Goal: Transaction & Acquisition: Purchase product/service

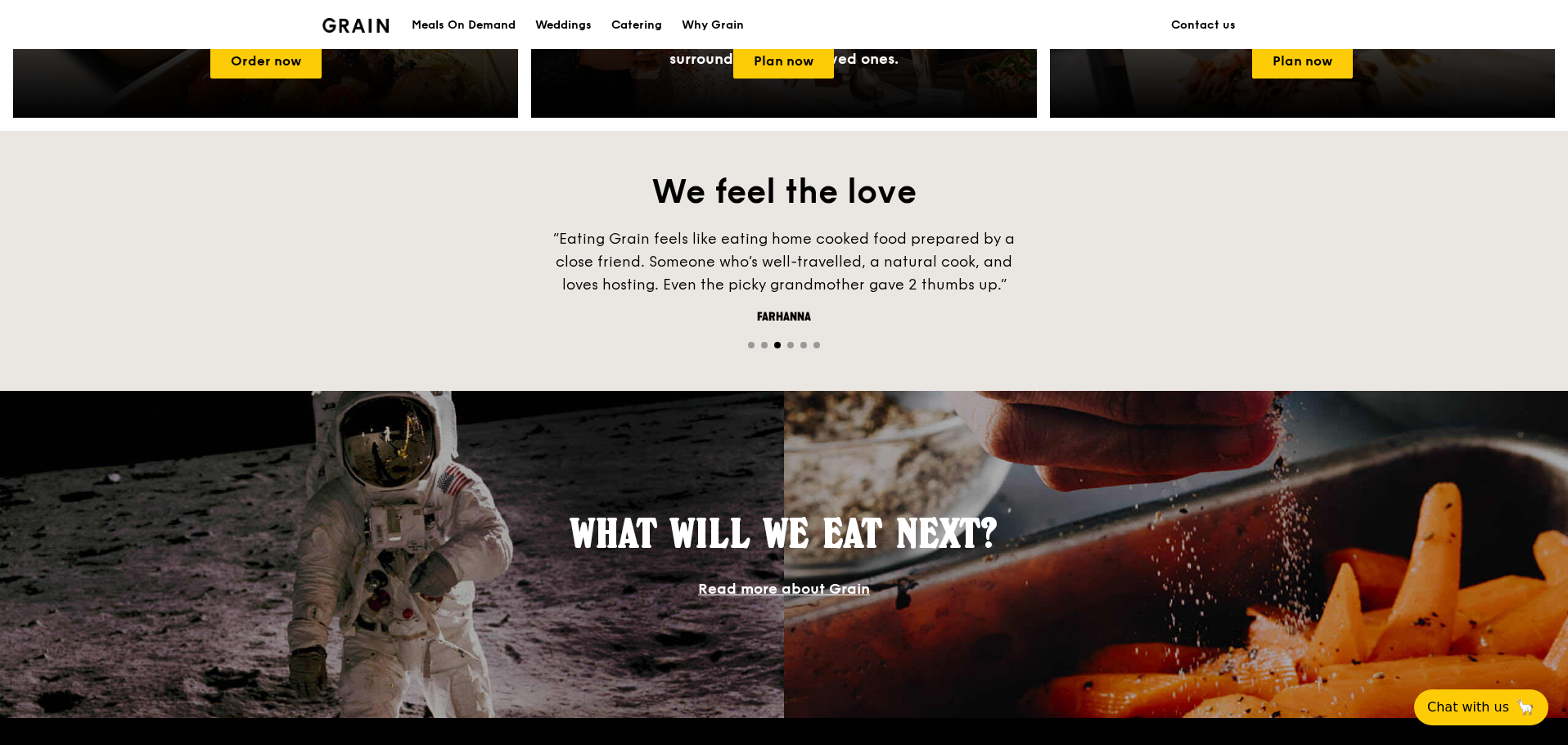
scroll to position [736, 0]
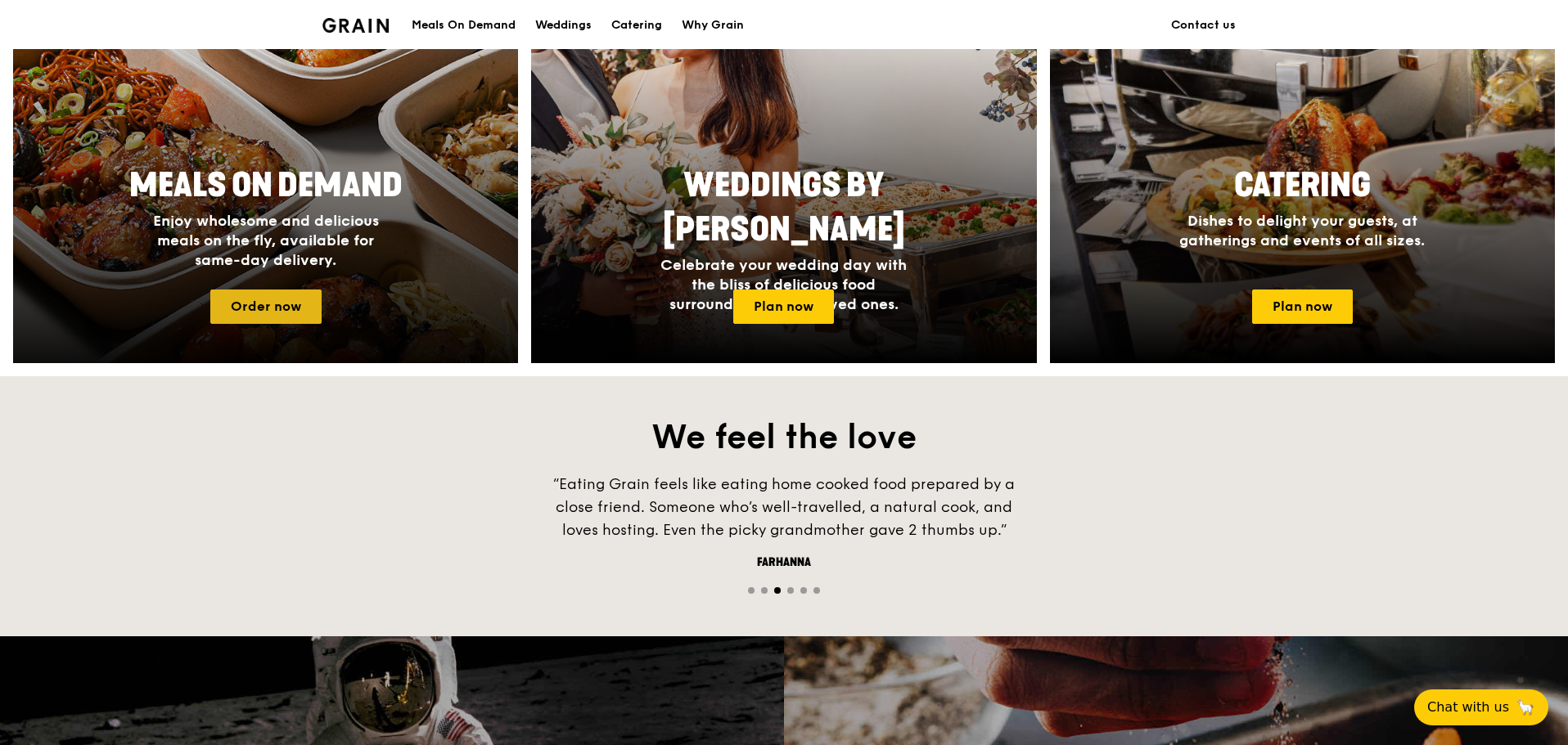
click at [280, 311] on link "Order now" at bounding box center [265, 306] width 111 height 34
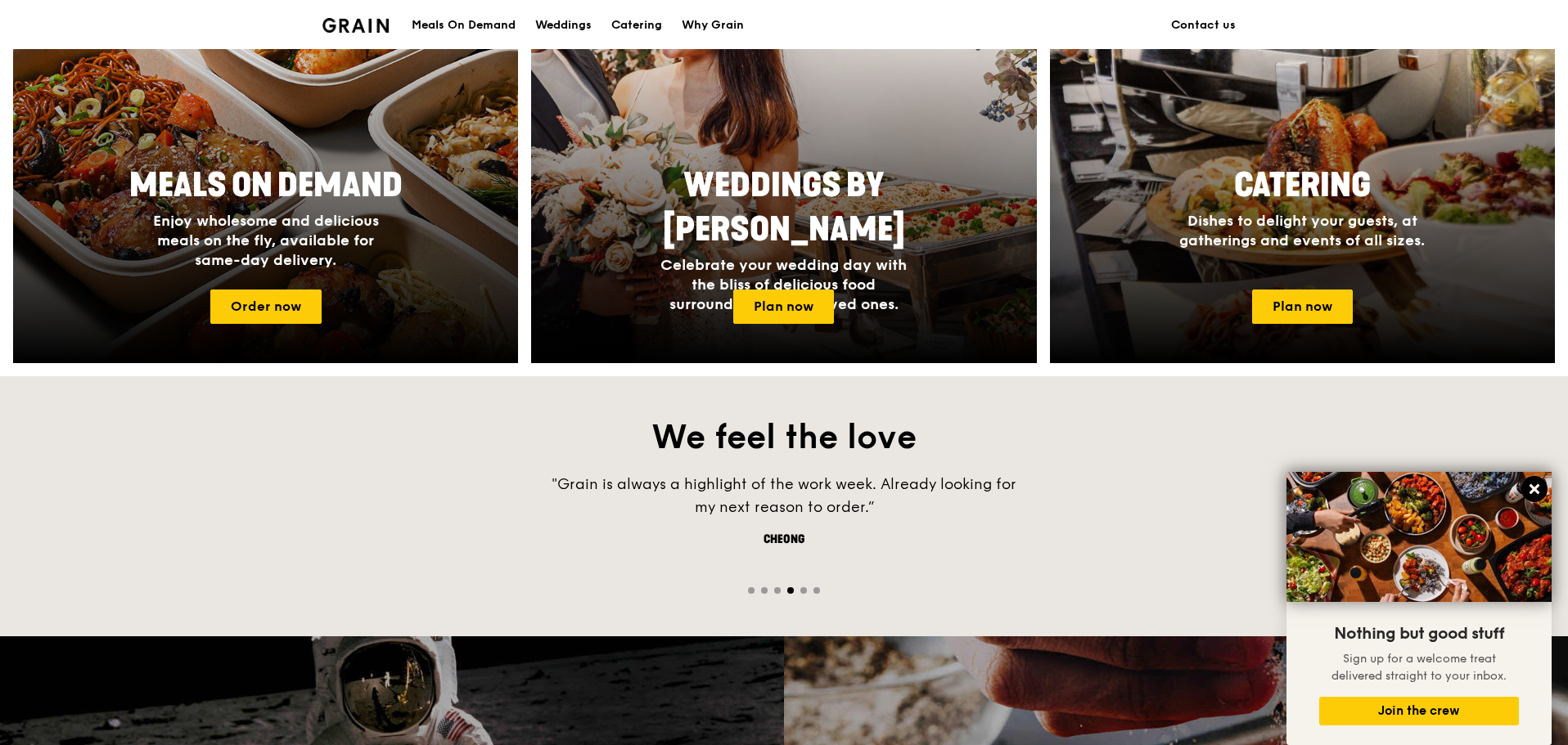
click at [1536, 490] on icon at bounding box center [1534, 488] width 10 height 10
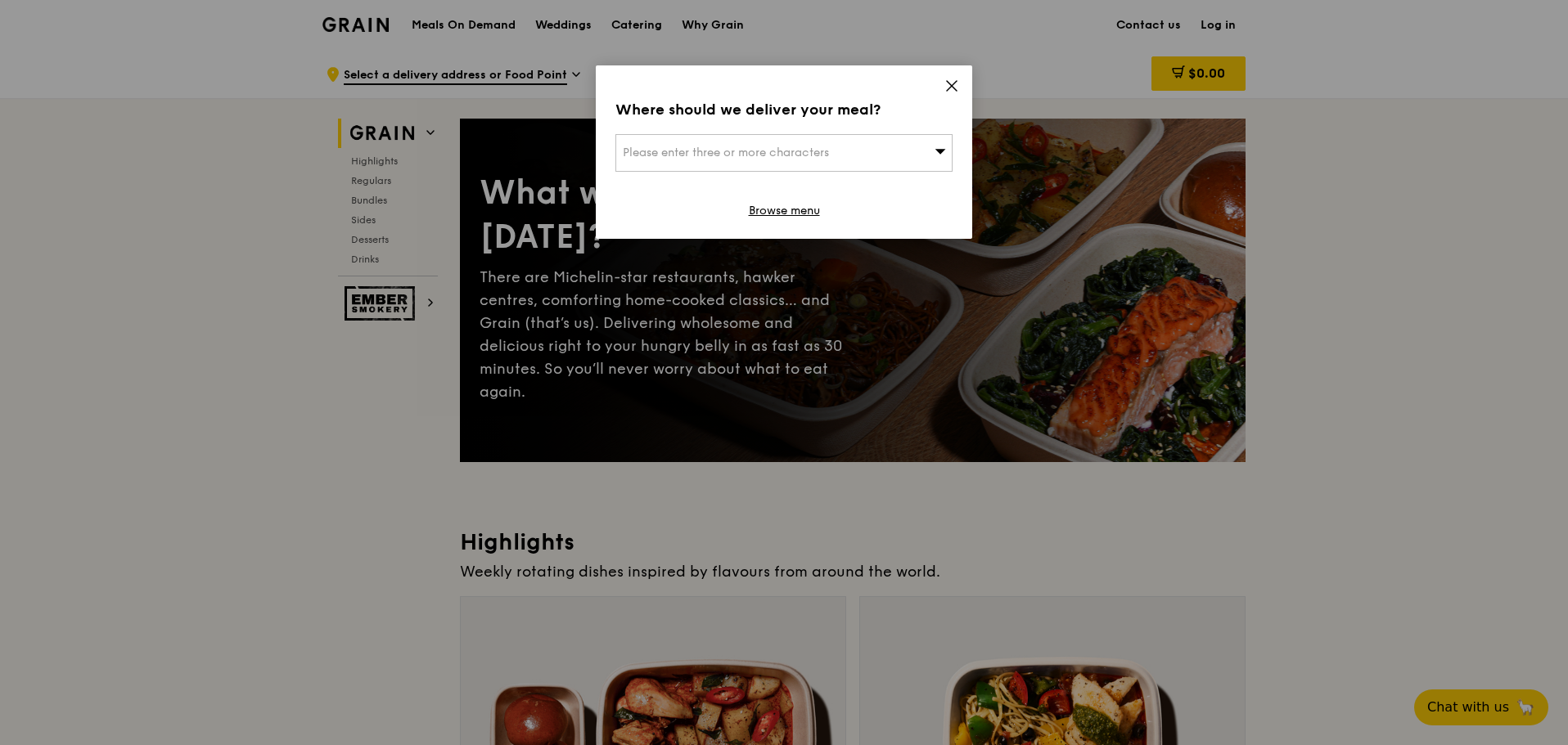
click at [913, 153] on div "Please enter three or more characters" at bounding box center [784, 152] width 337 height 38
click at [868, 151] on input "search" at bounding box center [784, 152] width 335 height 36
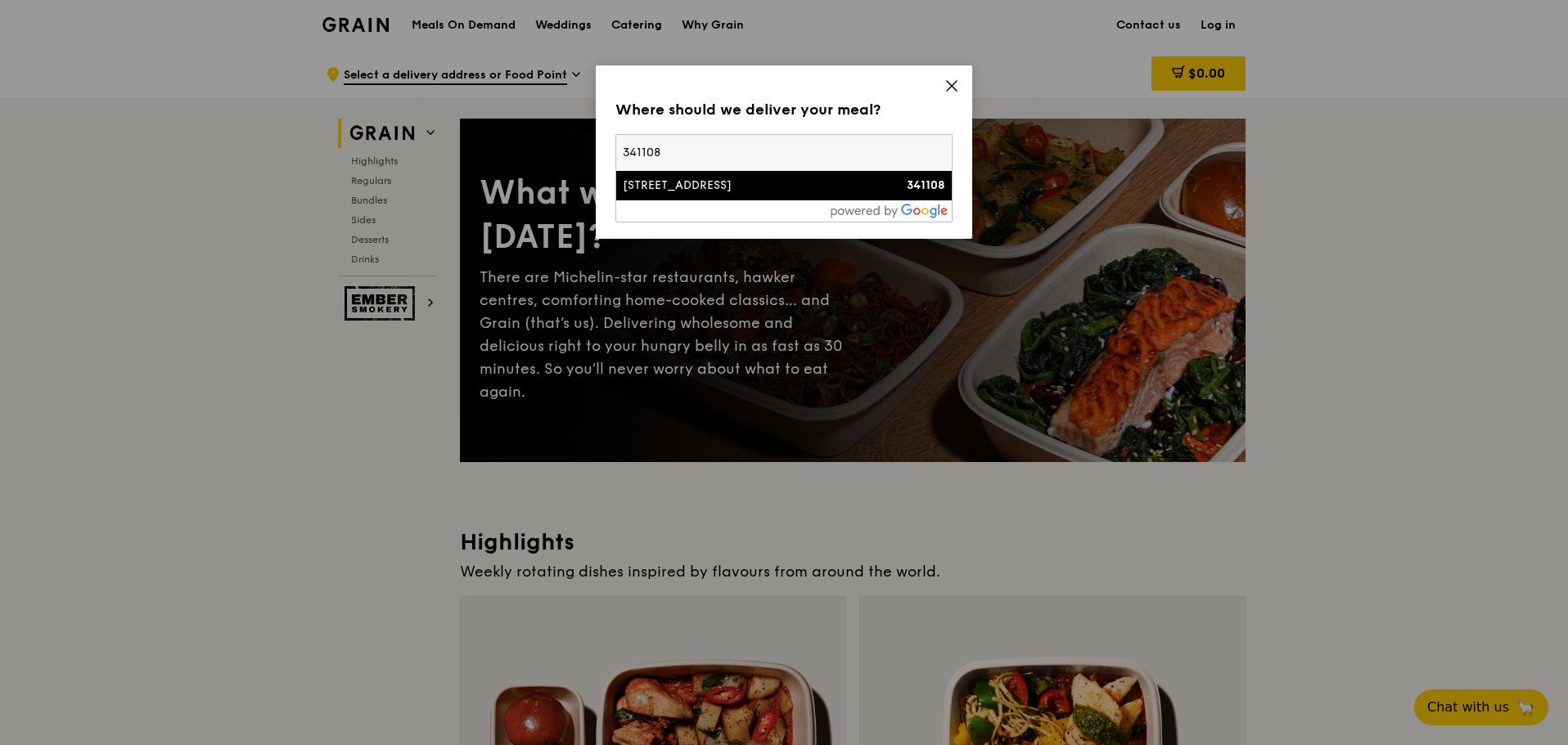
type input "341108"
click at [816, 181] on div "108A Bidadari Park Drive, Alkaff Oasis" at bounding box center [744, 186] width 243 height 17
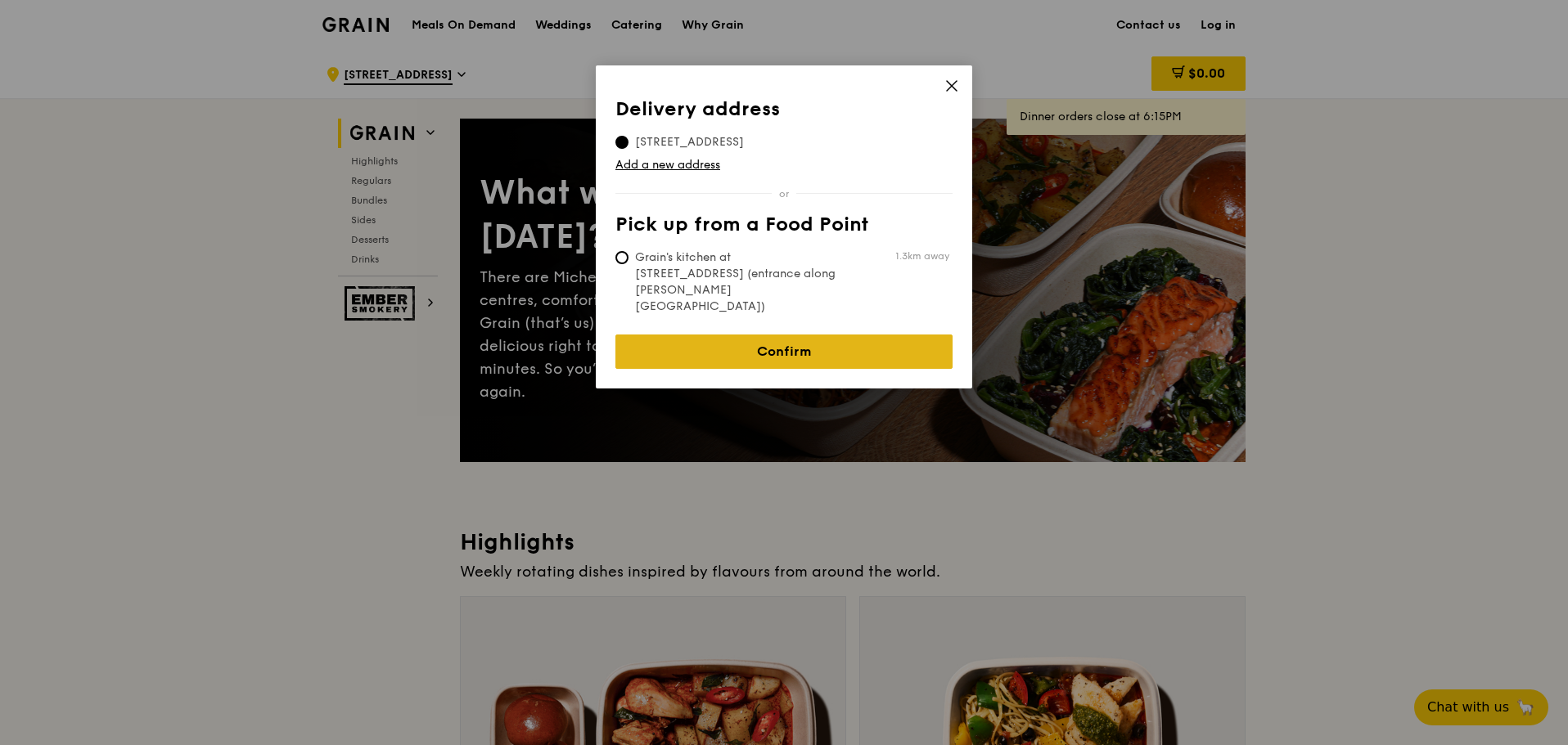
click at [911, 334] on link "Confirm" at bounding box center [784, 351] width 337 height 34
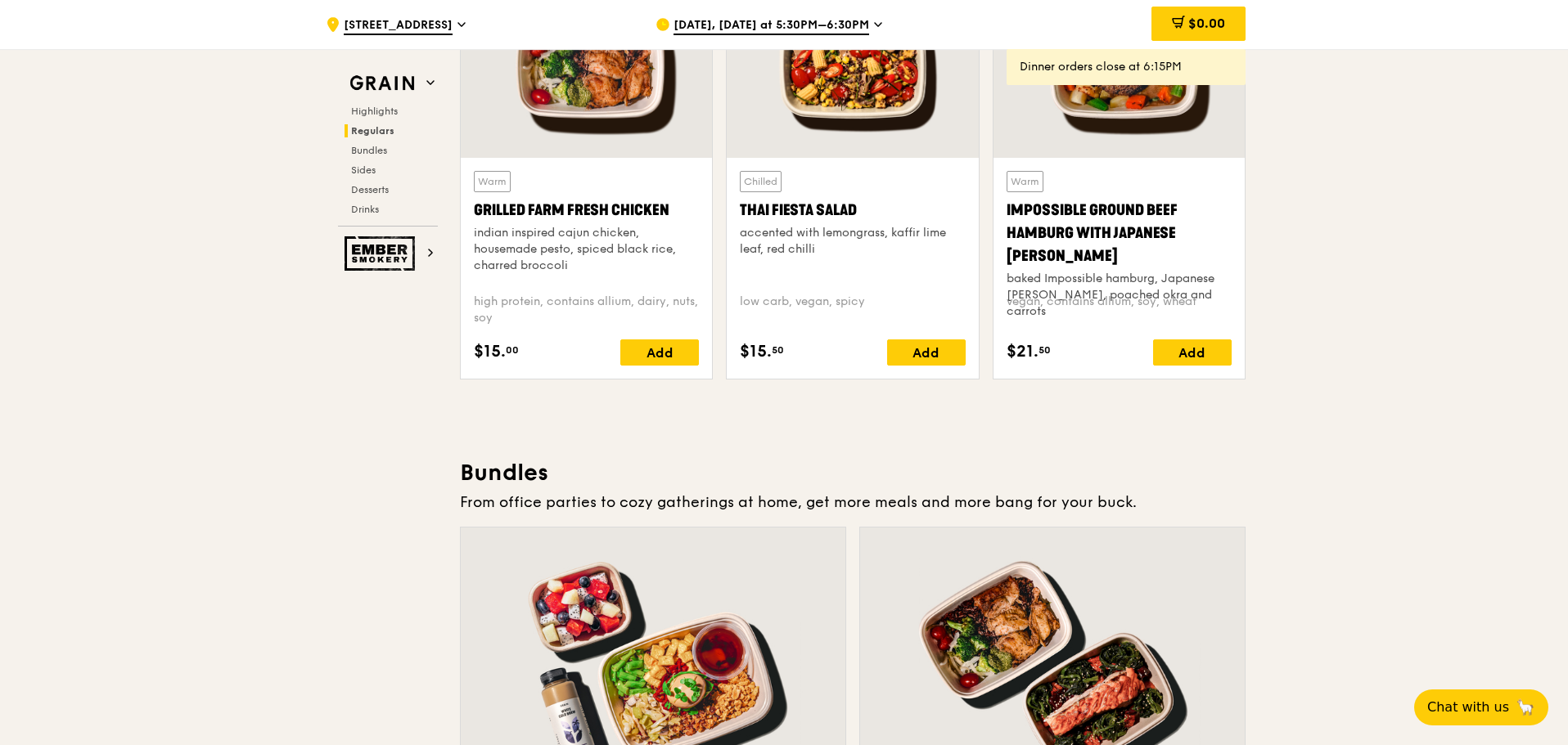
scroll to position [1718, 0]
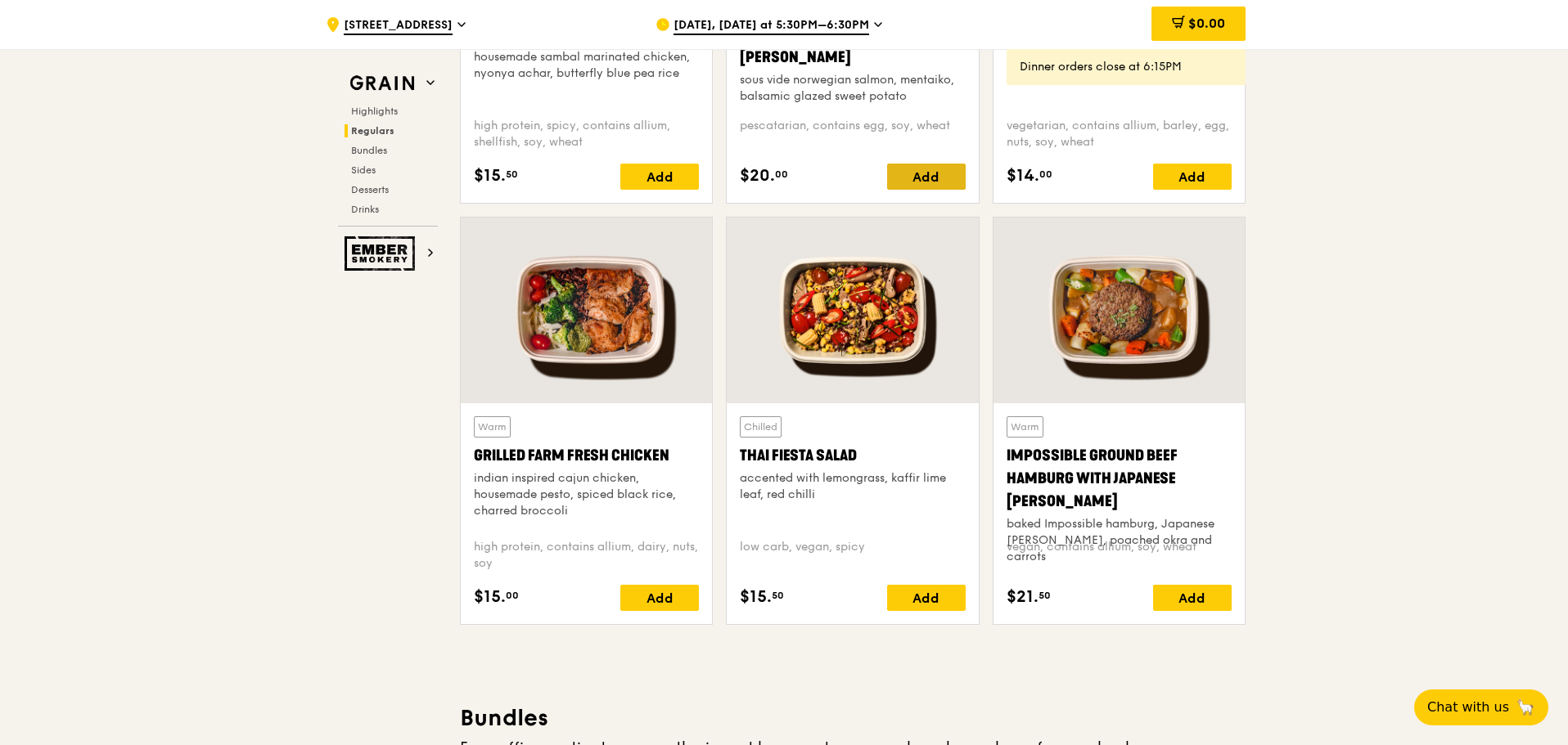
click at [929, 176] on div "Add" at bounding box center [927, 177] width 79 height 26
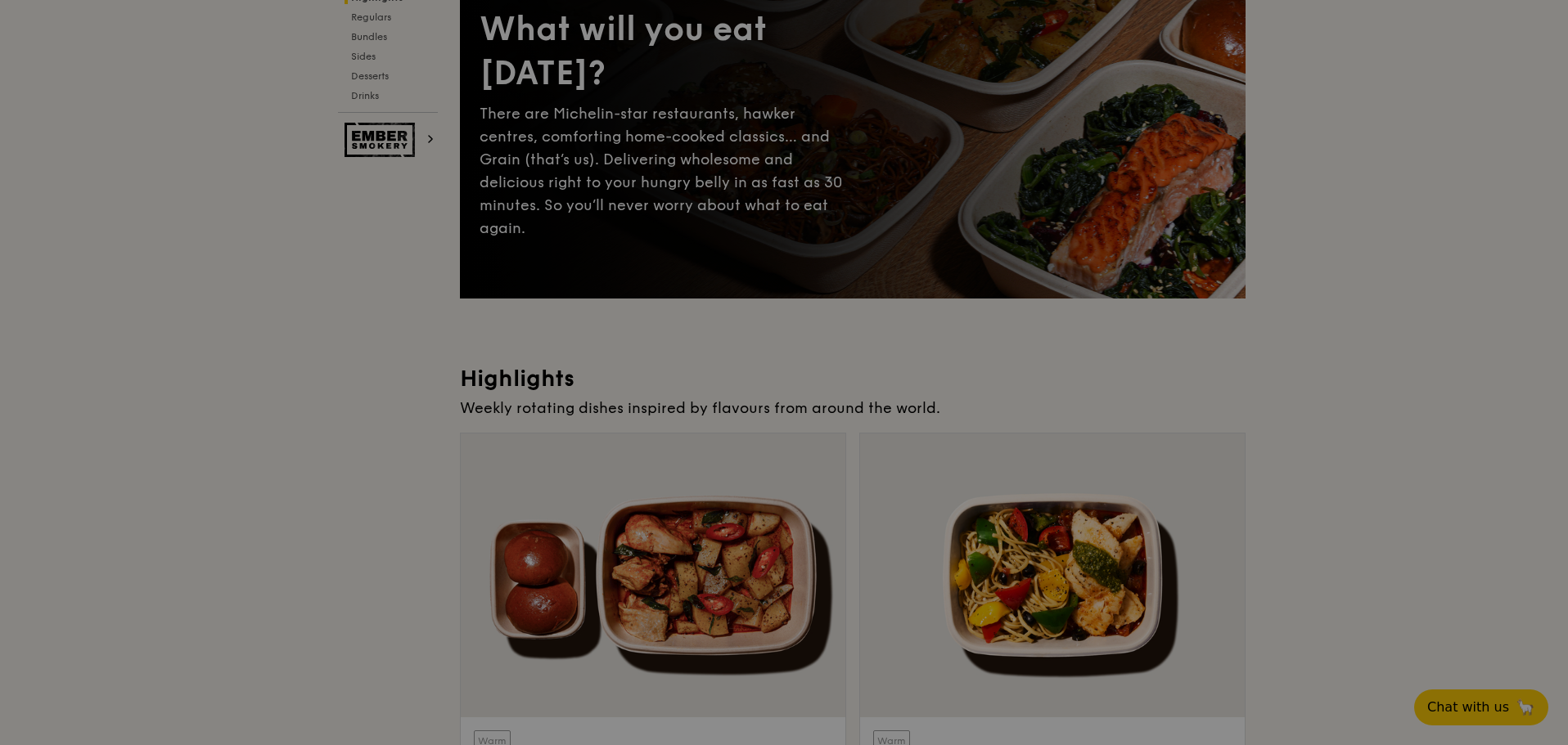
scroll to position [0, 0]
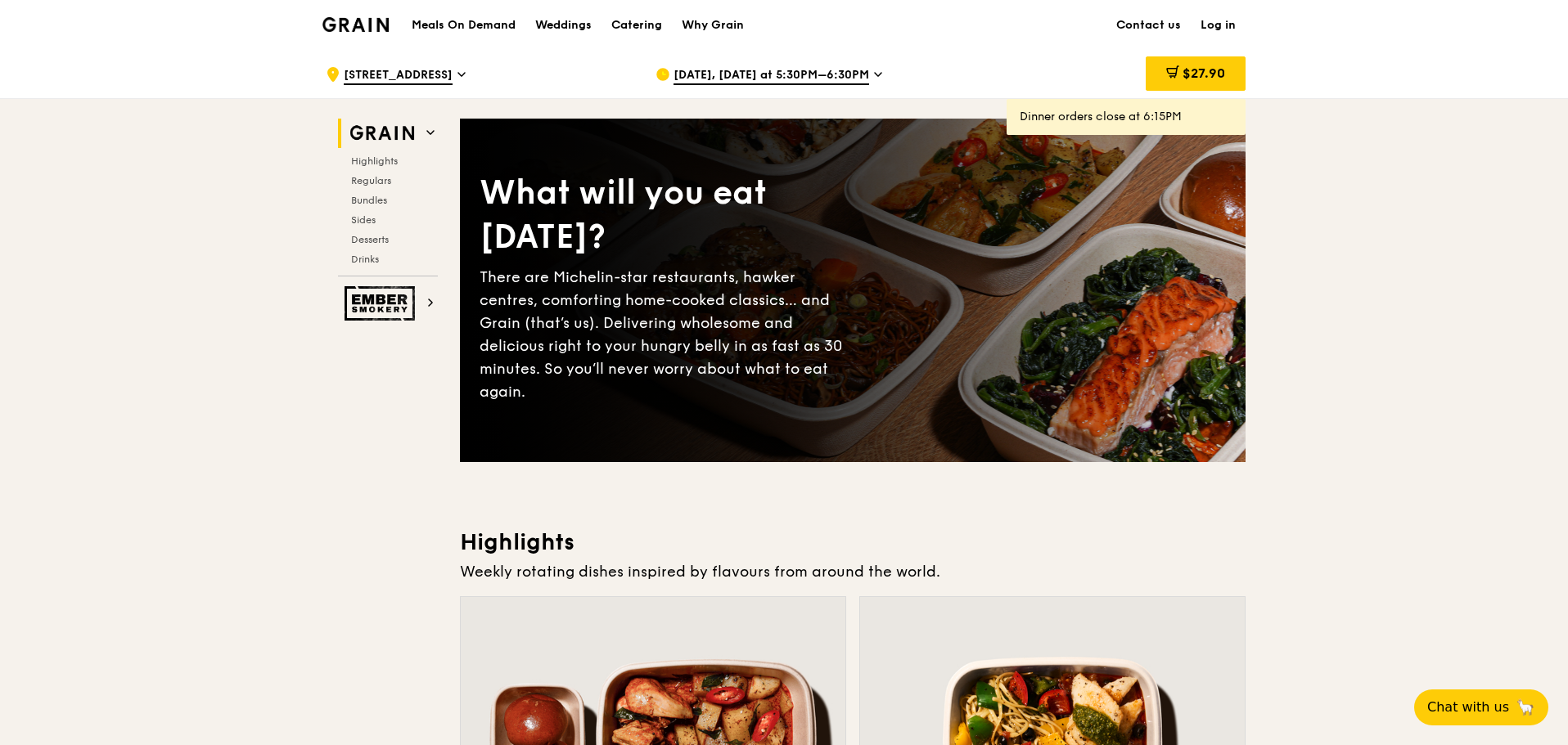
click at [1228, 24] on link "Log in" at bounding box center [1218, 25] width 55 height 49
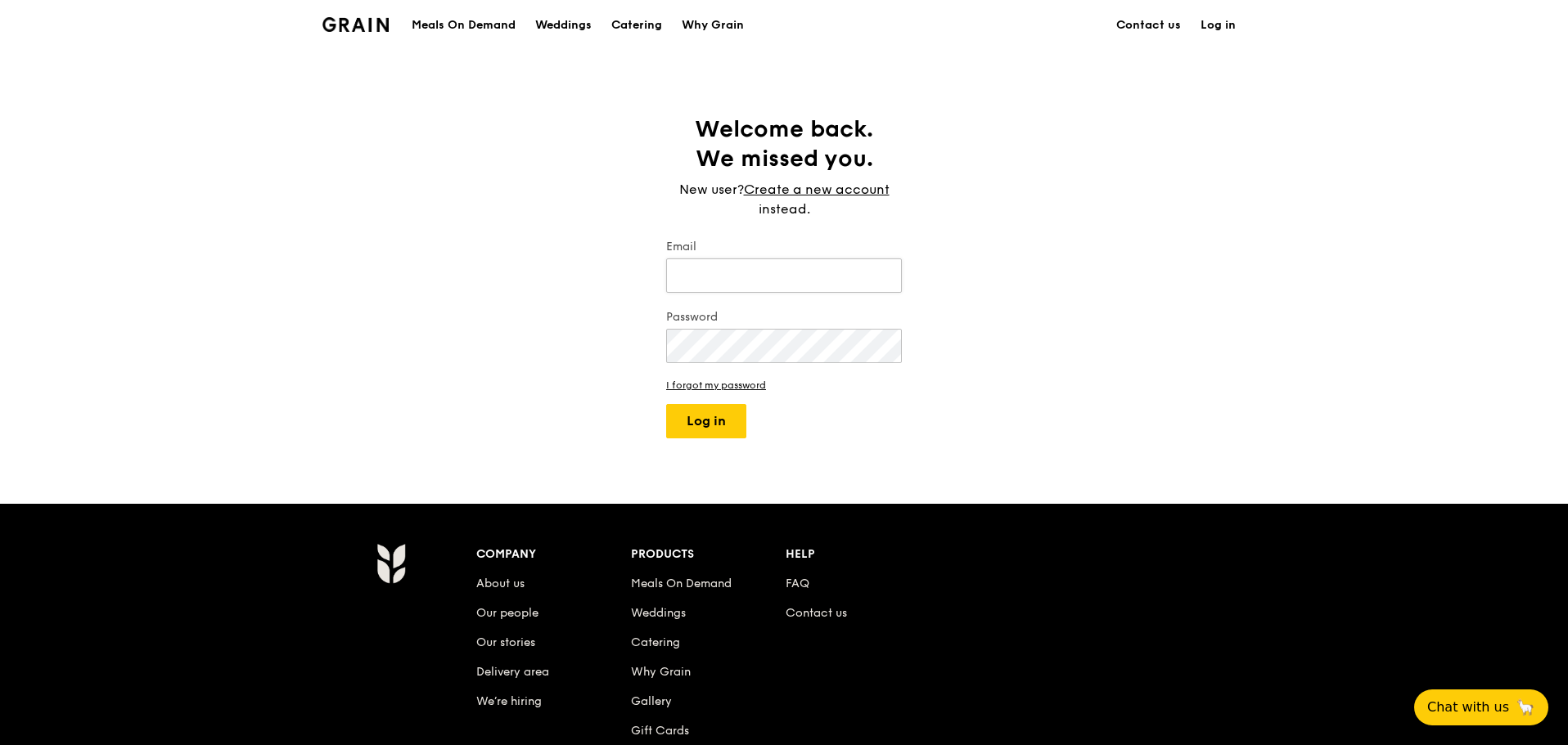
type input "[EMAIL_ADDRESS][DOMAIN_NAME]"
click at [724, 418] on button "Log in" at bounding box center [707, 421] width 81 height 34
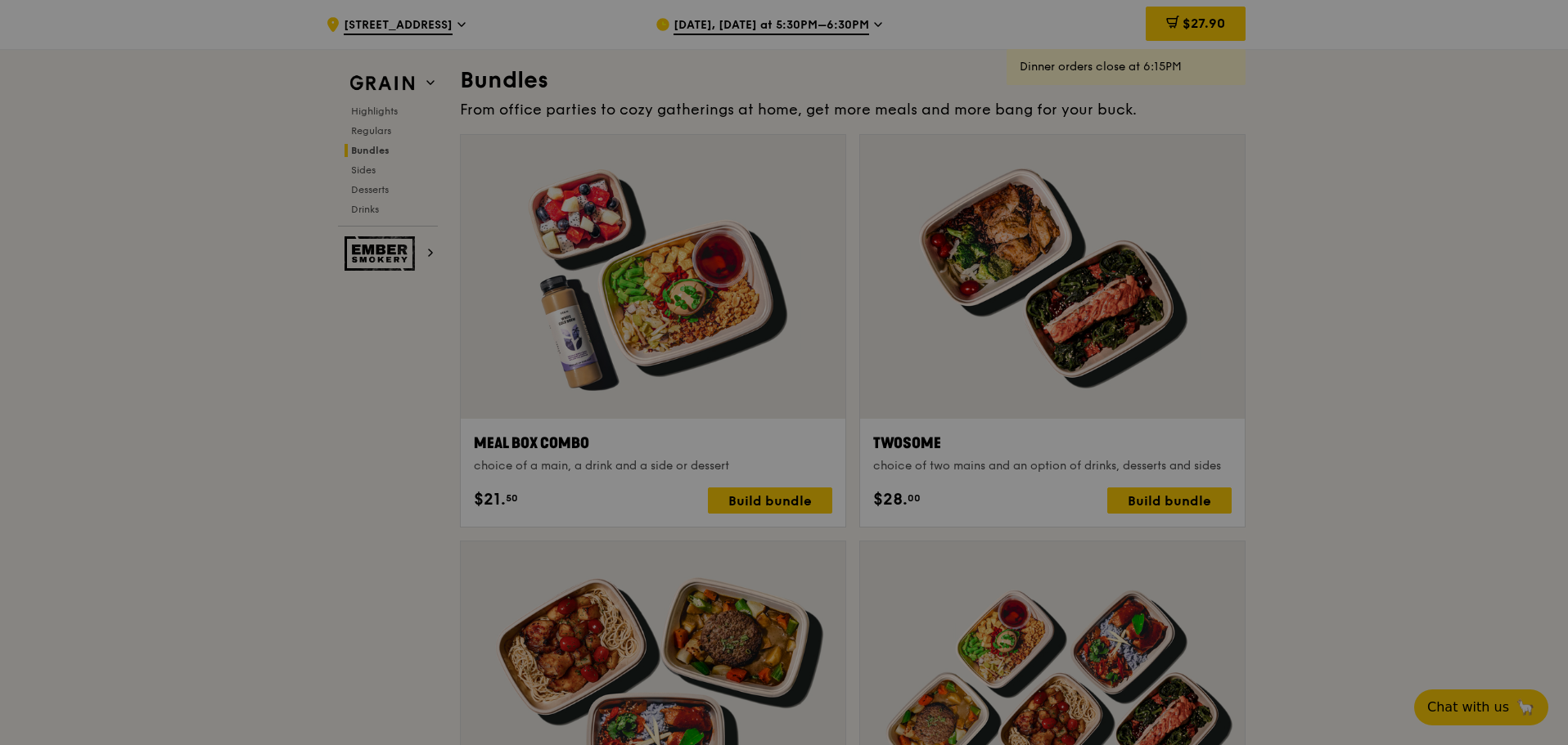
scroll to position [2437, 0]
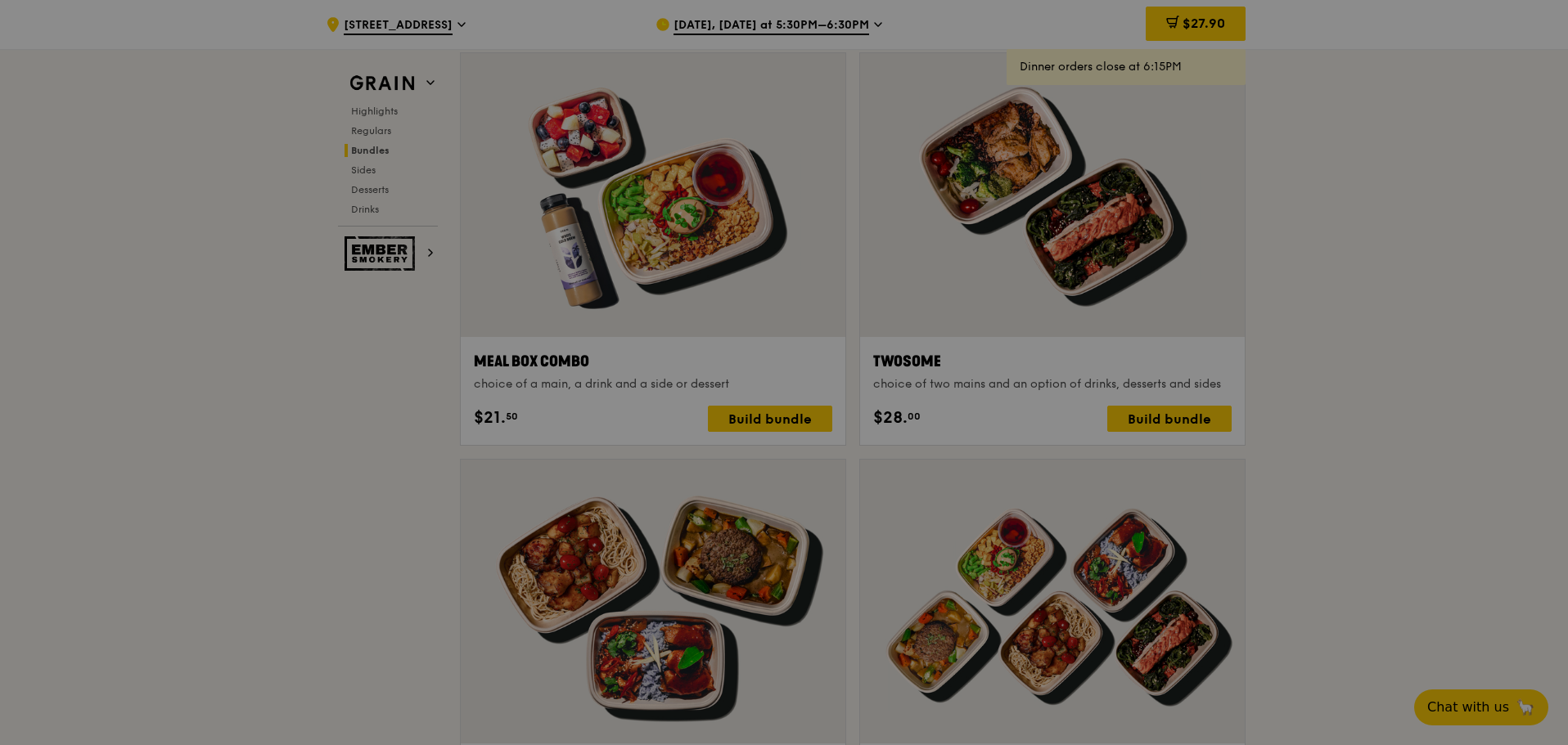
click at [1184, 419] on div at bounding box center [784, 372] width 1568 height 745
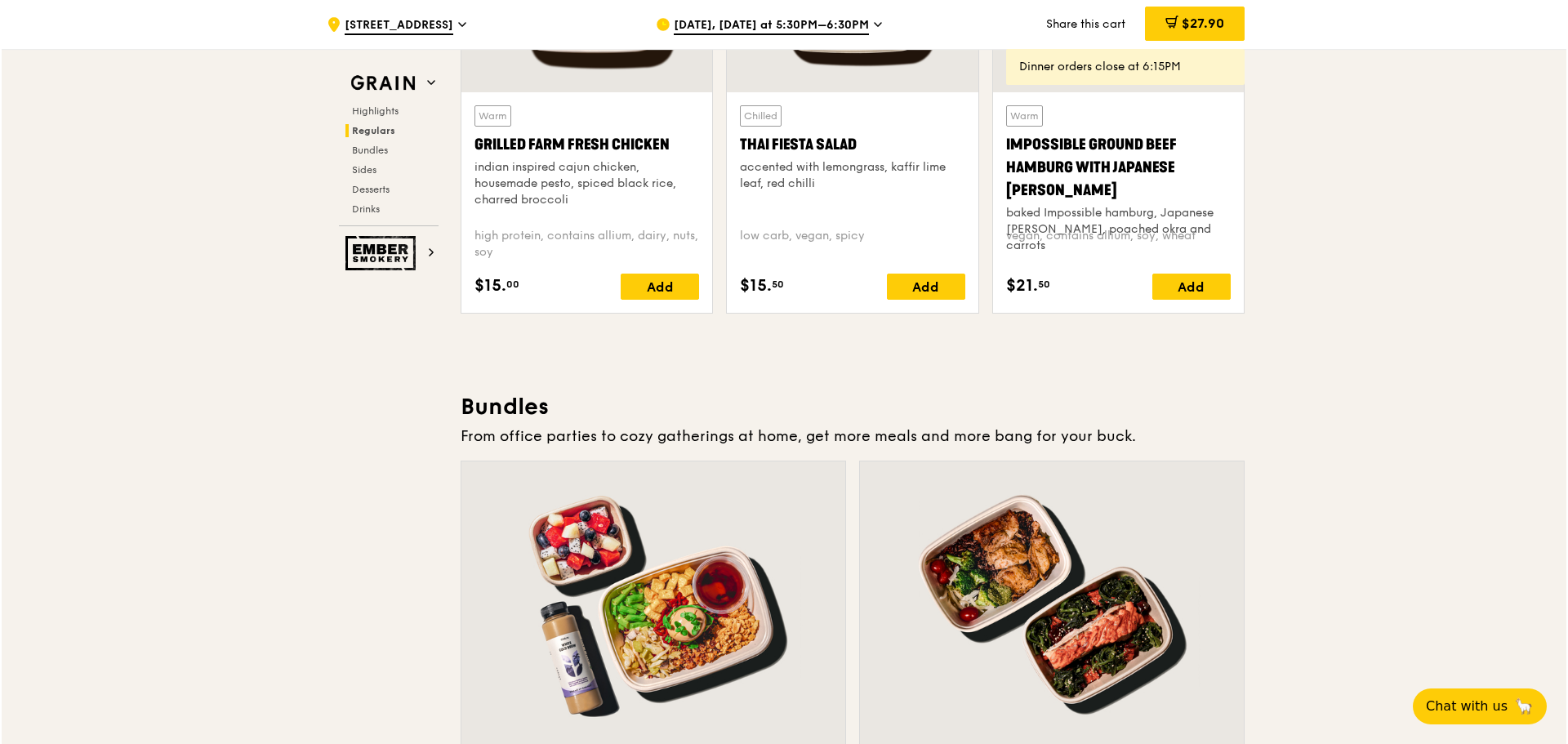
scroll to position [2353, 0]
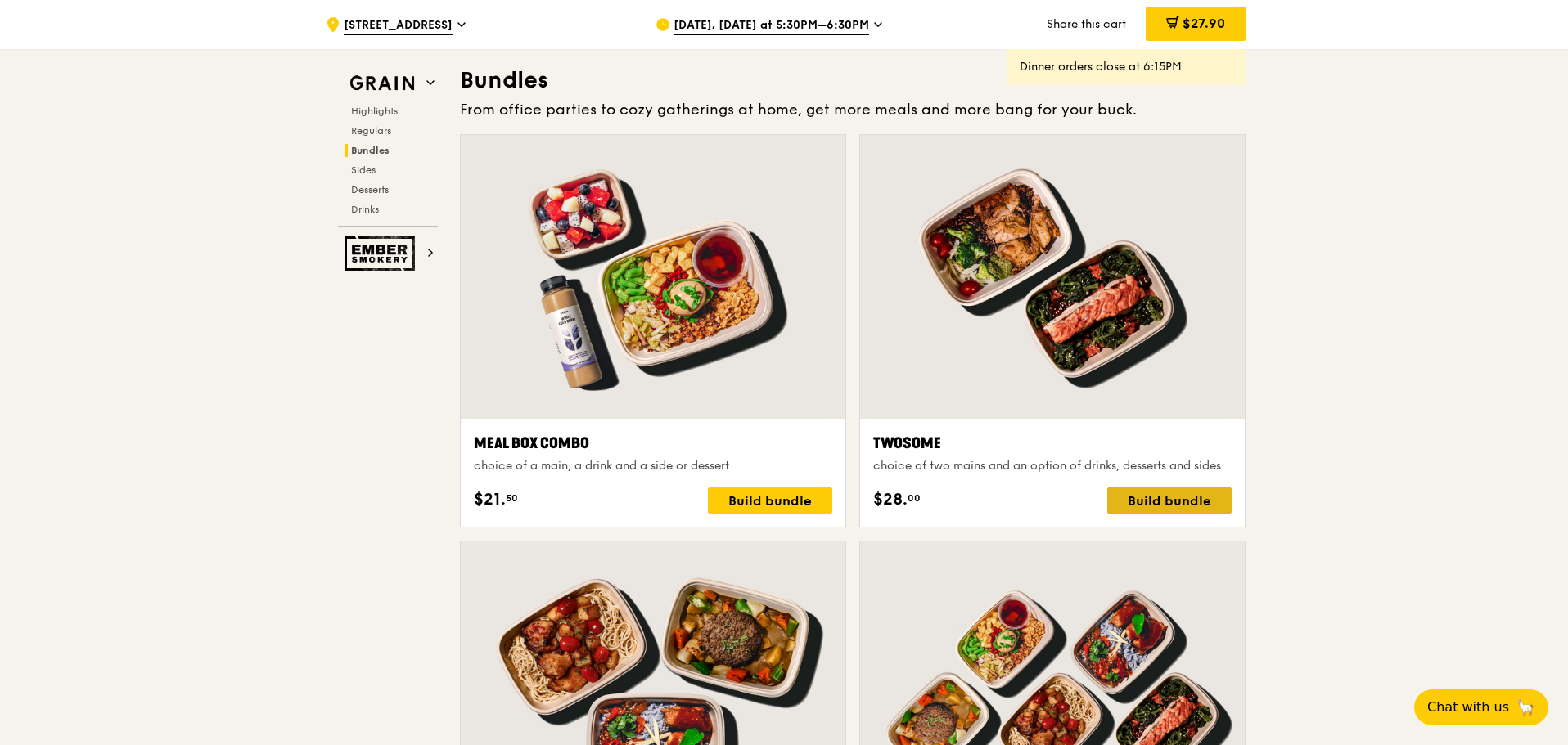
click at [1171, 507] on div "Build bundle" at bounding box center [1169, 501] width 124 height 26
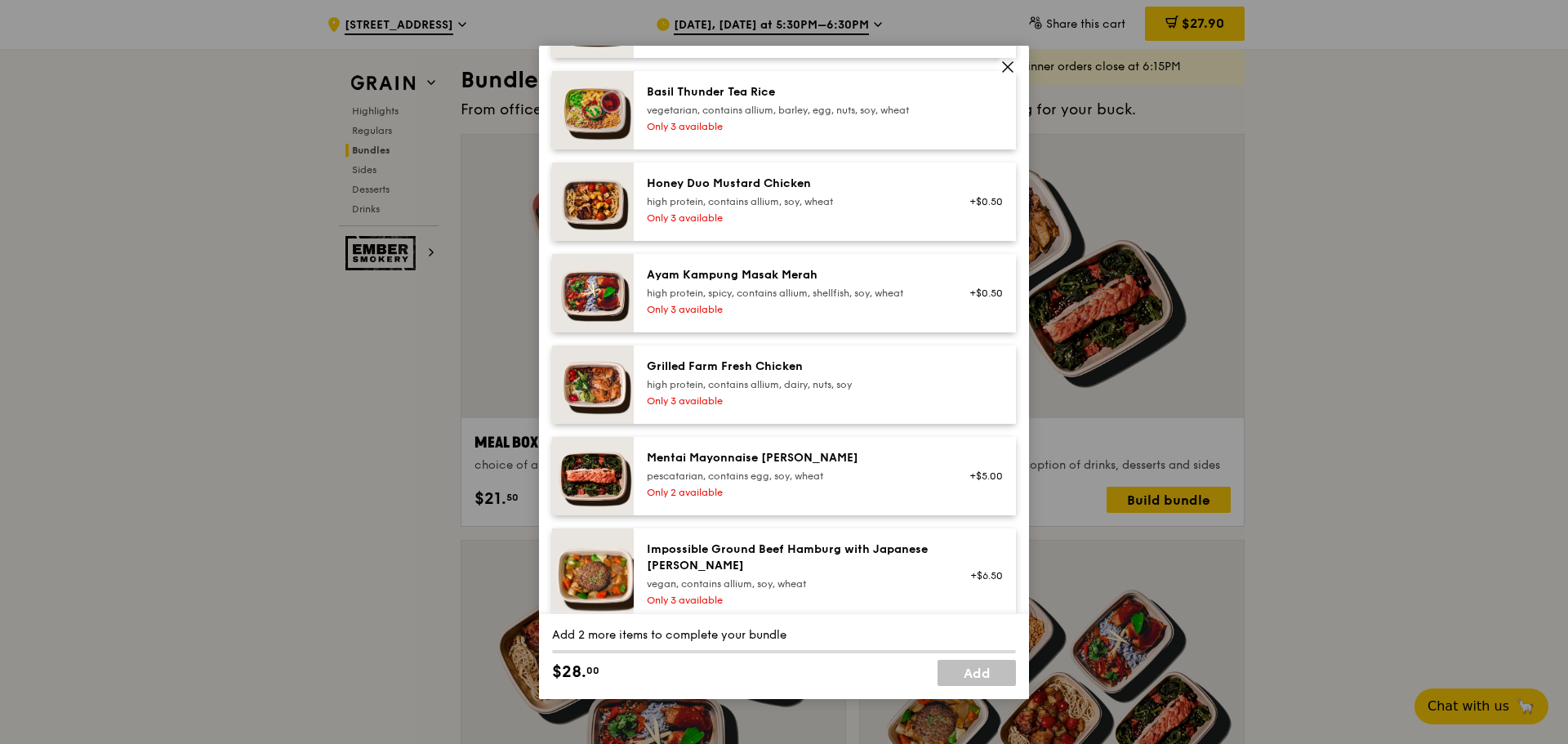
scroll to position [490, 0]
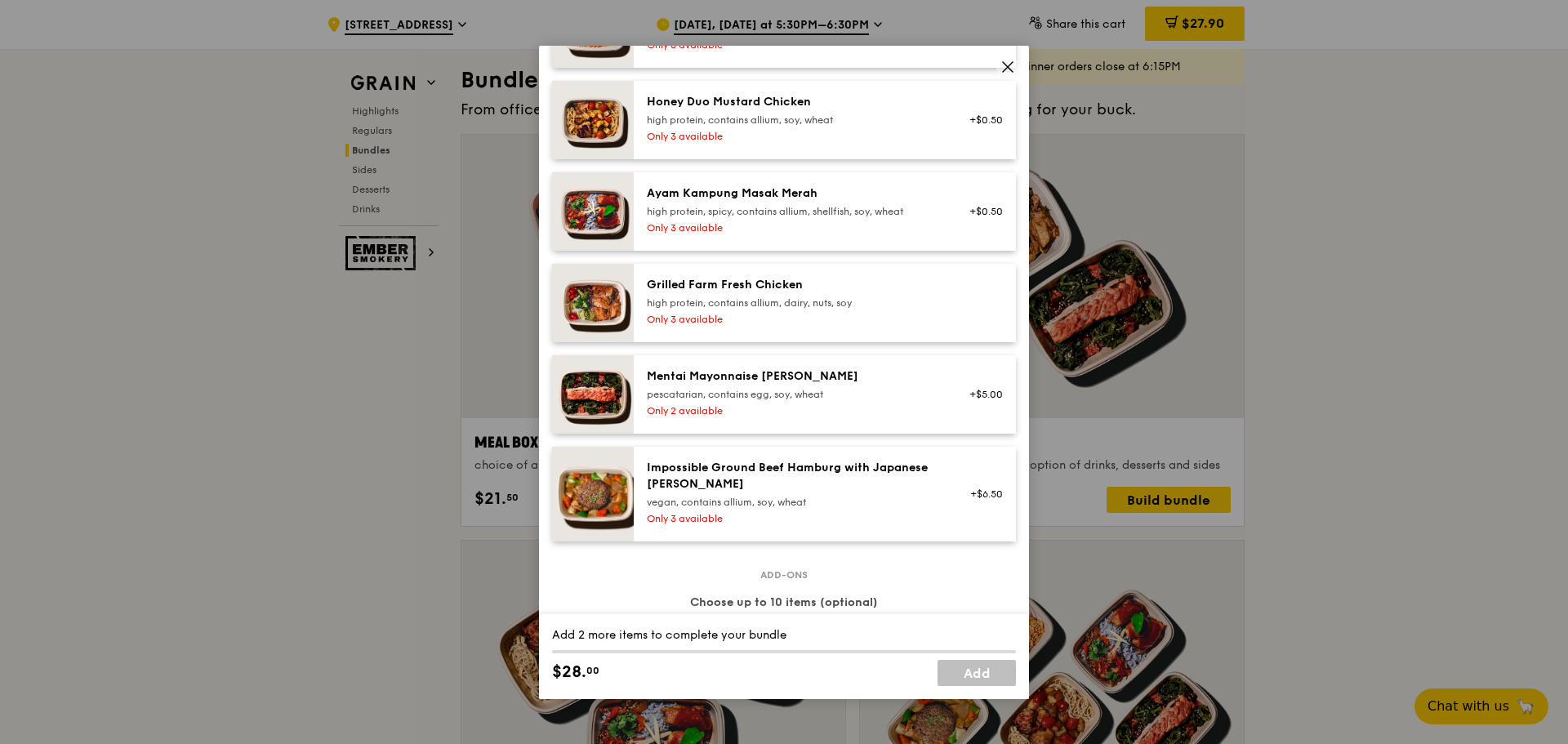
click at [916, 414] on div "Only 2 available" at bounding box center [793, 411] width 293 height 13
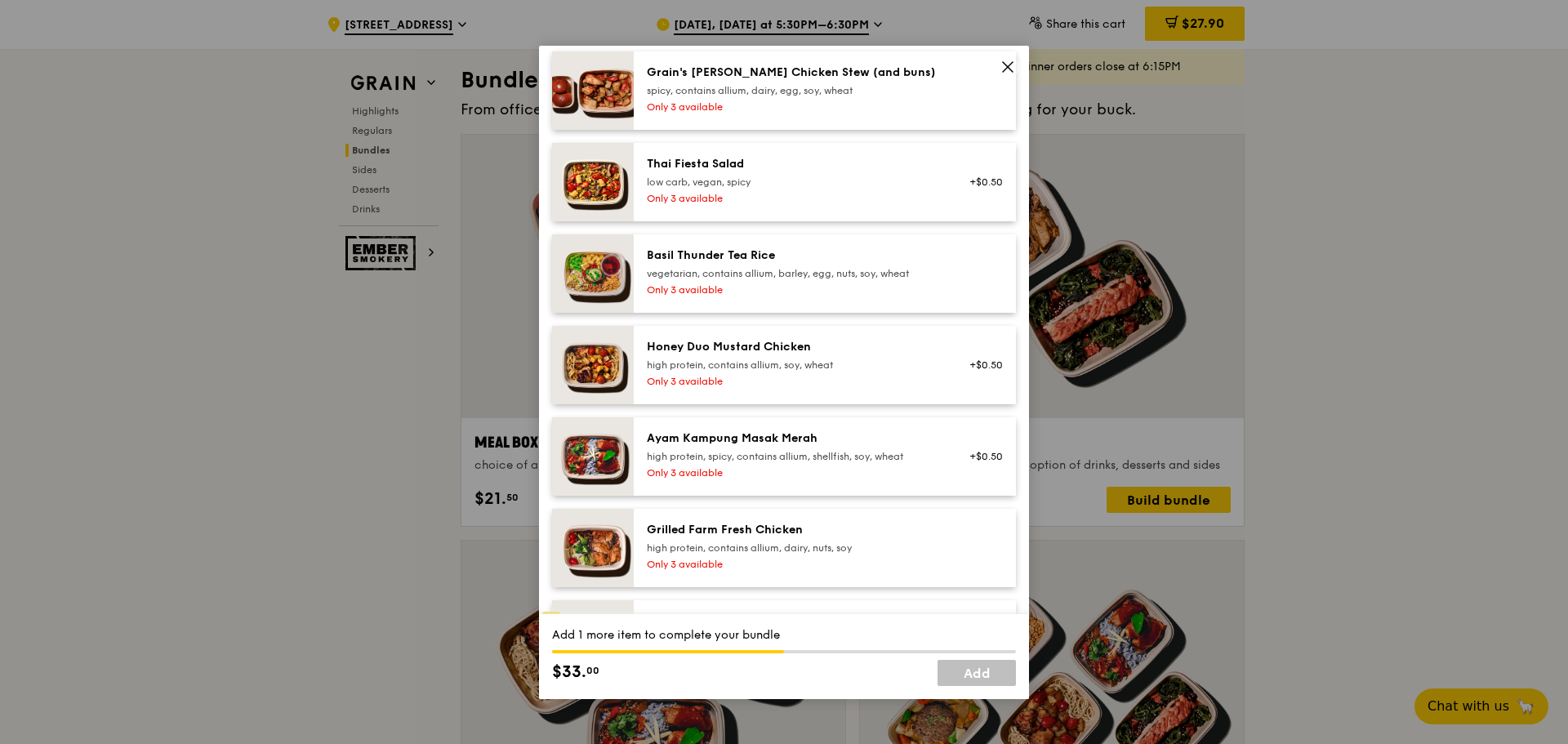
scroll to position [327, 0]
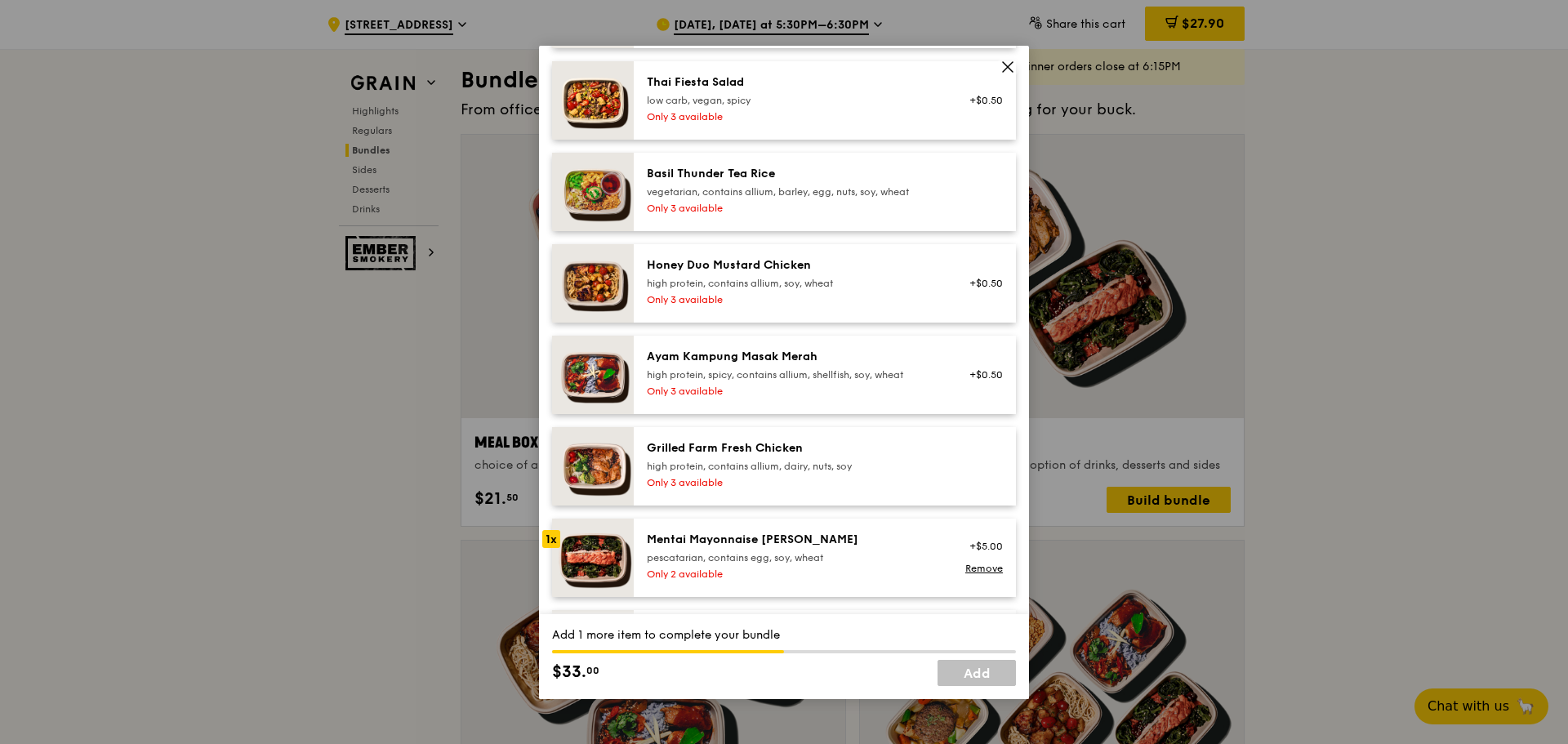
click at [934, 480] on div "Grilled Farm Fresh Chicken high protein, contains allium, dairy, nuts, soy Only…" at bounding box center [794, 467] width 313 height 52
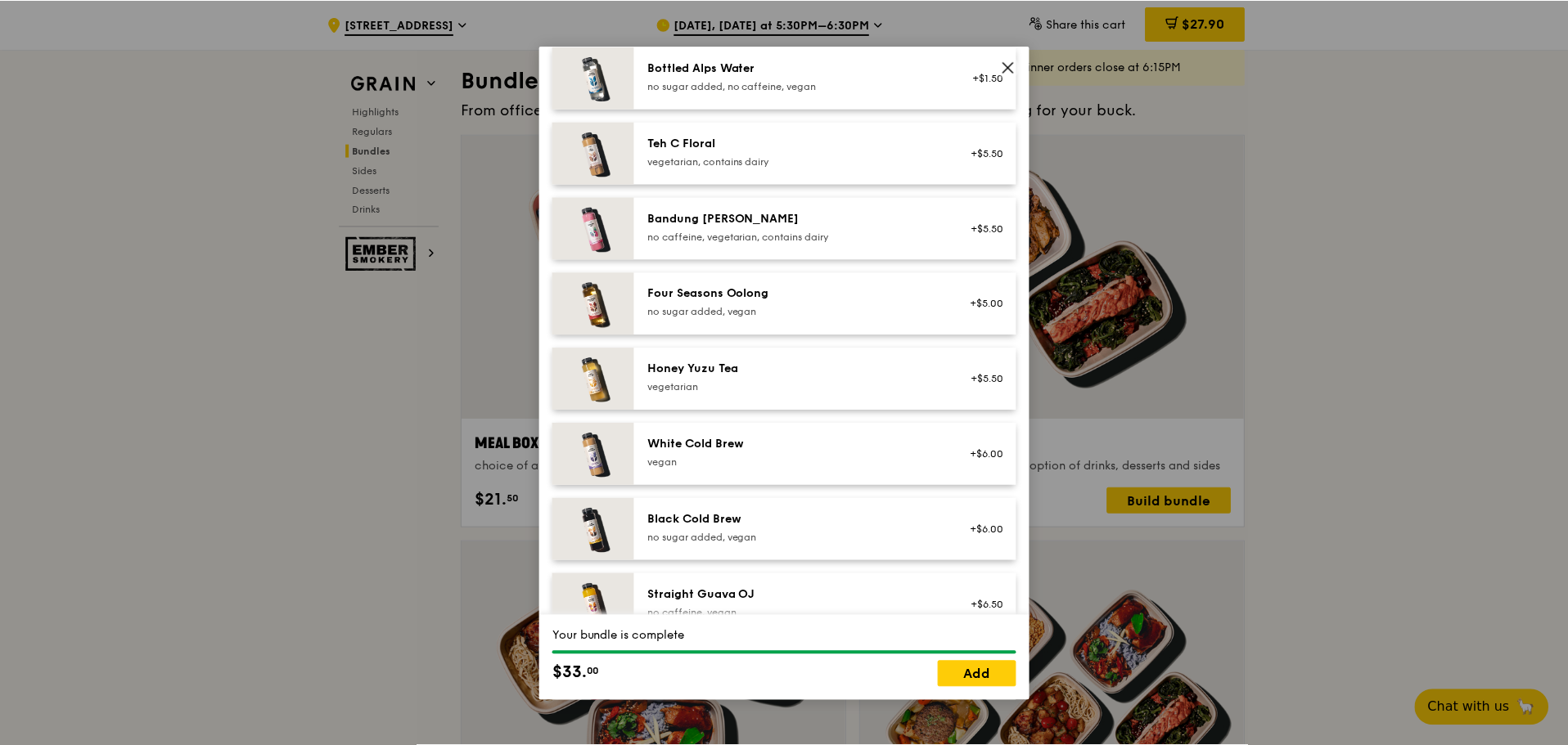
scroll to position [2072, 0]
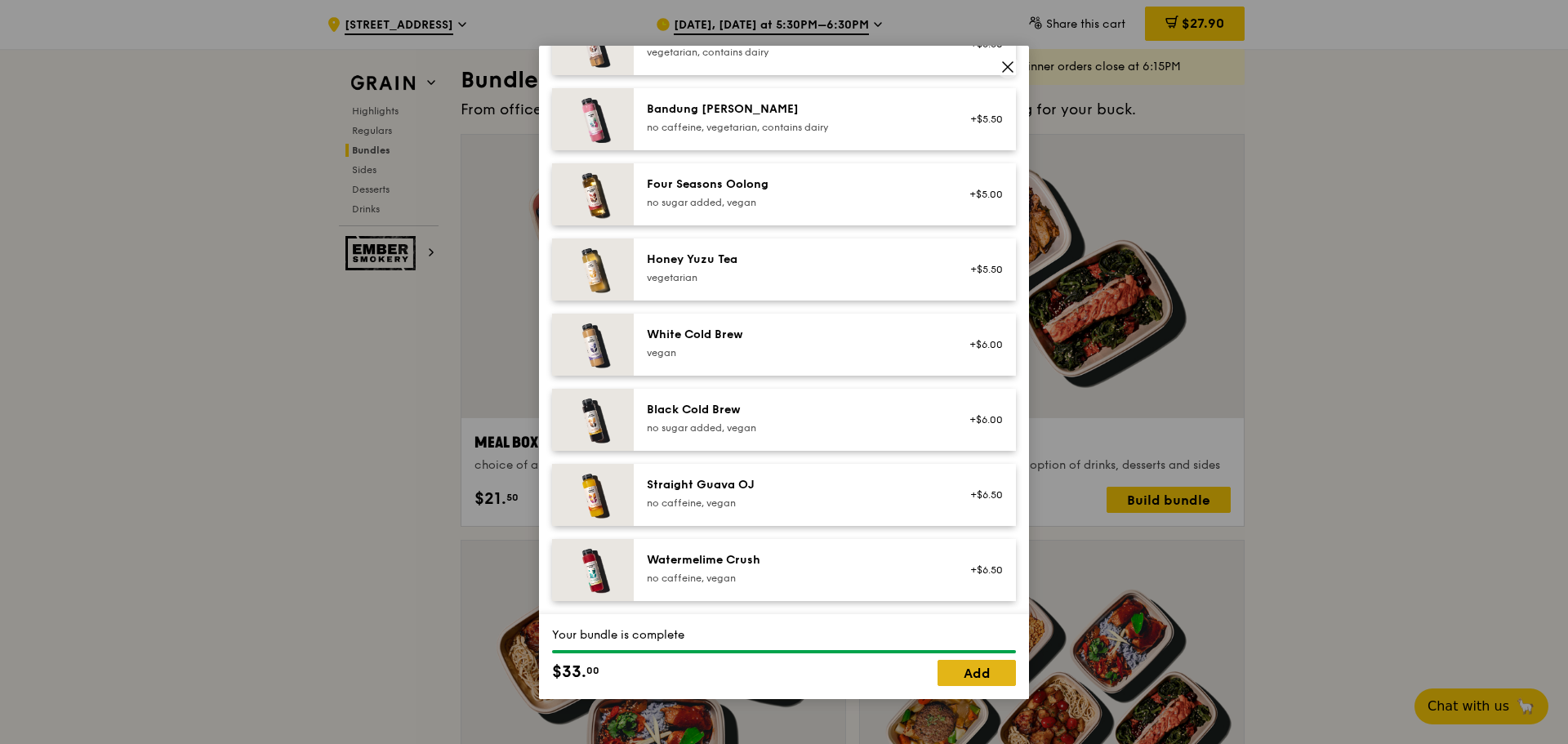
click at [965, 674] on link "Add" at bounding box center [977, 673] width 79 height 26
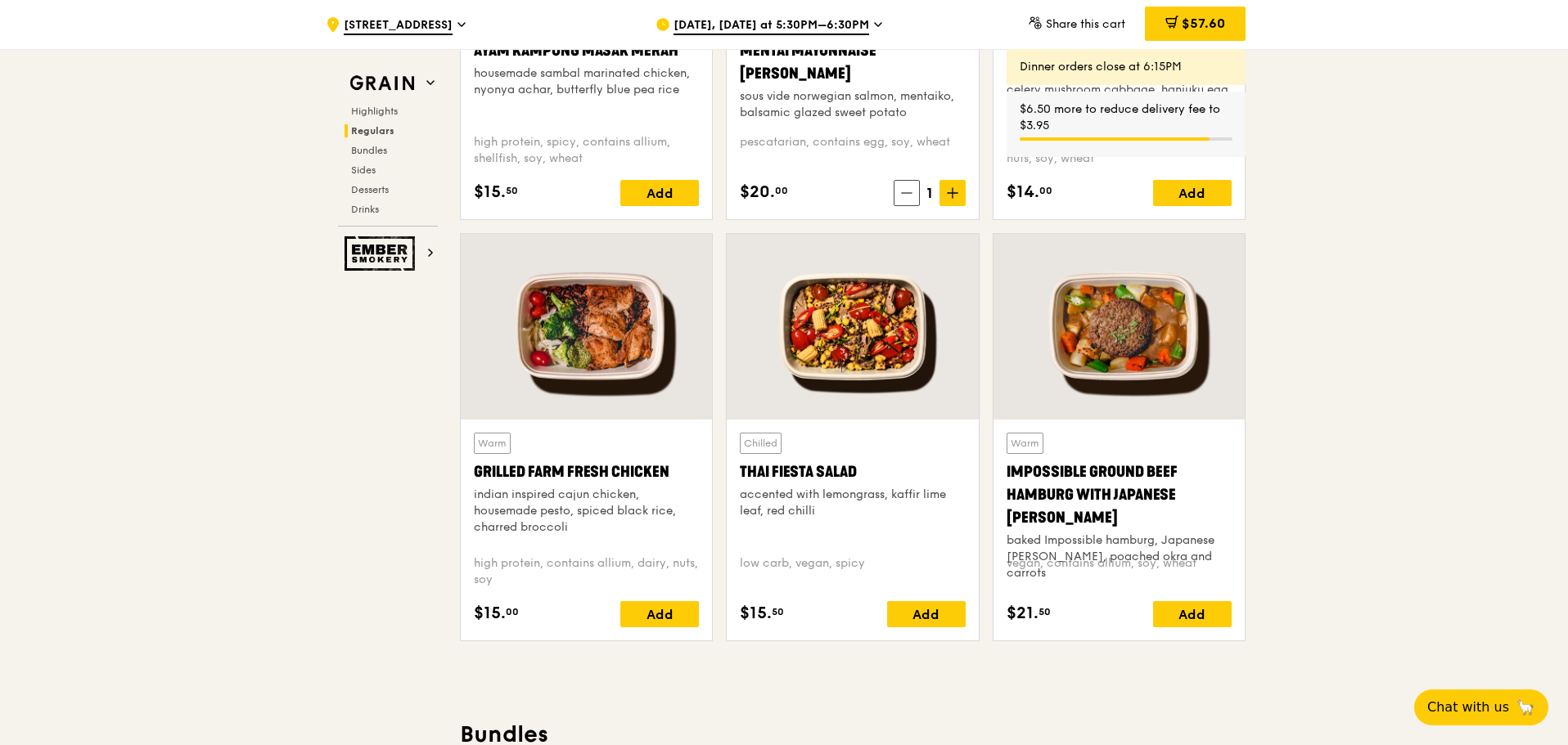
scroll to position [1456, 0]
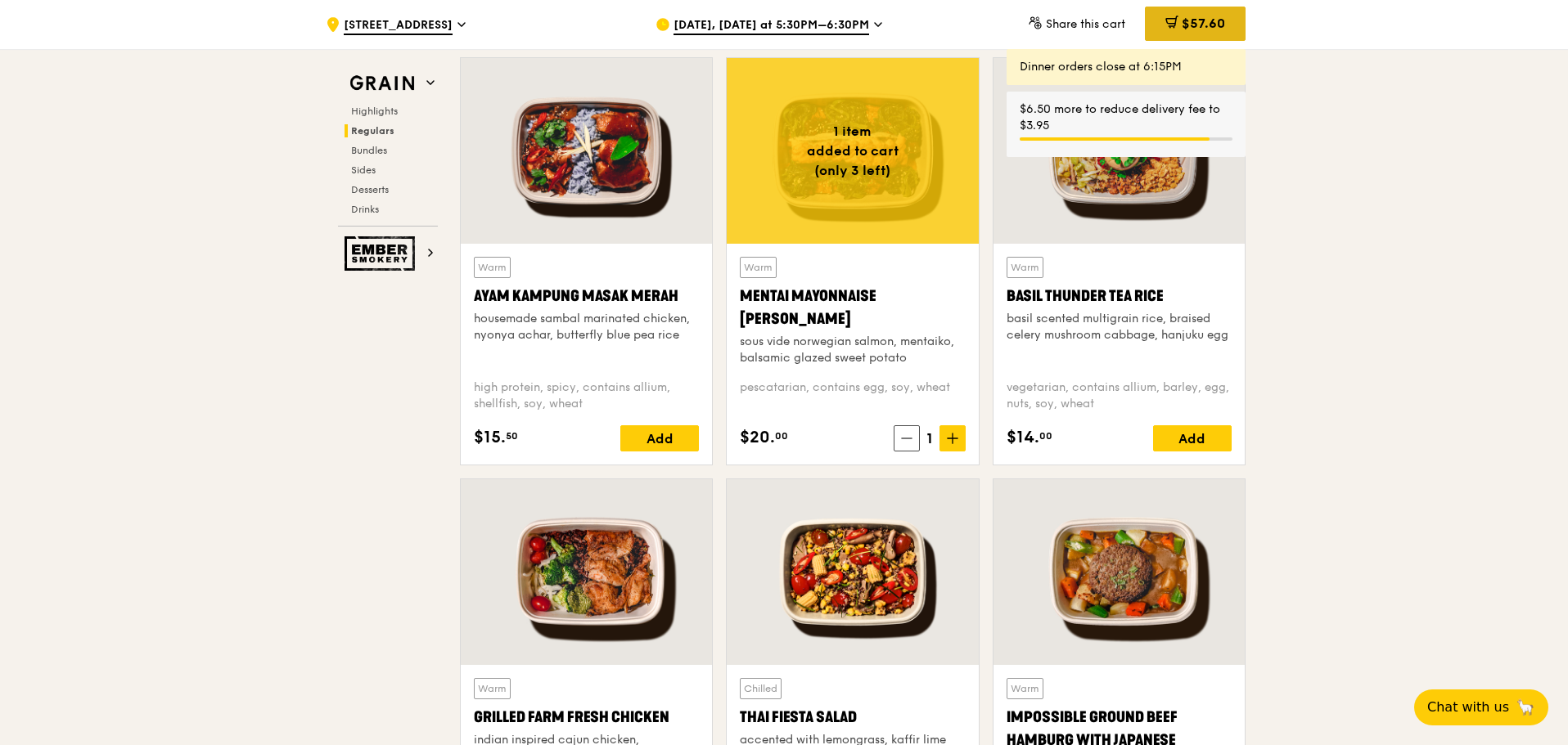
click at [1189, 18] on span "$57.60" at bounding box center [1204, 24] width 44 height 16
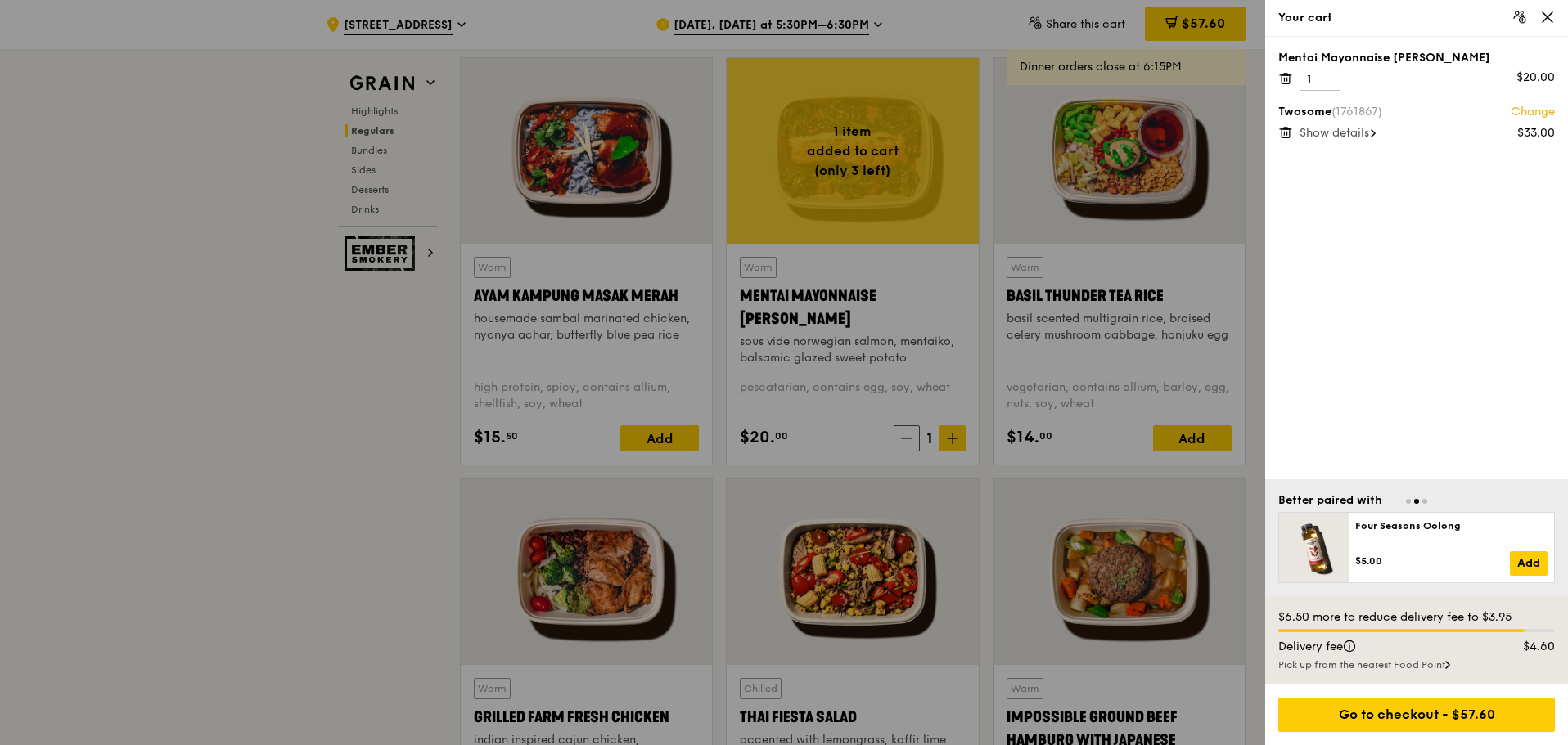
click at [1279, 77] on icon at bounding box center [1286, 78] width 15 height 15
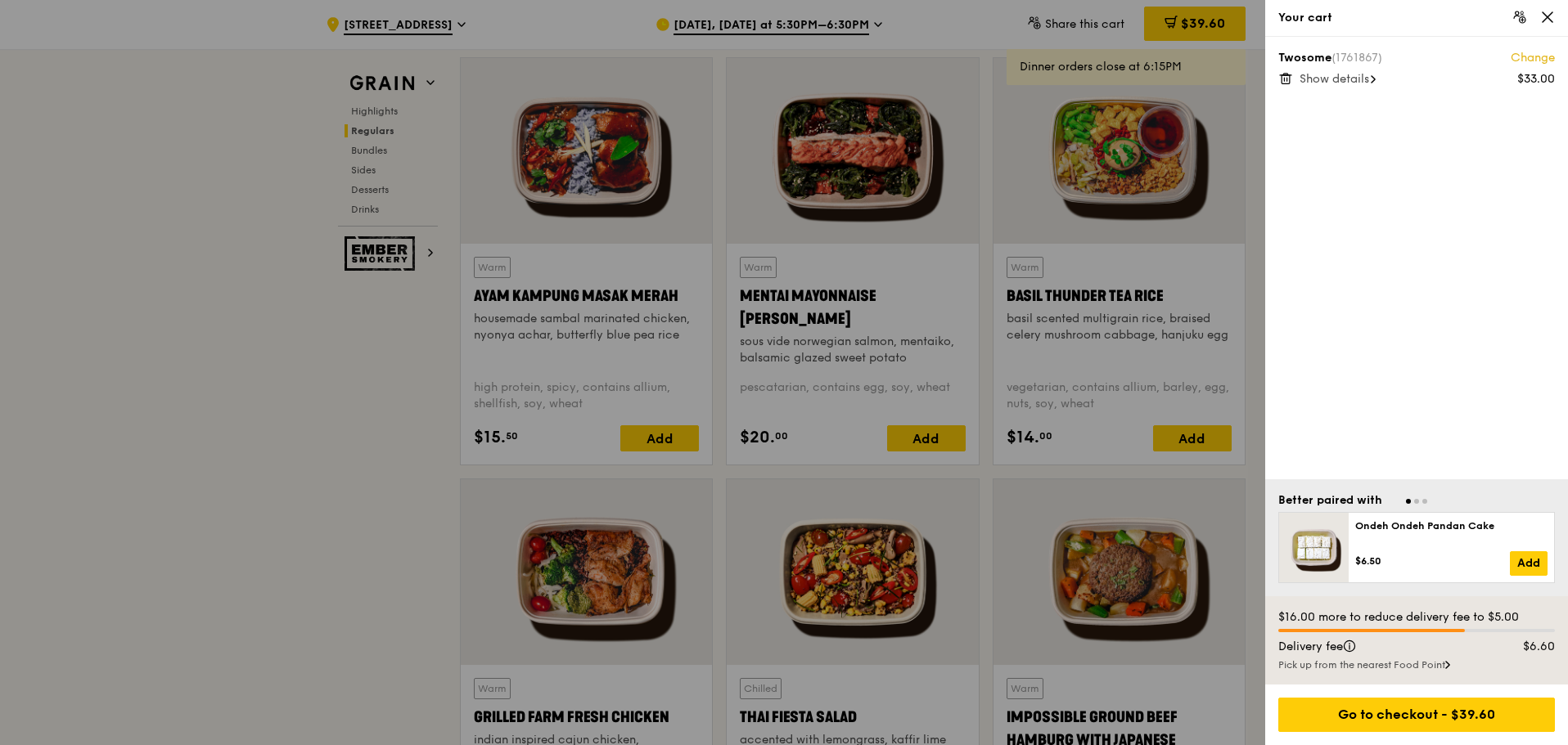
click at [225, 370] on div at bounding box center [784, 372] width 1568 height 745
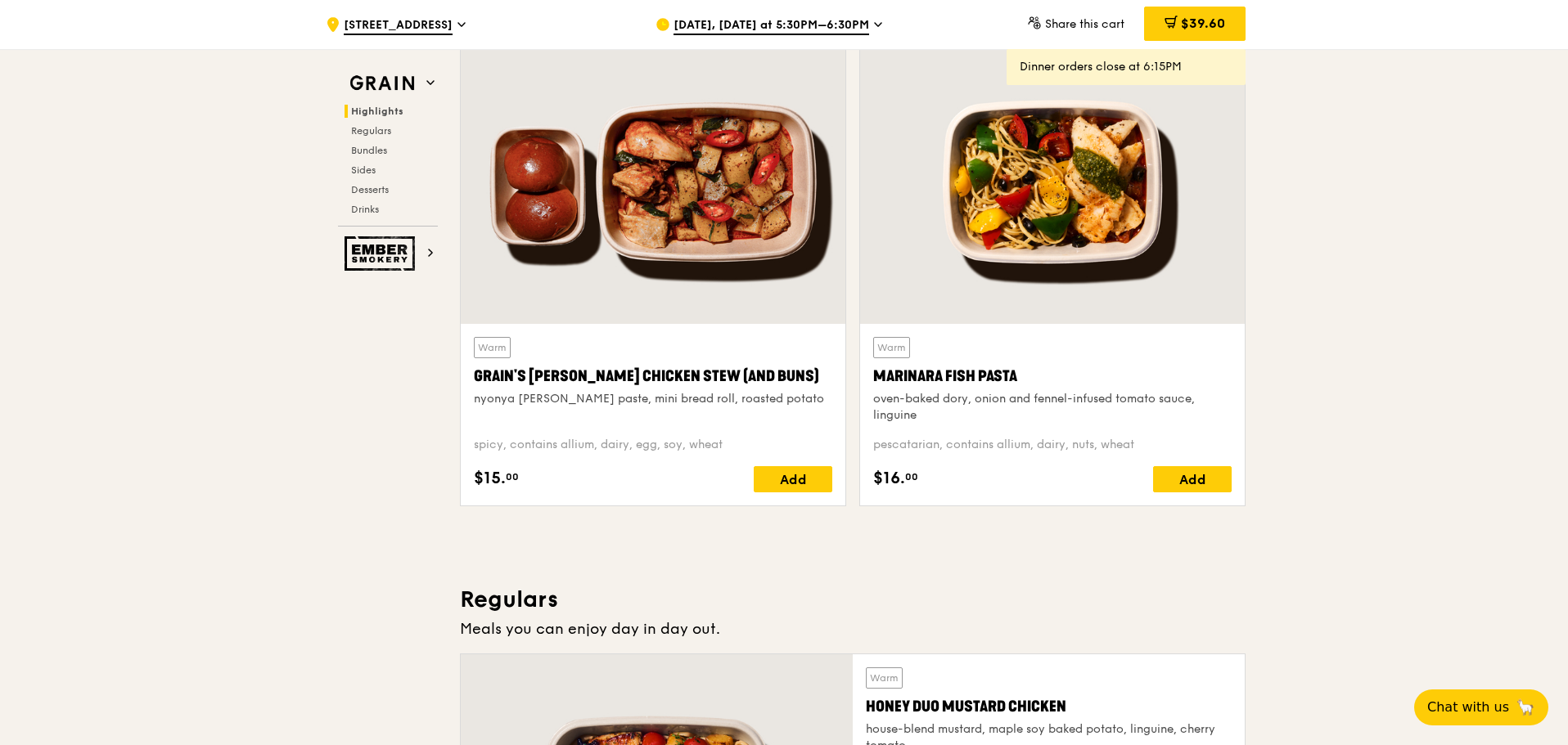
scroll to position [0, 0]
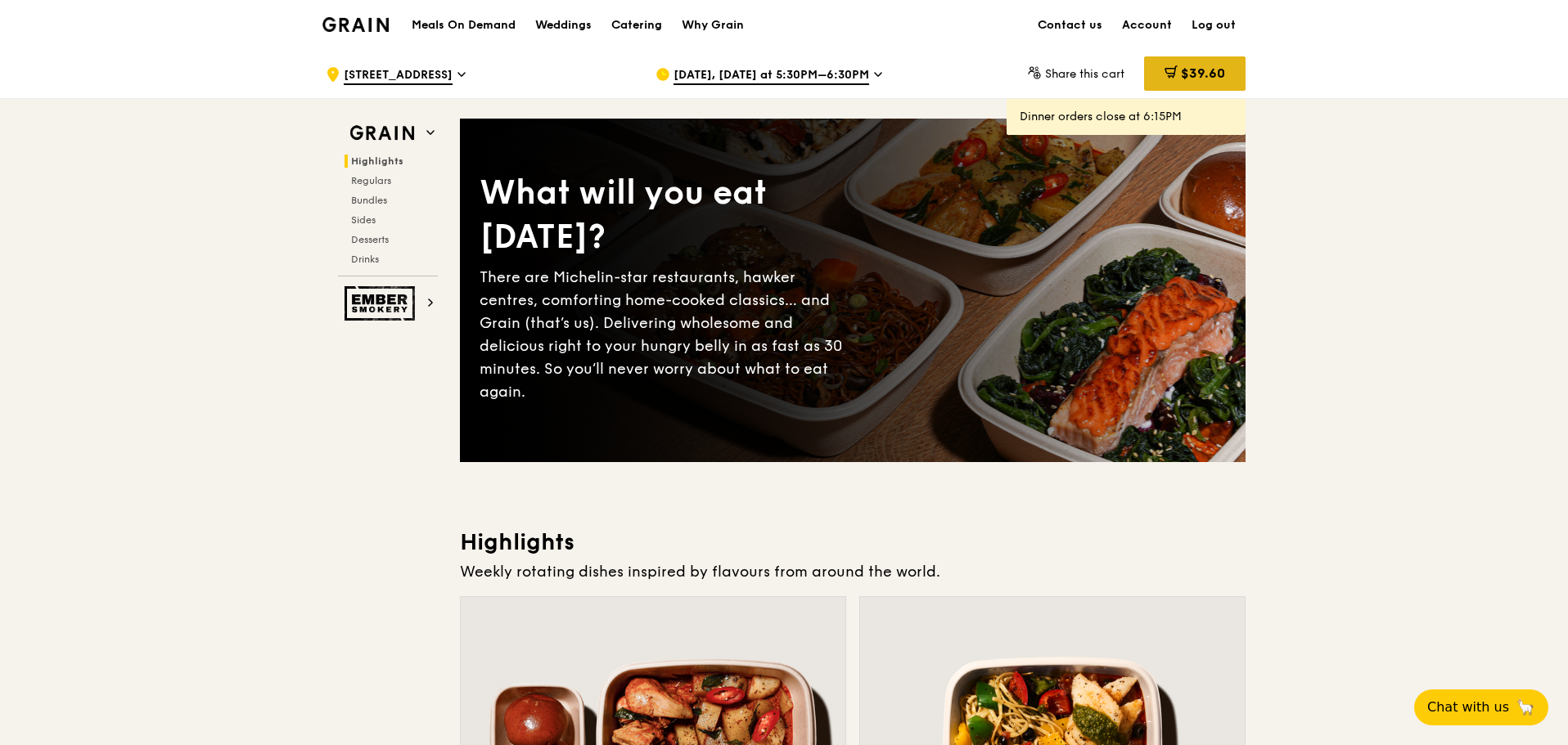
click at [1226, 74] on div "$39.60" at bounding box center [1195, 73] width 102 height 34
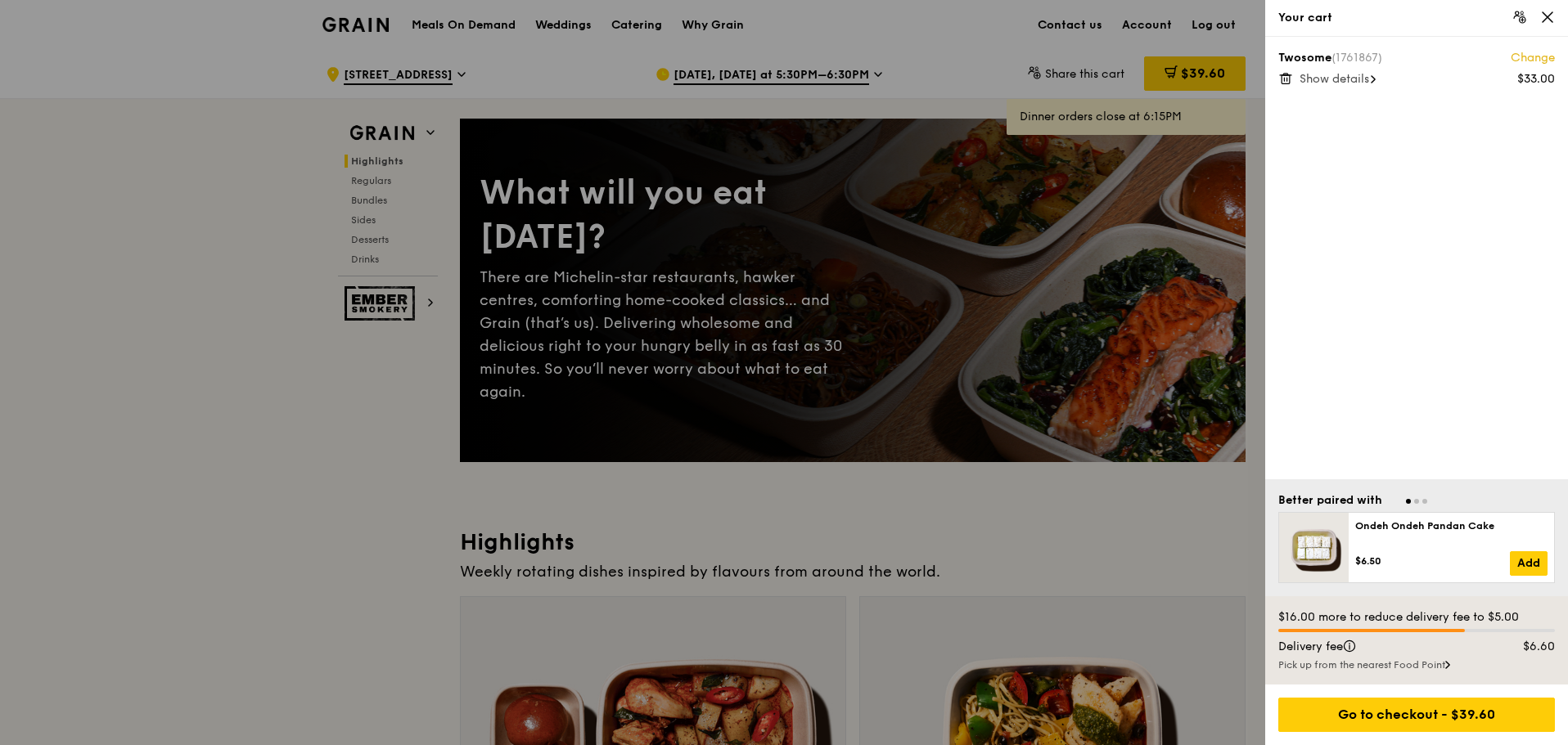
click at [1362, 77] on span "Show details" at bounding box center [1334, 79] width 69 height 14
click at [1204, 565] on div at bounding box center [784, 372] width 1568 height 745
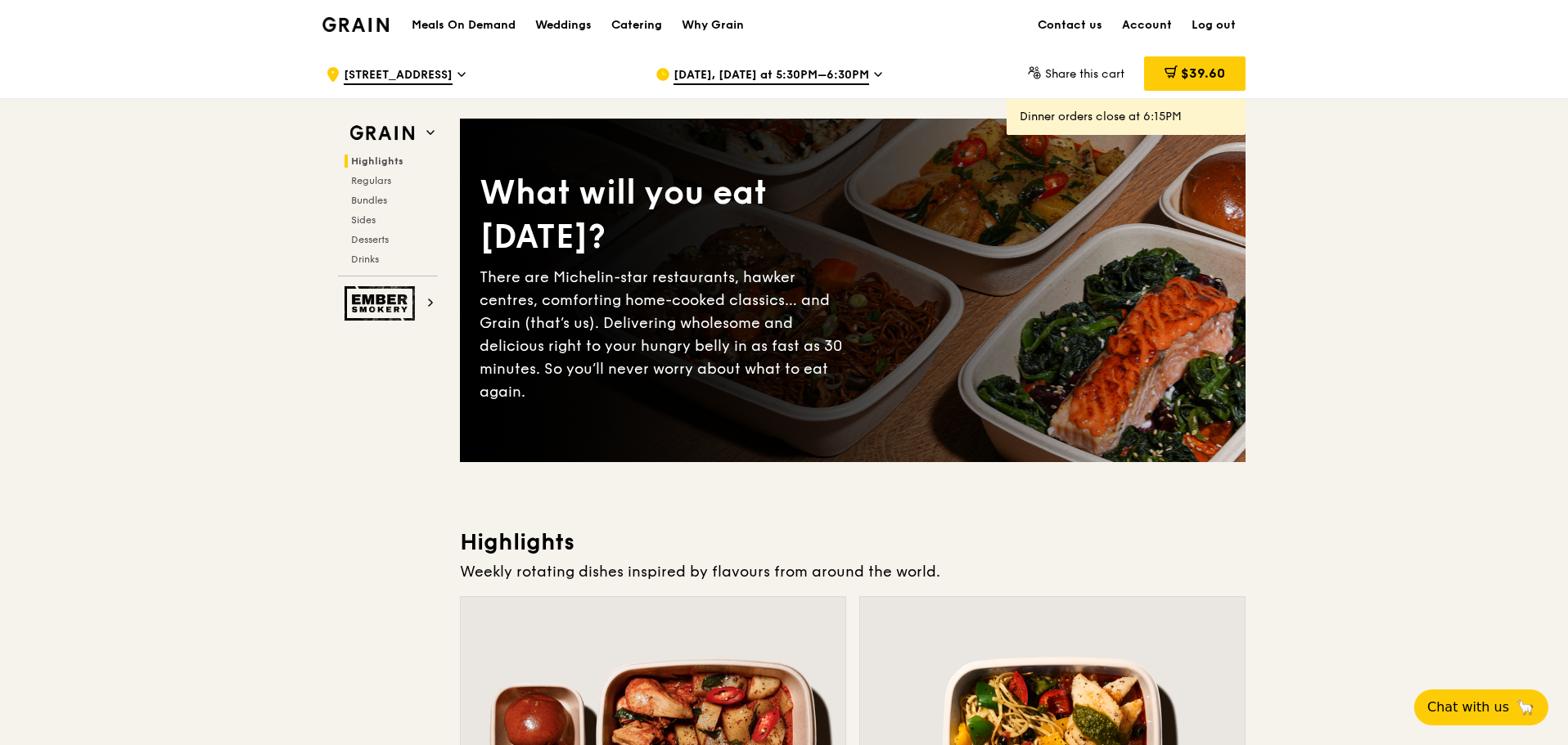
click at [833, 66] on div "Sep 16, Today at 5:30PM–6:30PM" at bounding box center [807, 74] width 304 height 49
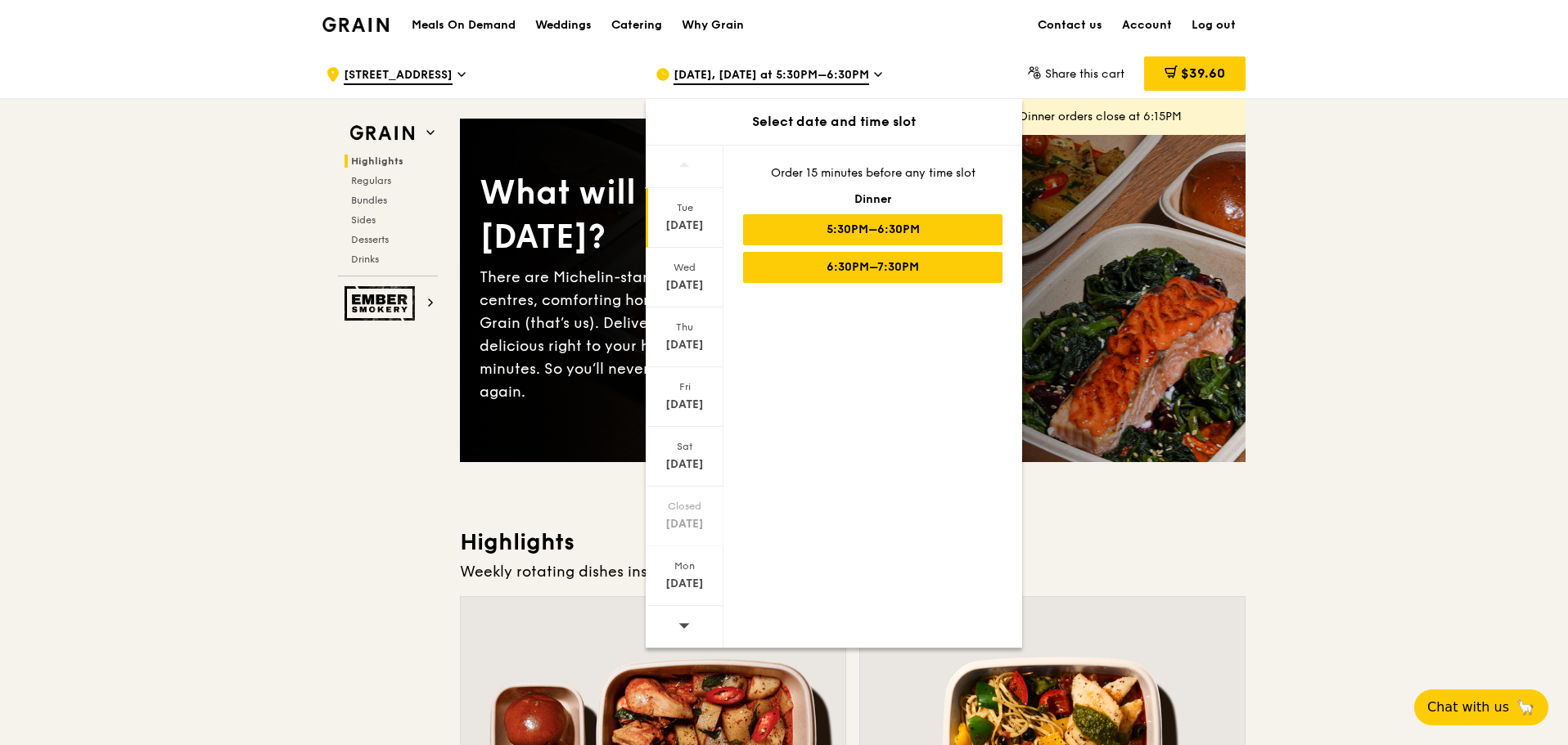
click at [882, 268] on div "6:30PM–7:30PM" at bounding box center [872, 268] width 259 height 32
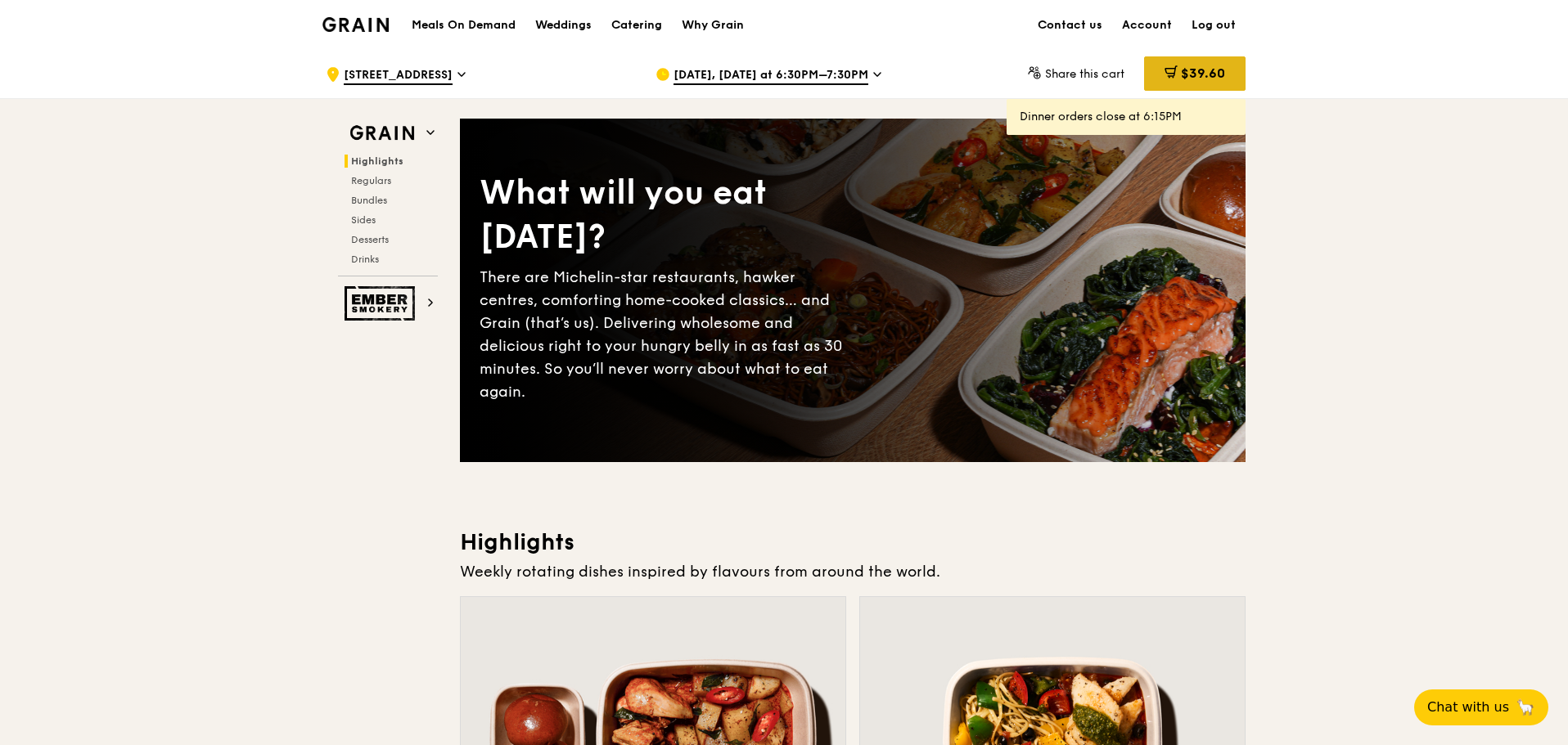
click at [1176, 81] on div "$39.60" at bounding box center [1195, 73] width 102 height 34
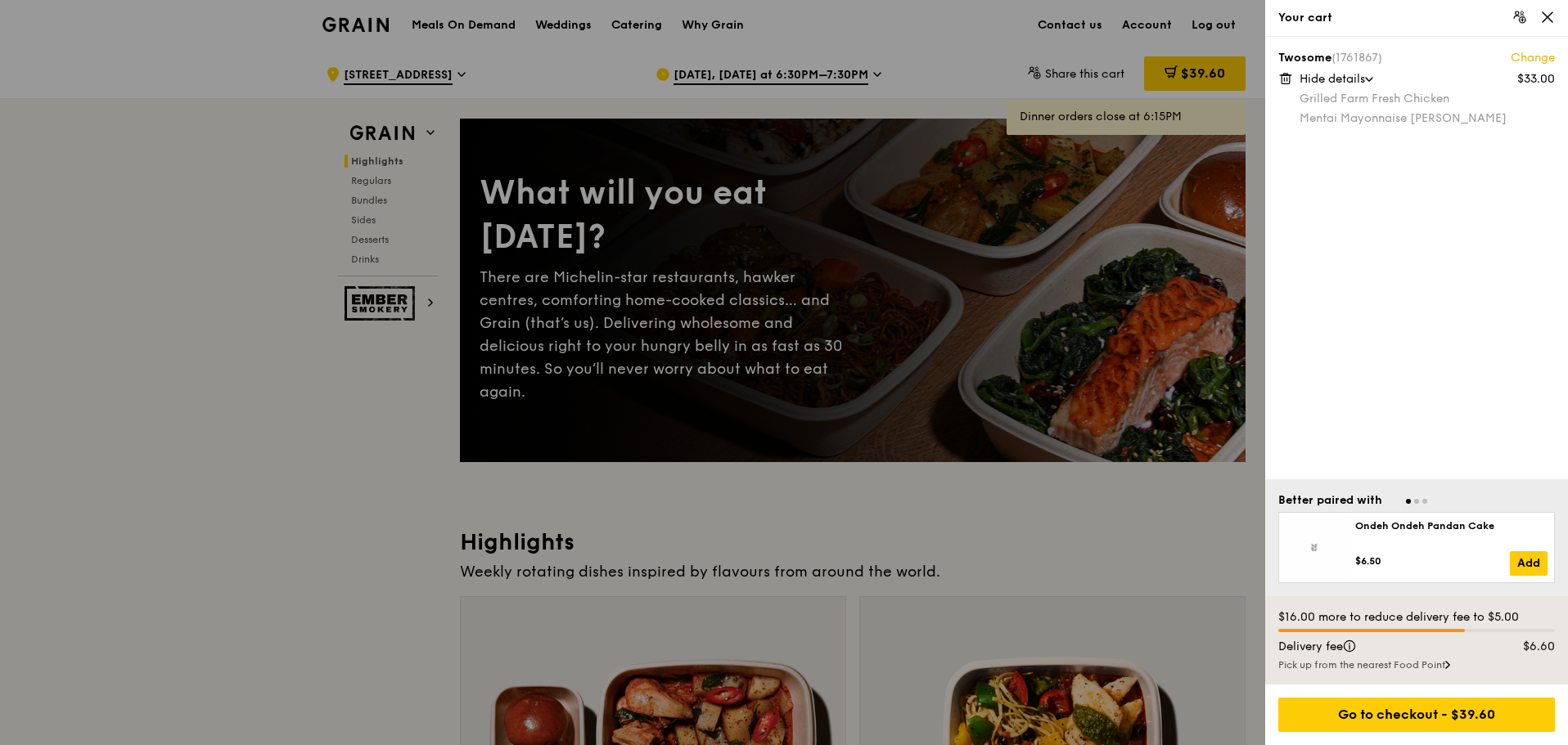
click at [1328, 81] on span "Hide details" at bounding box center [1332, 79] width 66 height 14
click at [1333, 81] on span "Show details" at bounding box center [1334, 79] width 69 height 14
click at [1540, 63] on link "Change" at bounding box center [1533, 58] width 44 height 17
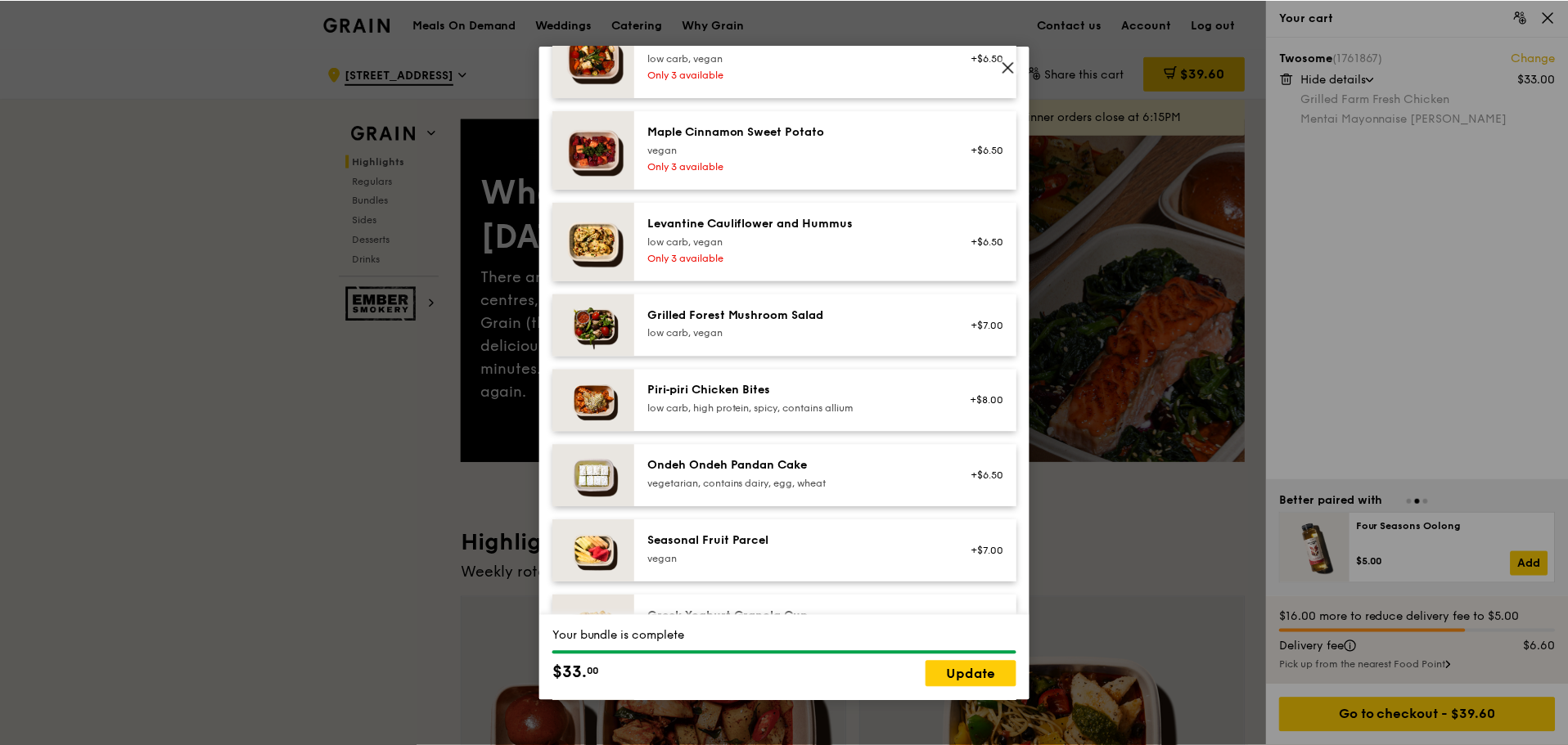
scroll to position [1009, 0]
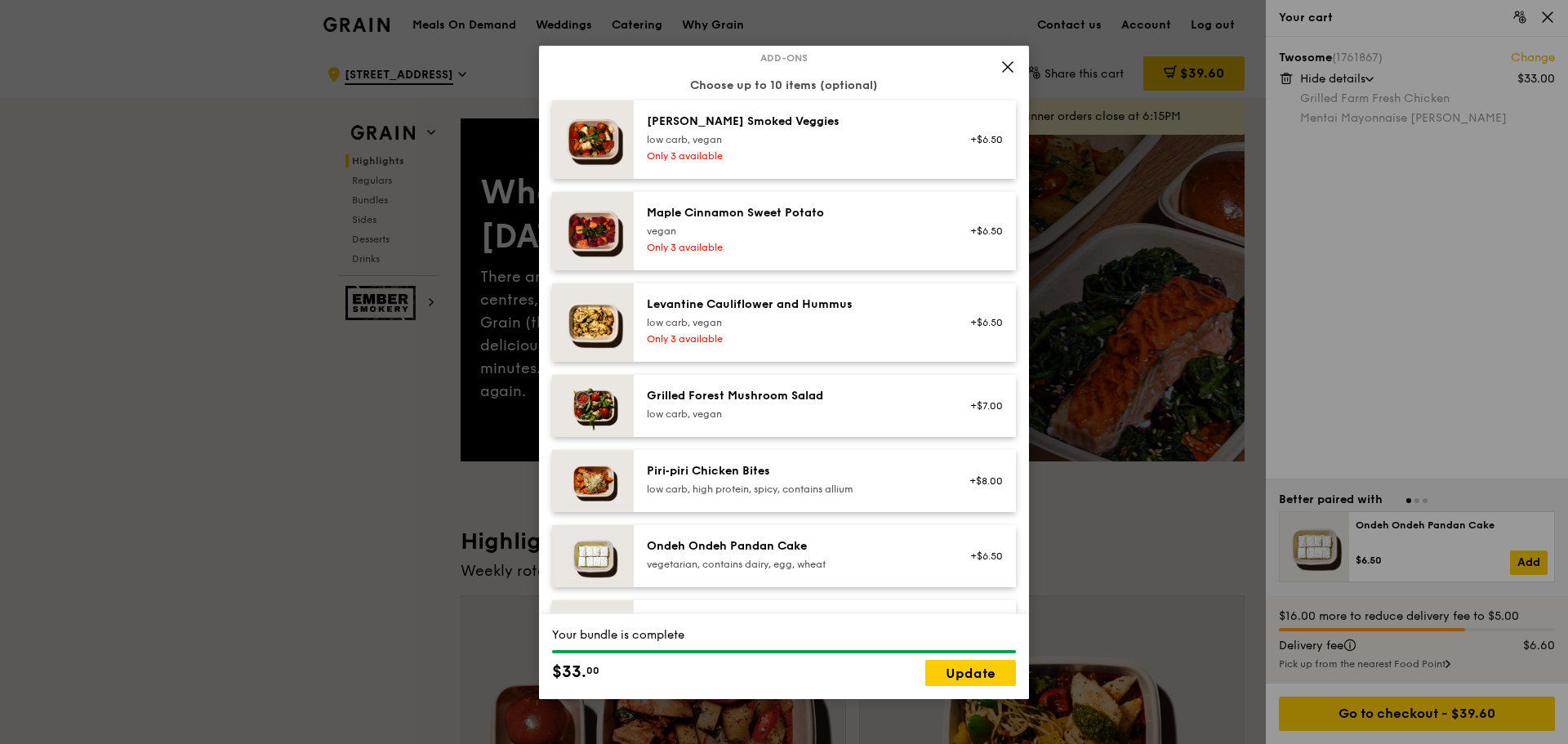
click at [1007, 68] on icon at bounding box center [1008, 66] width 15 height 15
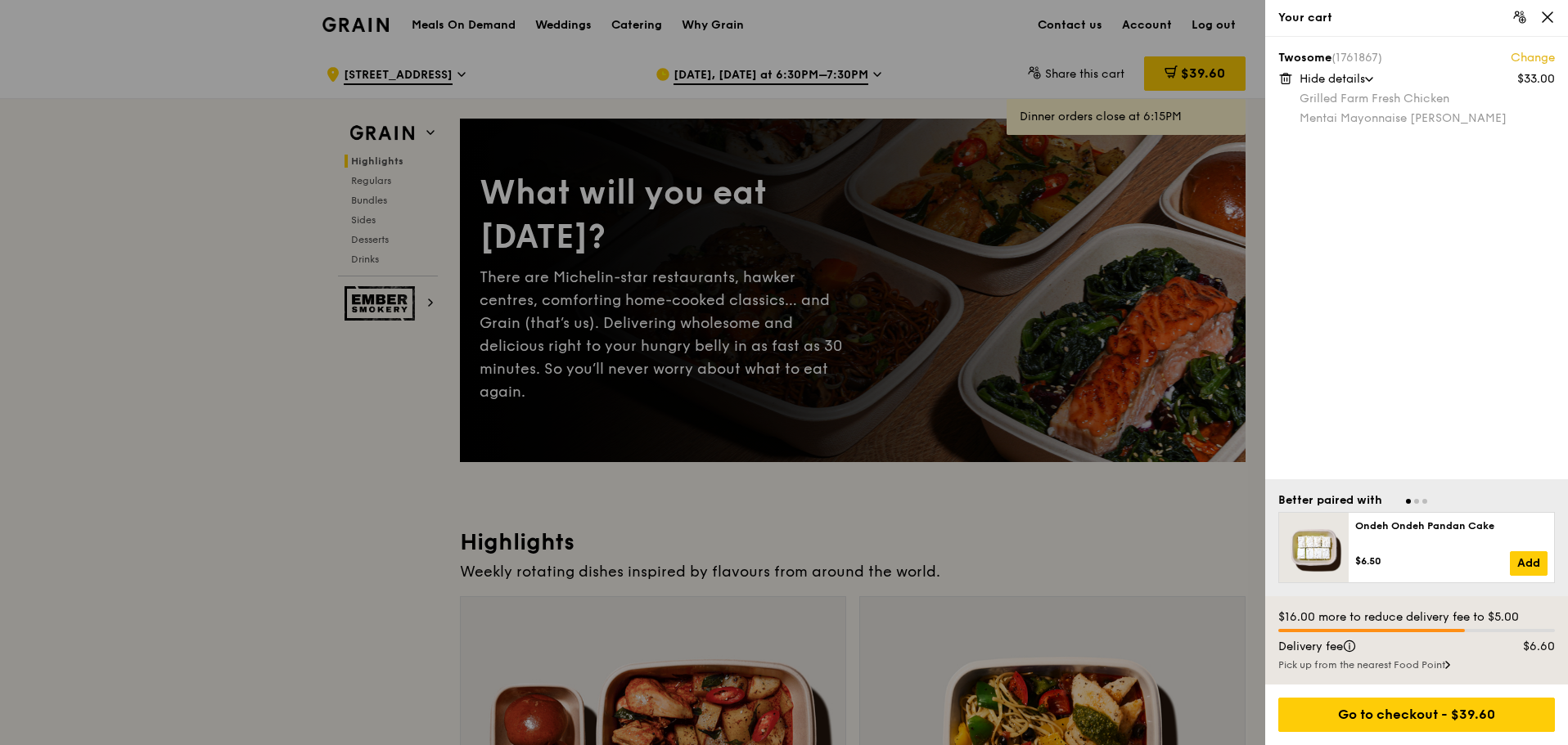
click at [1155, 488] on div at bounding box center [784, 372] width 1568 height 745
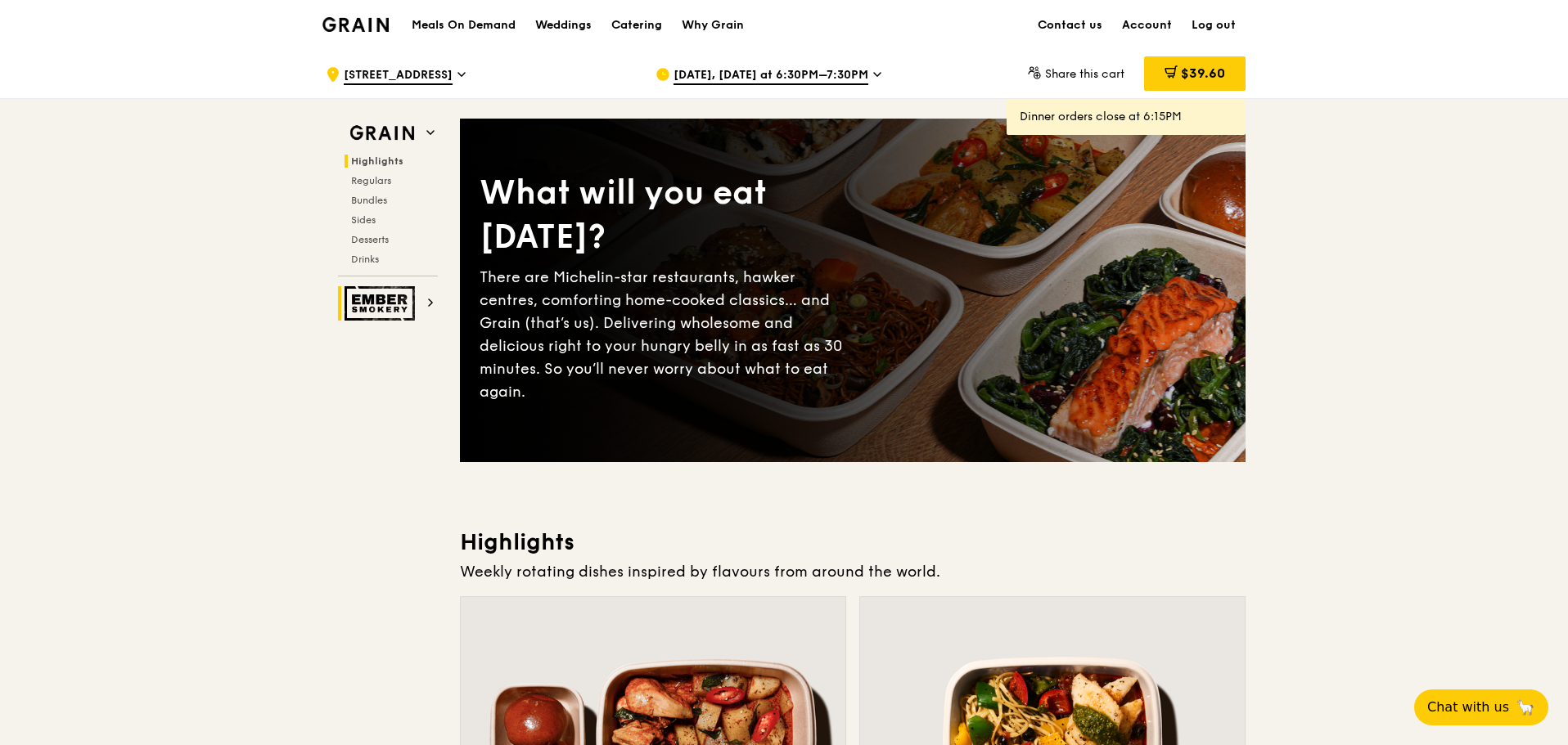
click at [406, 310] on img at bounding box center [382, 303] width 75 height 34
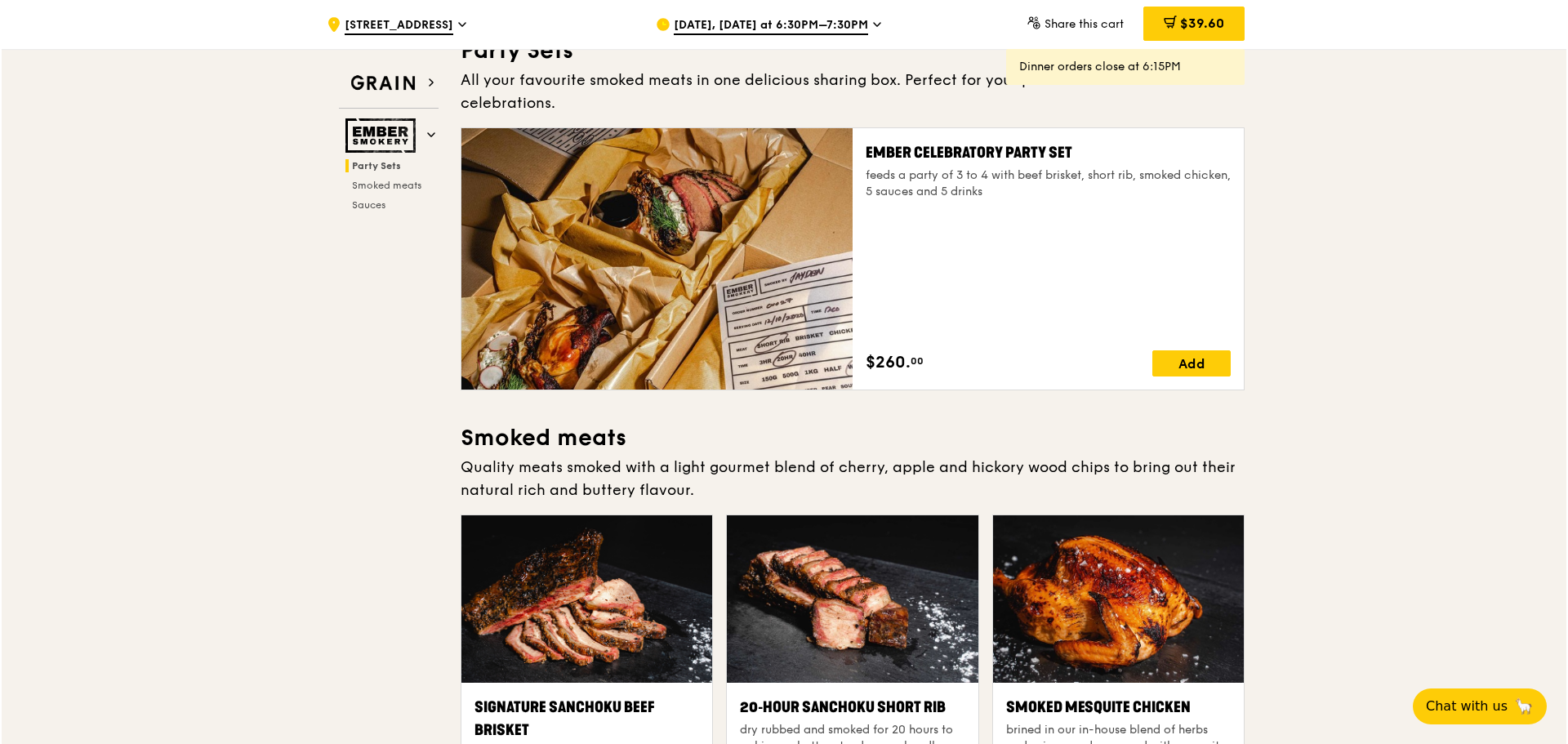
scroll to position [163, 0]
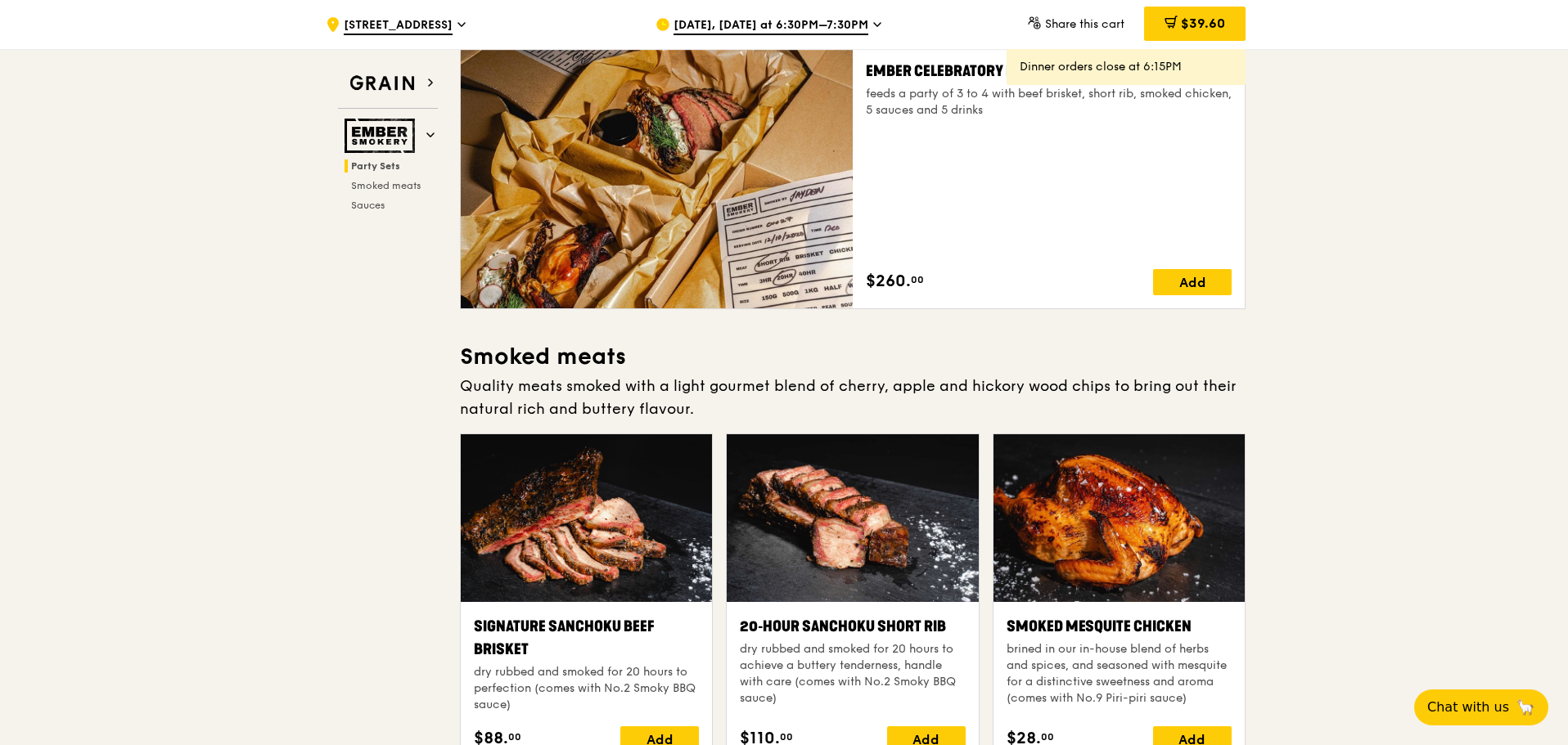
click at [1165, 477] on div at bounding box center [1119, 518] width 251 height 168
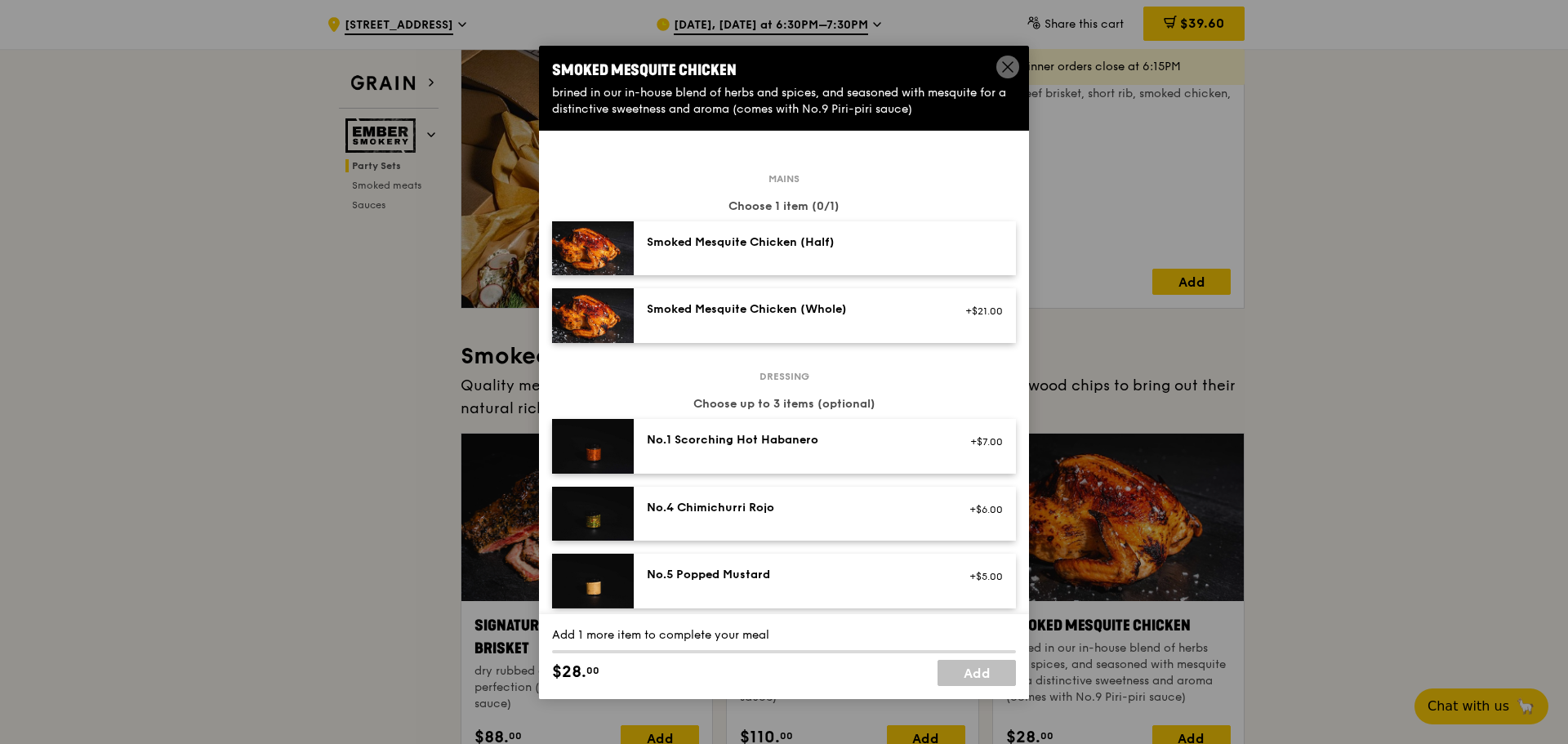
click at [912, 328] on div "Smoked Mesquite Chicken (Whole) +$21.00" at bounding box center [824, 316] width 356 height 29
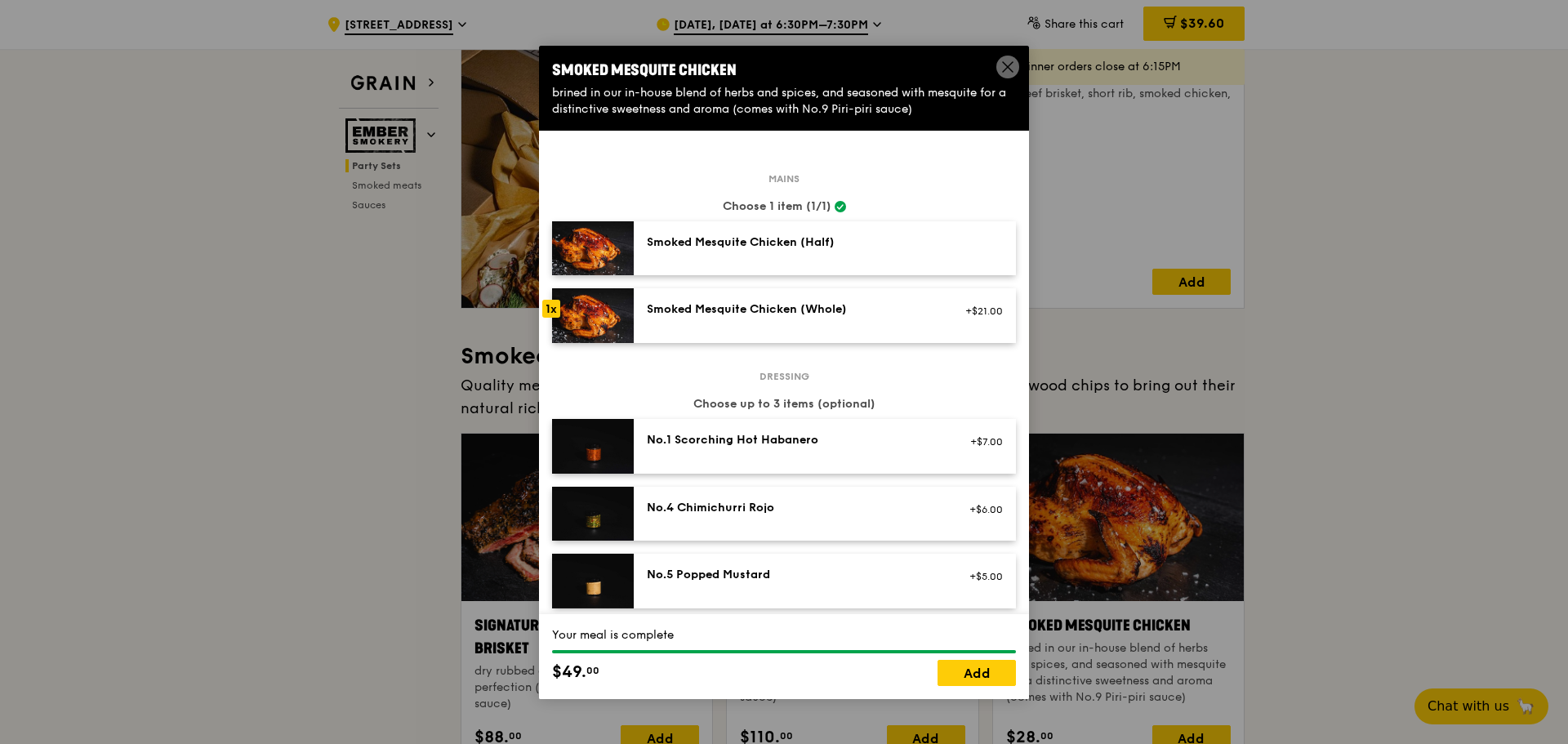
click at [913, 271] on div "Smoked Mesquite Chicken (Half)" at bounding box center [824, 248] width 382 height 55
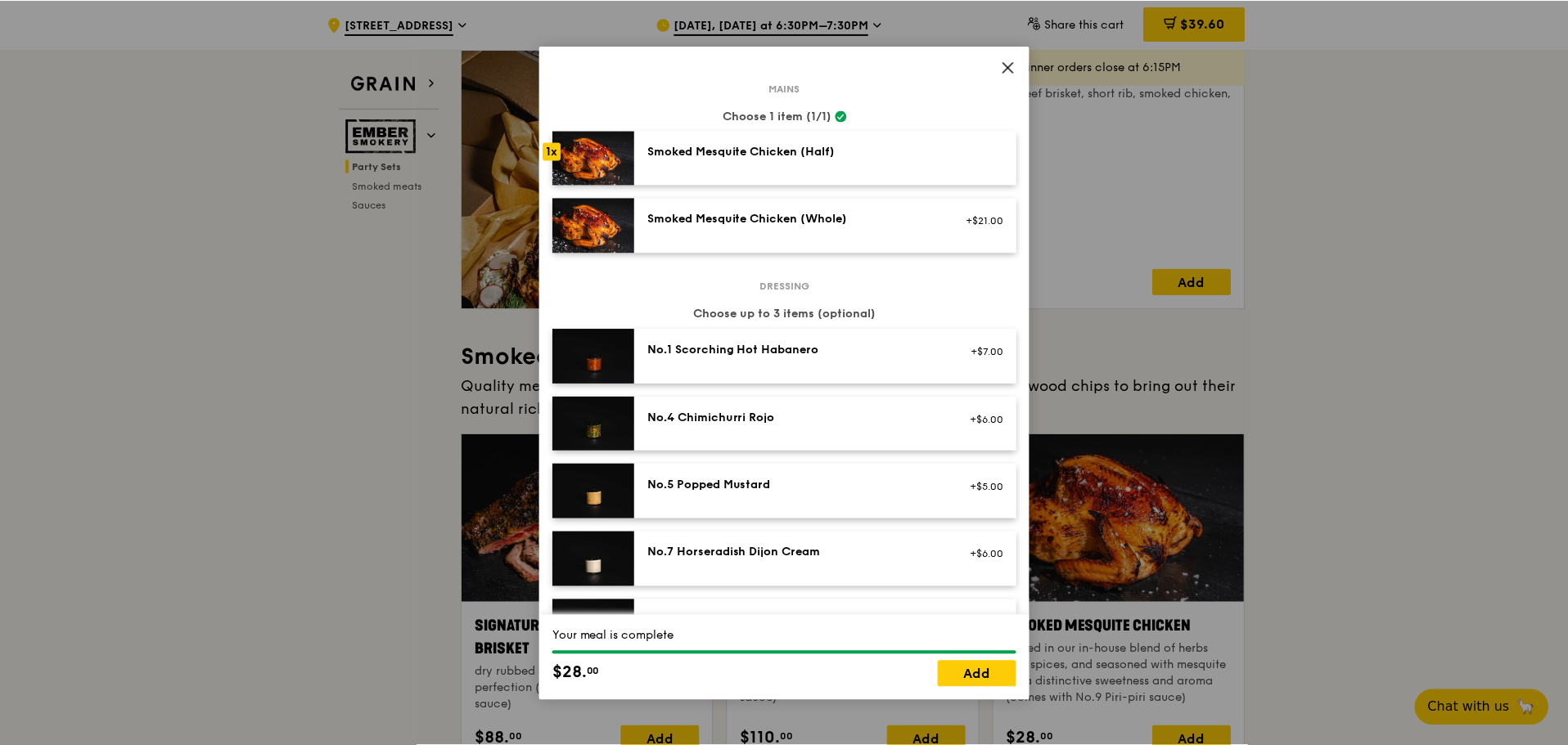
scroll to position [0, 0]
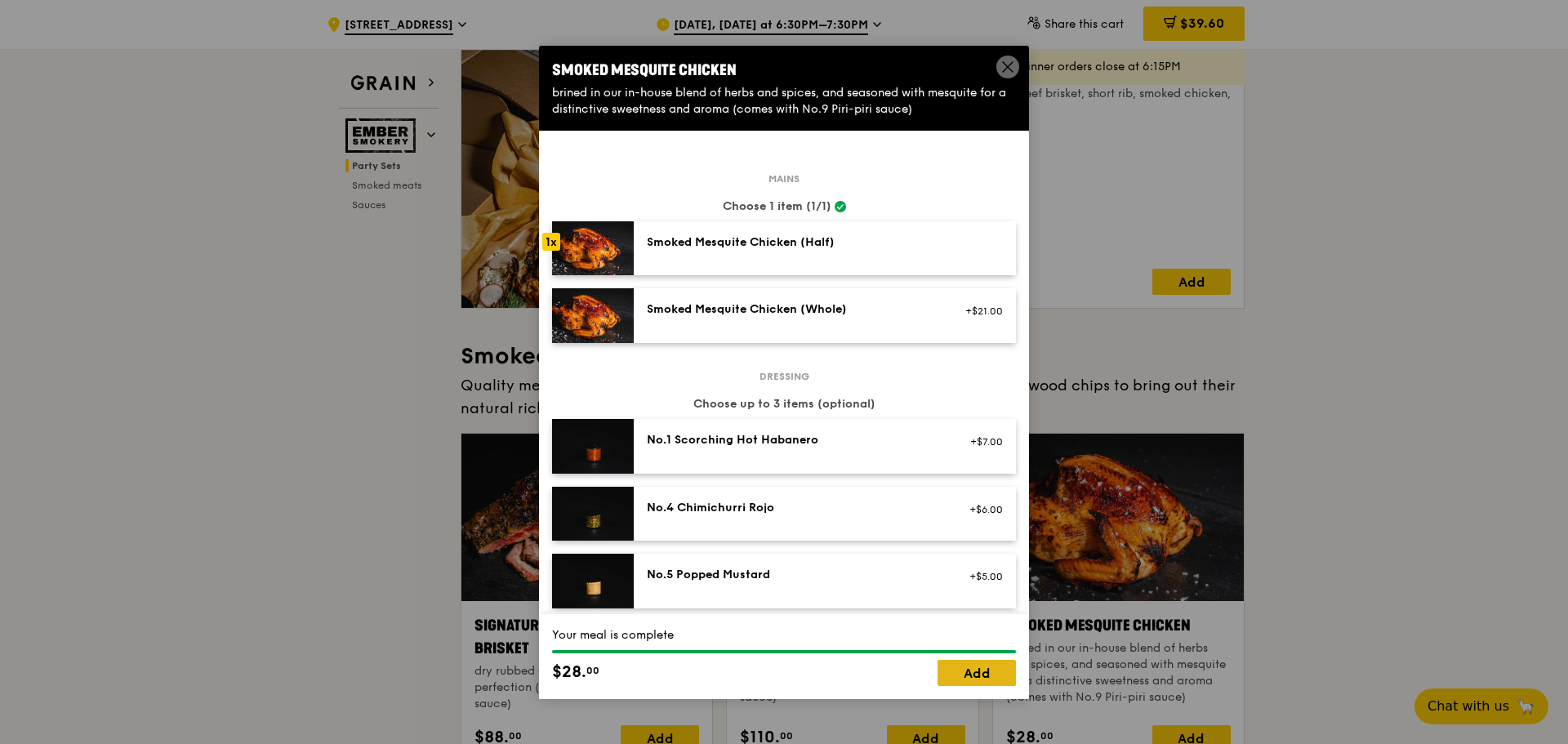
click at [1009, 660] on link "Add" at bounding box center [977, 673] width 79 height 26
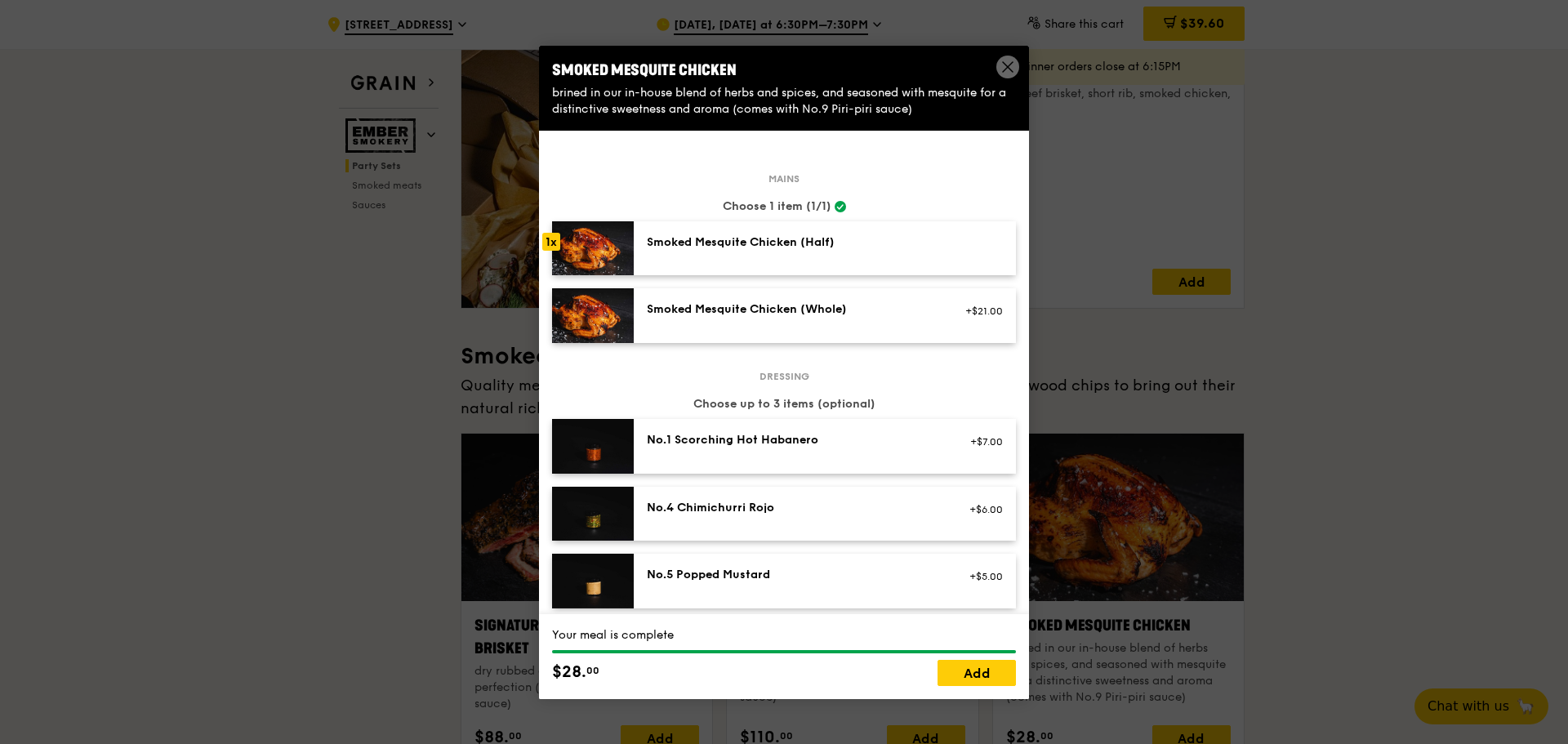
click at [1002, 57] on span at bounding box center [1008, 67] width 23 height 23
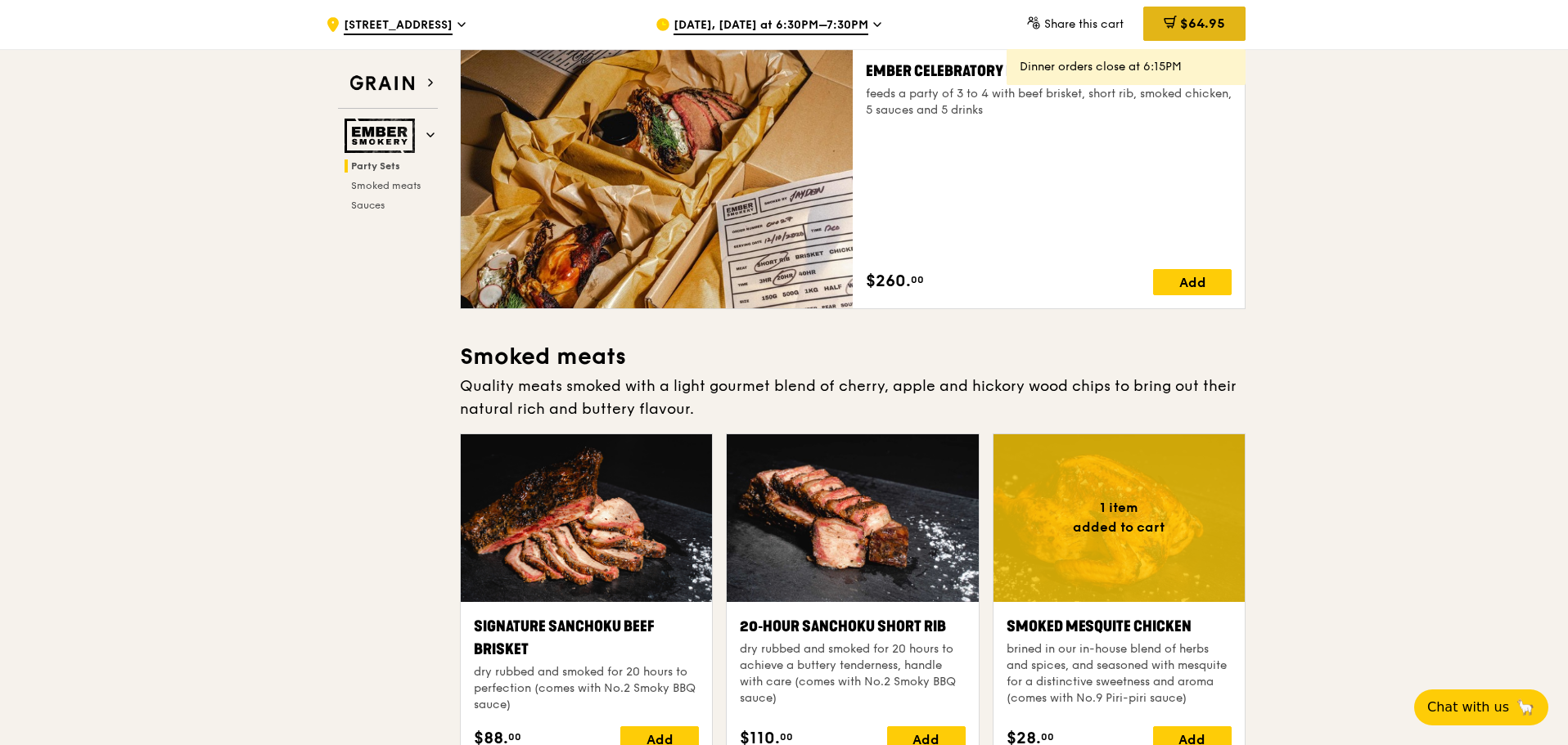
click at [1183, 35] on div "$64.95" at bounding box center [1194, 23] width 102 height 34
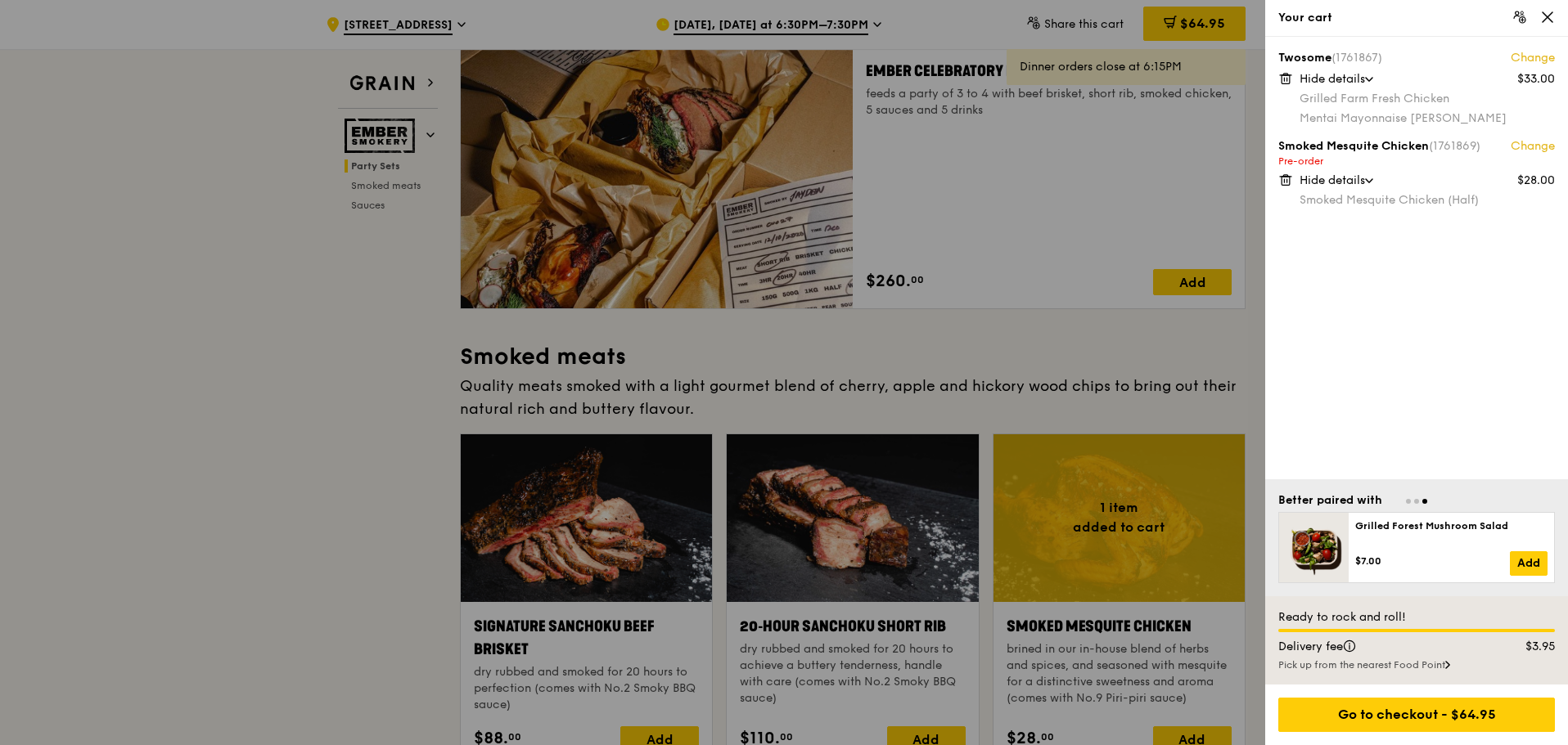
click at [1319, 180] on span "Hide details" at bounding box center [1332, 180] width 66 height 14
click at [1289, 178] on icon at bounding box center [1286, 179] width 15 height 15
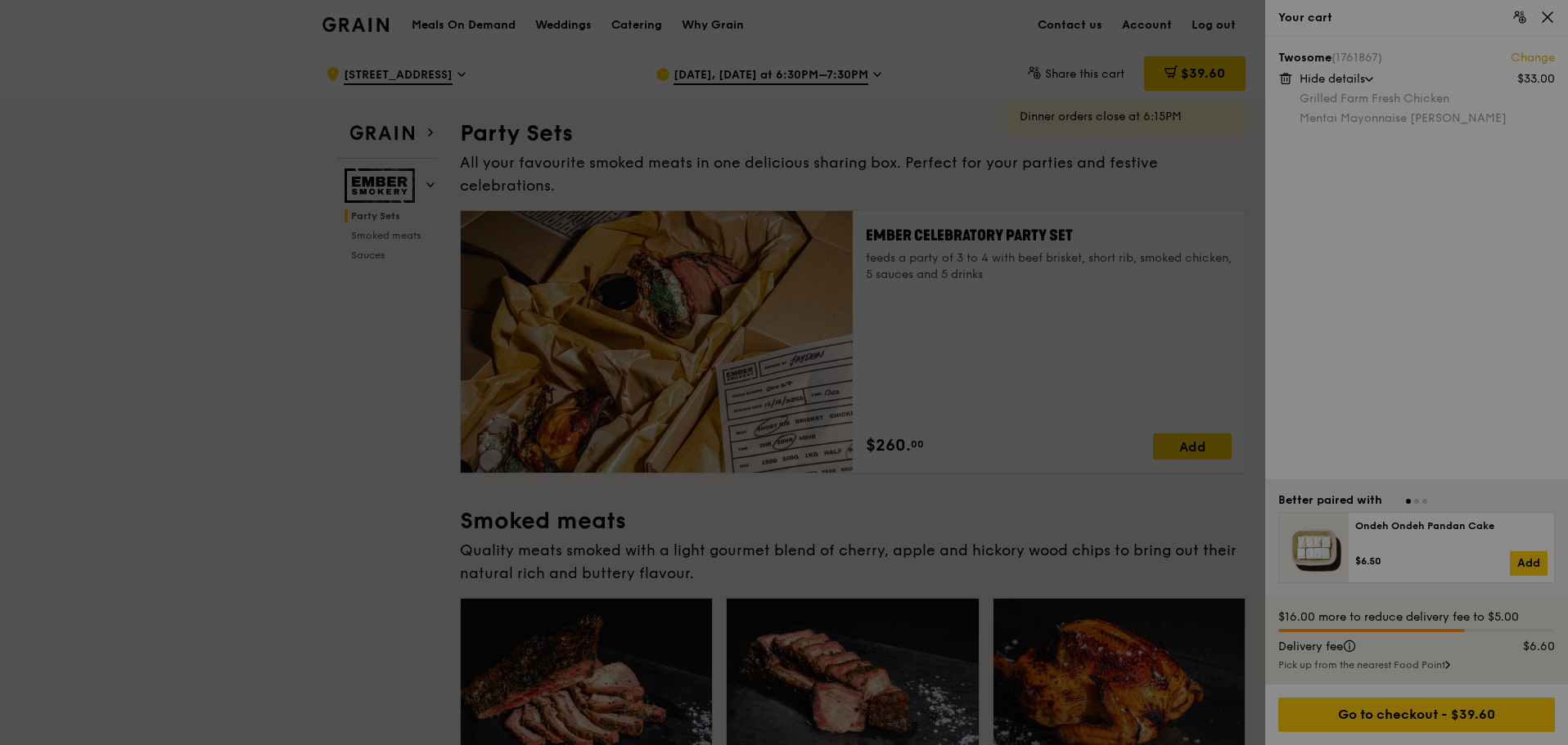
click at [1338, 154] on div at bounding box center [784, 372] width 1568 height 745
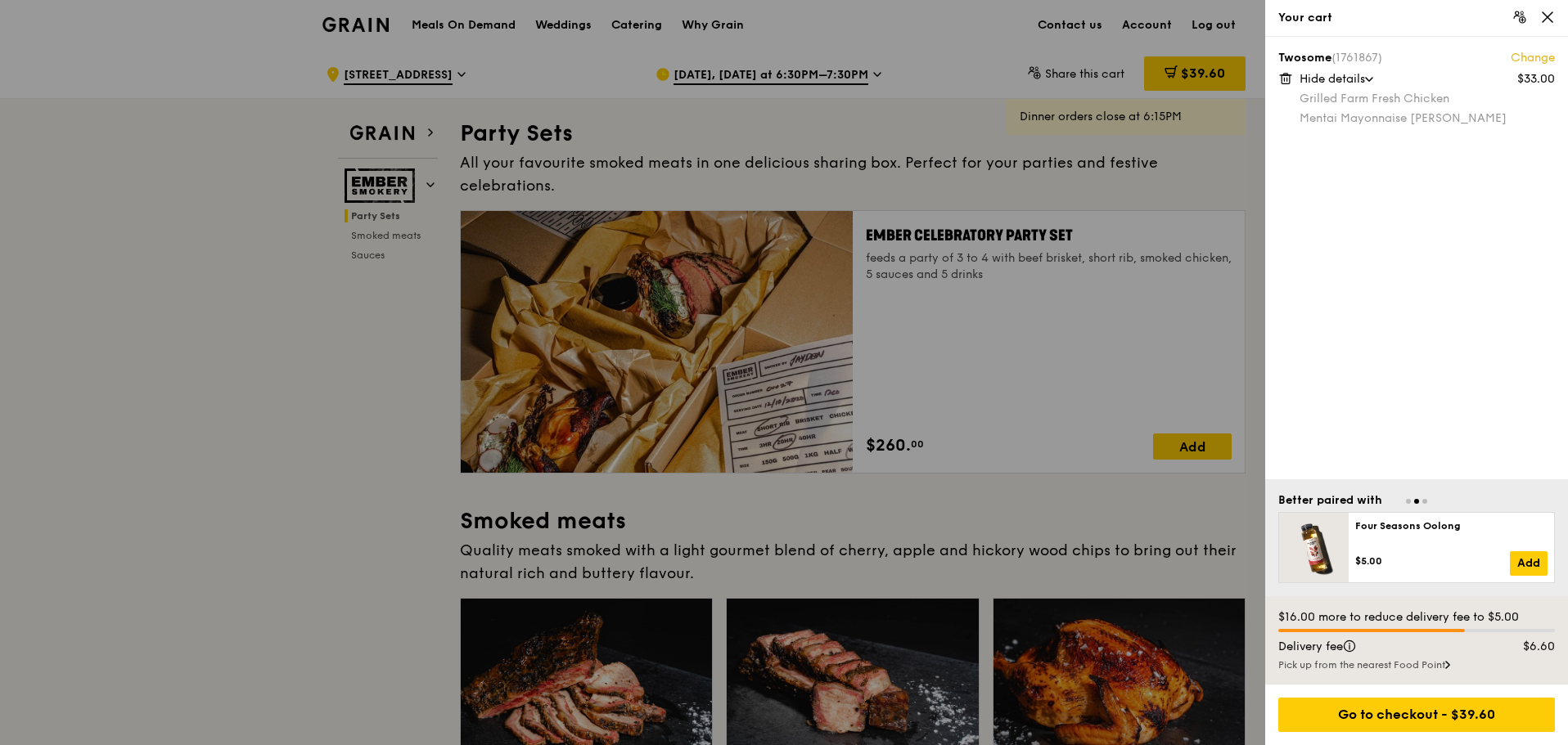
click at [1501, 200] on div "Twosome (1761867) Change $33.00 Hide details Grilled Farm Fresh Chicken Mentai …" at bounding box center [1417, 258] width 303 height 443
click at [1549, 15] on icon at bounding box center [1548, 17] width 15 height 15
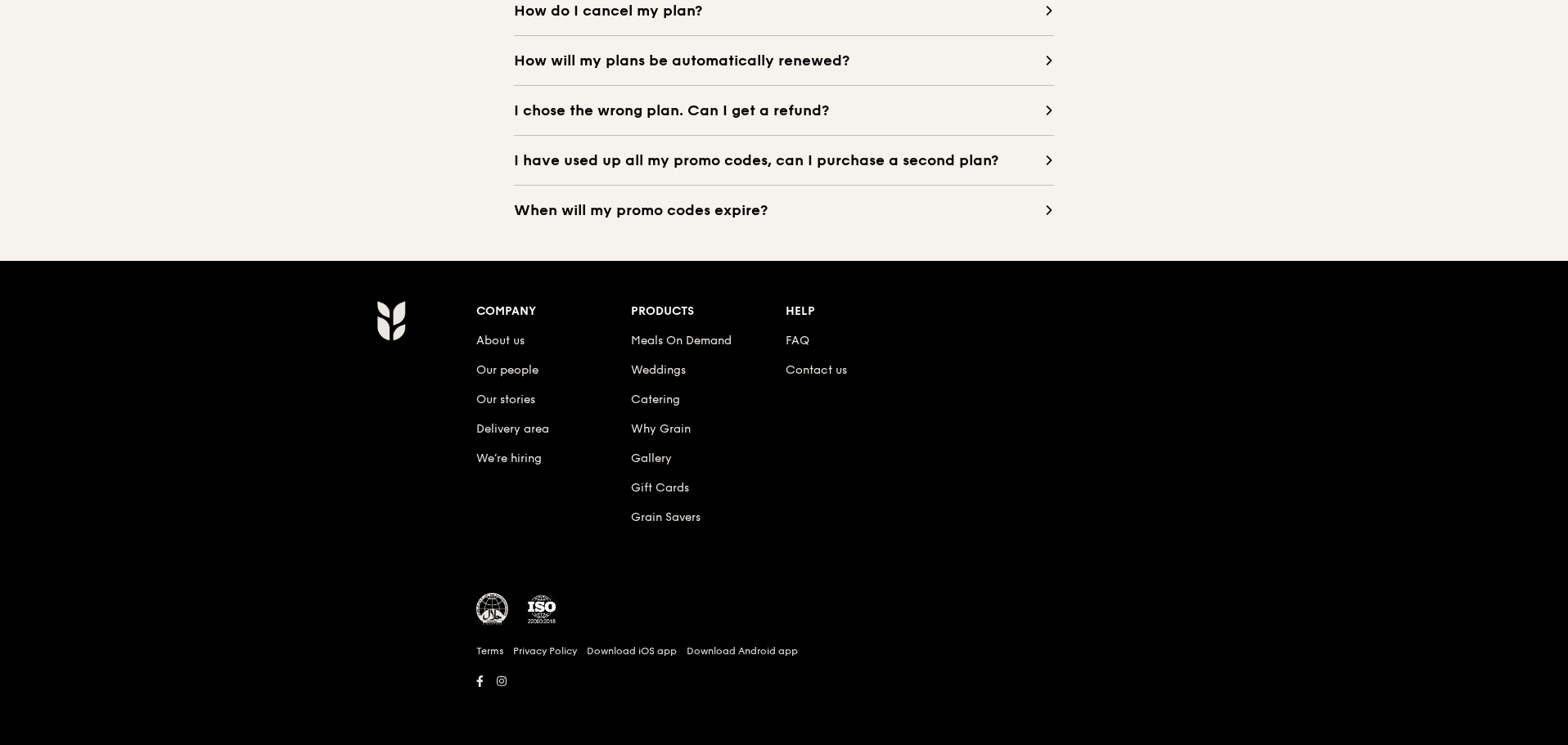
scroll to position [1476, 0]
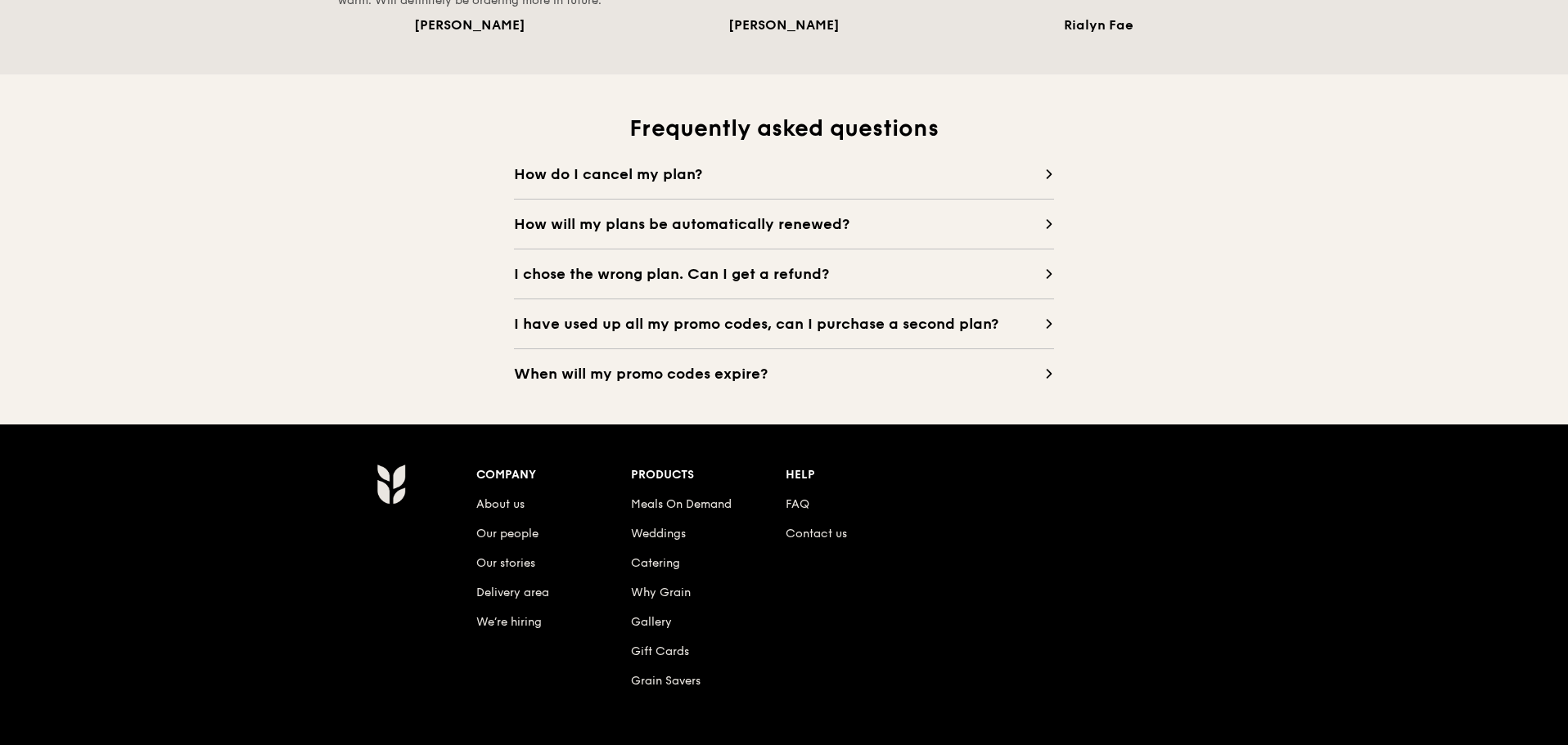
click at [609, 232] on span "How will my plans be automatically renewed?" at bounding box center [779, 224] width 530 height 23
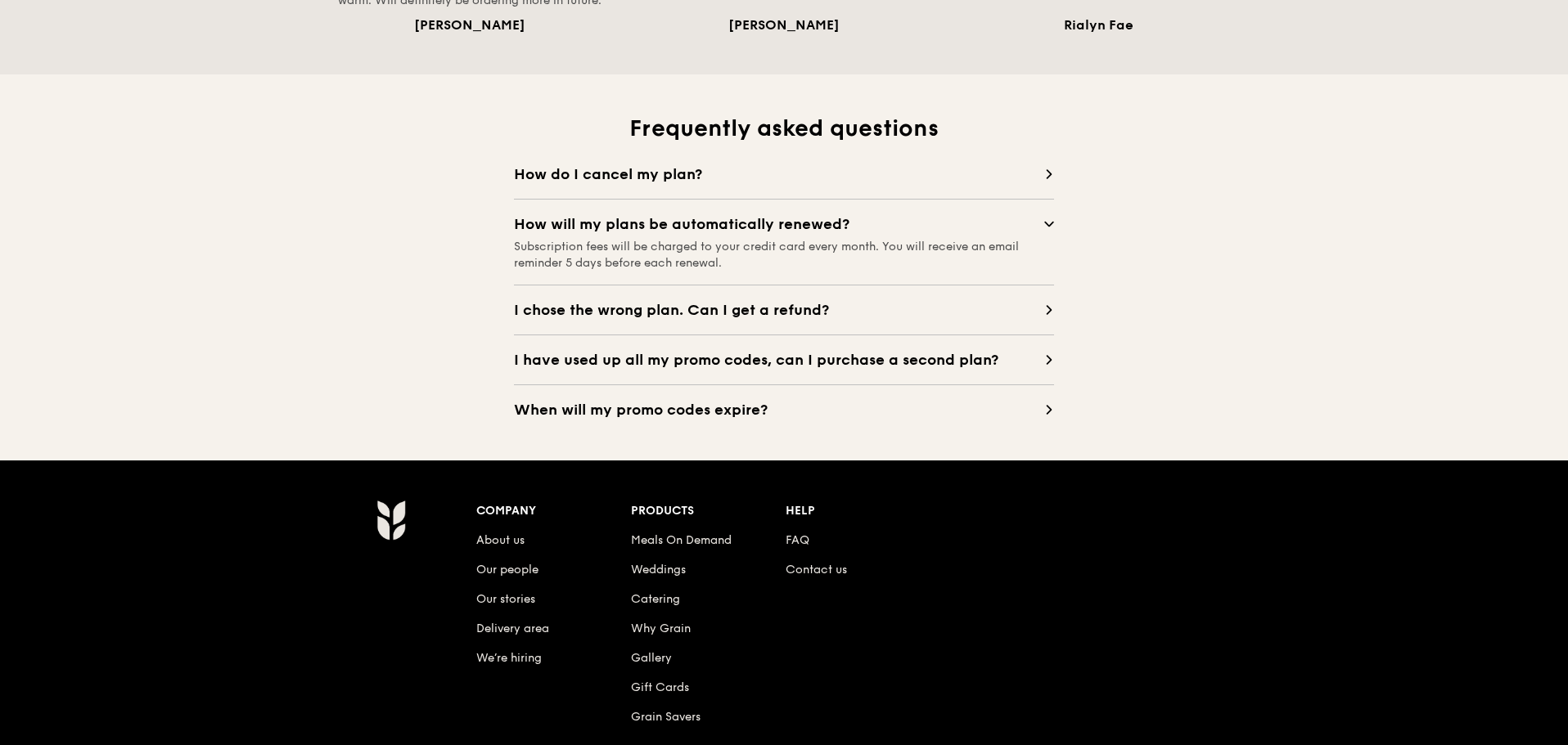
click at [628, 309] on span "I chose the wrong plan. Can I get a refund?" at bounding box center [779, 310] width 530 height 23
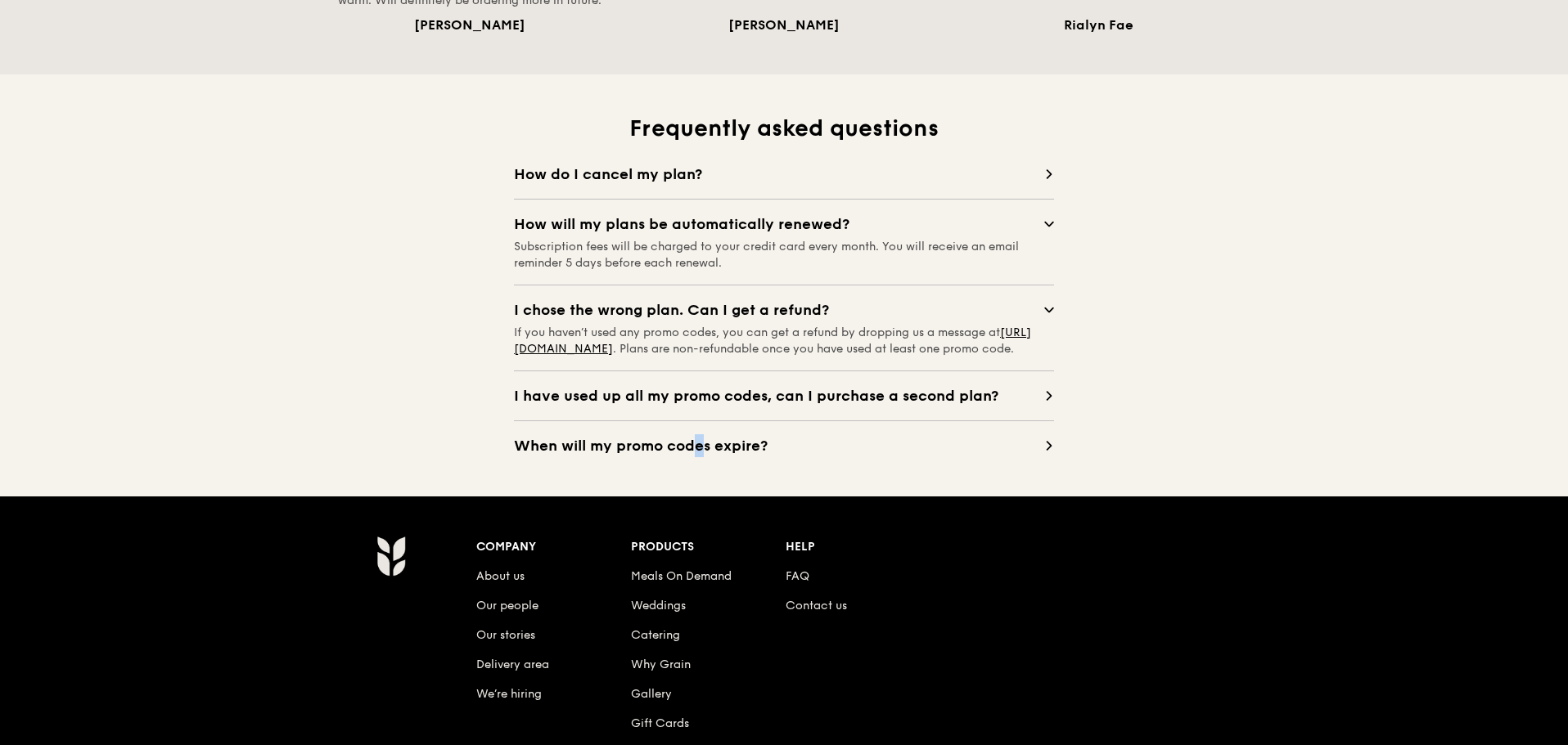
click at [702, 430] on div "How do I cancel my plan? Cancel your plan 3 days before renewal date. Just drop…" at bounding box center [784, 310] width 540 height 294
click at [711, 407] on span "I have used up all my promo codes, can I purchase a second plan?" at bounding box center [779, 396] width 530 height 23
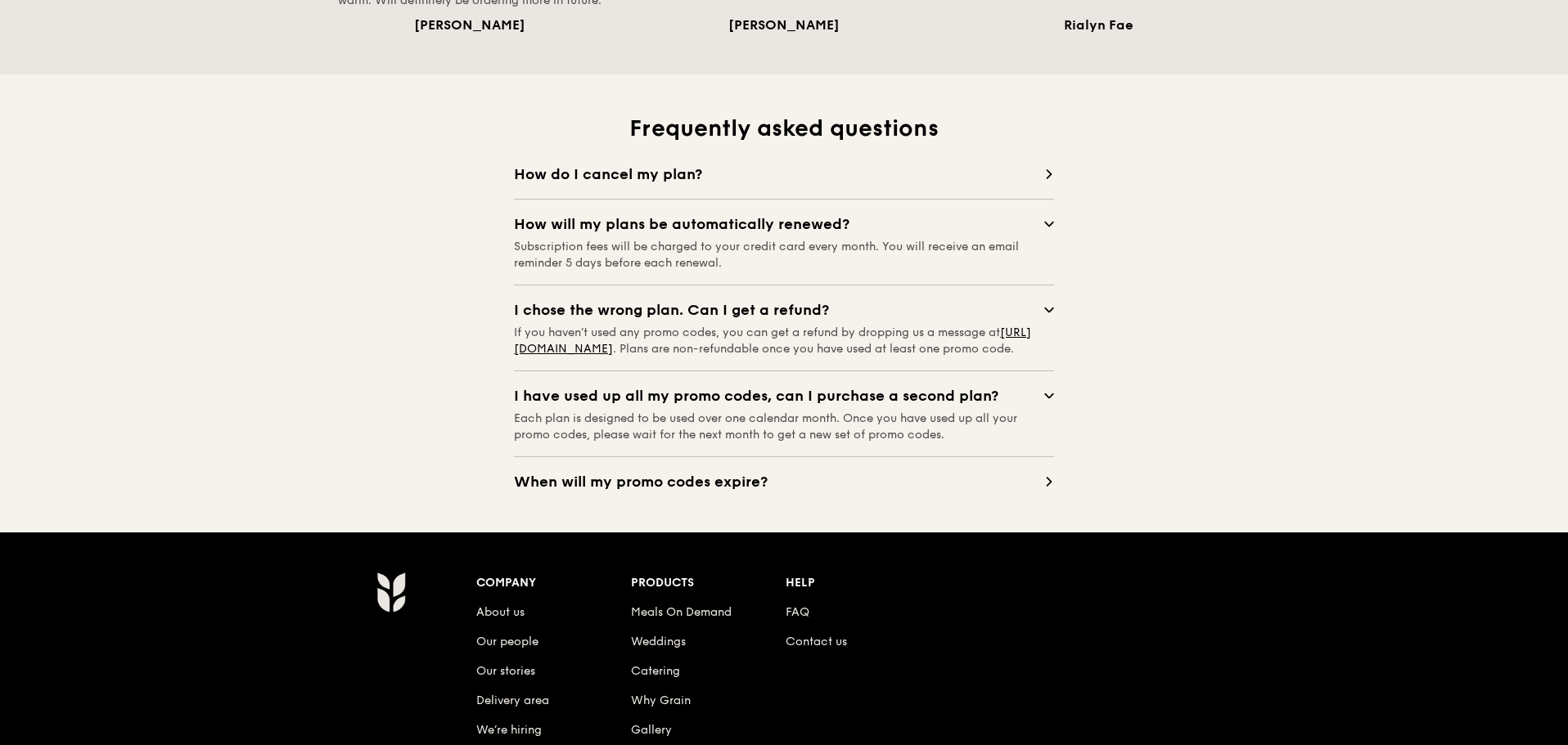
click at [718, 493] on span "When will my promo codes expire?" at bounding box center [779, 481] width 530 height 23
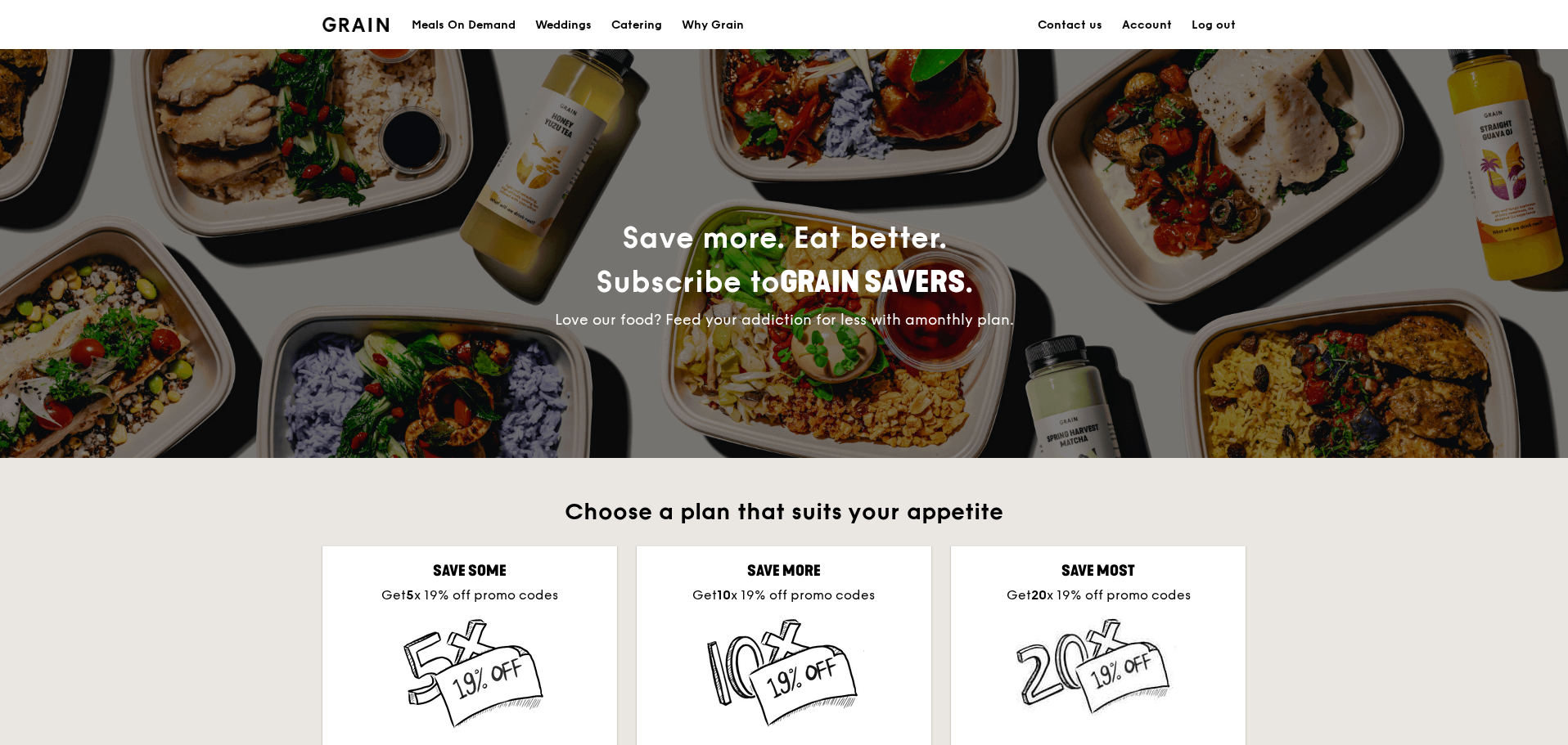
scroll to position [327, 0]
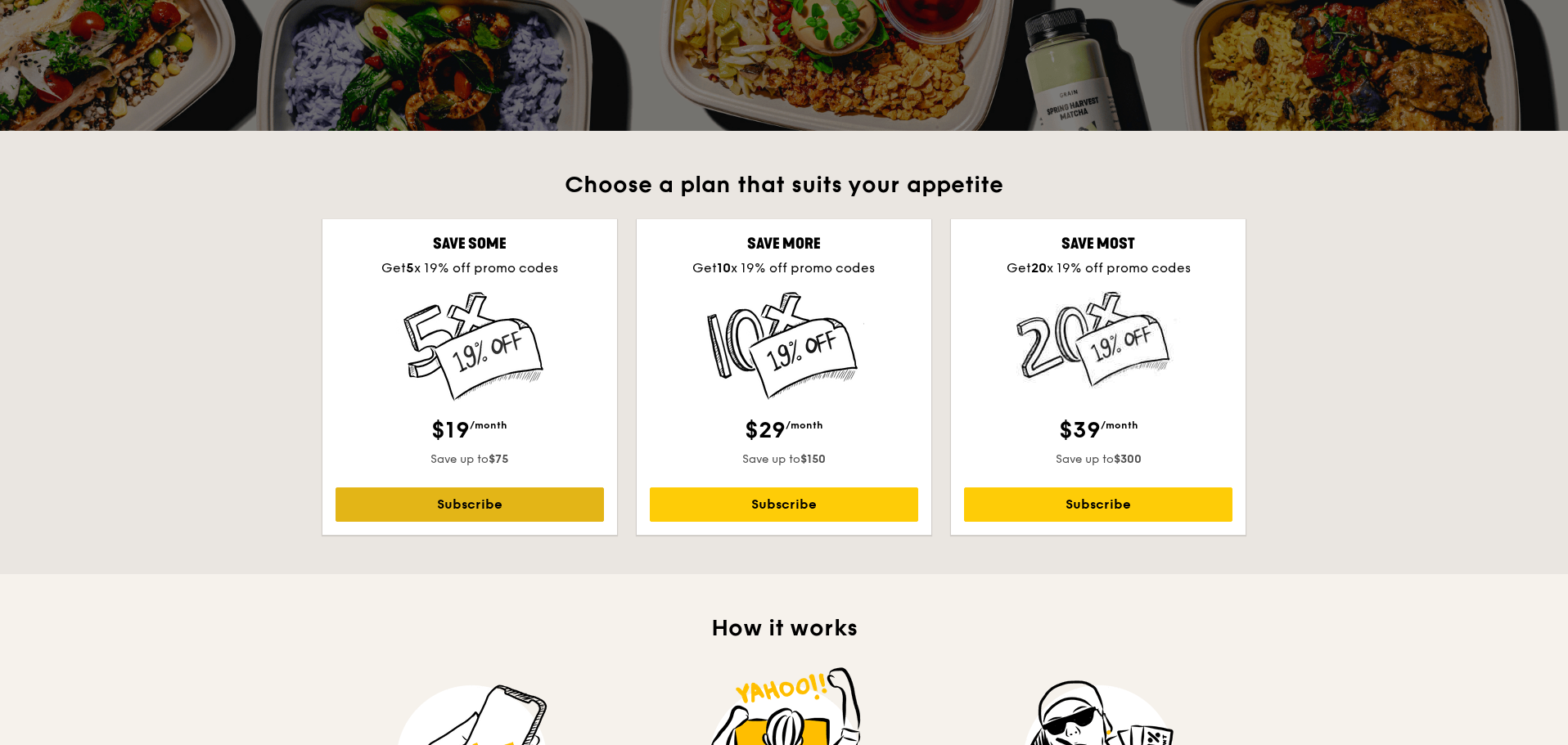
click at [504, 499] on link "Subscribe" at bounding box center [470, 504] width 268 height 34
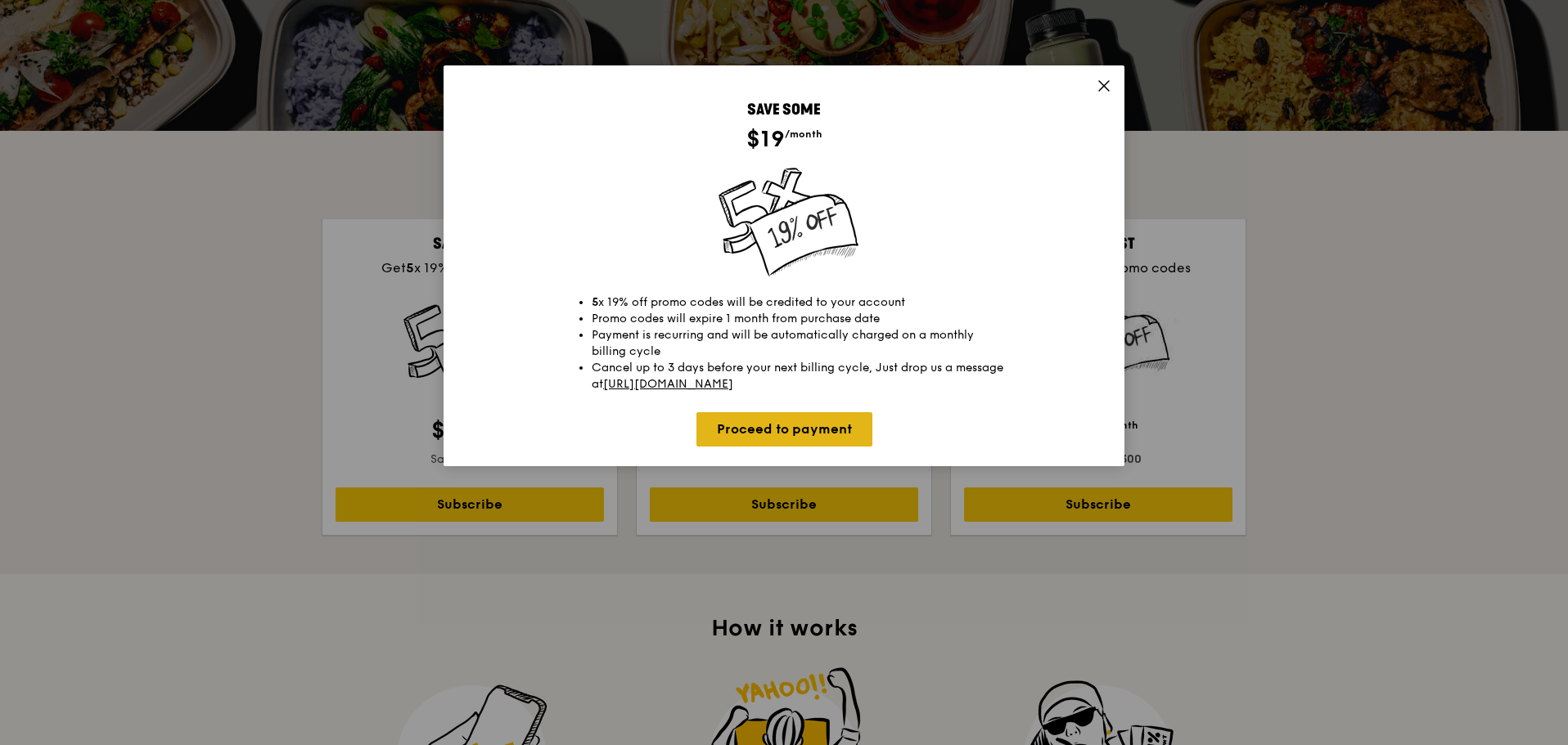
click at [825, 431] on link "Proceed to payment" at bounding box center [784, 429] width 176 height 34
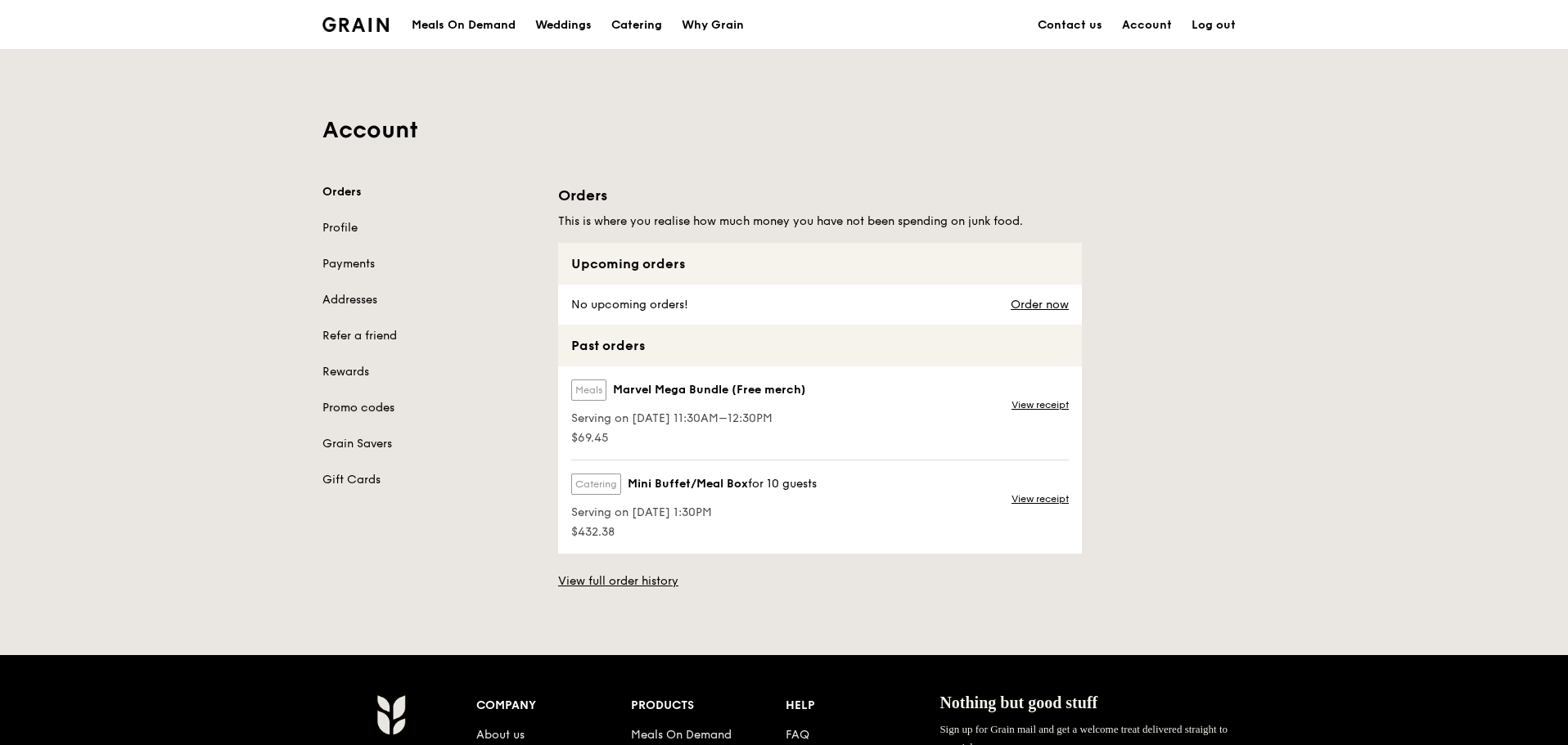
click at [362, 407] on link "Promo codes" at bounding box center [430, 408] width 216 height 17
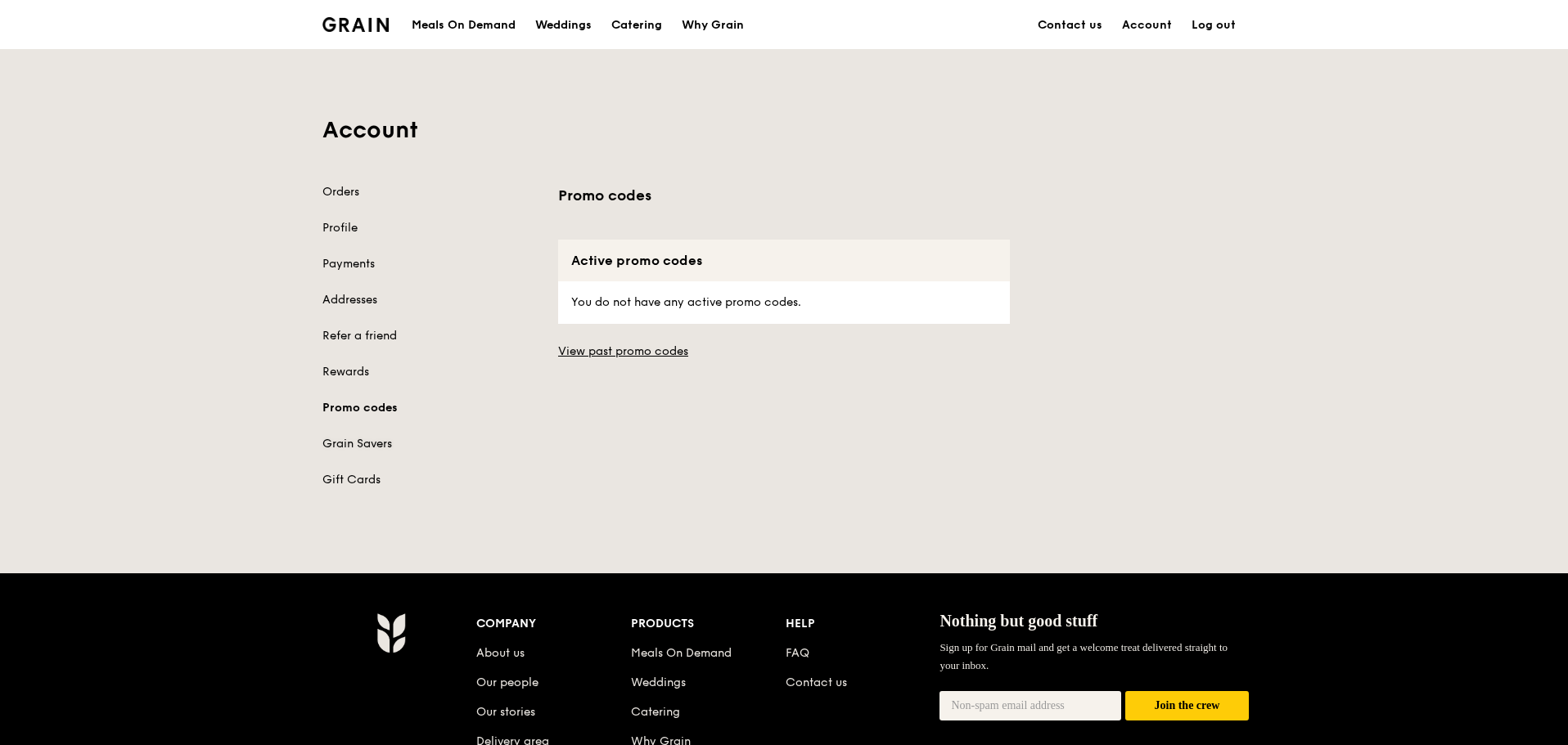
click at [364, 442] on link "Grain Savers" at bounding box center [430, 444] width 216 height 17
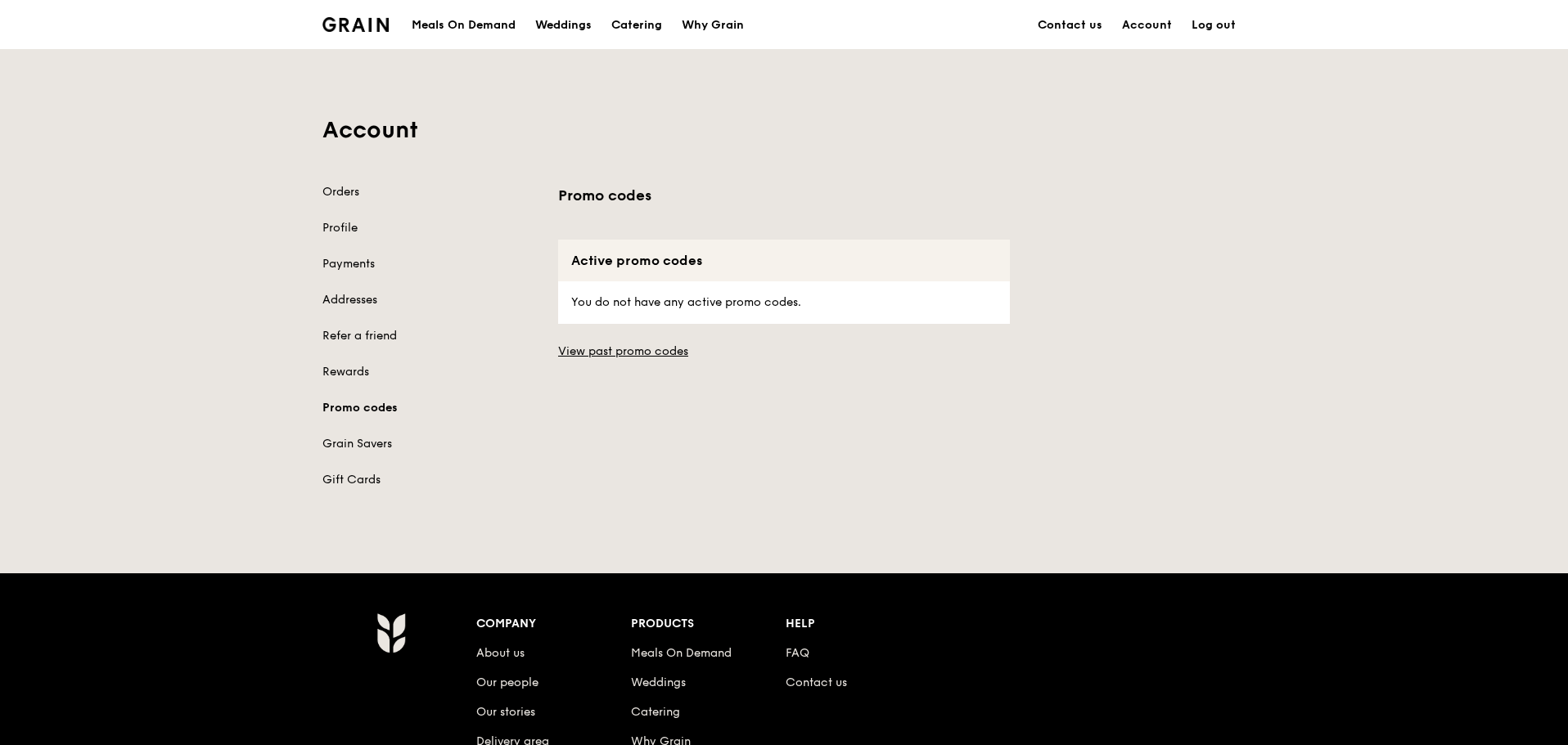
click at [455, 23] on div "Meals On Demand" at bounding box center [463, 25] width 104 height 49
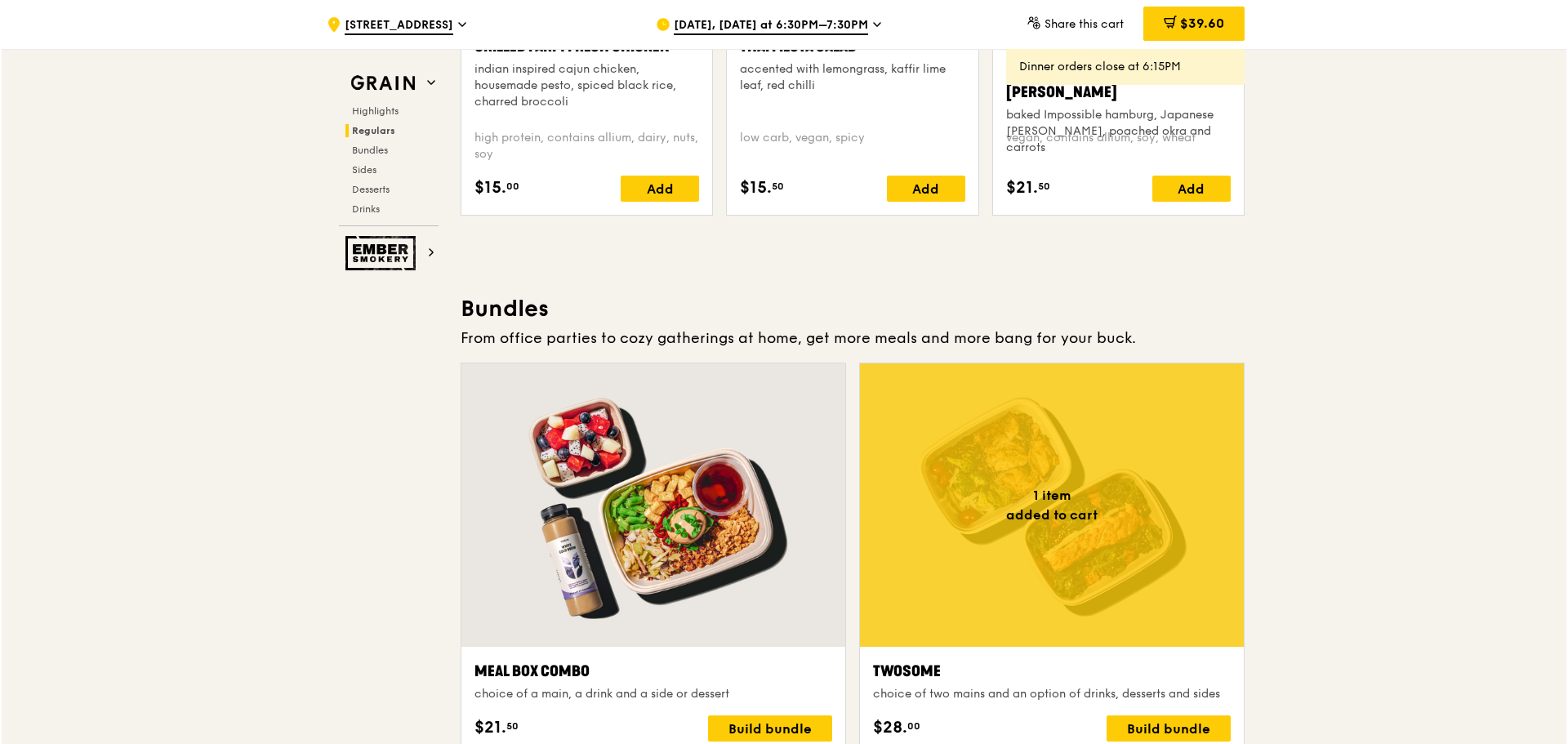
scroll to position [2206, 0]
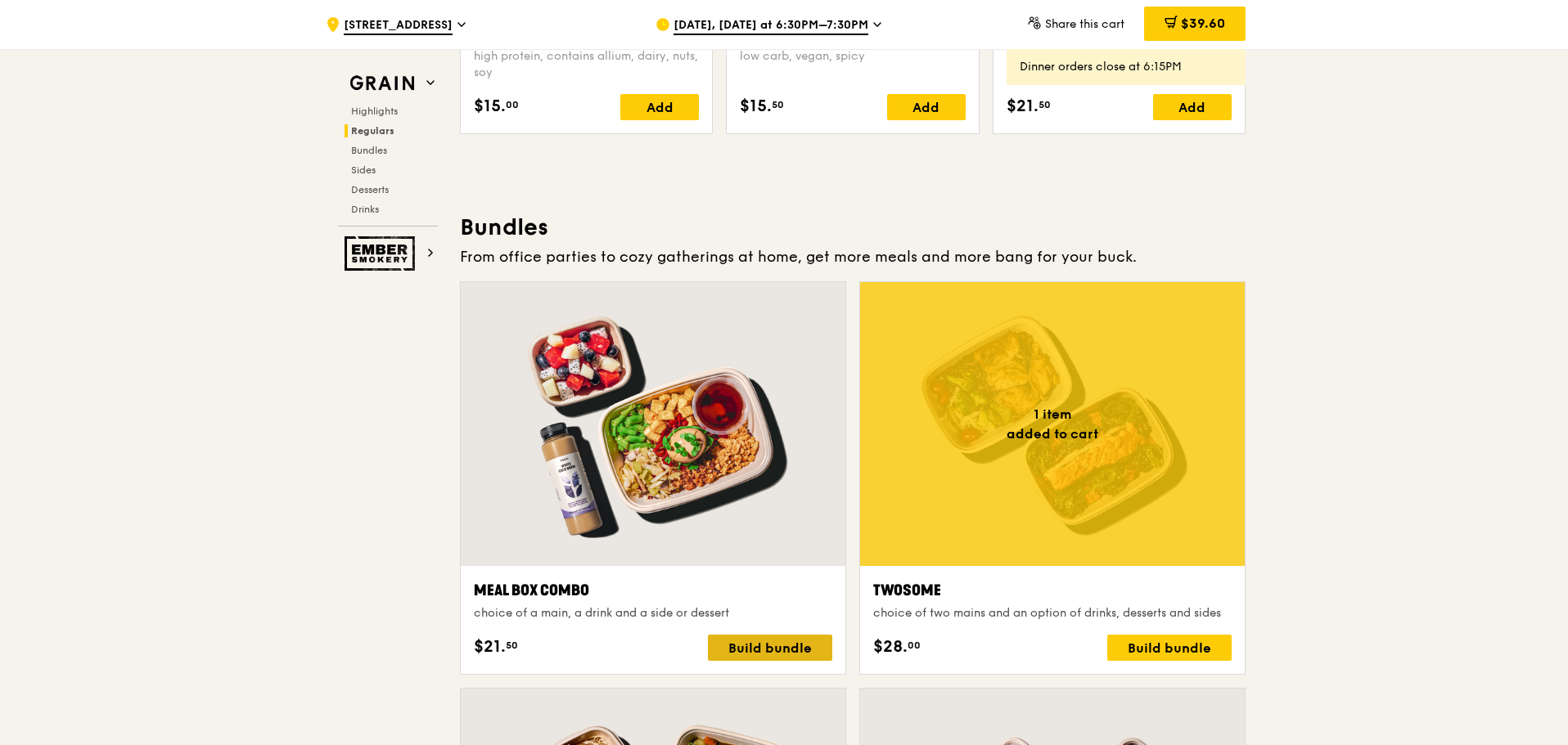
click at [733, 642] on div "Build bundle" at bounding box center [770, 648] width 124 height 26
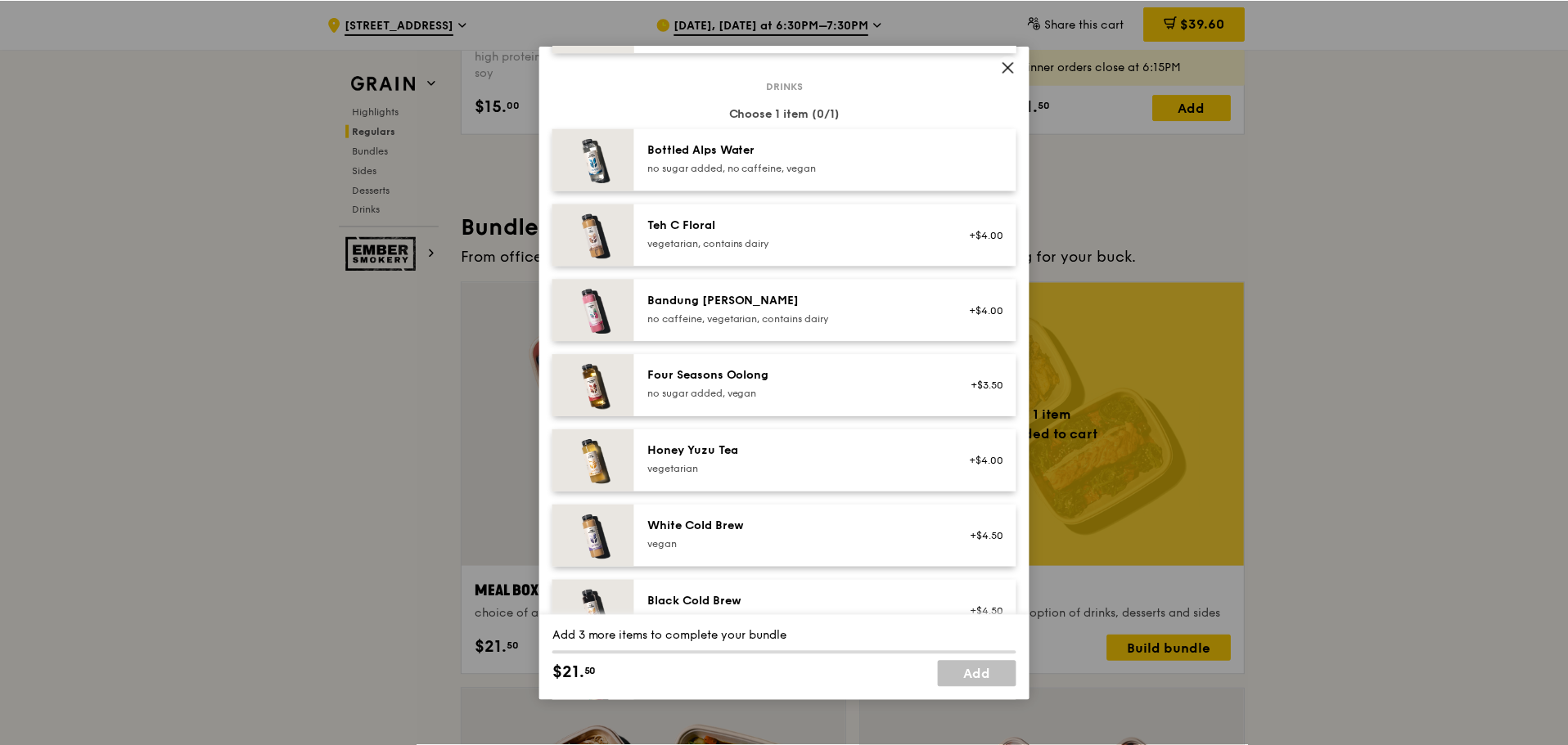
scroll to position [2072, 0]
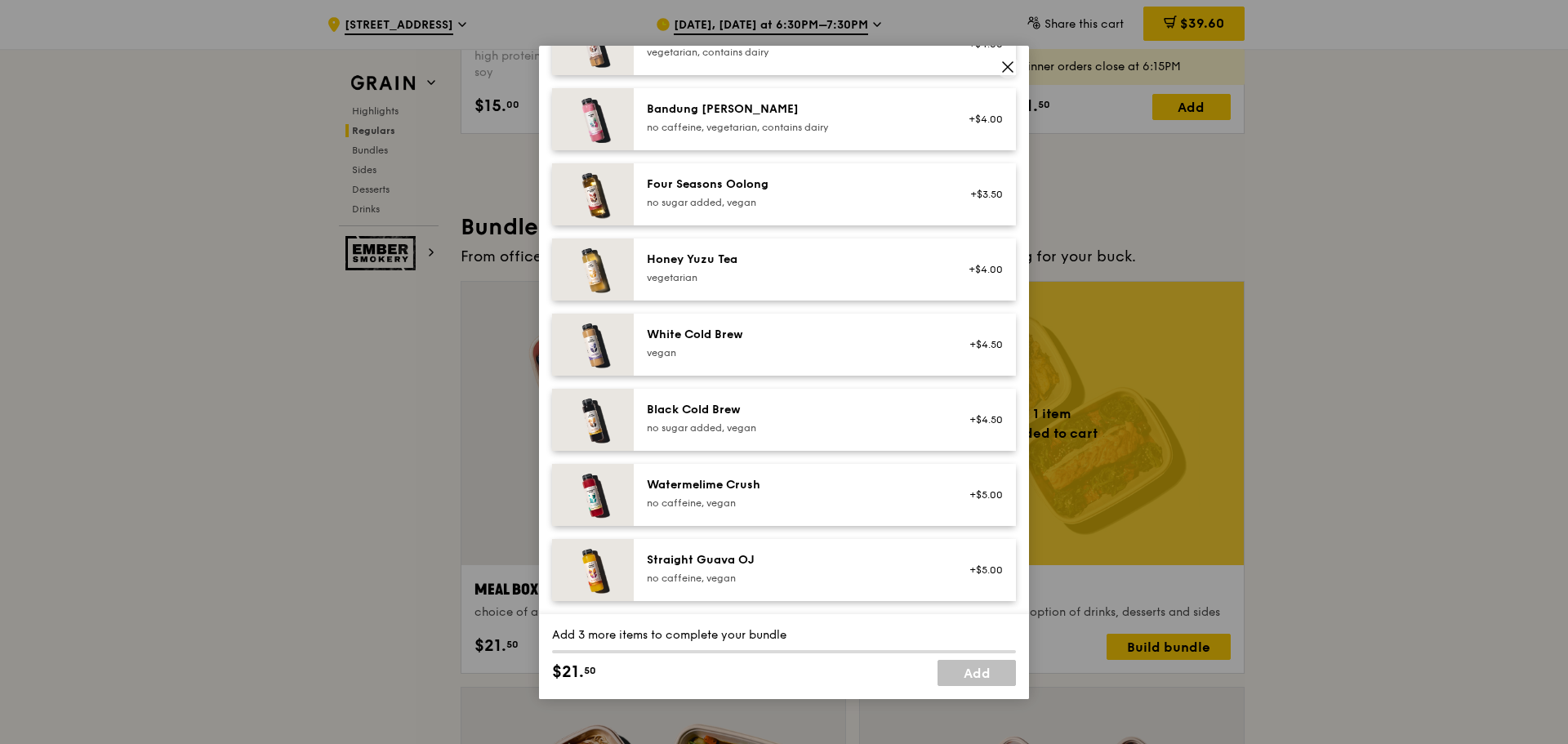
click at [1004, 64] on icon at bounding box center [1007, 66] width 10 height 10
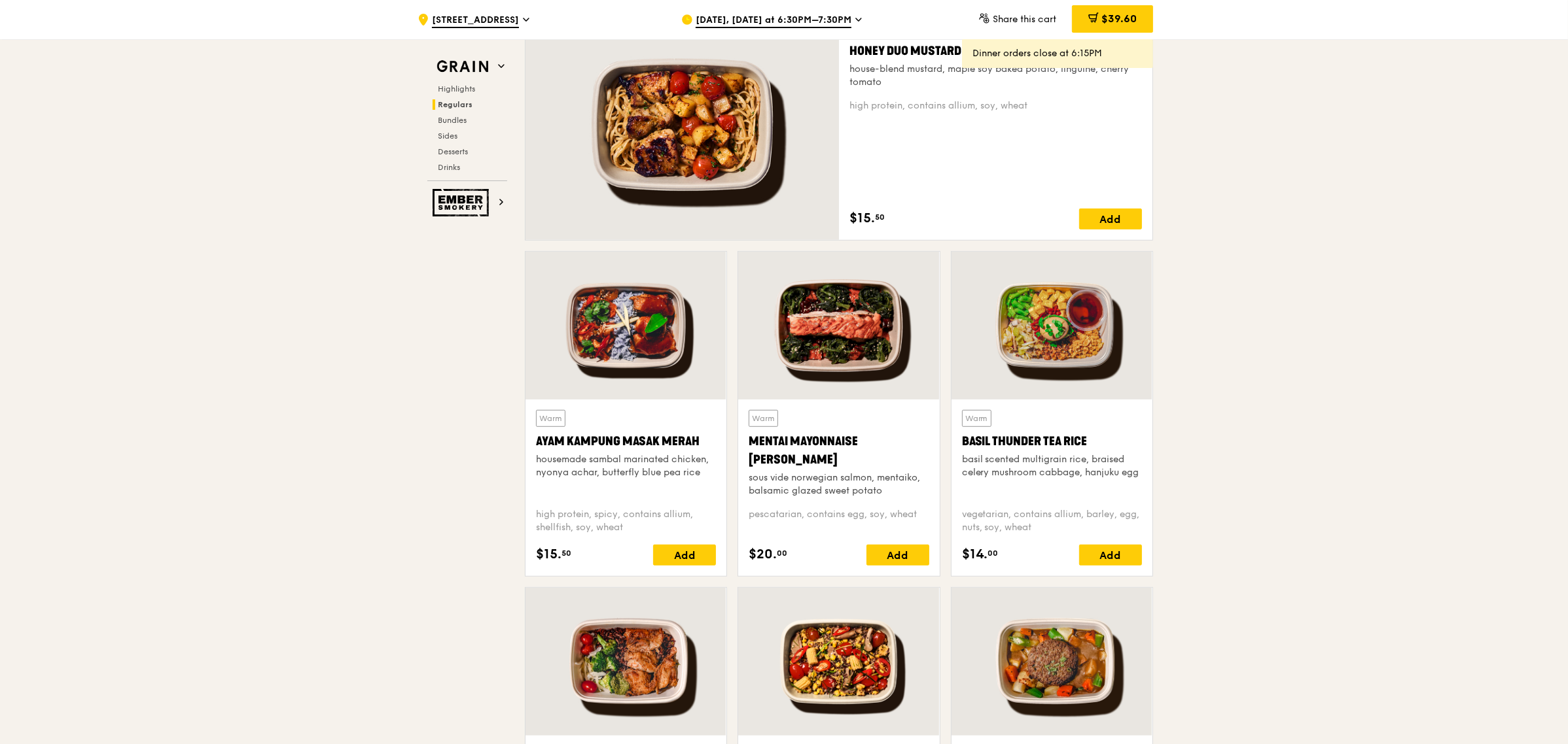
scroll to position [957, 0]
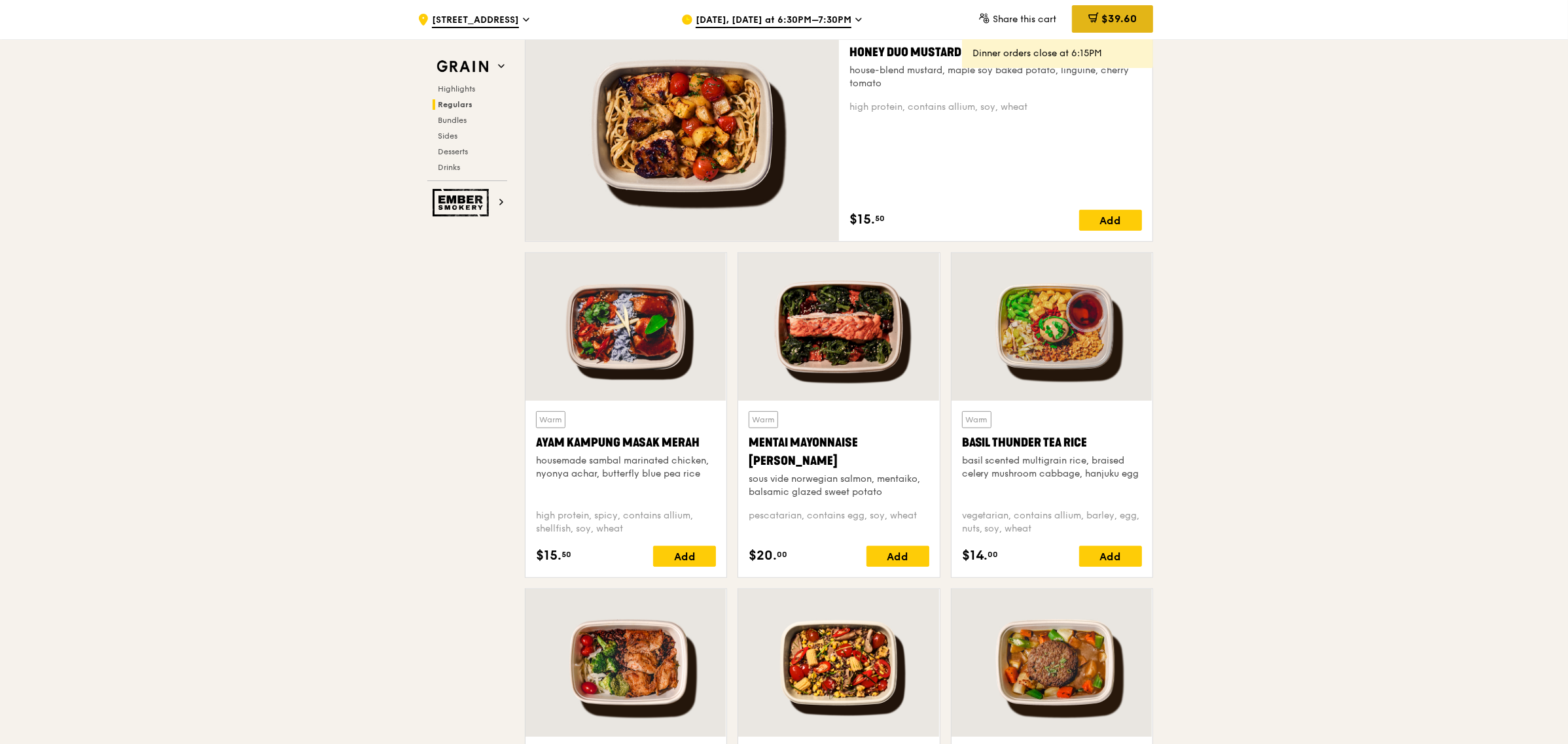
click at [1117, 15] on span "$39.60" at bounding box center [1119, 19] width 35 height 13
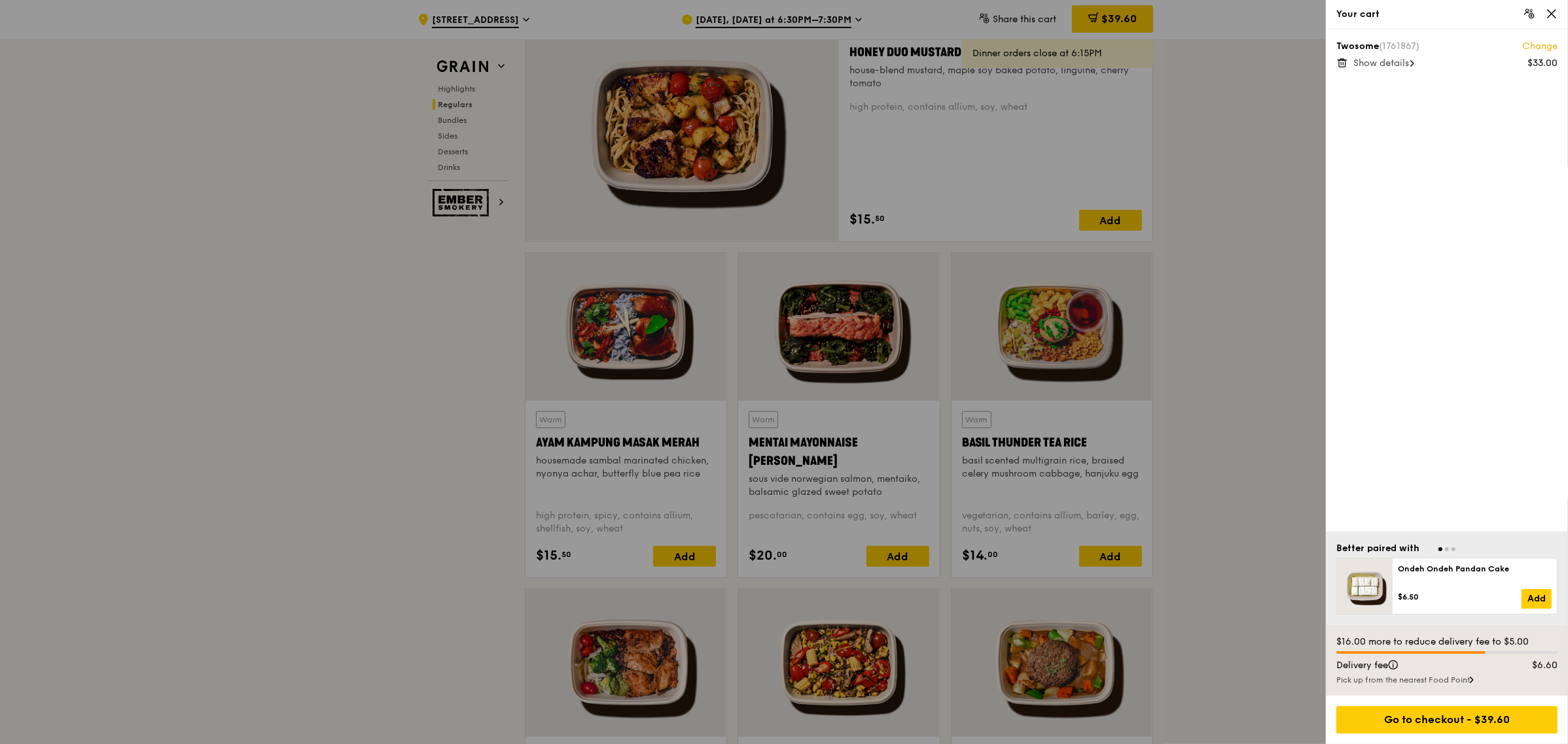
click at [1253, 63] on span "Show details" at bounding box center [1380, 63] width 55 height 11
click at [1253, 64] on span "Hide details" at bounding box center [1379, 63] width 53 height 11
click at [1253, 345] on div at bounding box center [784, 372] width 1568 height 744
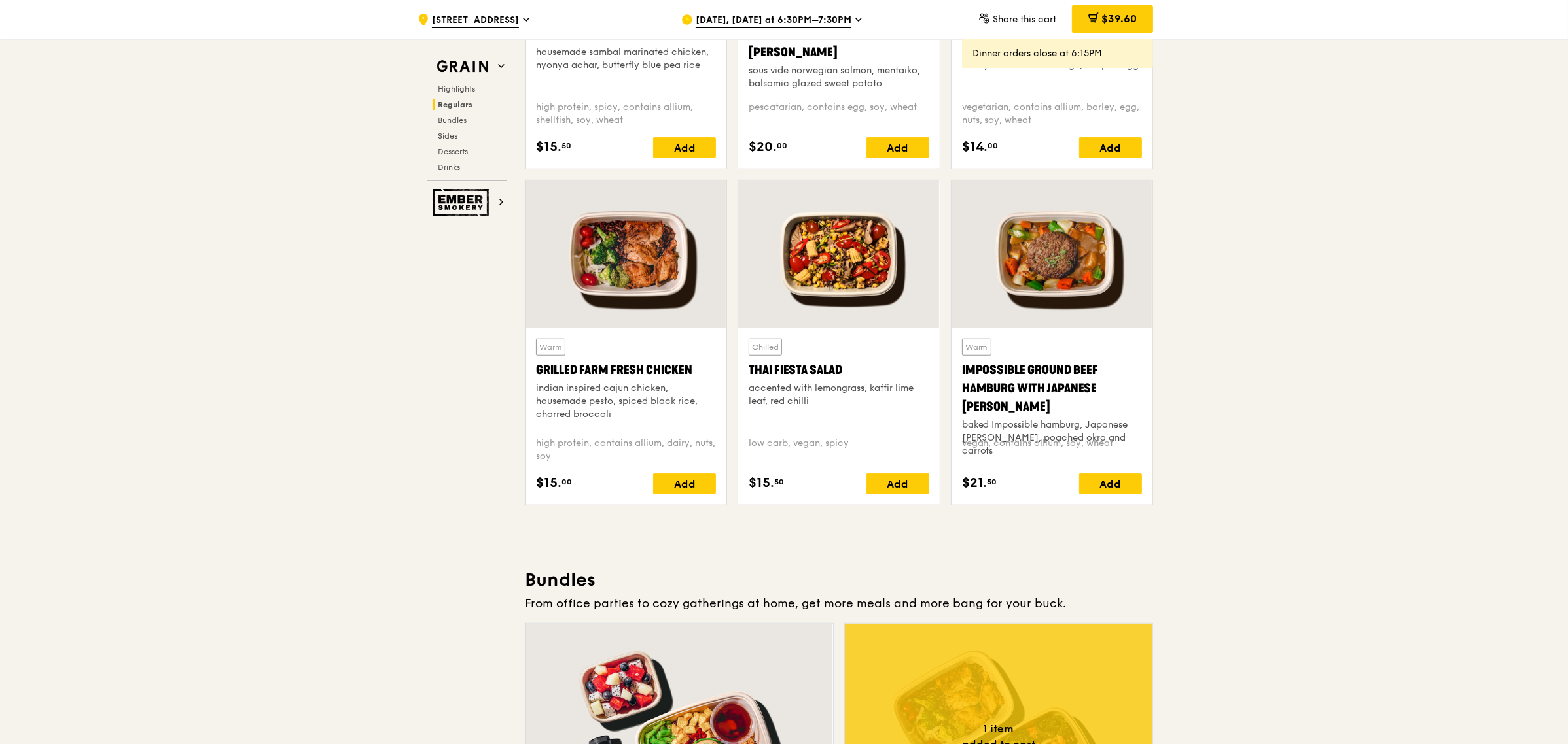
scroll to position [1202, 0]
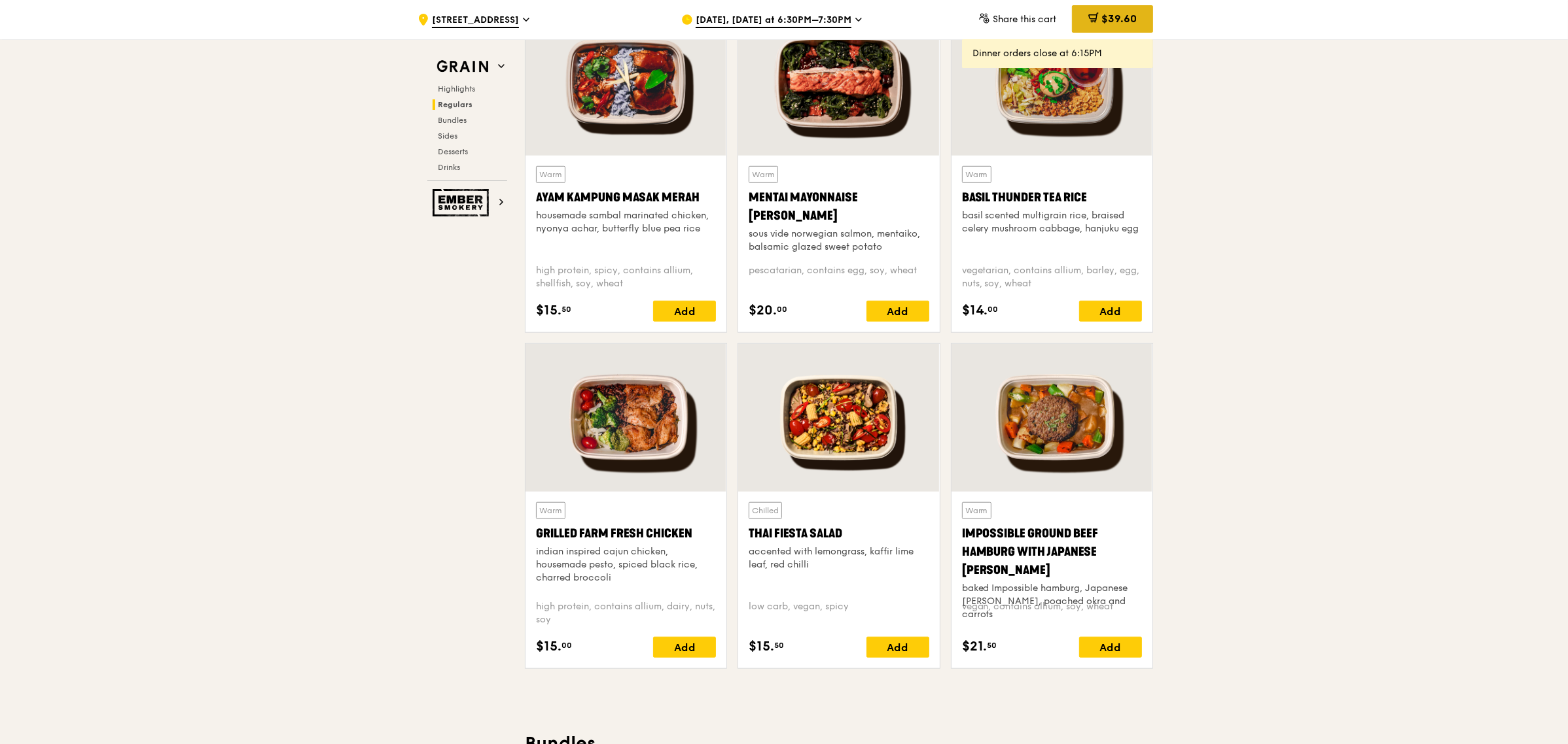
click at [1131, 20] on span "$39.60" at bounding box center [1119, 19] width 35 height 13
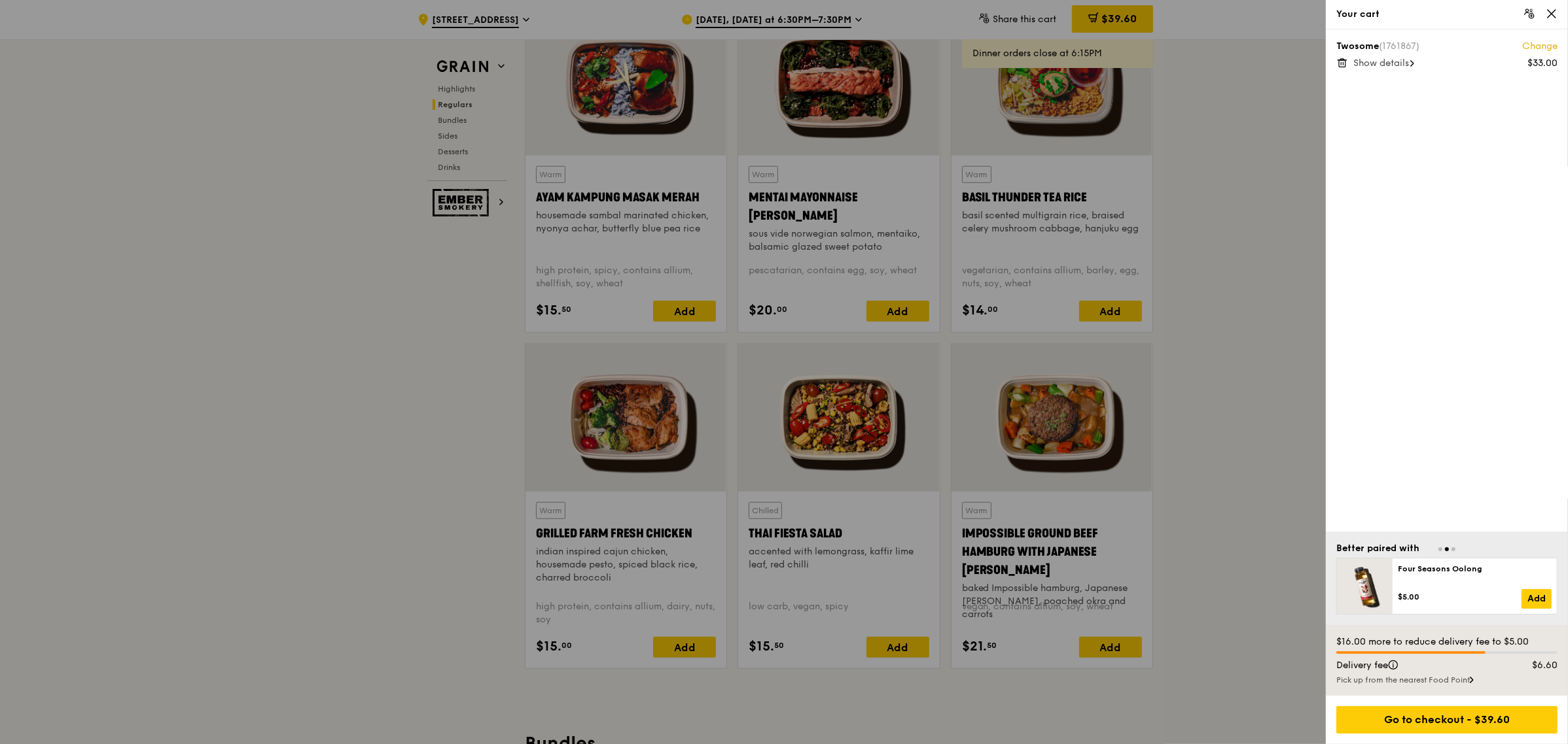
click at [1216, 468] on div at bounding box center [784, 372] width 1568 height 744
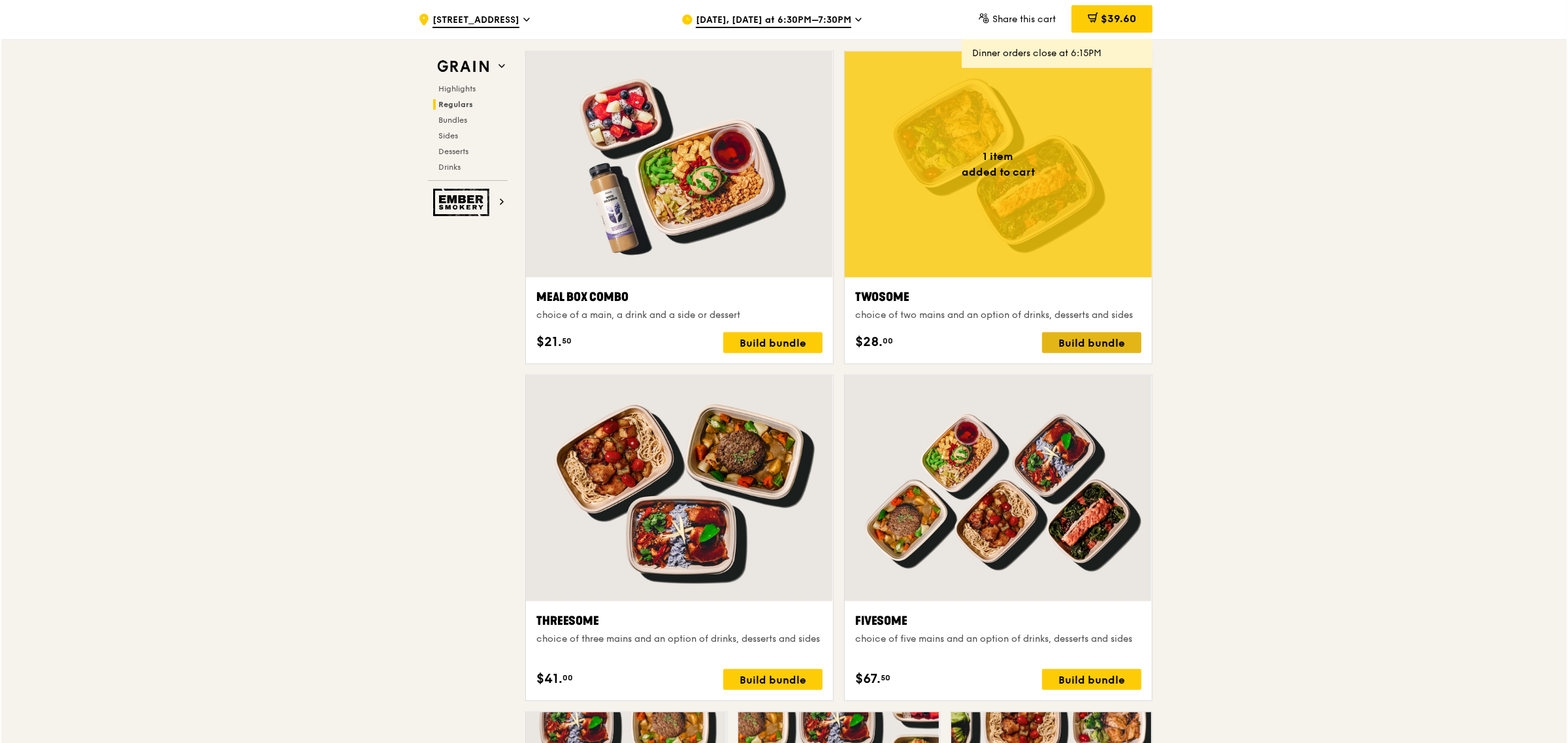
scroll to position [2017, 0]
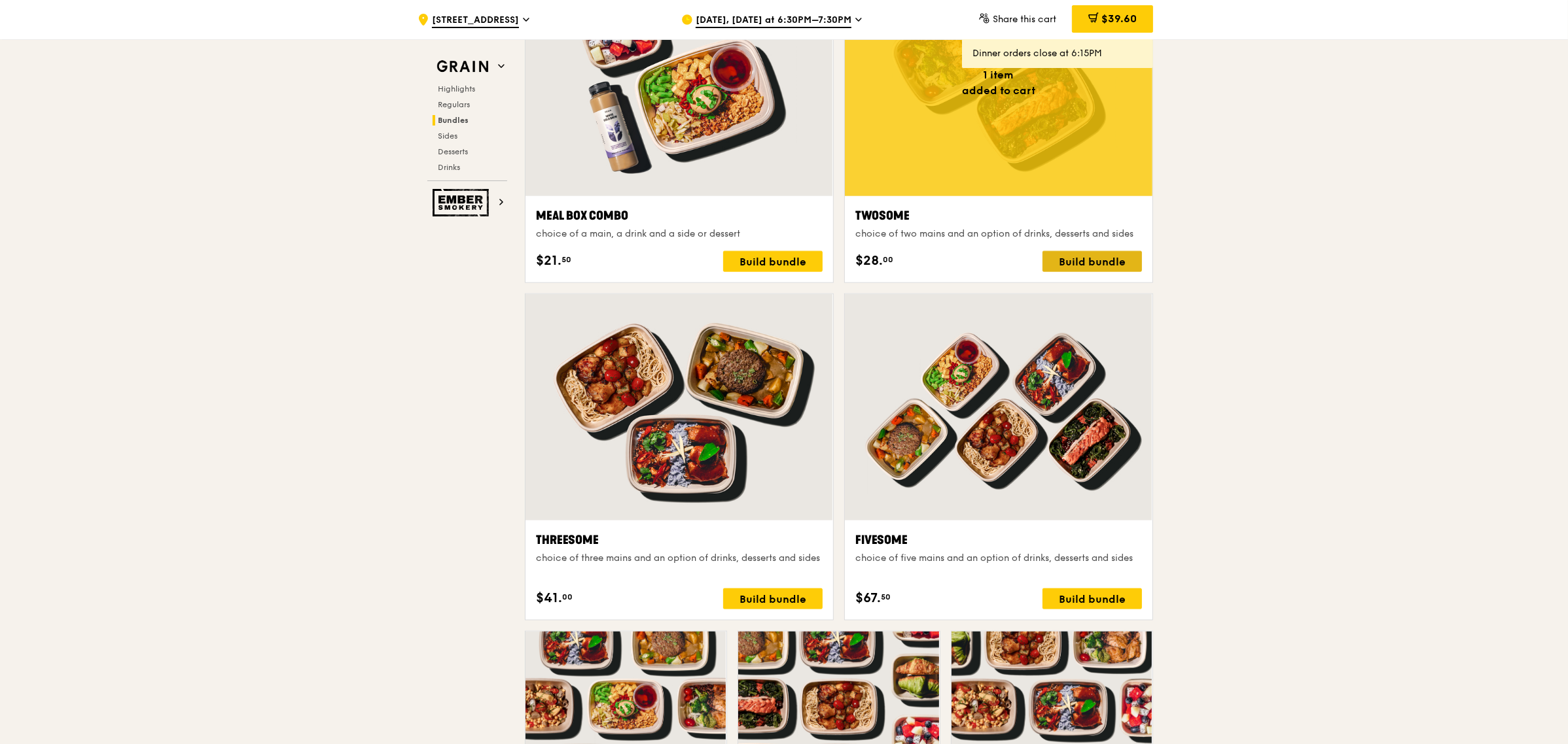
click at [1084, 260] on div "Build bundle" at bounding box center [1092, 262] width 99 height 21
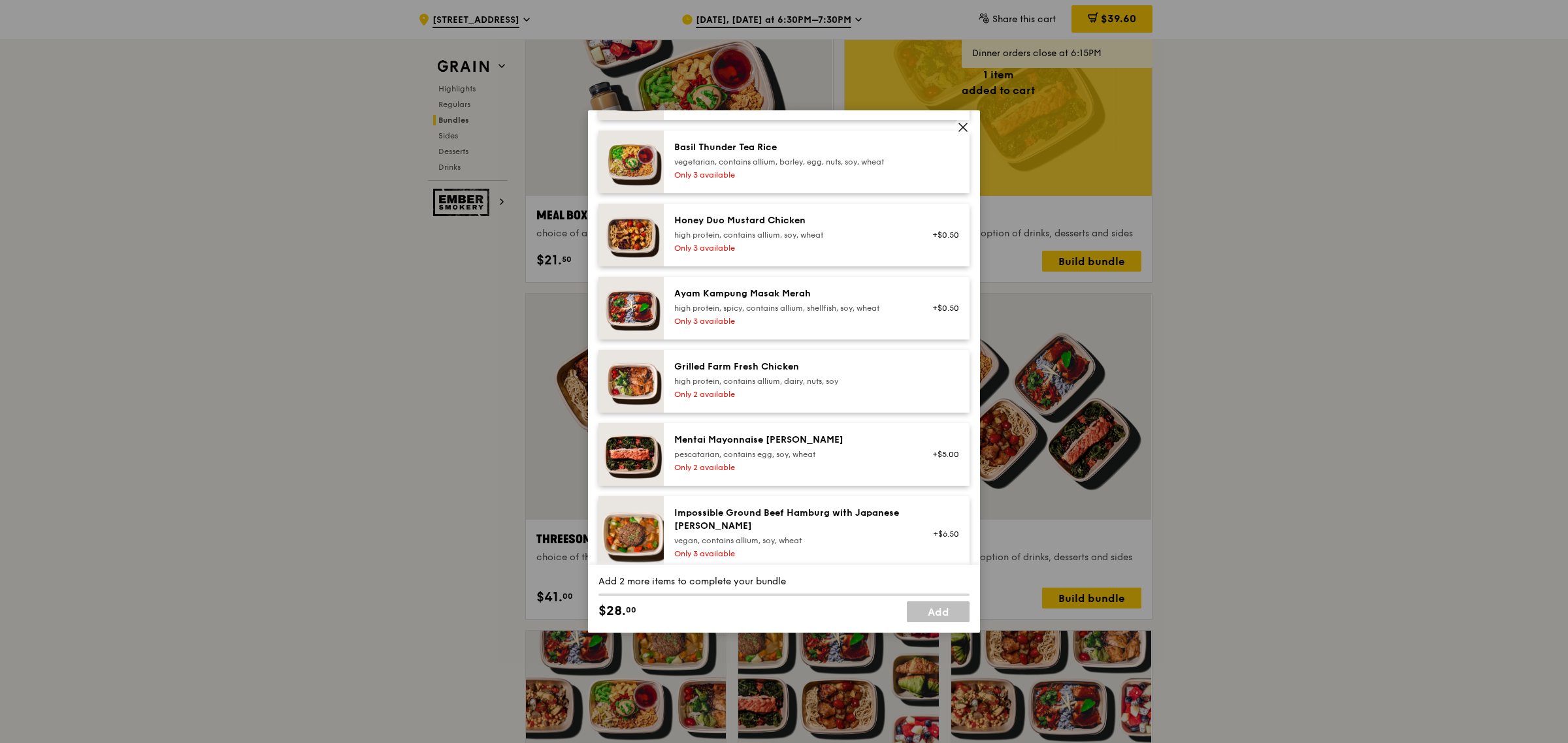
scroll to position [245, 0]
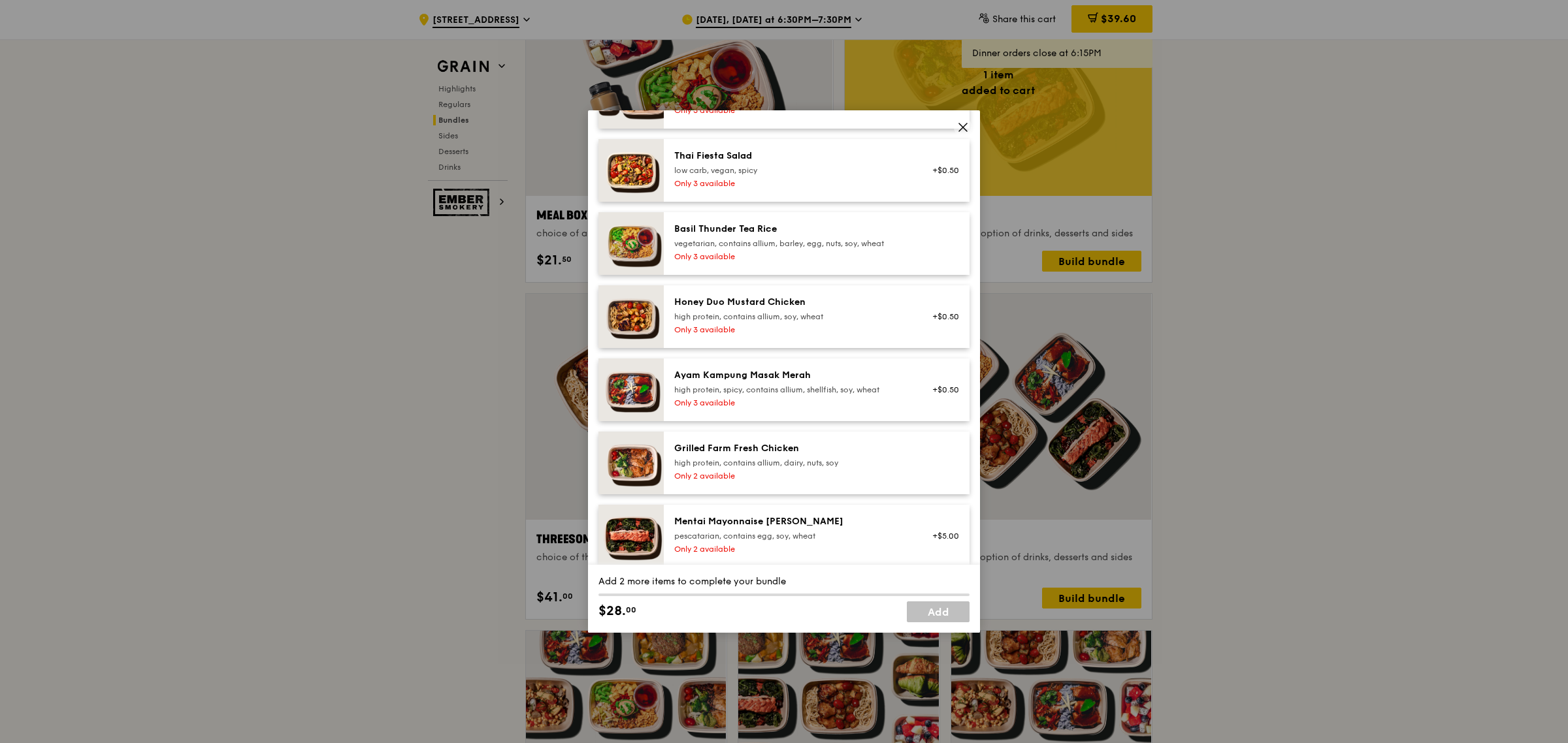
click at [828, 326] on div "Only 3 available" at bounding box center [791, 329] width 234 height 10
click at [836, 389] on div "high protein, spicy, contains allium, shellfish, soy, wheat" at bounding box center [791, 389] width 234 height 10
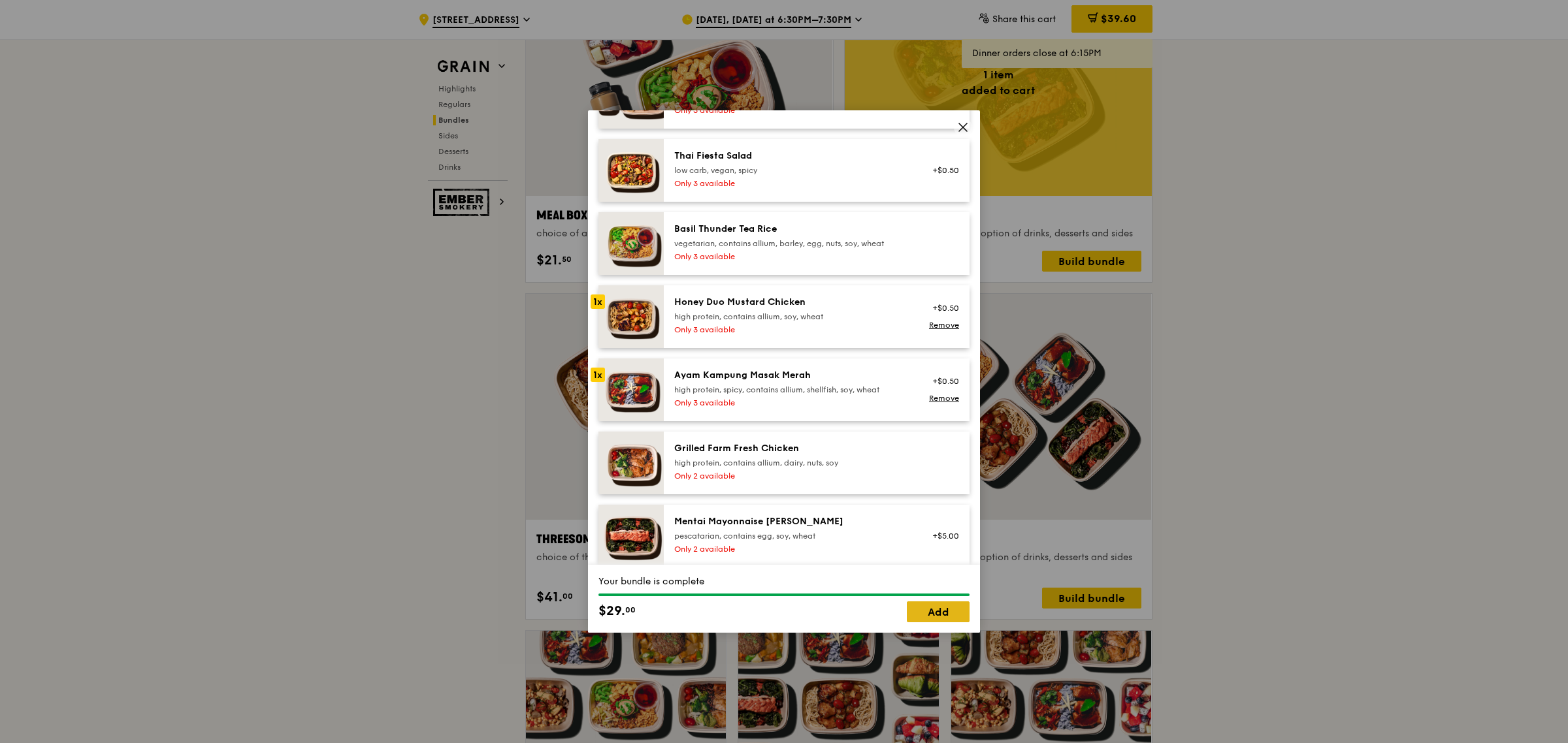
click at [934, 594] on link "Add" at bounding box center [938, 612] width 63 height 21
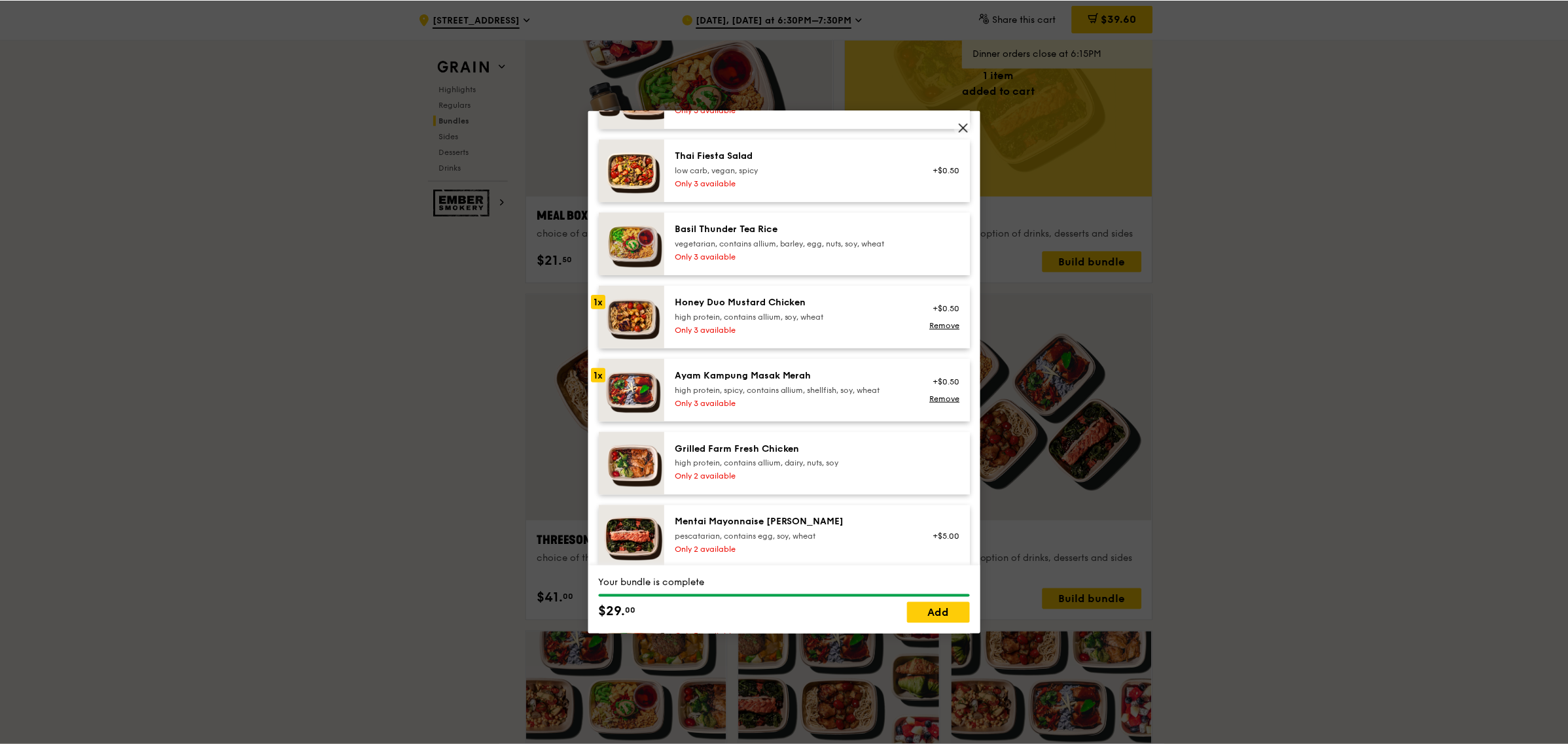
scroll to position [2019, 0]
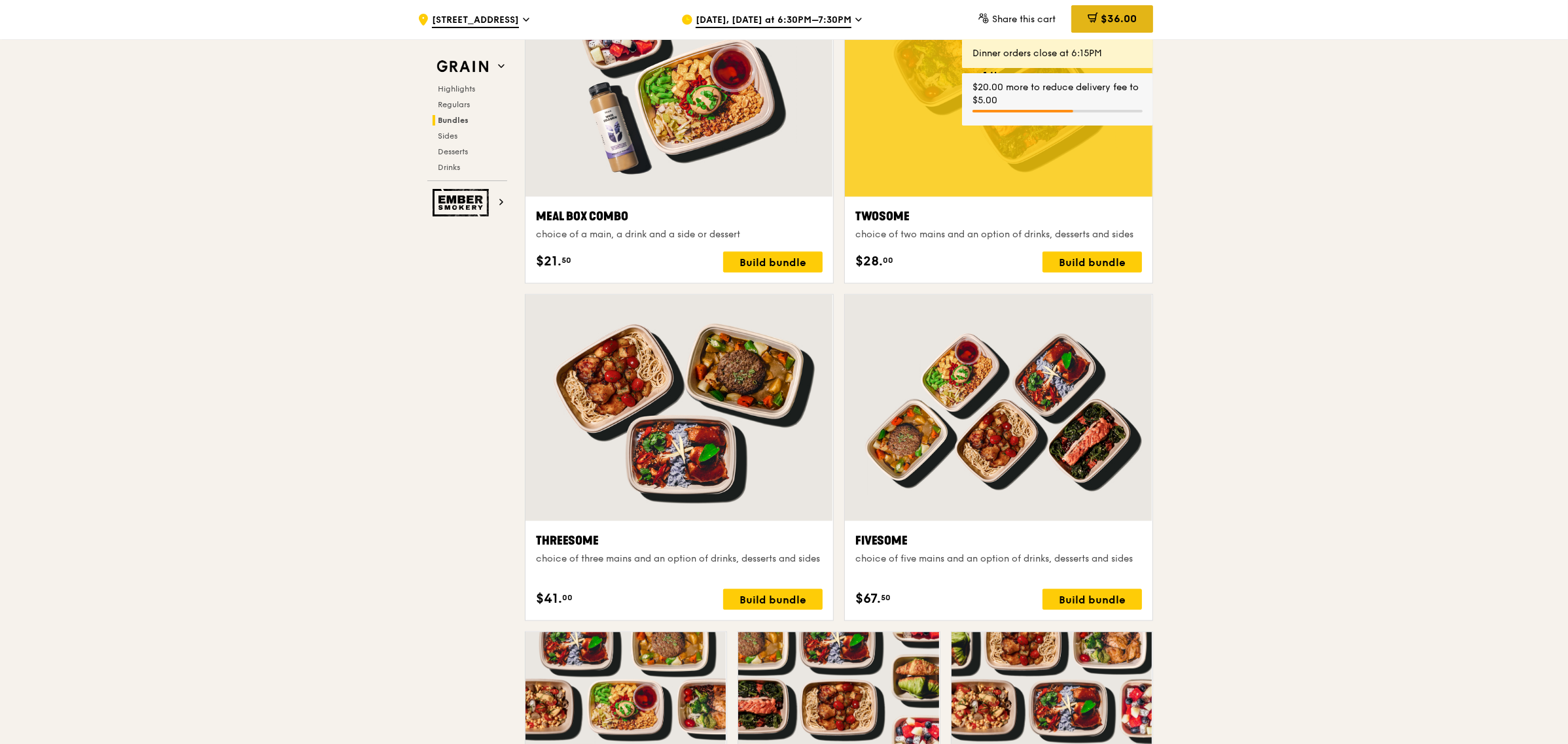
click at [1112, 13] on span "$36.00" at bounding box center [1118, 19] width 36 height 13
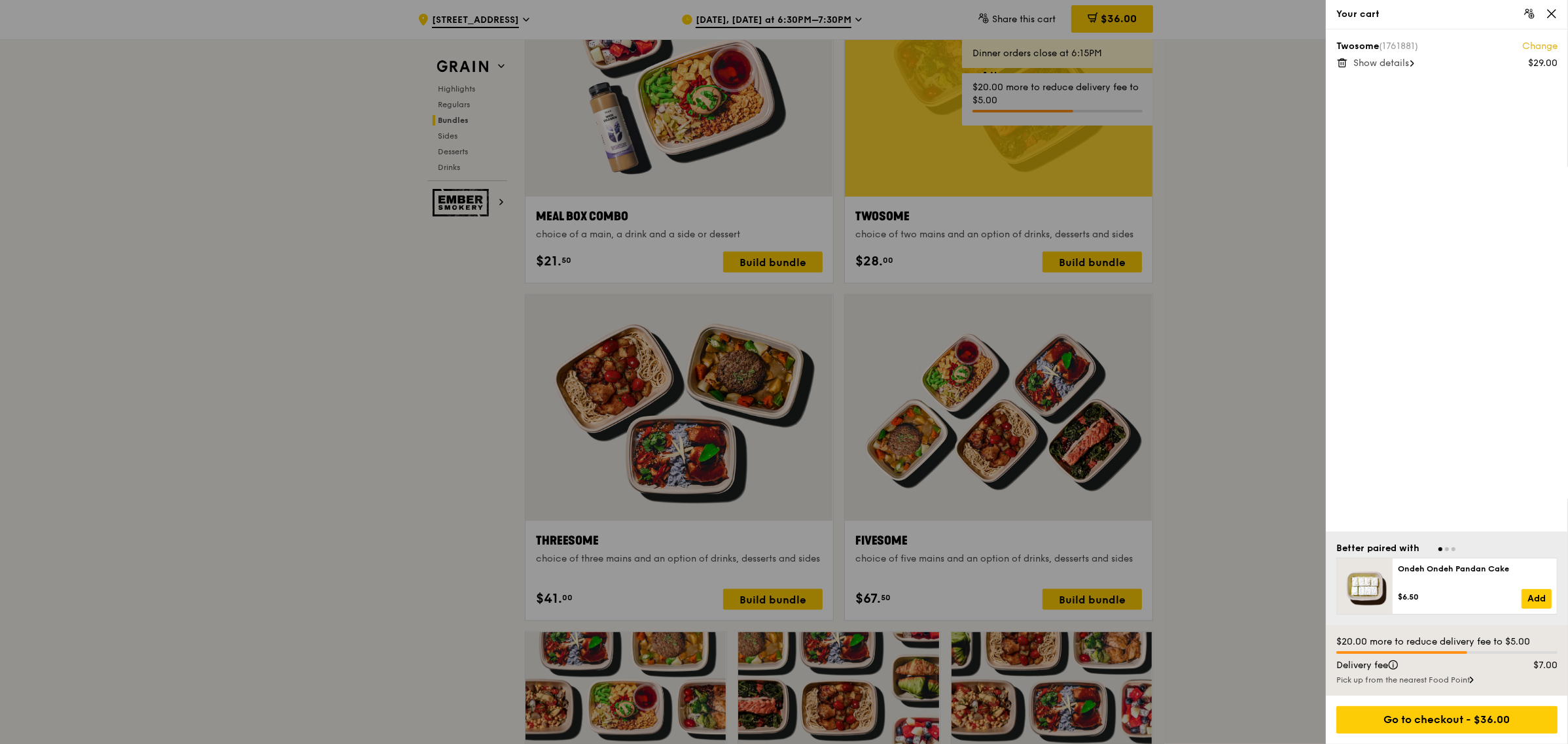
scroll to position [2019, 0]
click at [1253, 468] on div at bounding box center [784, 372] width 1568 height 744
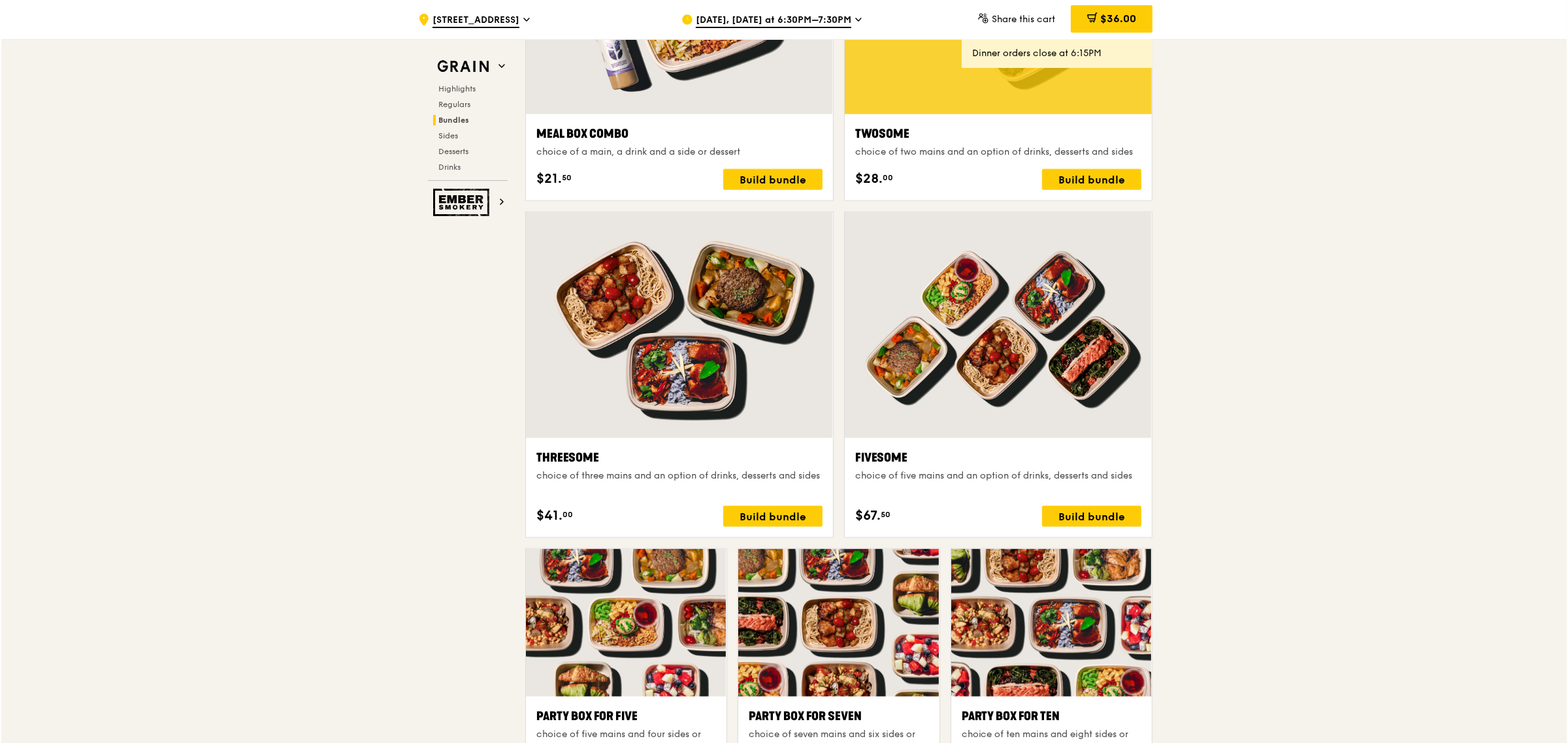
scroll to position [1854, 0]
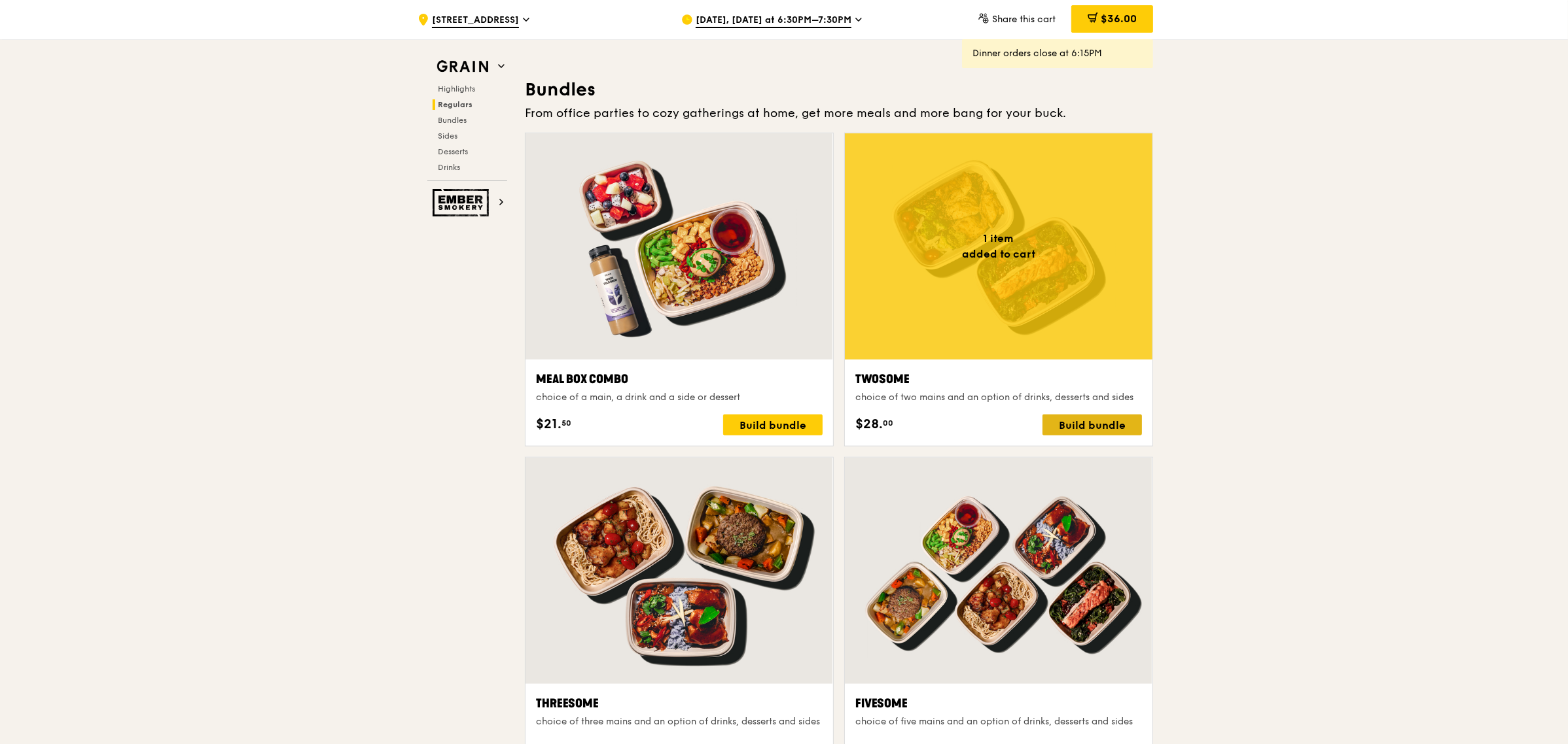
click at [1090, 419] on div "Build bundle" at bounding box center [1092, 425] width 99 height 21
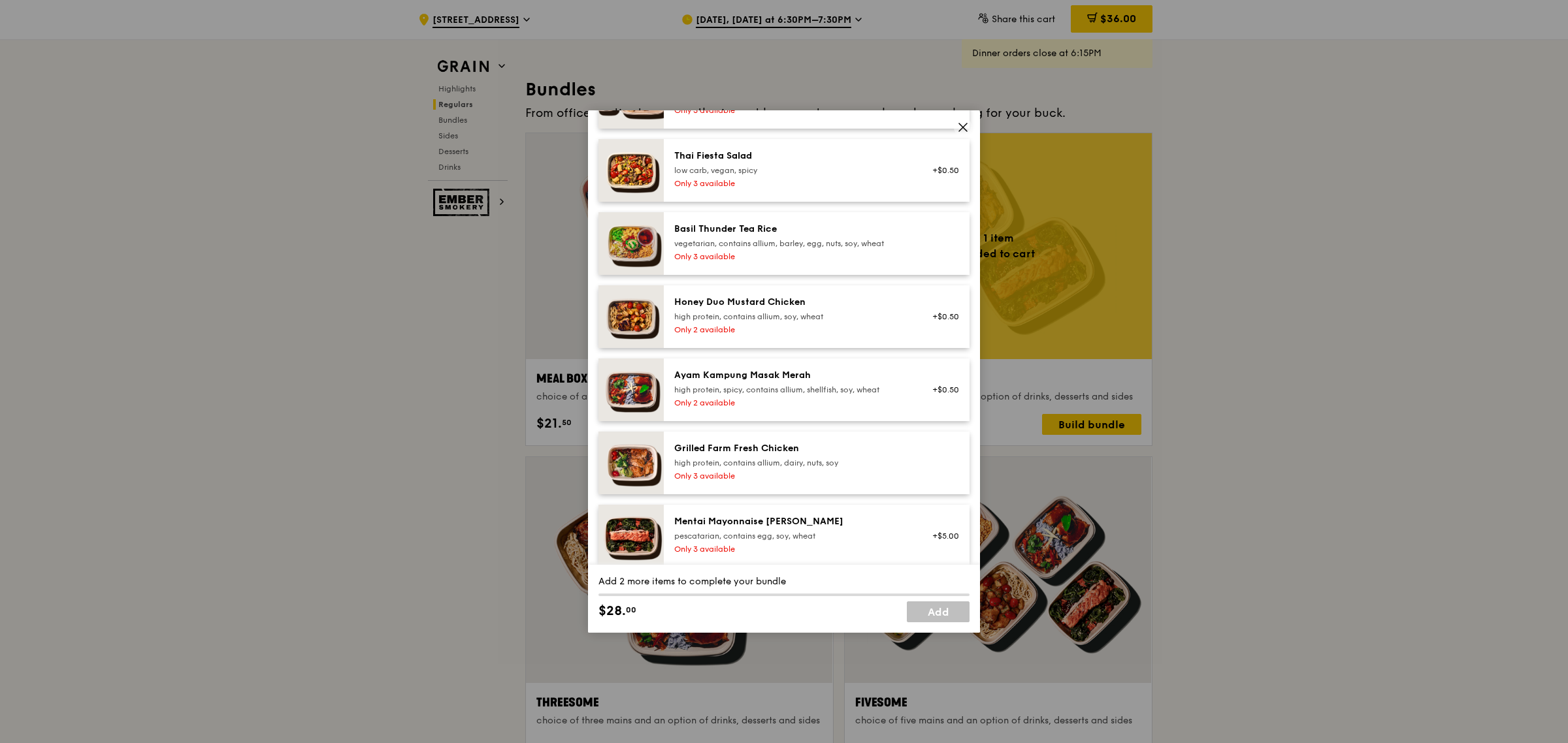
scroll to position [326, 0]
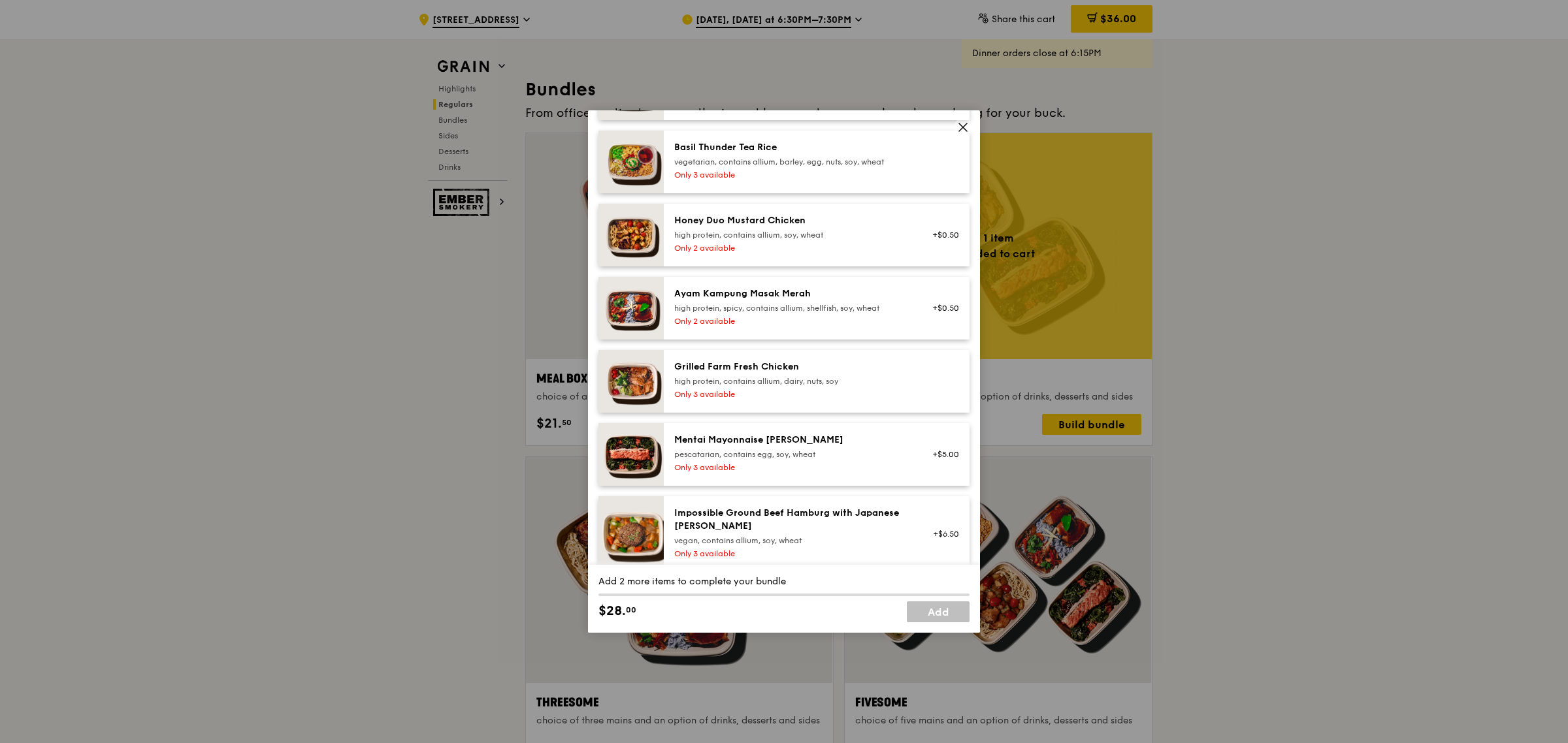
click at [827, 468] on div "Only 3 available" at bounding box center [791, 468] width 234 height 10
click at [847, 397] on div "Only 3 available" at bounding box center [791, 394] width 234 height 10
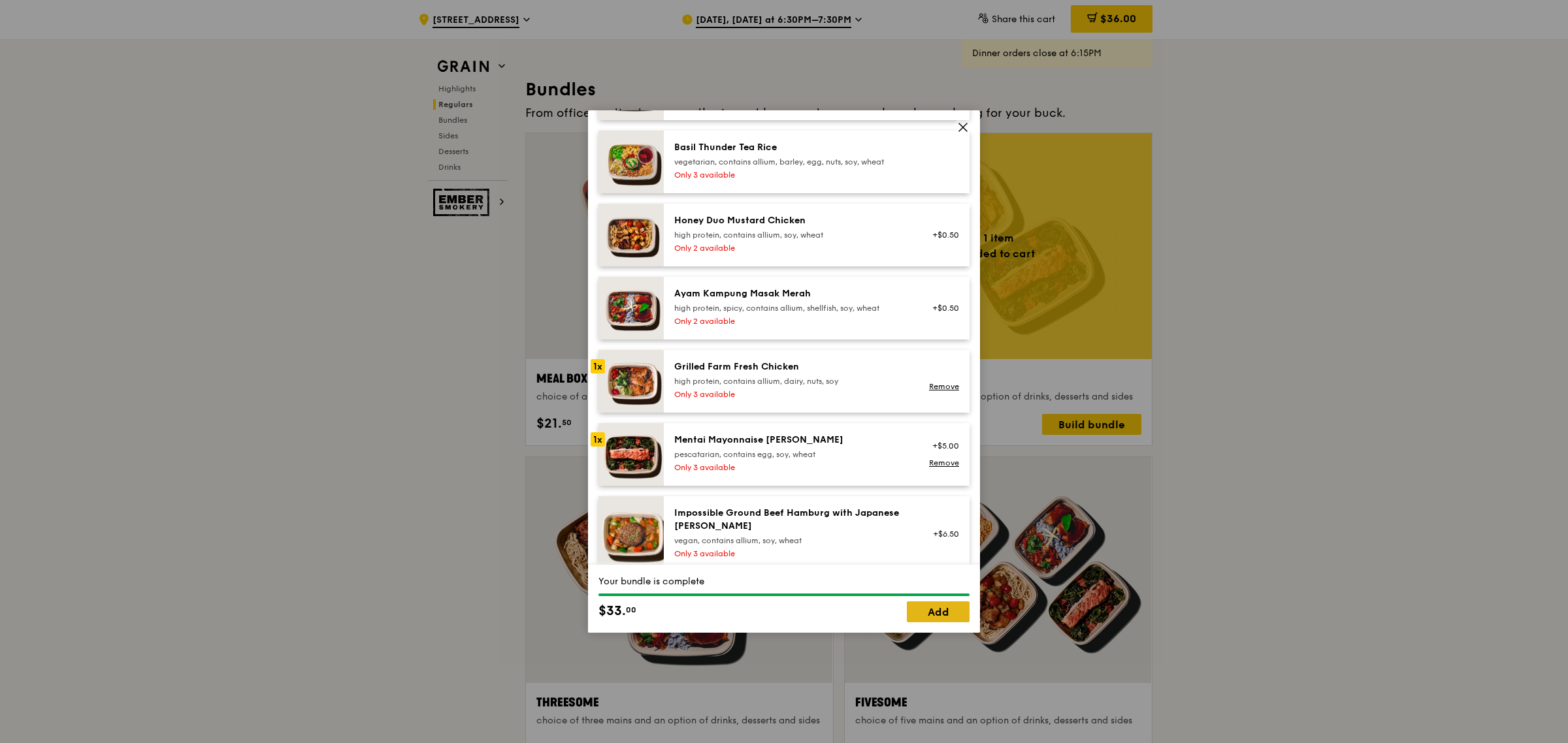
click at [940, 594] on link "Add" at bounding box center [938, 612] width 63 height 21
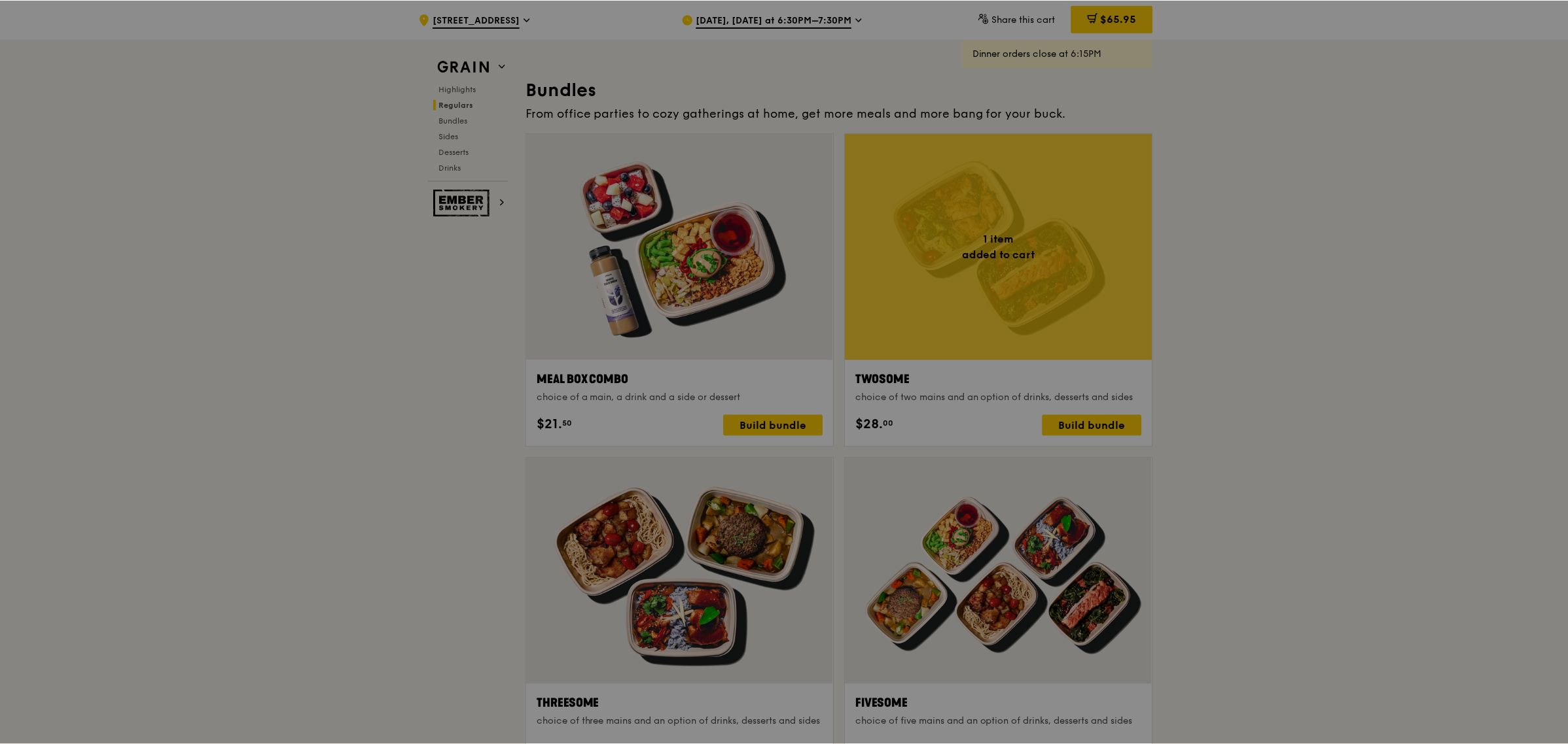
scroll to position [1855, 0]
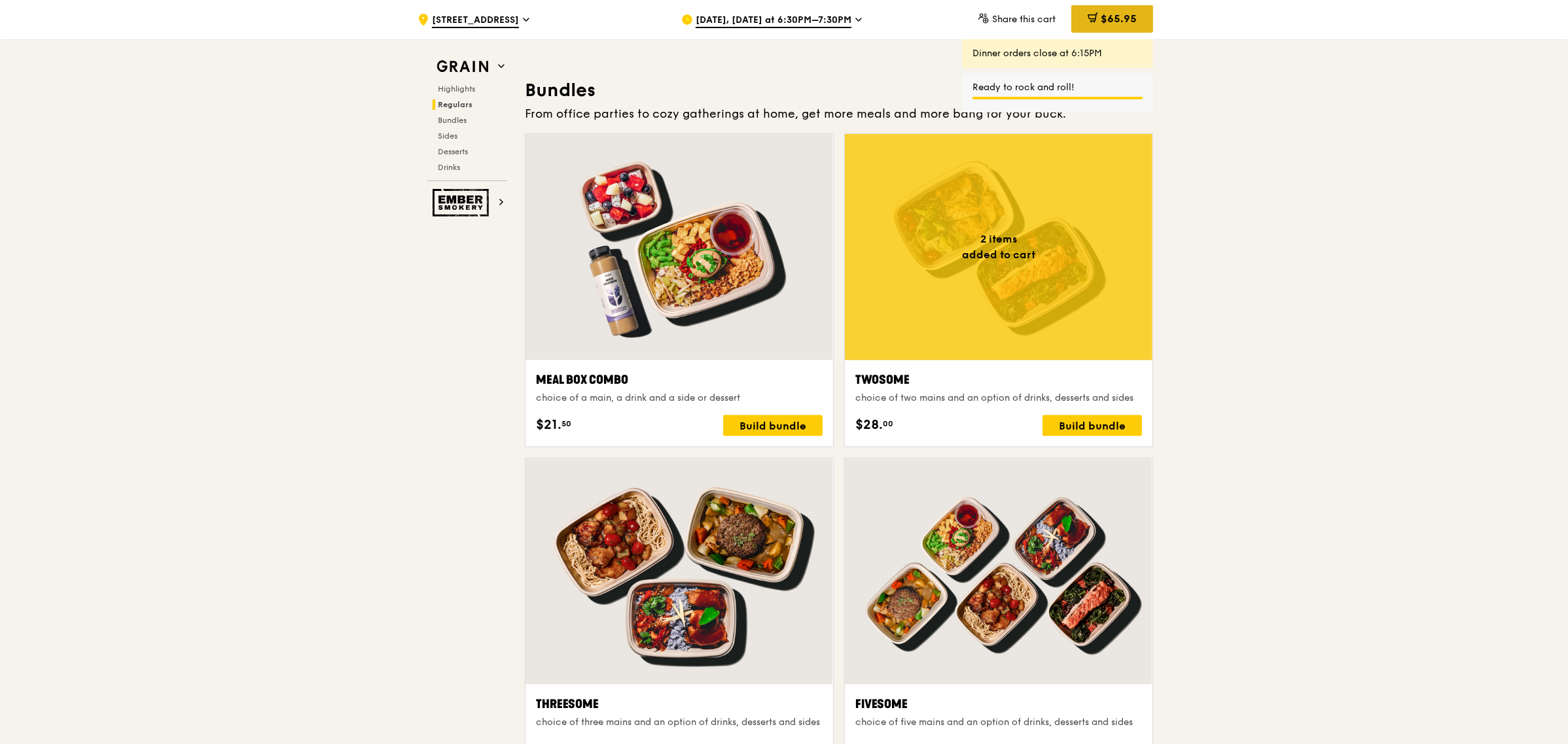
click at [1134, 15] on span "$65.95" at bounding box center [1118, 19] width 36 height 13
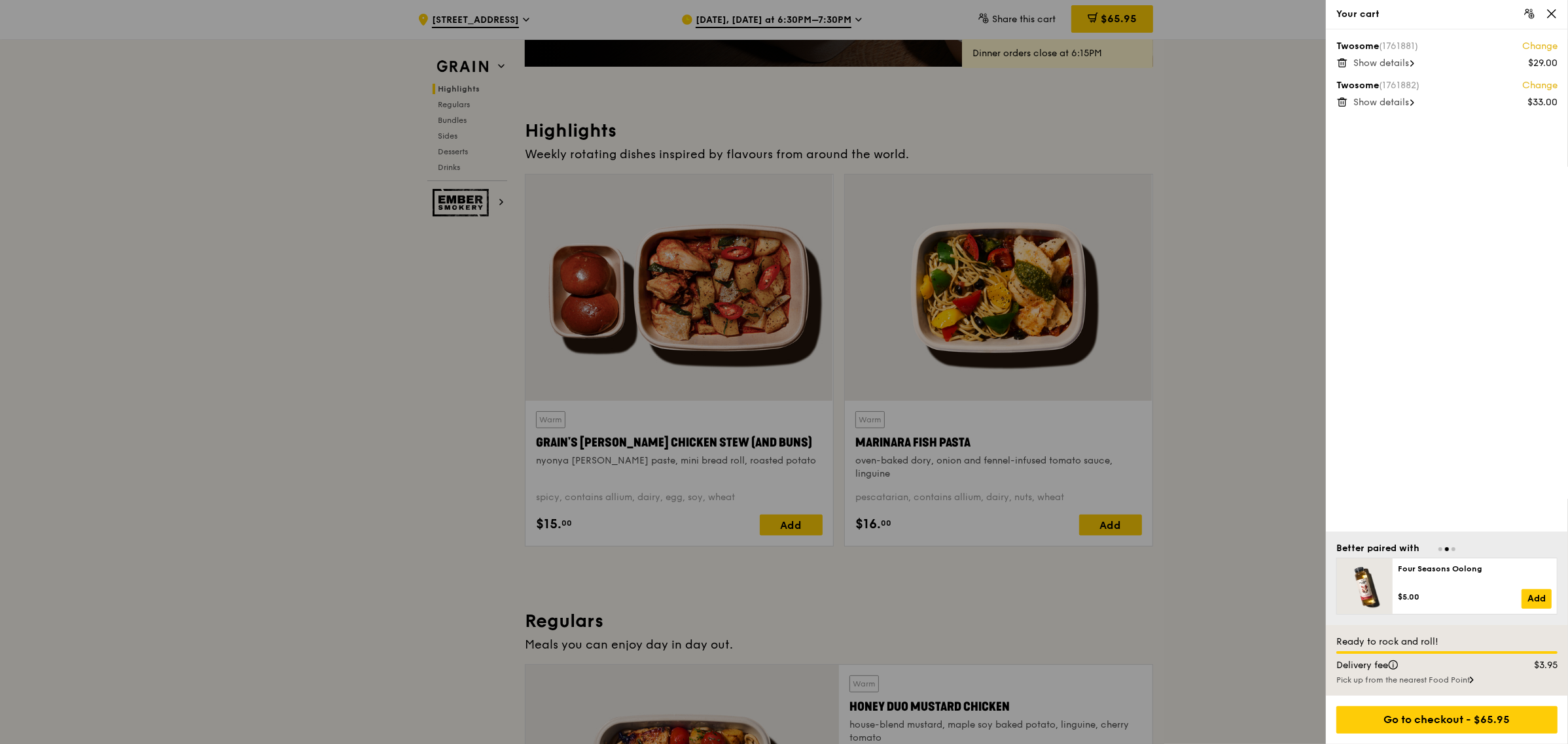
scroll to position [57, 0]
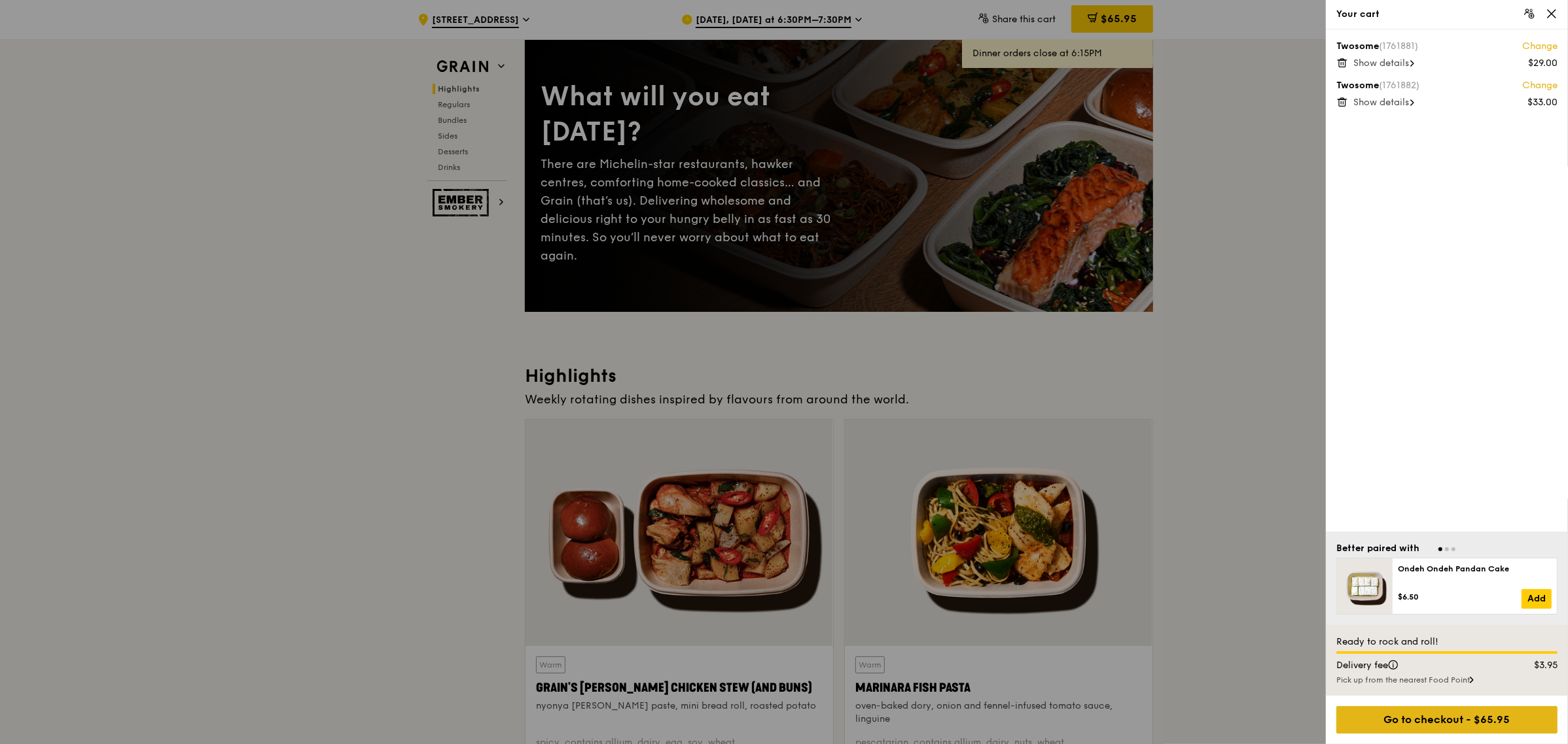
click at [1253, 595] on div "Go to checkout - $65.95" at bounding box center [1447, 720] width 221 height 27
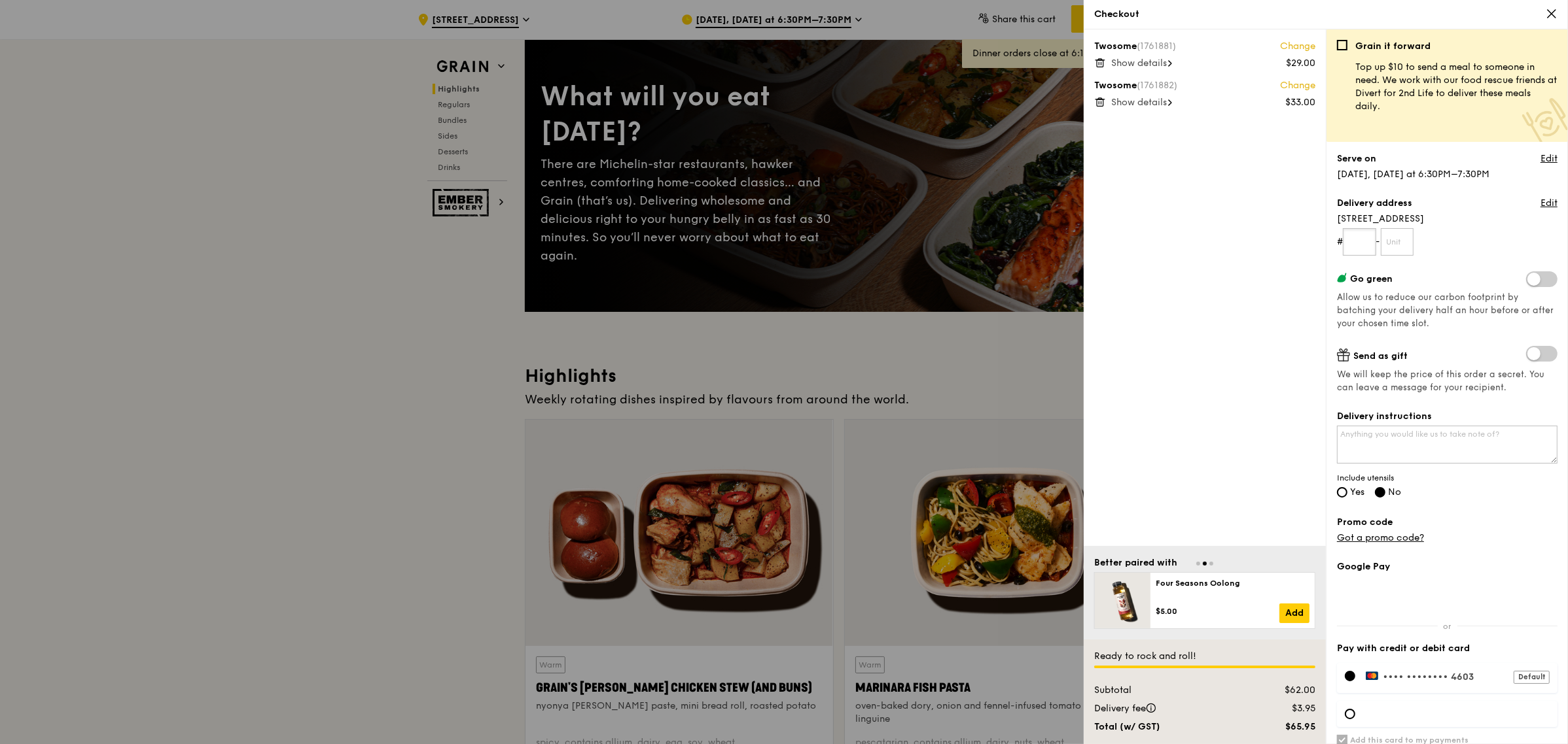
click at [1253, 244] on input "text" at bounding box center [1359, 241] width 34 height 27
type input "16"
click at [1253, 242] on input "text" at bounding box center [1398, 241] width 34 height 27
type input "178"
click at [1253, 243] on form "# 16 - 178" at bounding box center [1447, 241] width 221 height 27
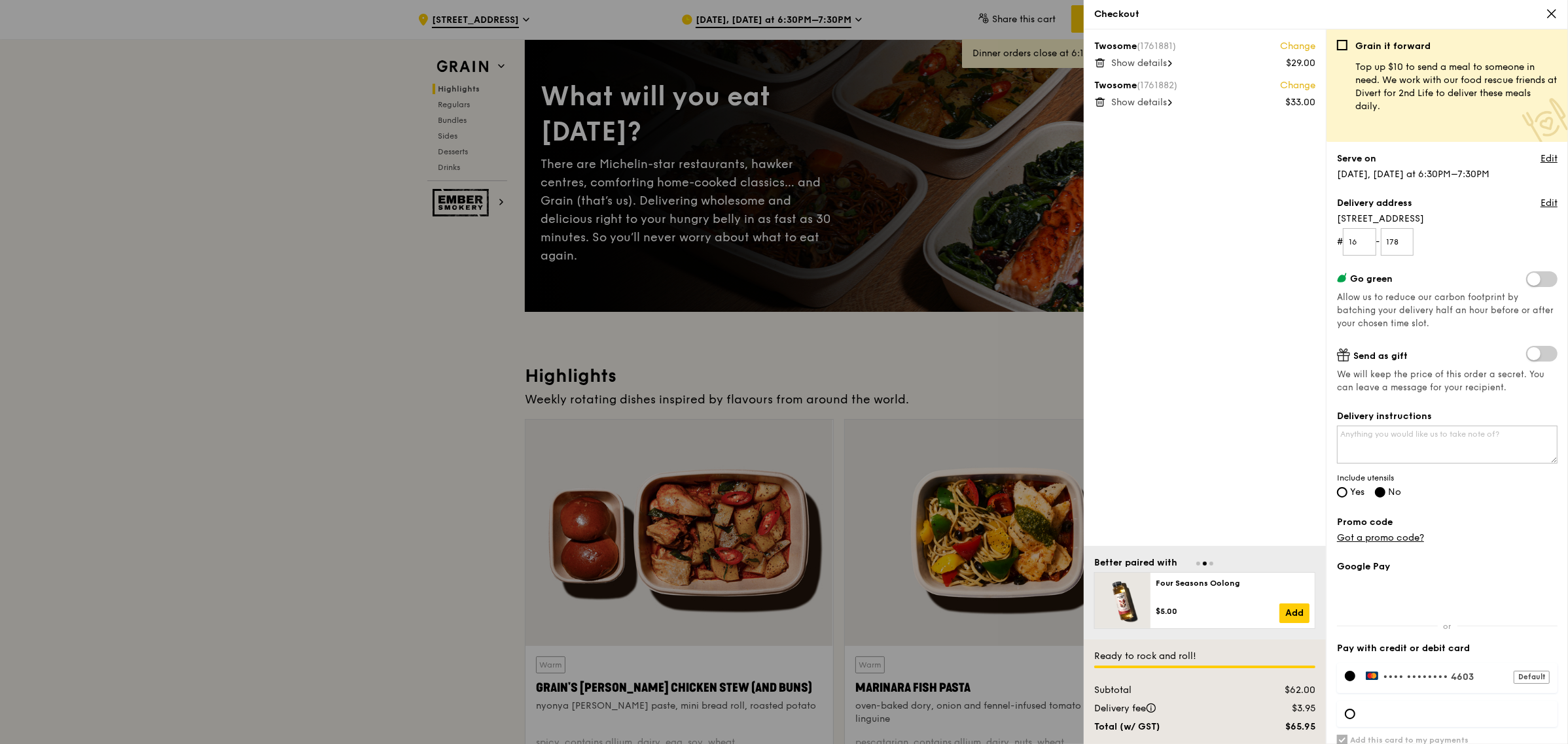
scroll to position [49, 0]
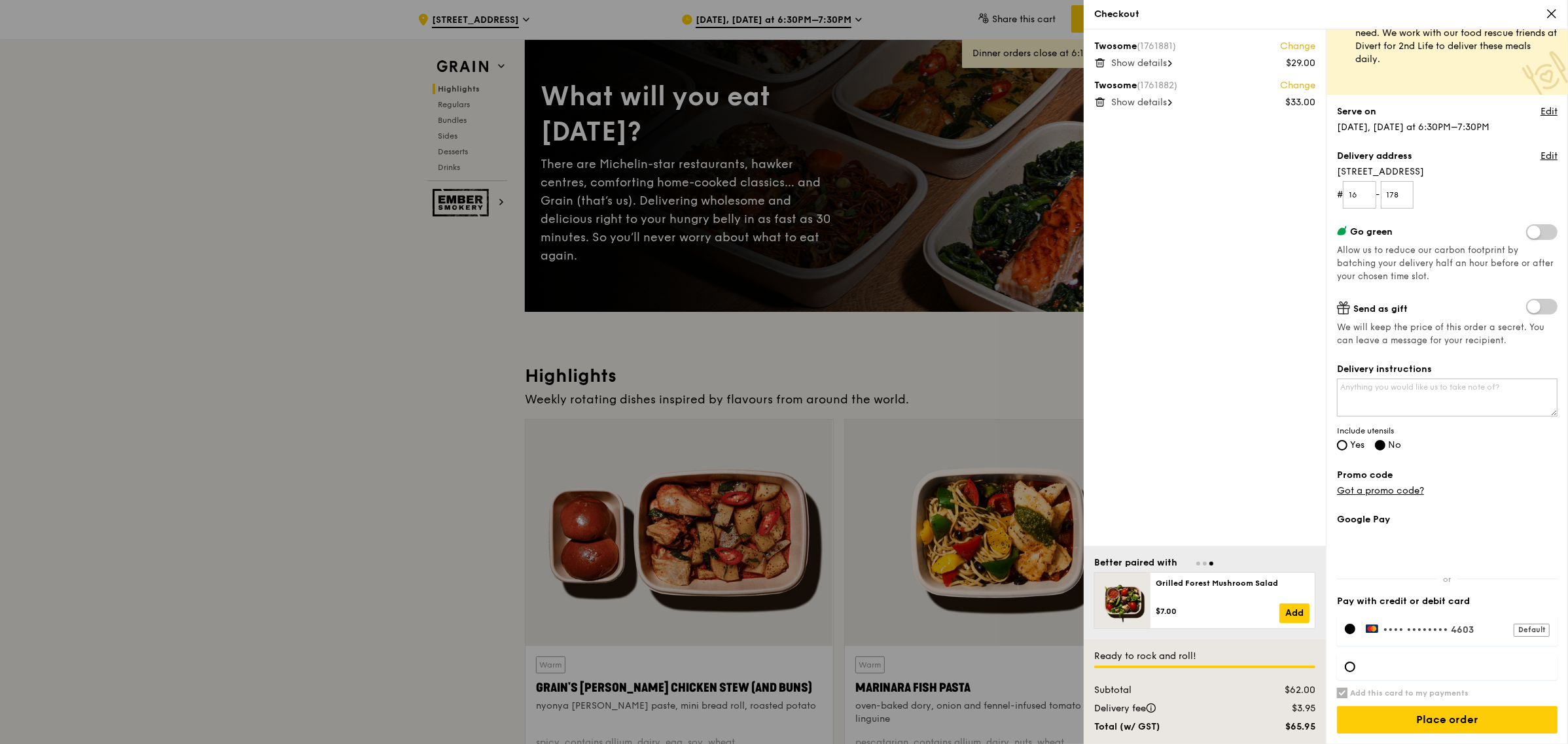
click at [1253, 440] on span "Yes" at bounding box center [1357, 445] width 15 height 11
click at [1253, 440] on input "Yes" at bounding box center [1342, 445] width 11 height 10
radio input "true"
radio input "false"
click at [1253, 488] on link "Got a promo code?" at bounding box center [1380, 491] width 87 height 11
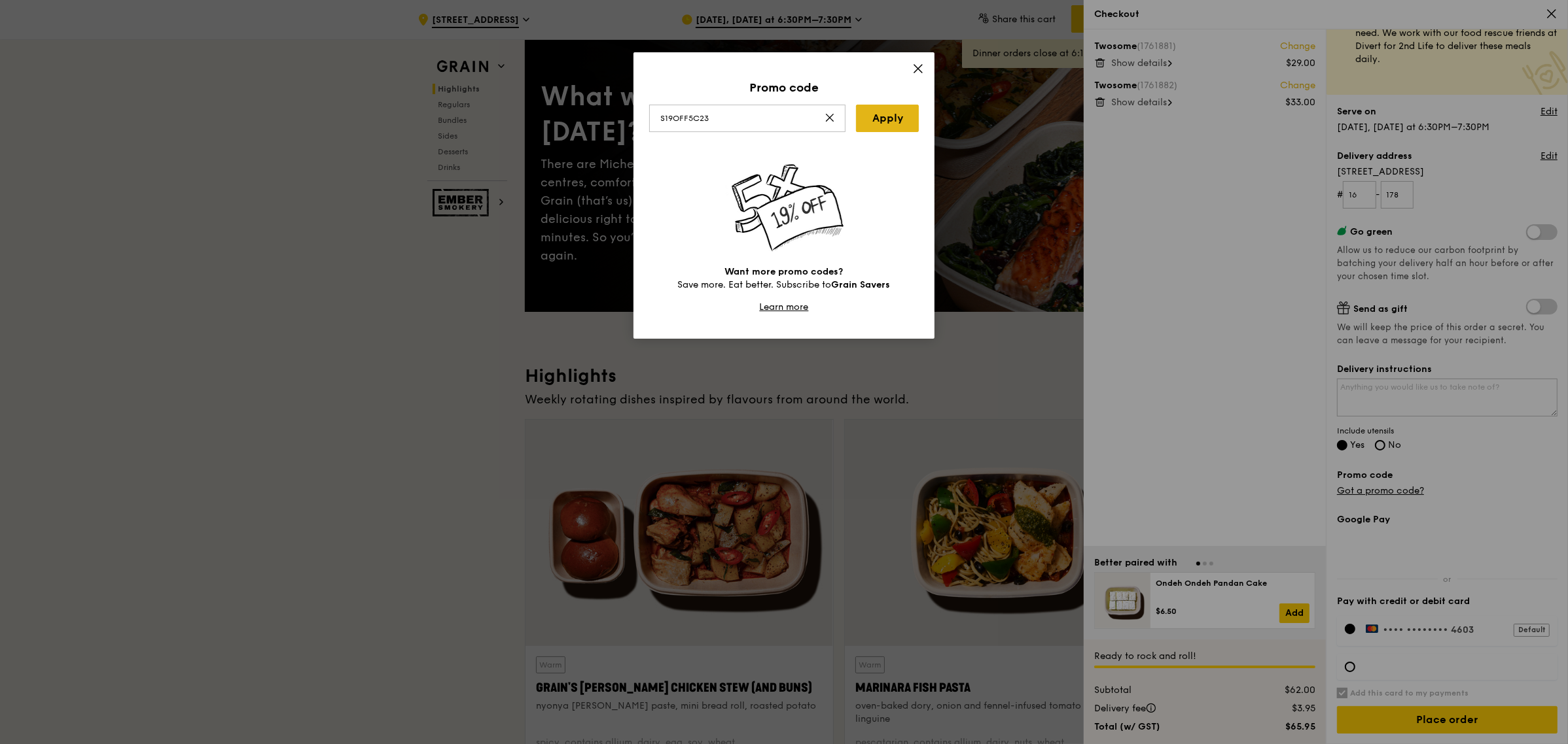
type input "S19OFF5C23"
click at [880, 118] on link "Apply" at bounding box center [887, 118] width 63 height 27
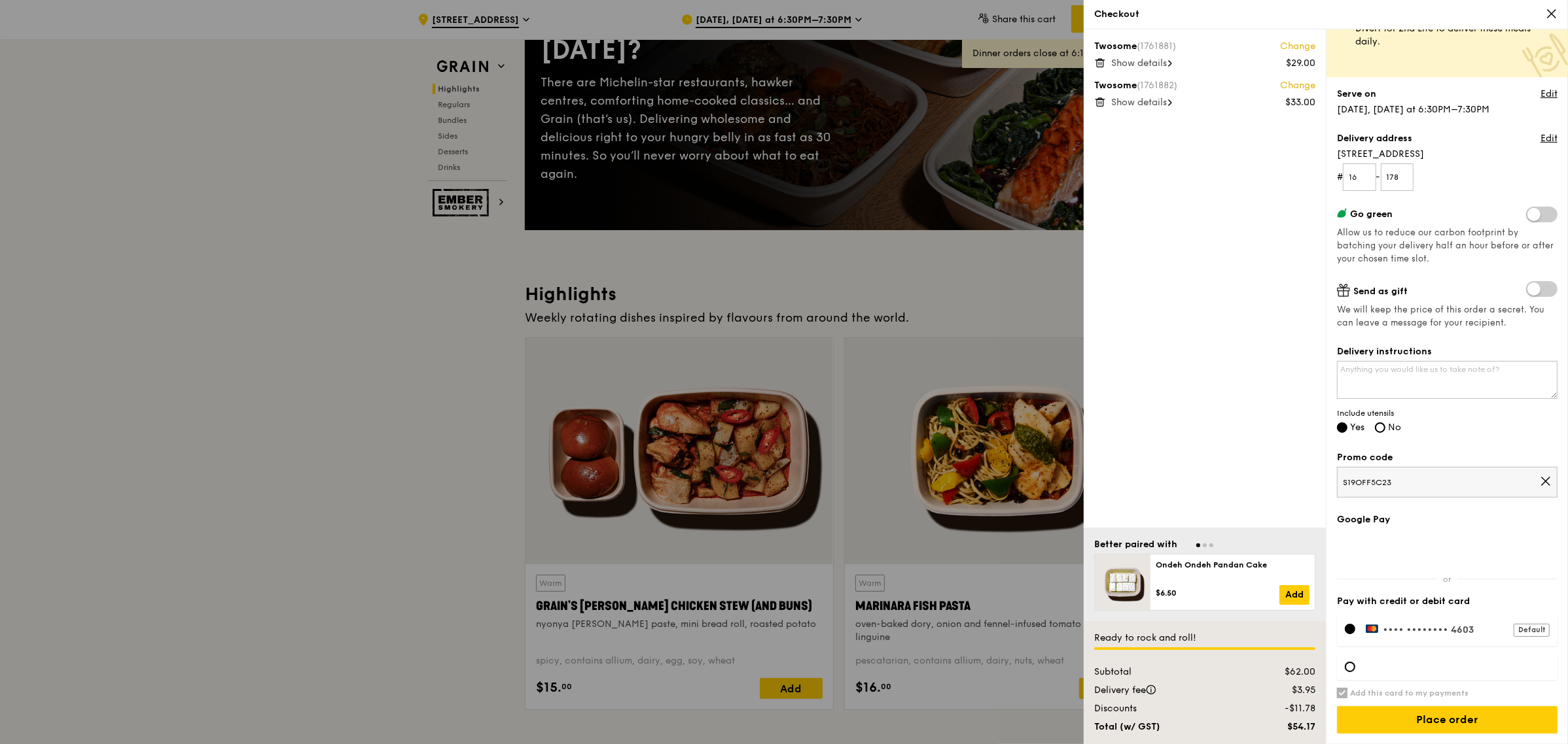
scroll to position [220, 0]
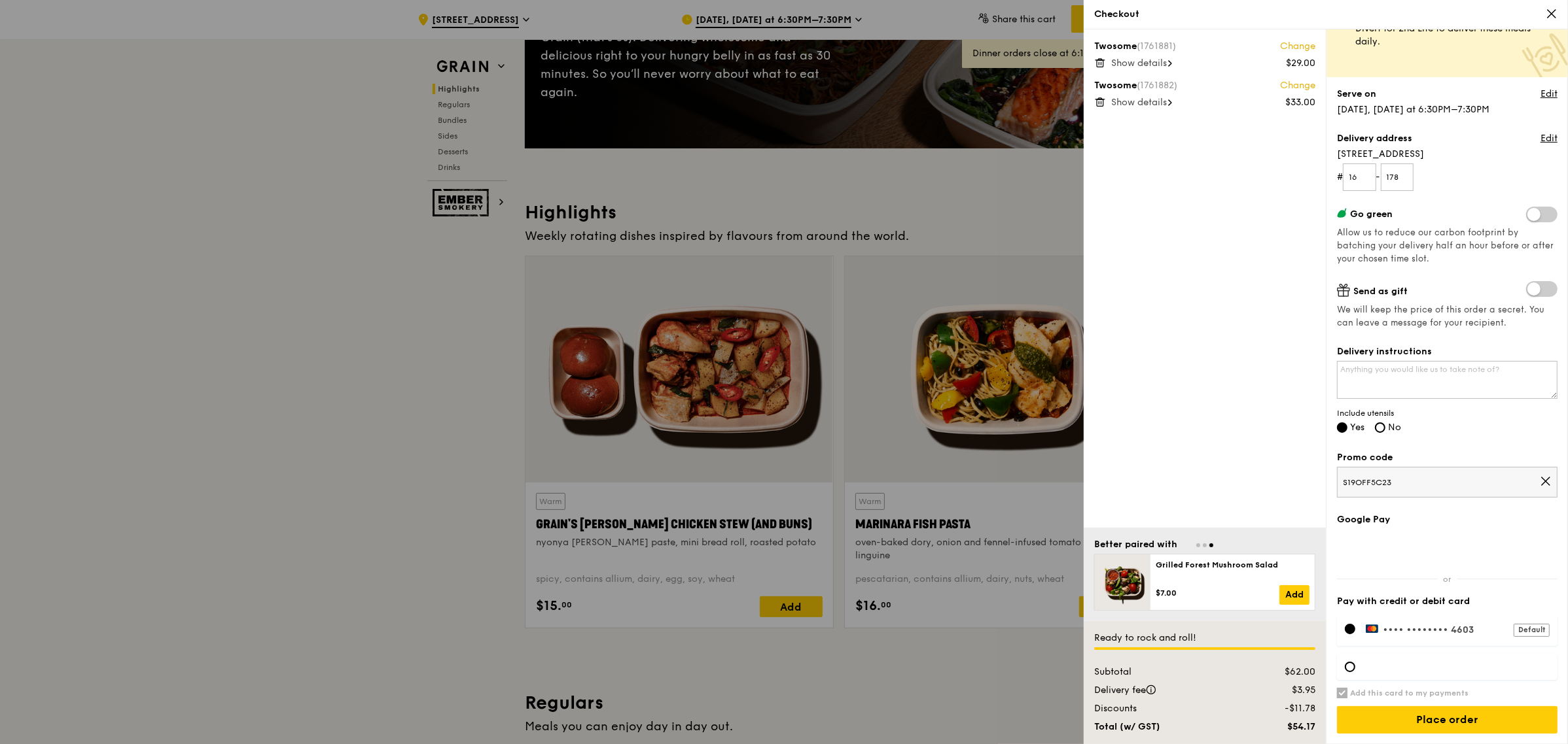
click at [444, 297] on div at bounding box center [784, 372] width 1568 height 744
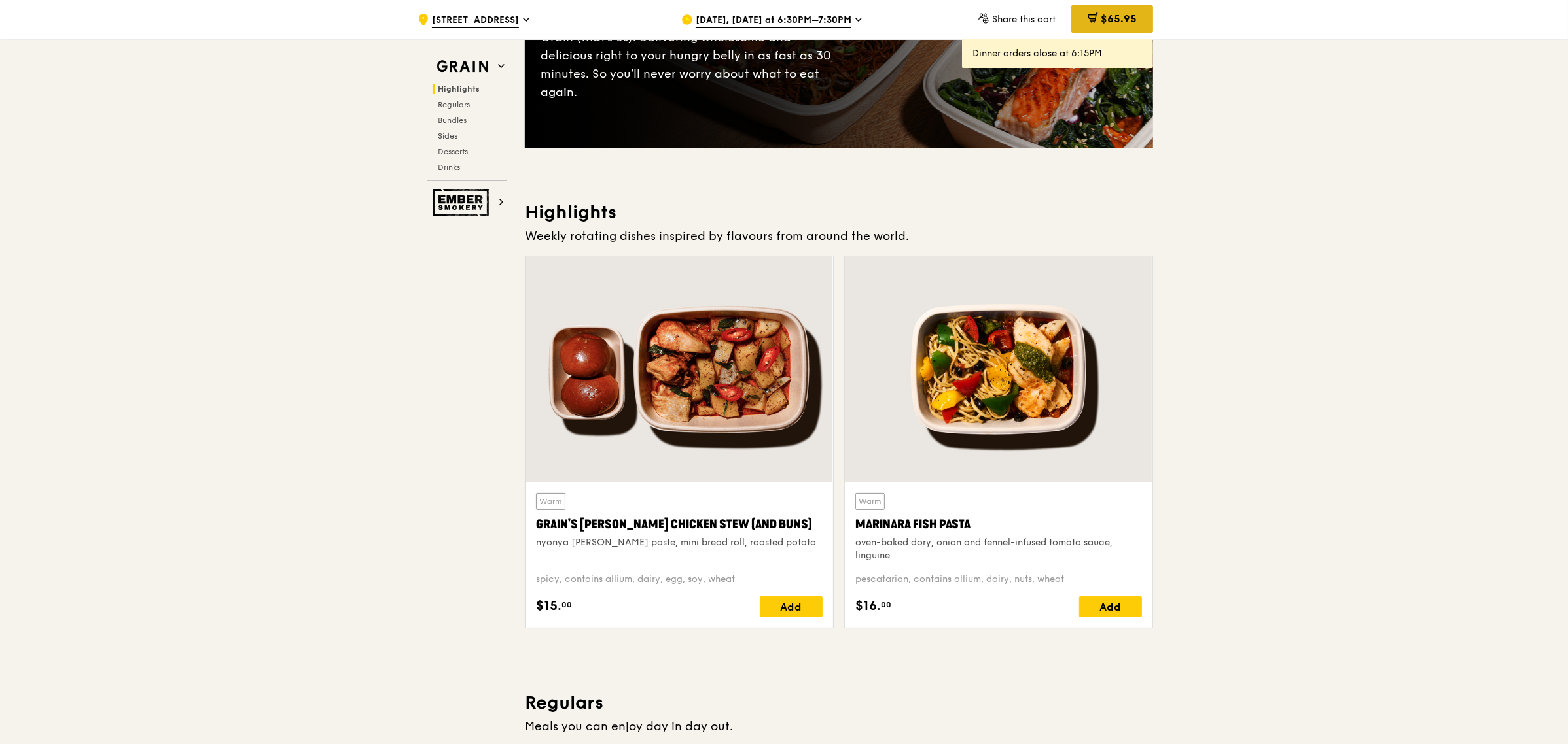
click at [1104, 10] on div "$65.95" at bounding box center [1112, 18] width 82 height 27
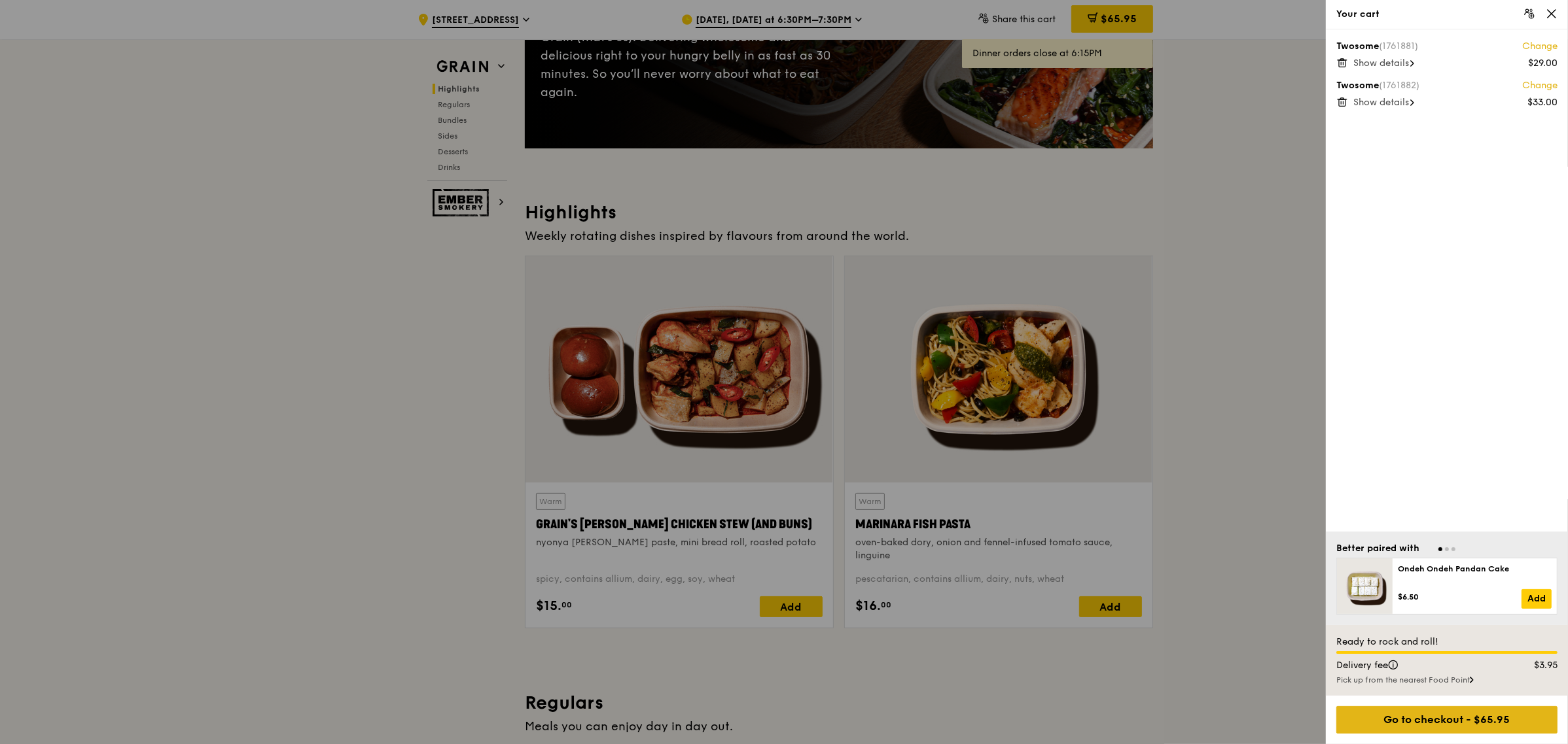
click at [1253, 595] on div "Go to checkout - $65.95" at bounding box center [1447, 720] width 221 height 27
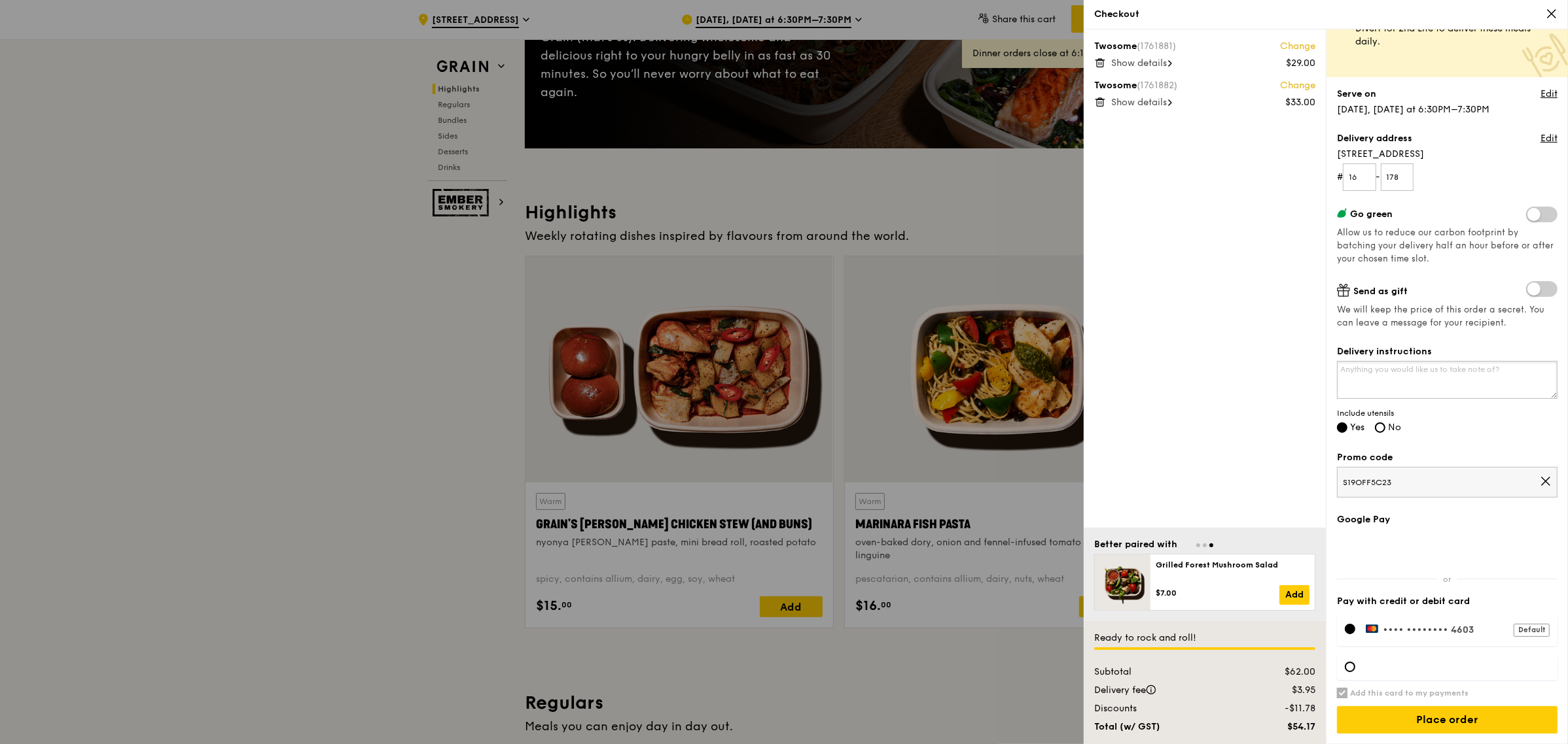
click at [1253, 374] on textarea "Delivery instructions" at bounding box center [1447, 380] width 221 height 38
type textarea "Please help to hang on the hooks on the metal gate. Thanks!"
click at [368, 520] on div at bounding box center [784, 372] width 1568 height 744
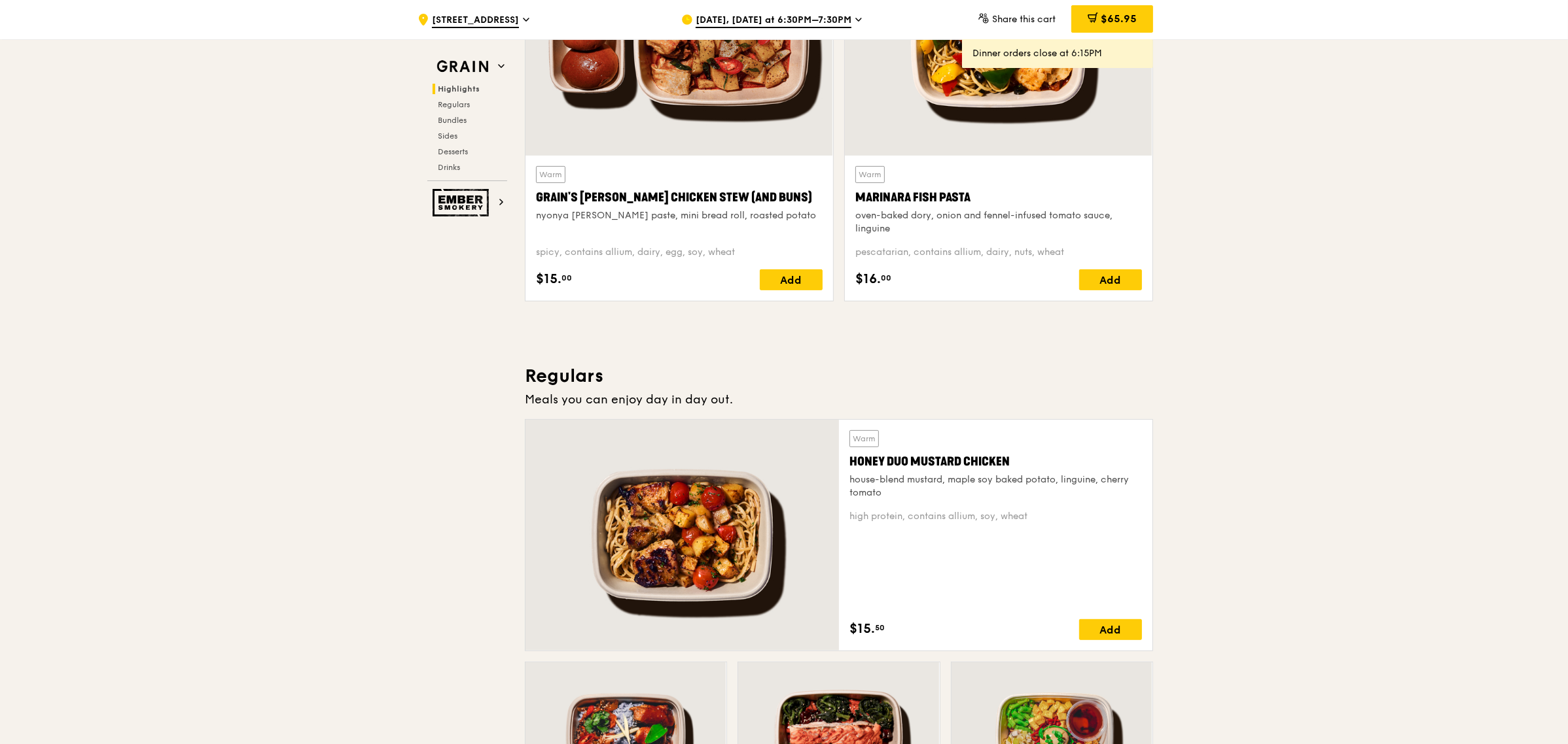
scroll to position [711, 0]
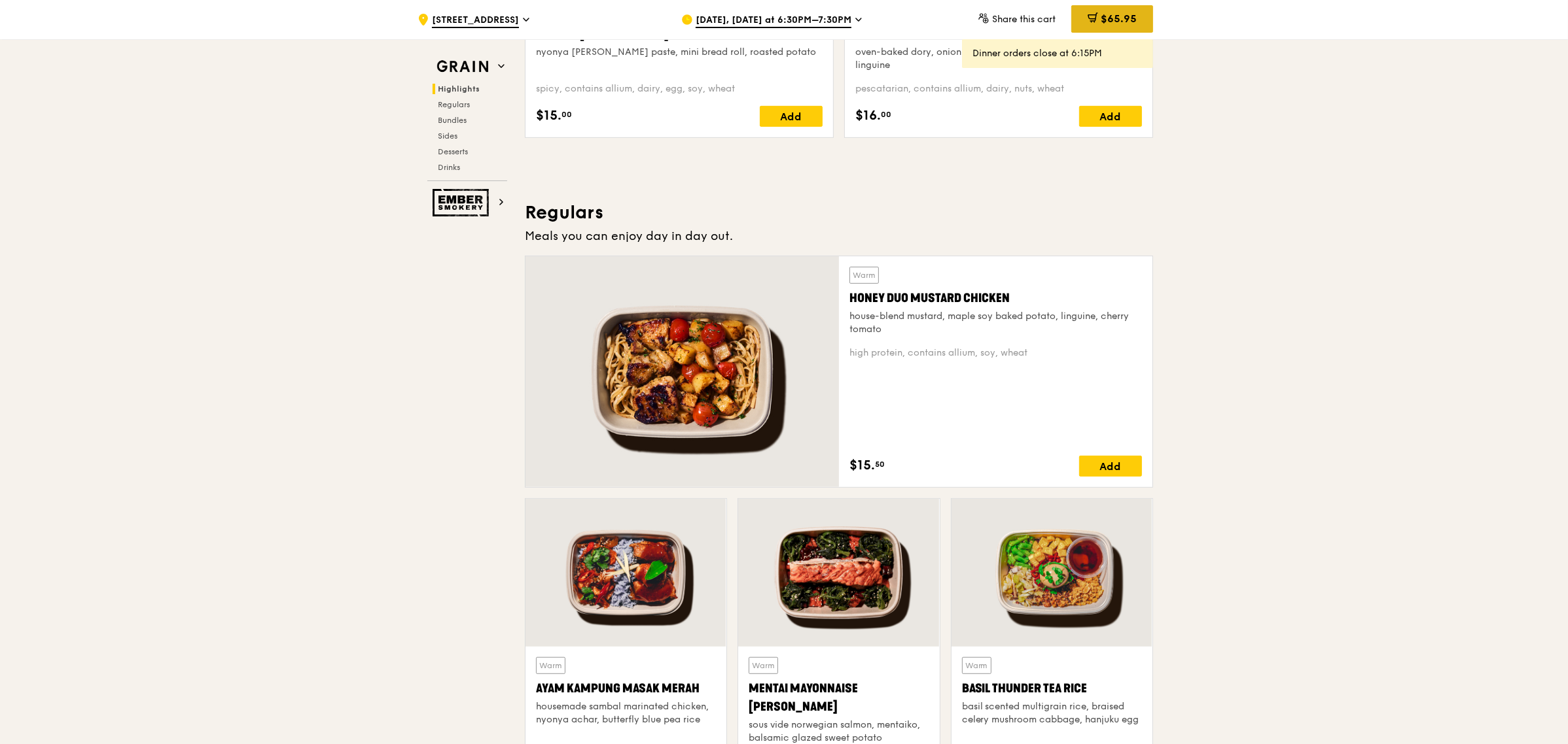
click at [1116, 15] on span "$65.95" at bounding box center [1118, 19] width 36 height 13
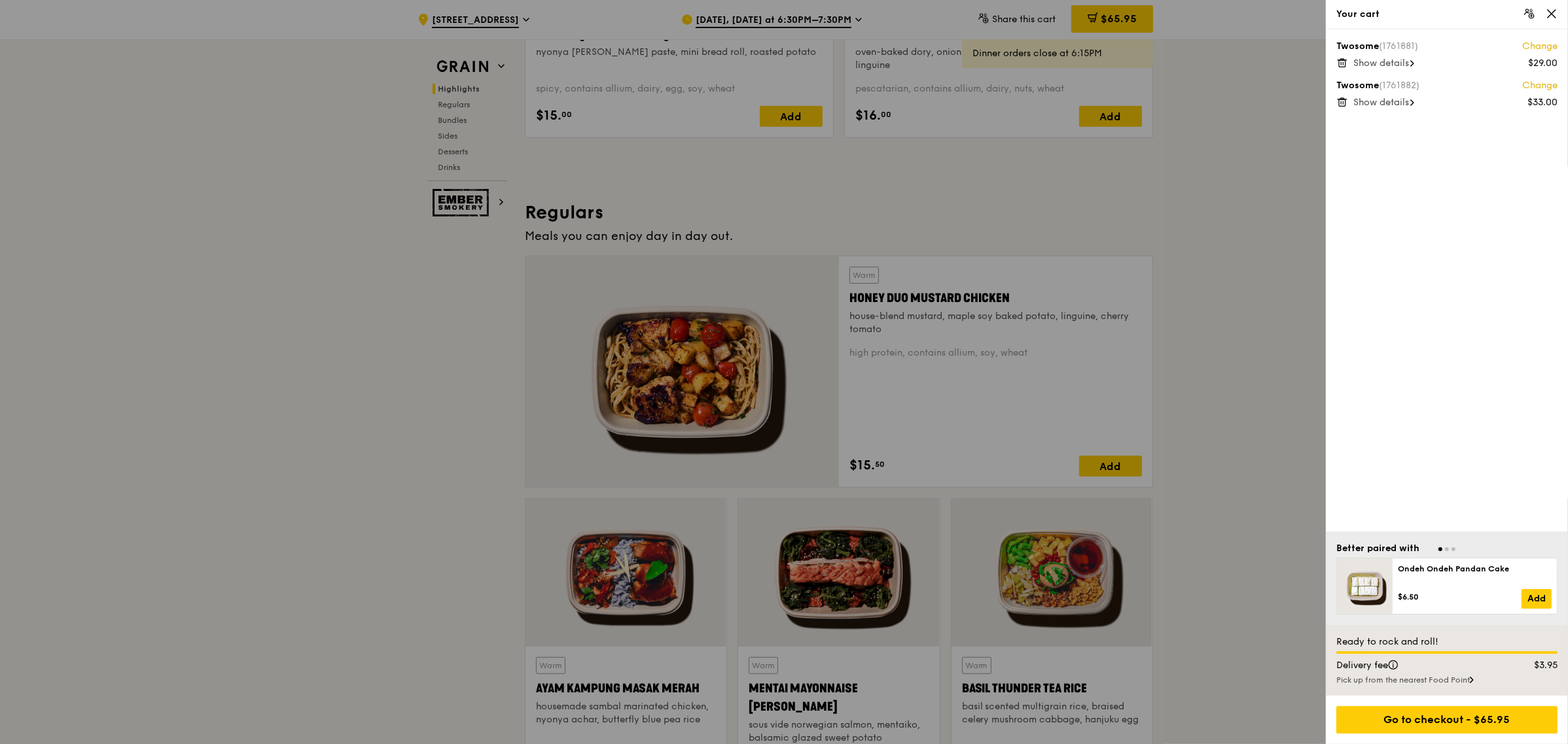
click at [1253, 101] on span "Show details" at bounding box center [1380, 102] width 55 height 11
click at [1253, 65] on span "Show details" at bounding box center [1380, 63] width 55 height 11
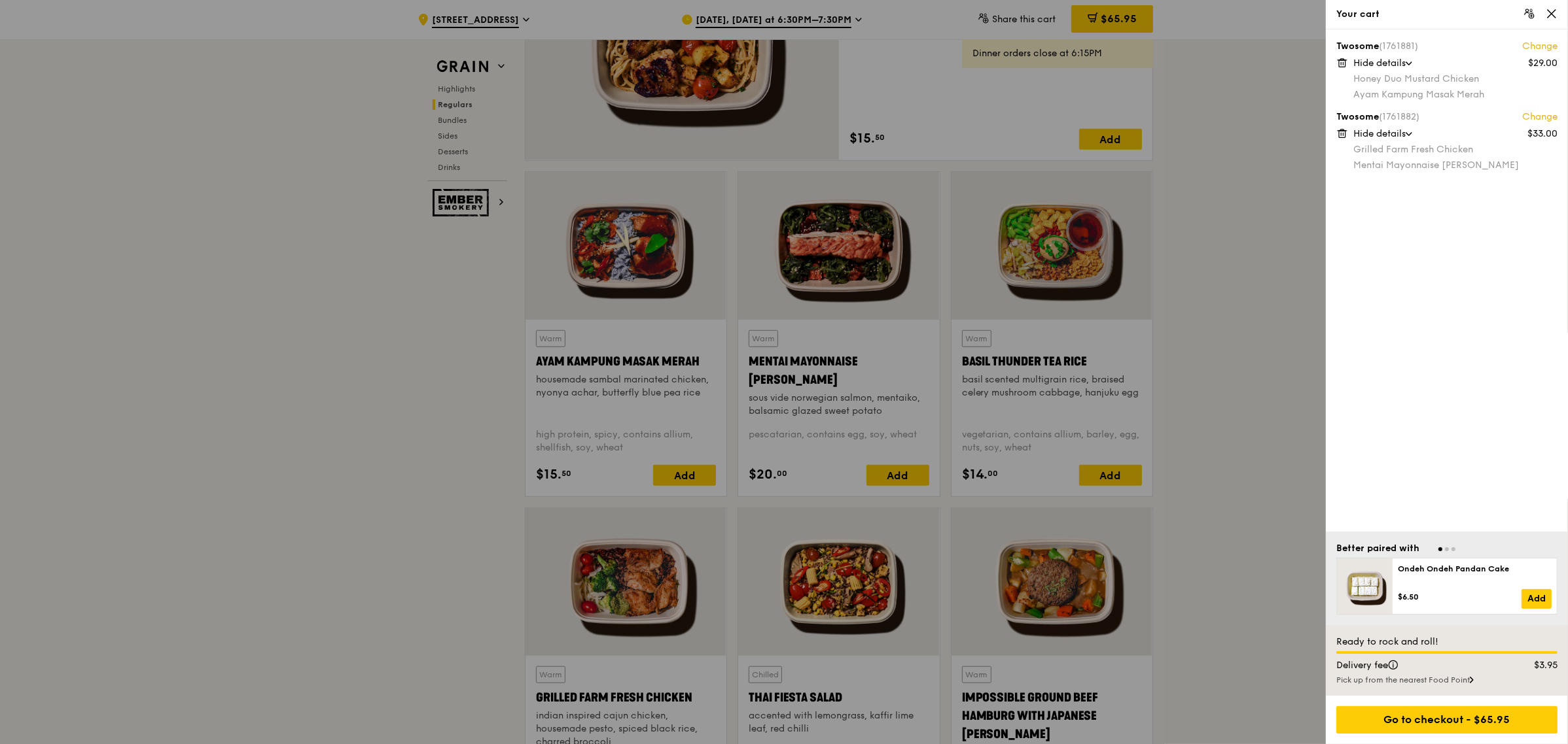
scroll to position [1201, 0]
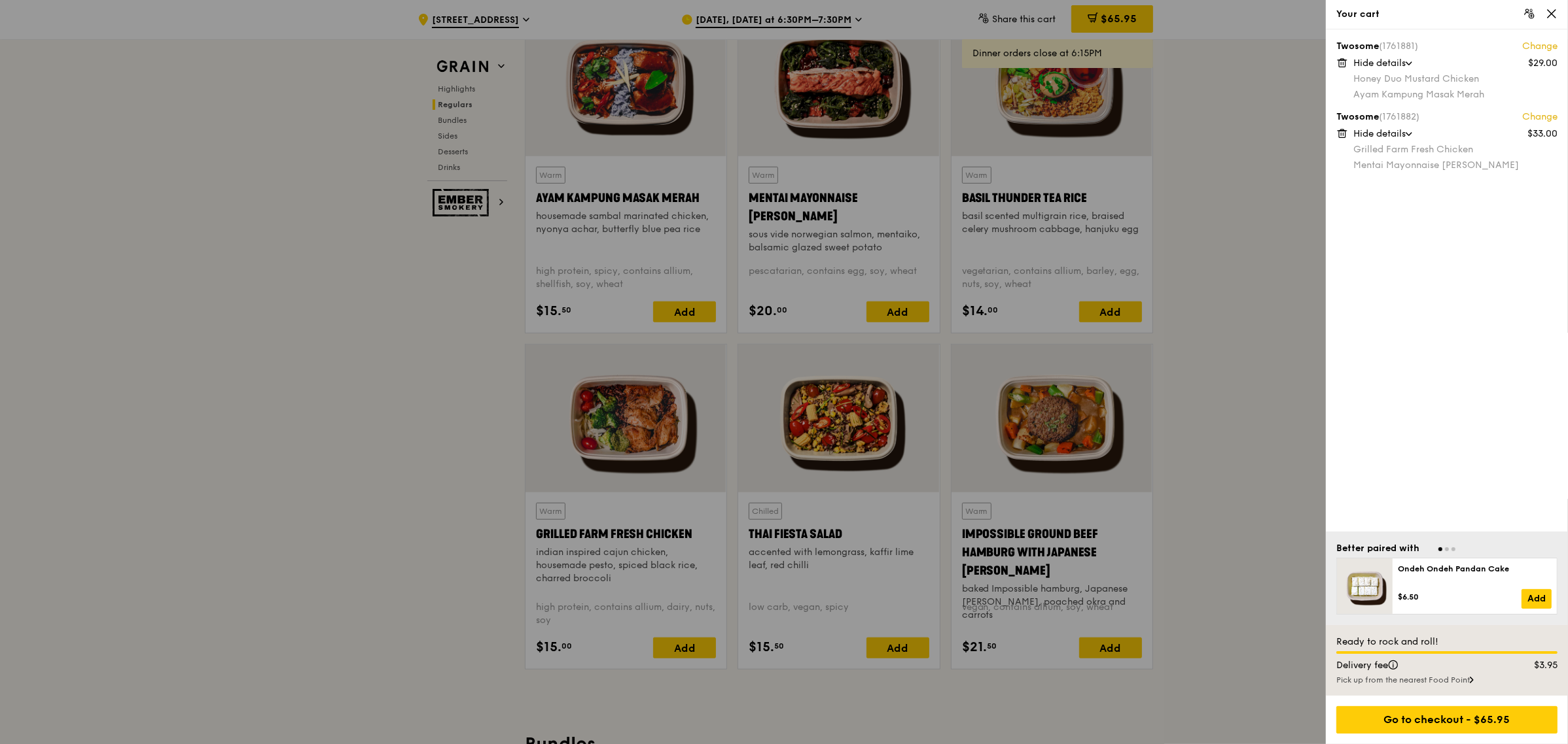
click at [1253, 60] on icon at bounding box center [1342, 59] width 4 height 1
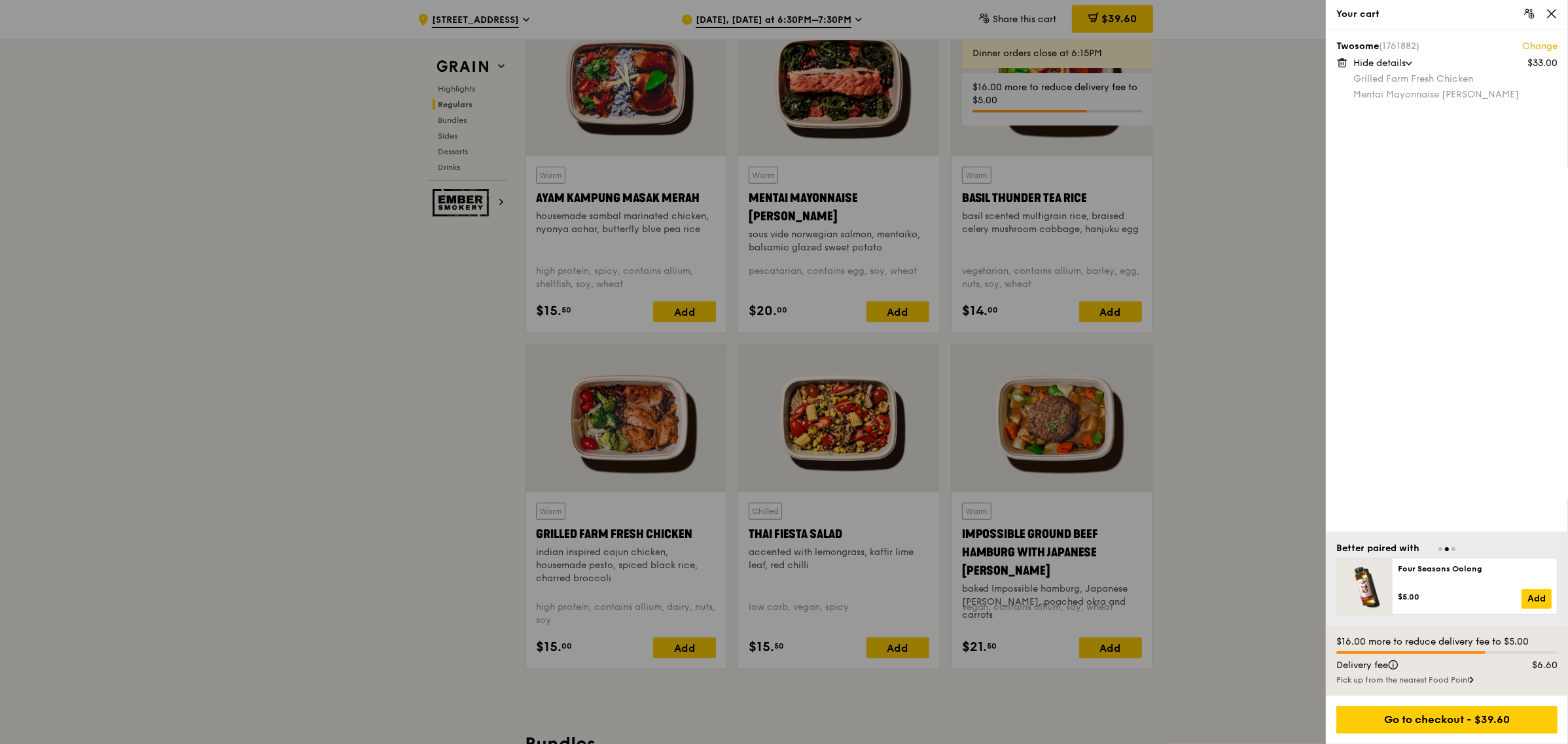
click at [1235, 272] on div at bounding box center [784, 372] width 1568 height 744
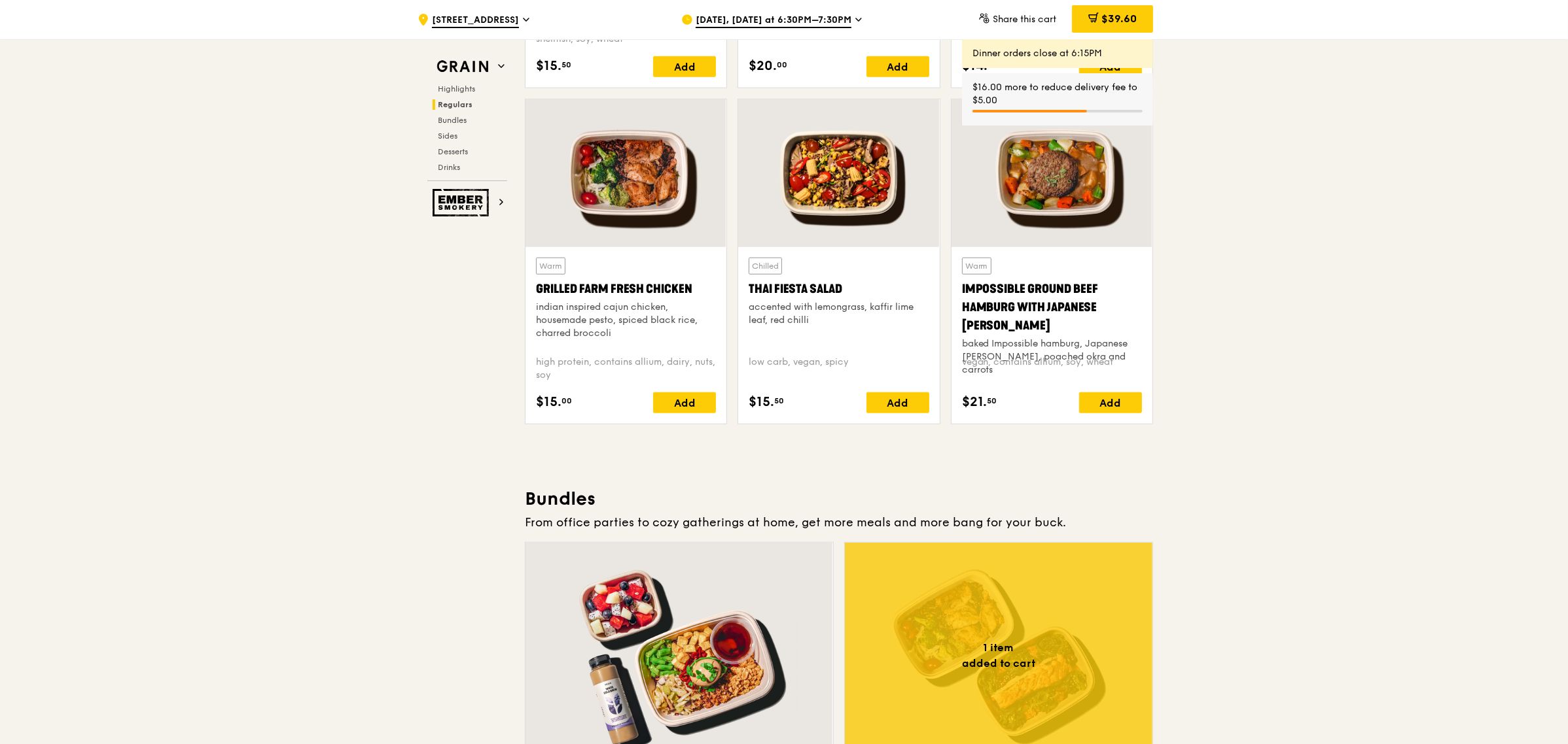
scroll to position [1774, 0]
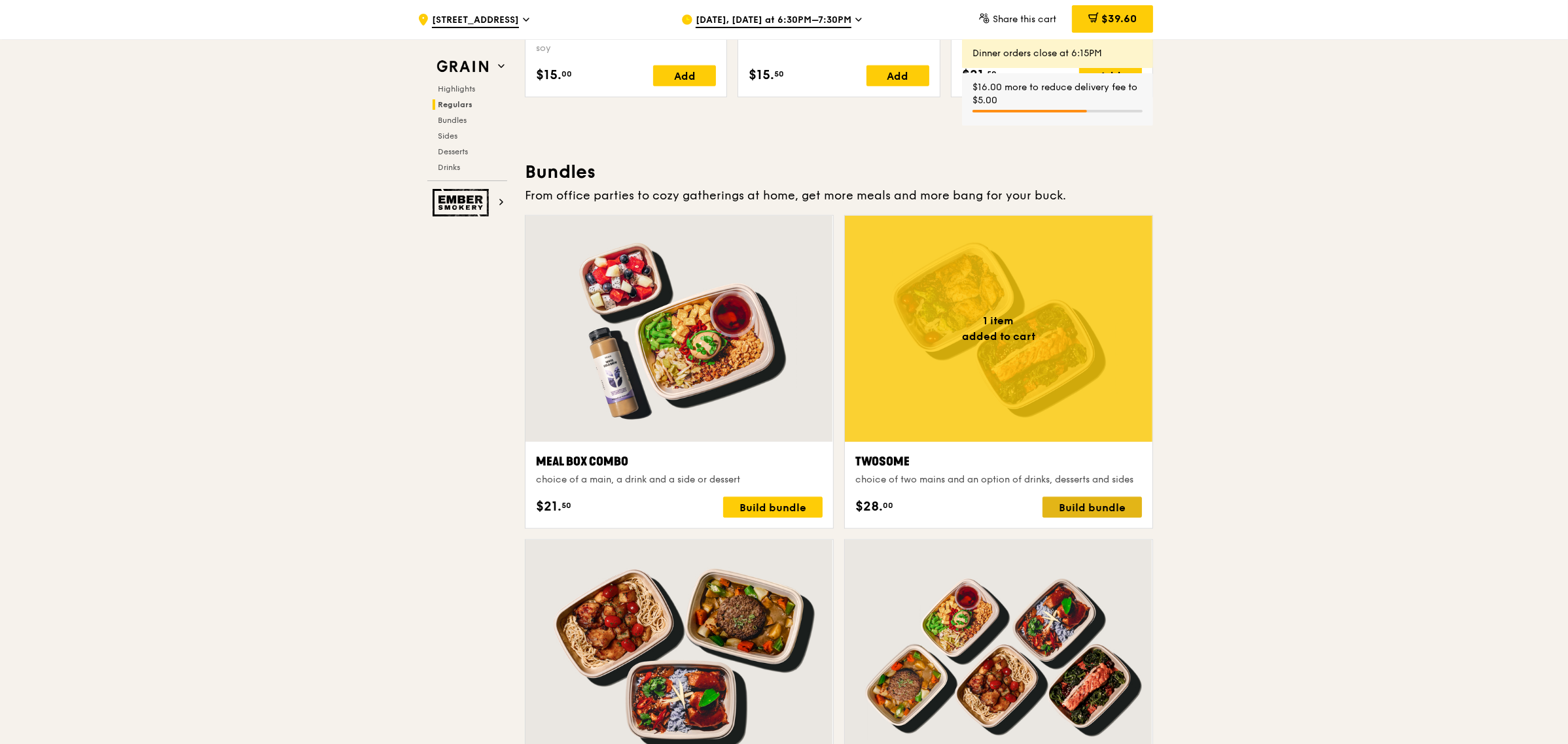
click at [1092, 511] on div "Build bundle" at bounding box center [1092, 507] width 99 height 21
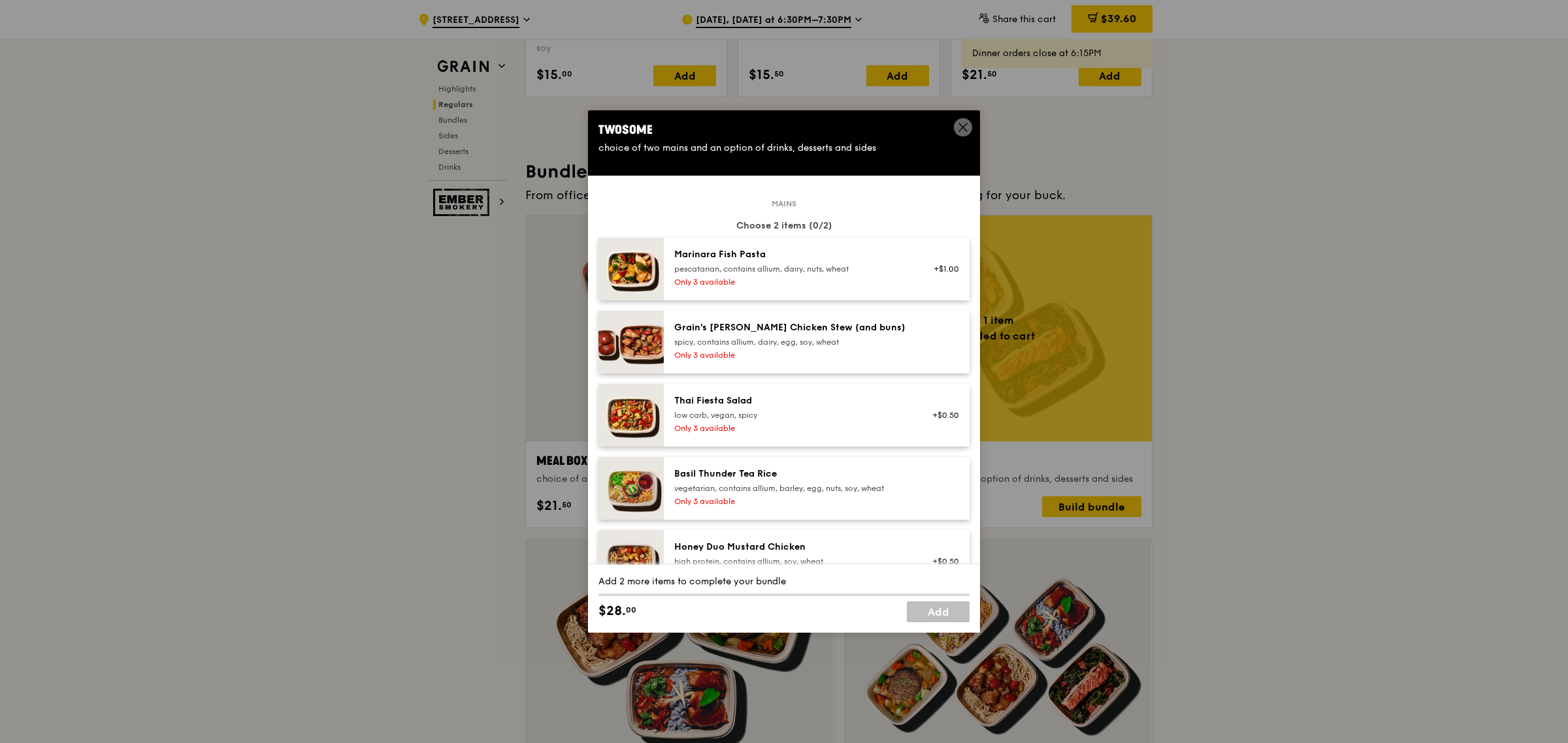
click at [955, 122] on span at bounding box center [963, 127] width 18 height 18
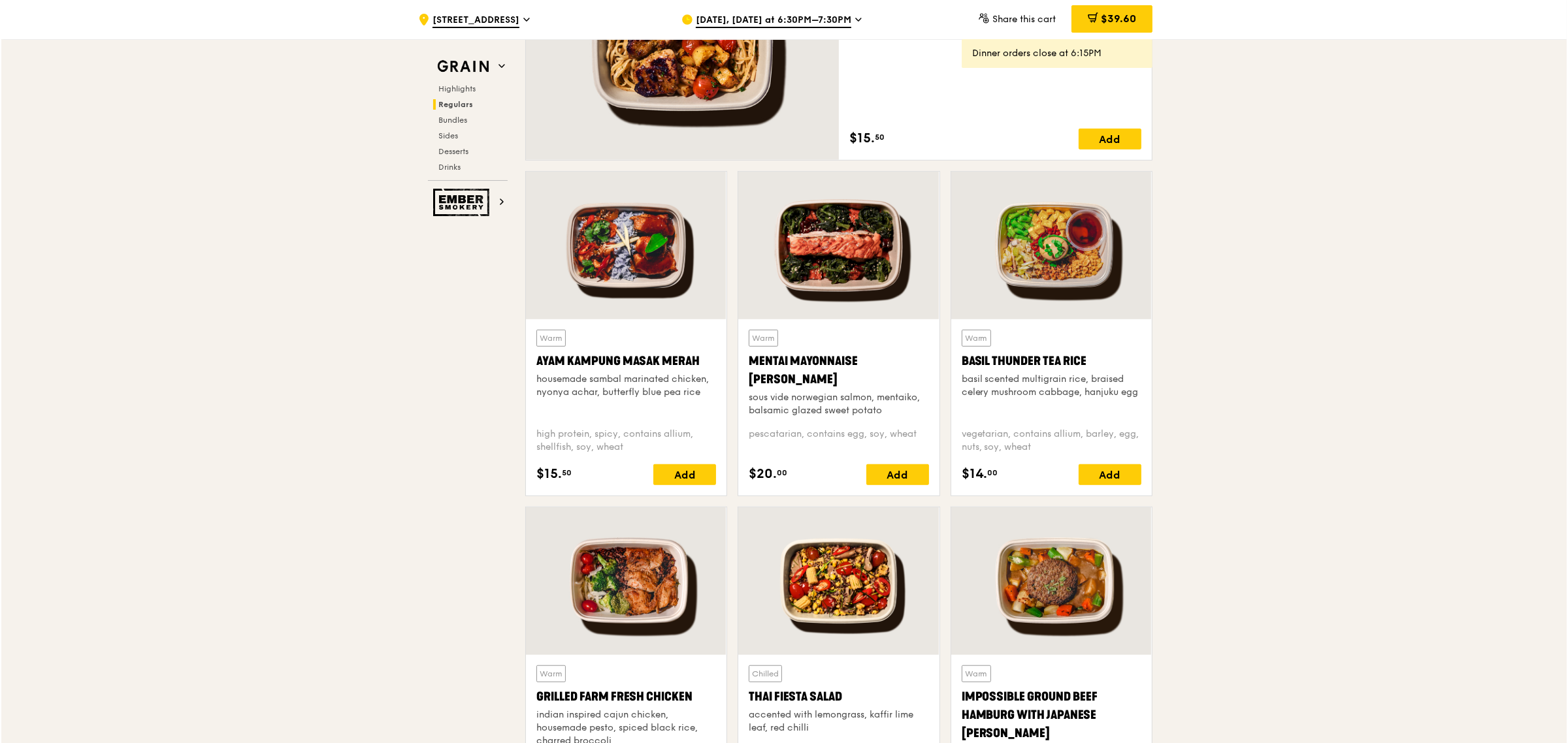
scroll to position [1608, 0]
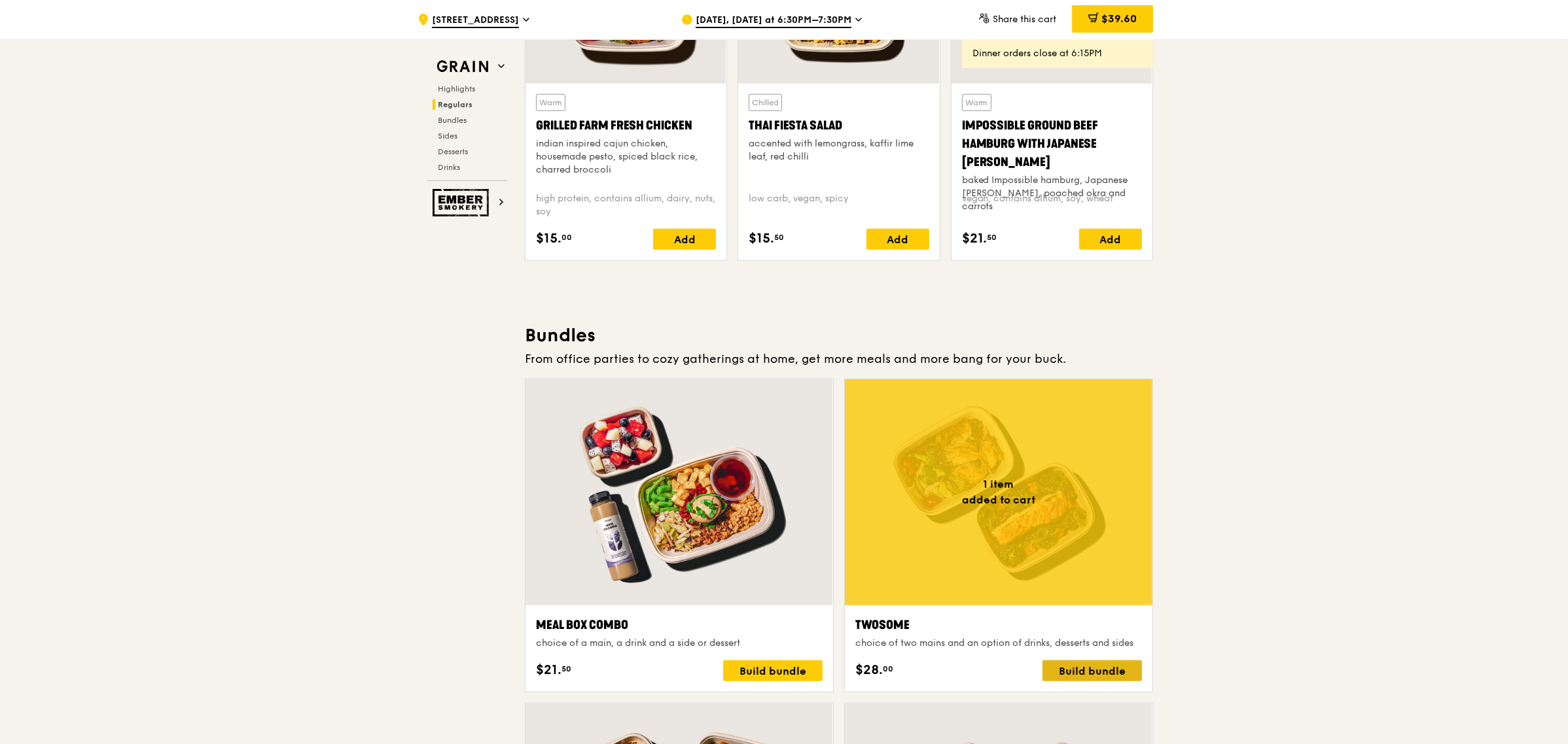
click at [1099, 595] on div "Build bundle" at bounding box center [1092, 671] width 99 height 21
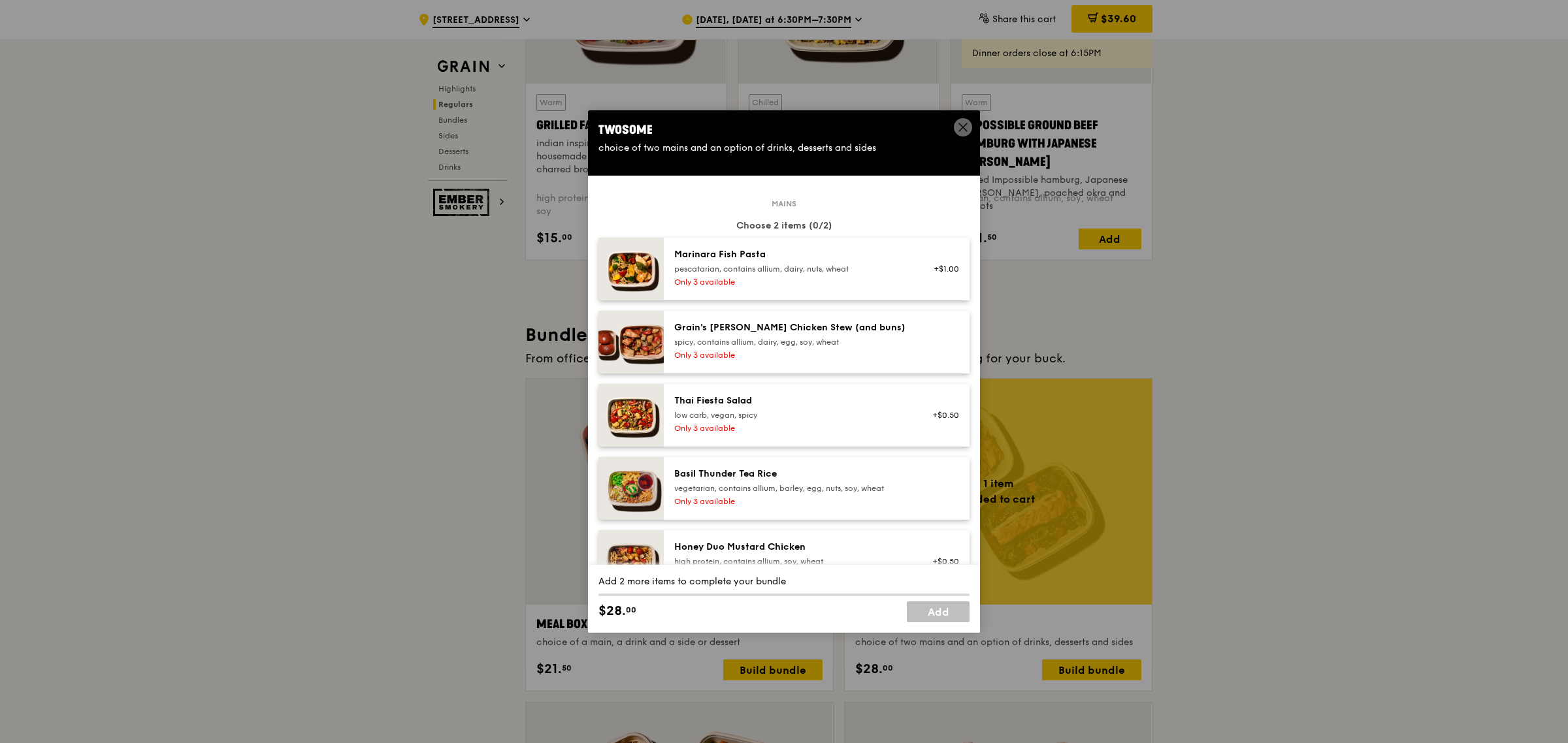
click at [858, 268] on div "pescatarian, contains allium, dairy, nuts, wheat" at bounding box center [791, 268] width 234 height 10
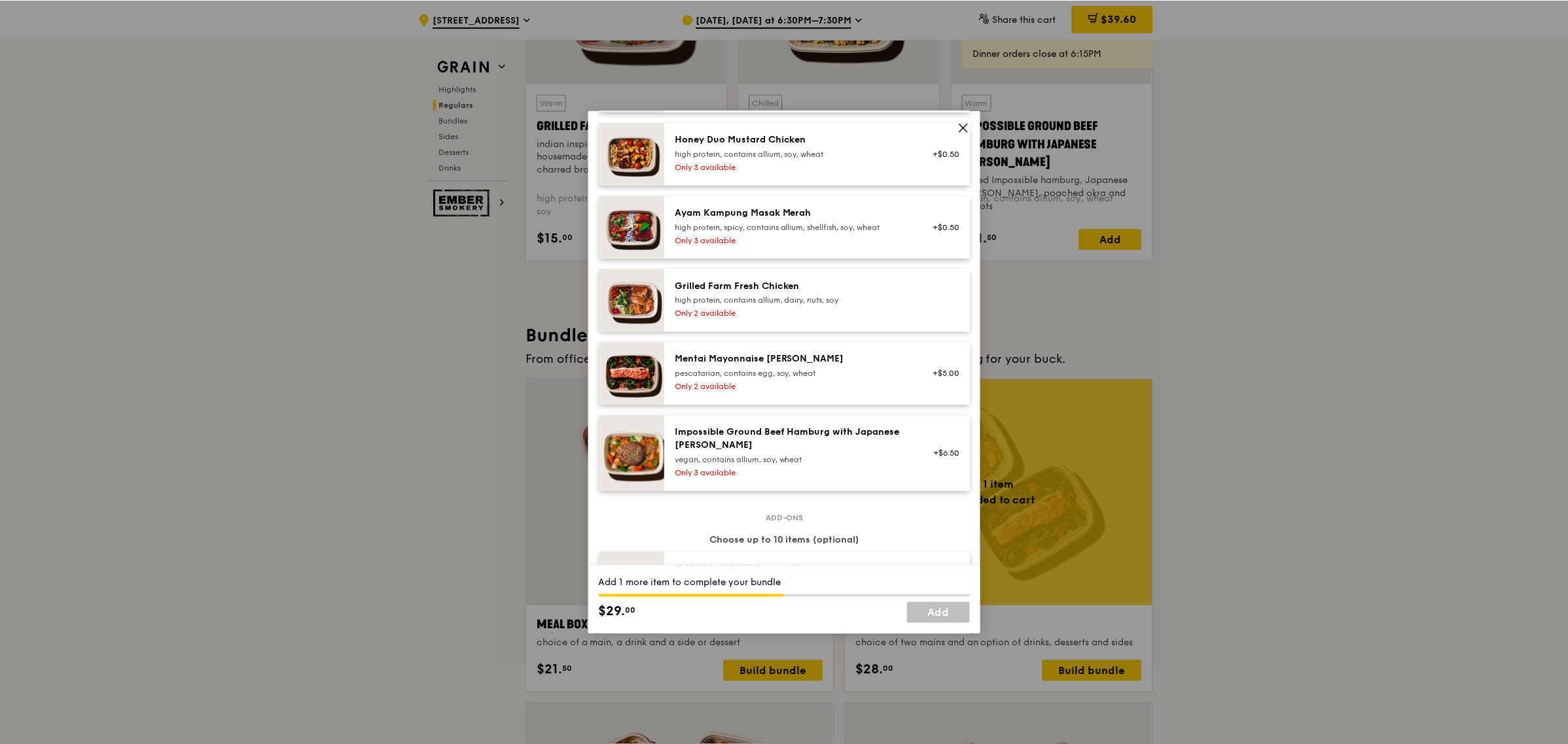
scroll to position [327, 0]
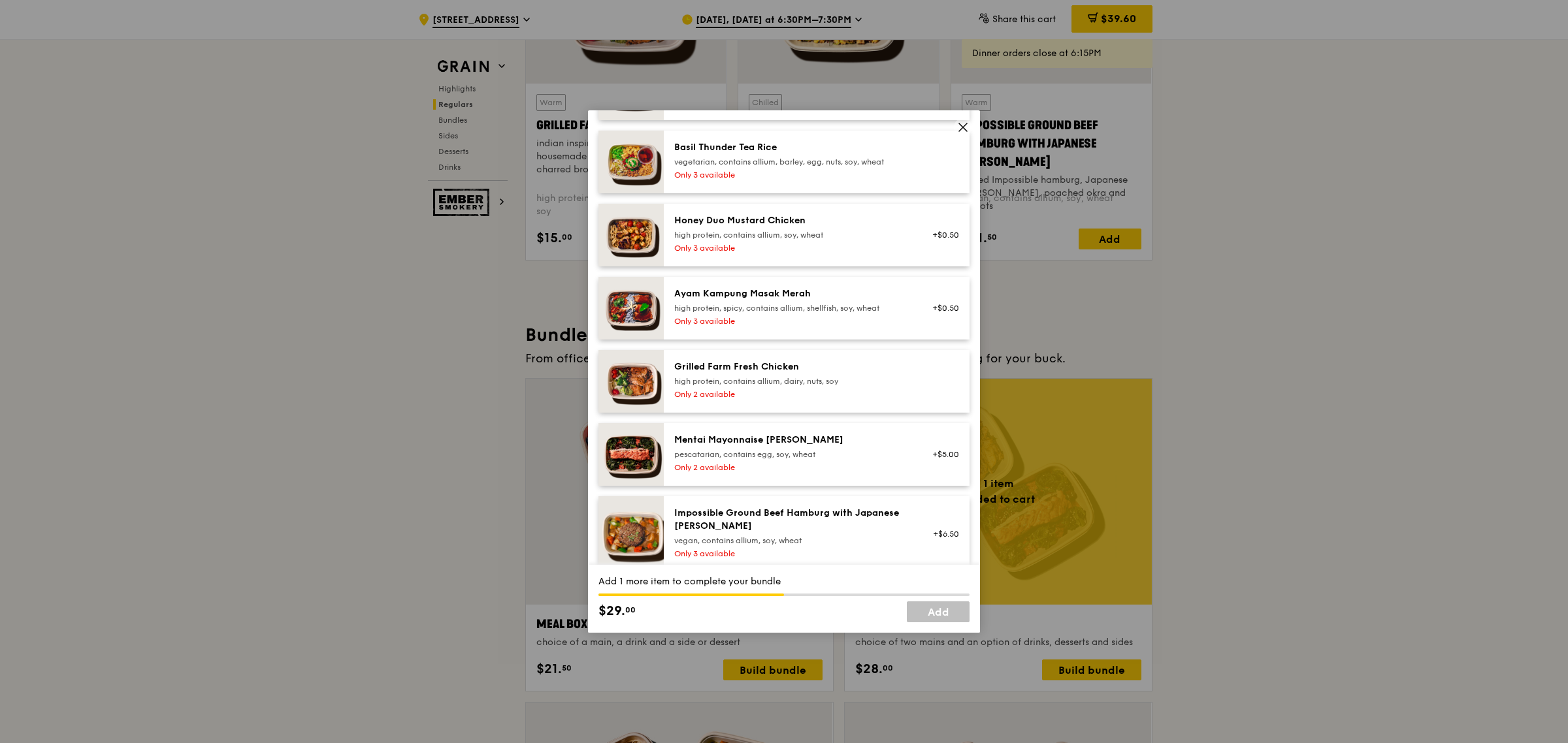
click at [862, 314] on div "Ayam Kampung Masak Merah high protein, spicy, contains allium, shellfish, soy, …" at bounding box center [791, 308] width 250 height 42
click at [933, 594] on link "Add" at bounding box center [938, 612] width 63 height 21
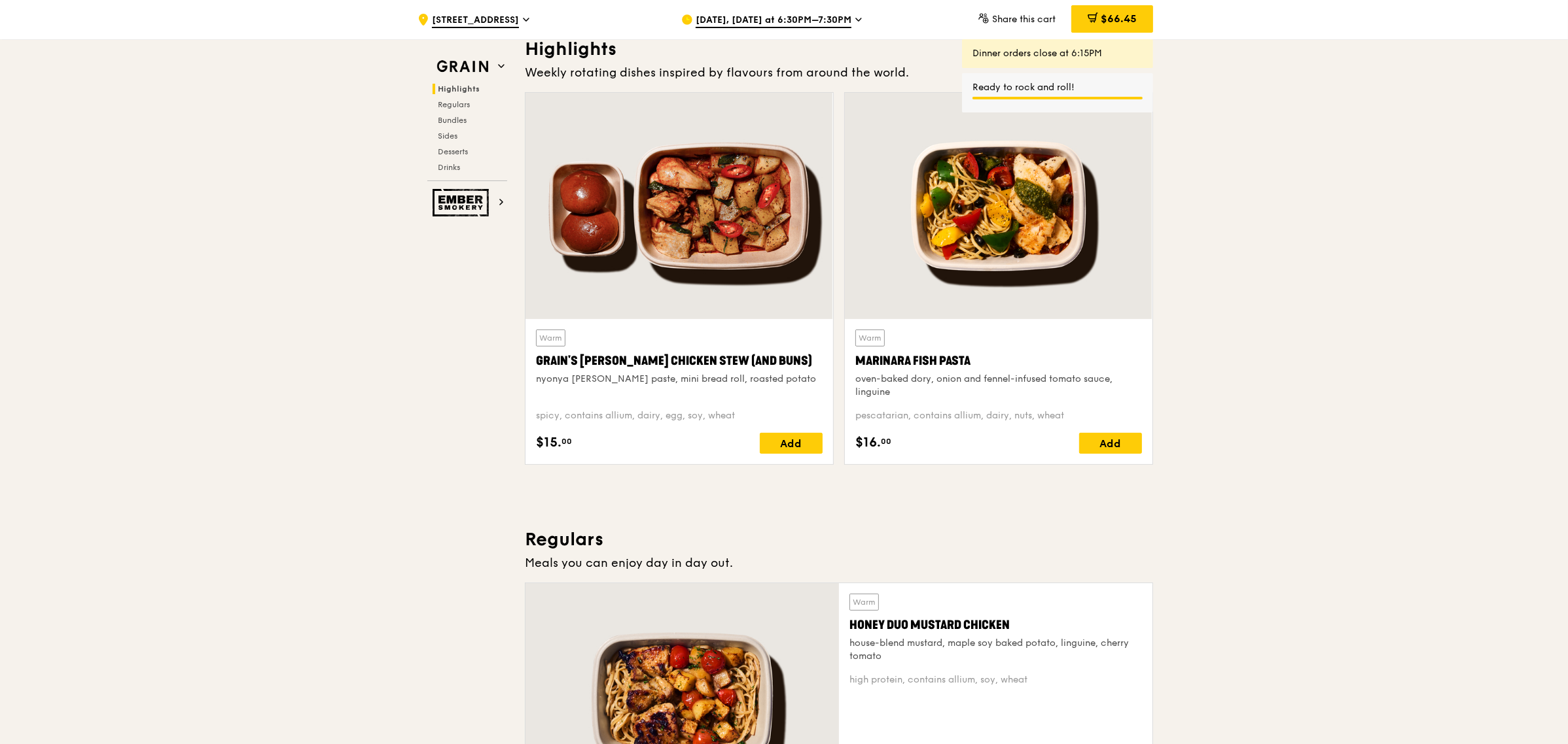
scroll to position [0, 0]
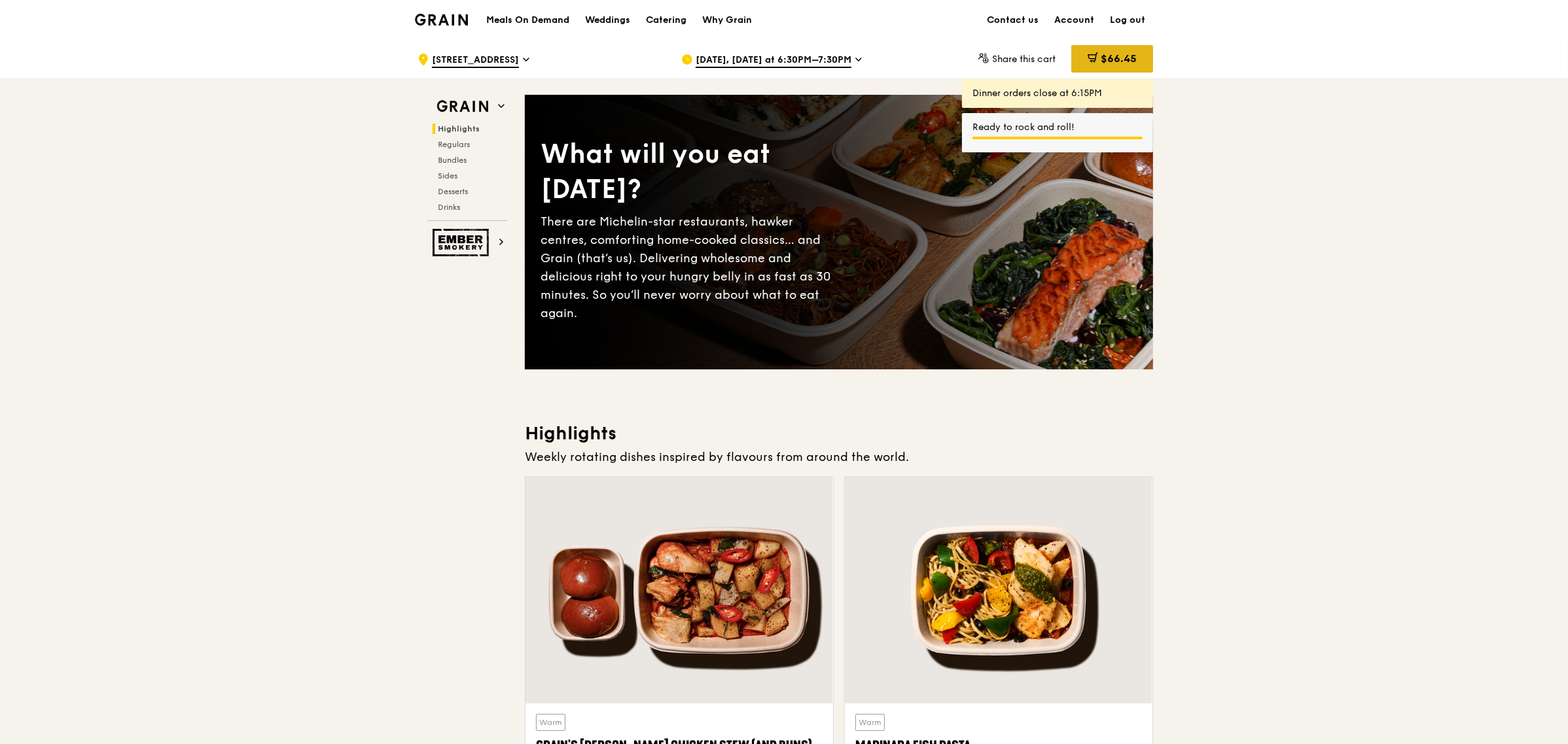
click at [1114, 60] on span "$66.45" at bounding box center [1118, 59] width 36 height 13
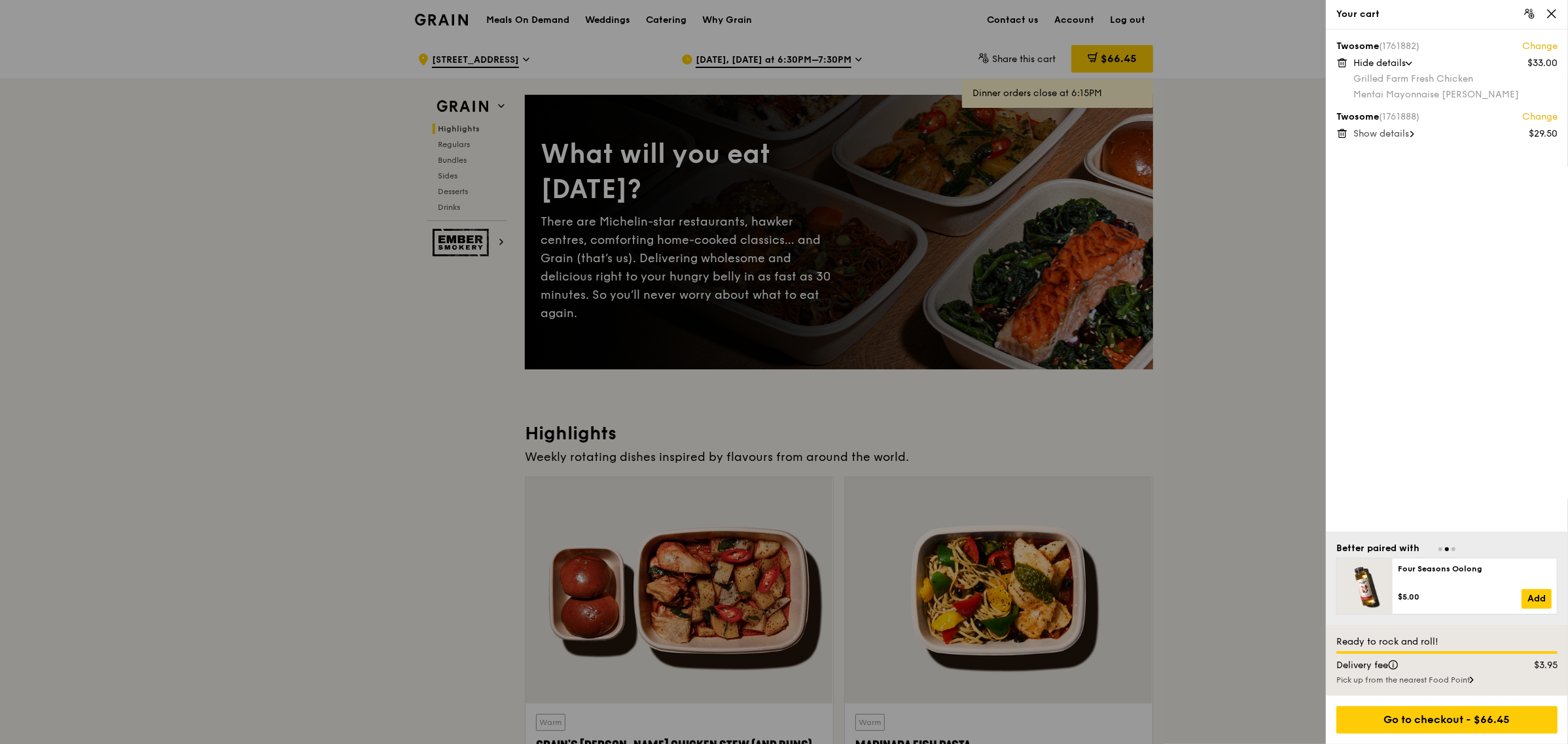
click at [1253, 136] on span "Show details" at bounding box center [1380, 134] width 55 height 11
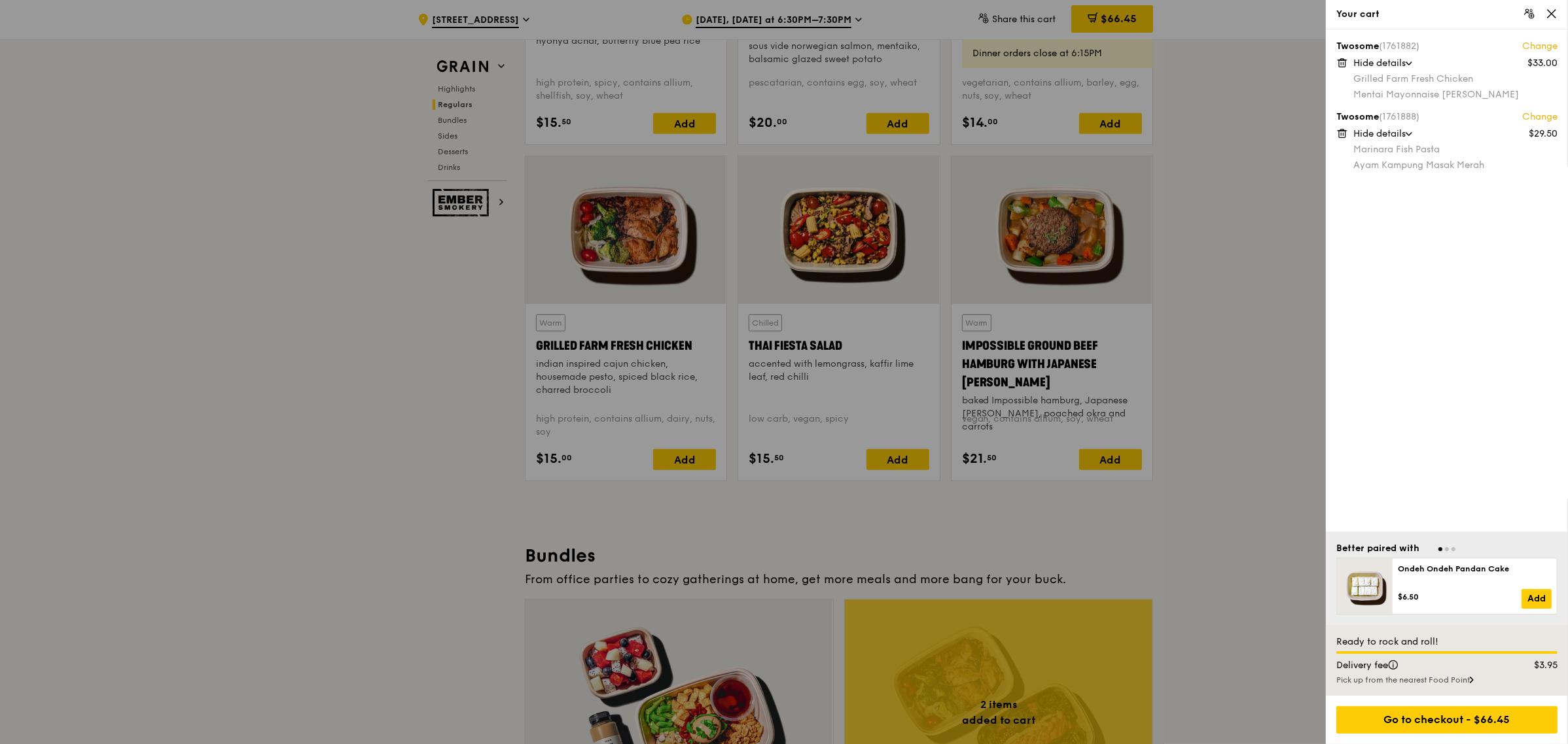
scroll to position [1471, 0]
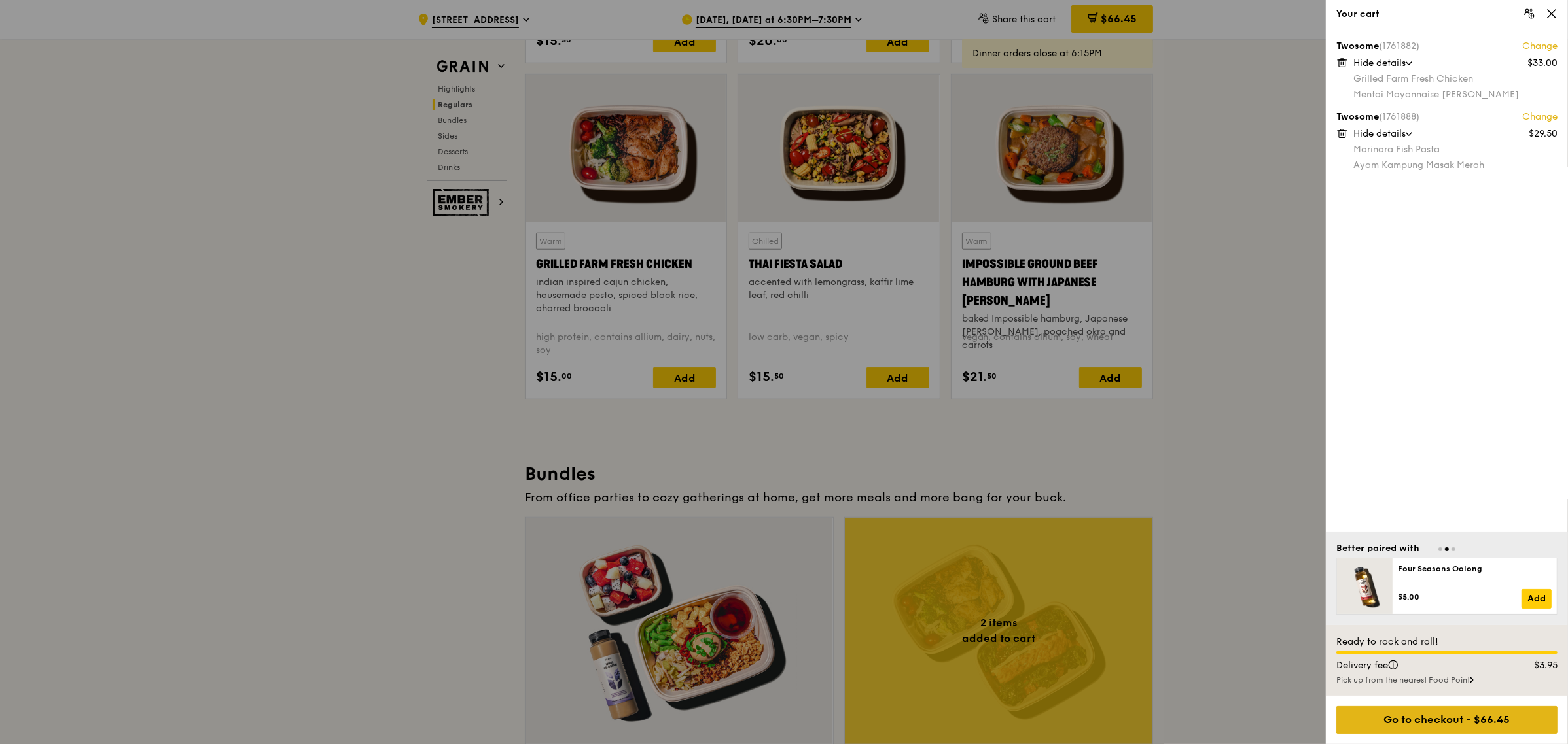
click at [1253, 595] on div "Go to checkout - $66.45" at bounding box center [1447, 720] width 221 height 27
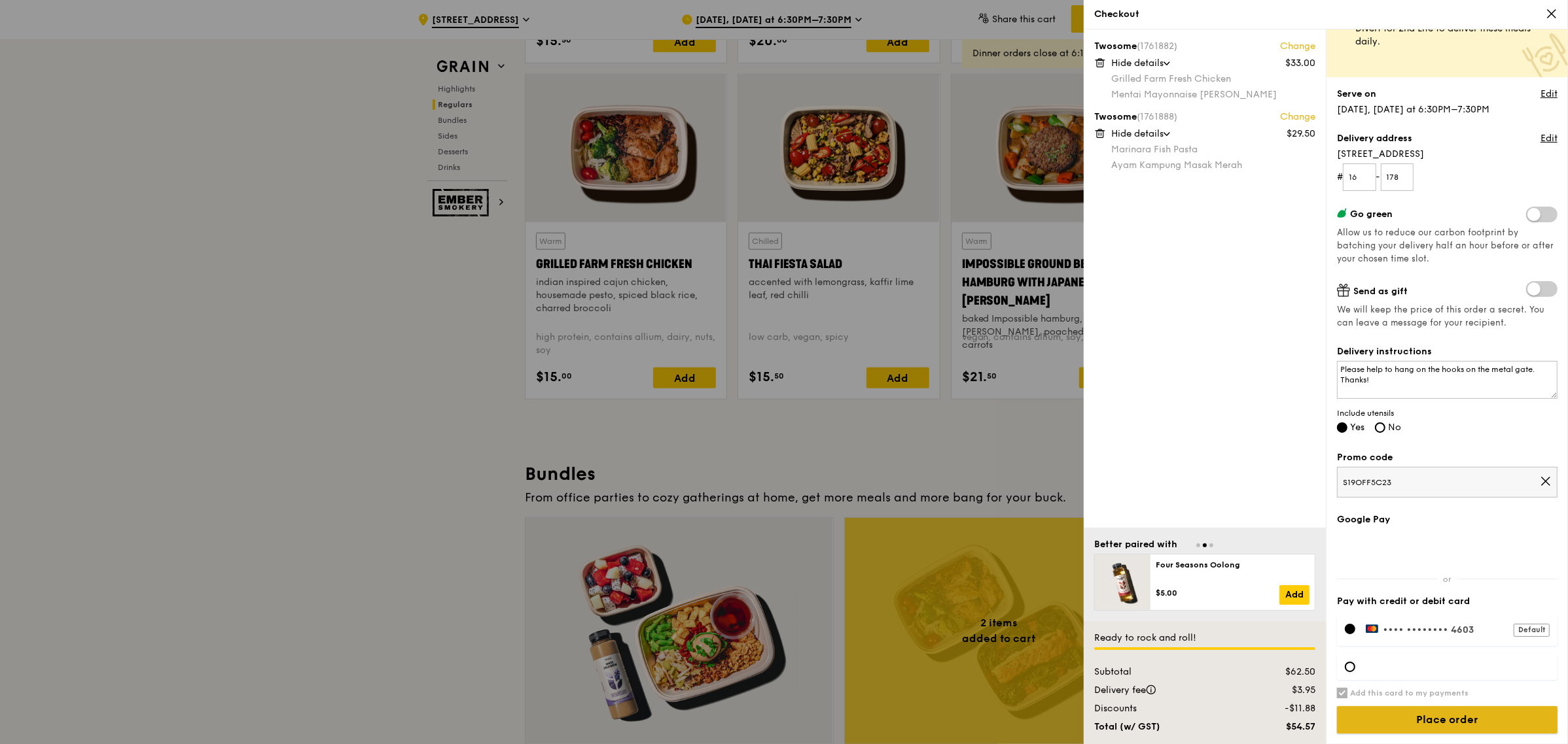
click at [1253, 595] on input "Place order" at bounding box center [1447, 720] width 221 height 27
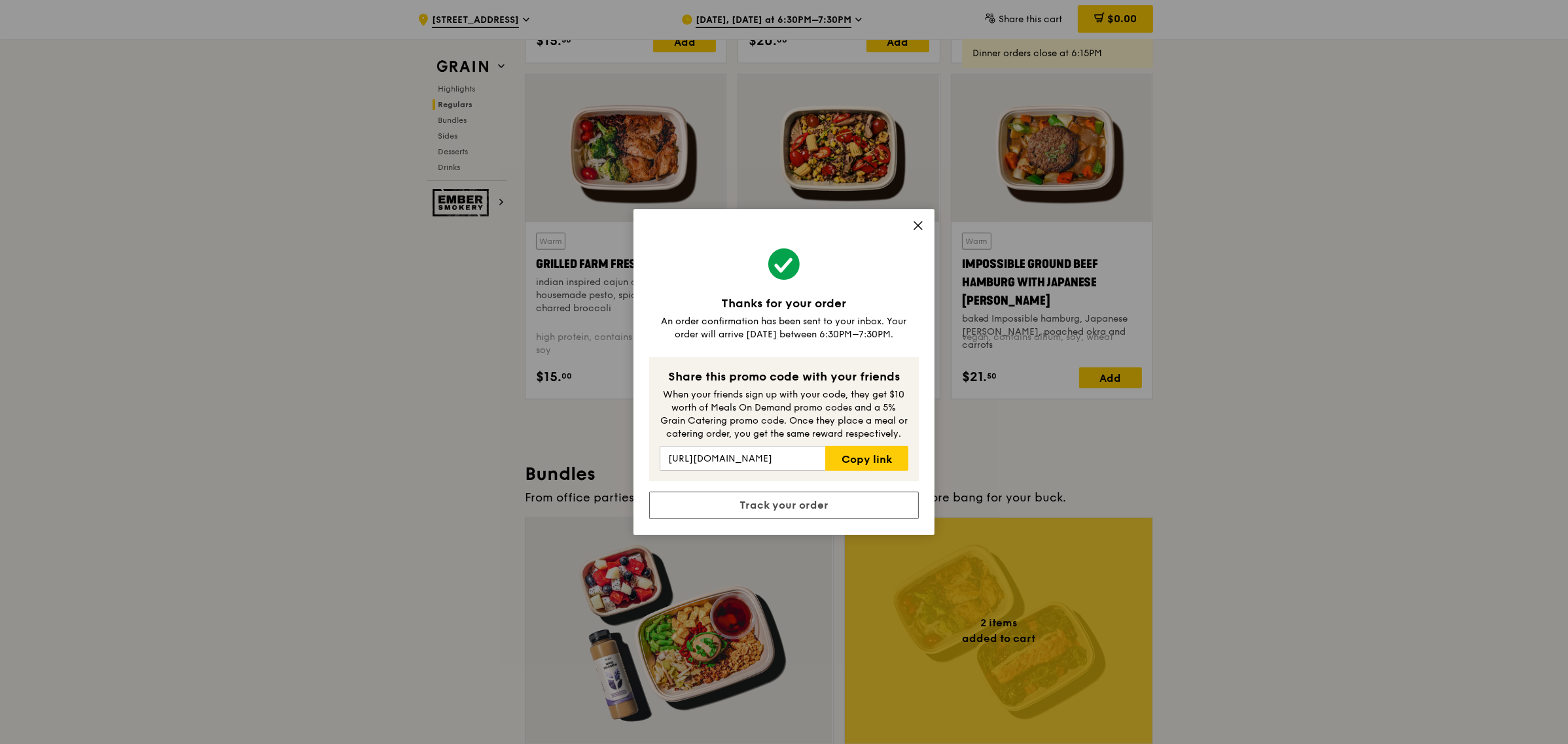
click at [910, 230] on div "Thanks for your order An order confirmation has been sent to your inbox. Your o…" at bounding box center [784, 372] width 301 height 325
click at [917, 223] on icon at bounding box center [918, 225] width 12 height 12
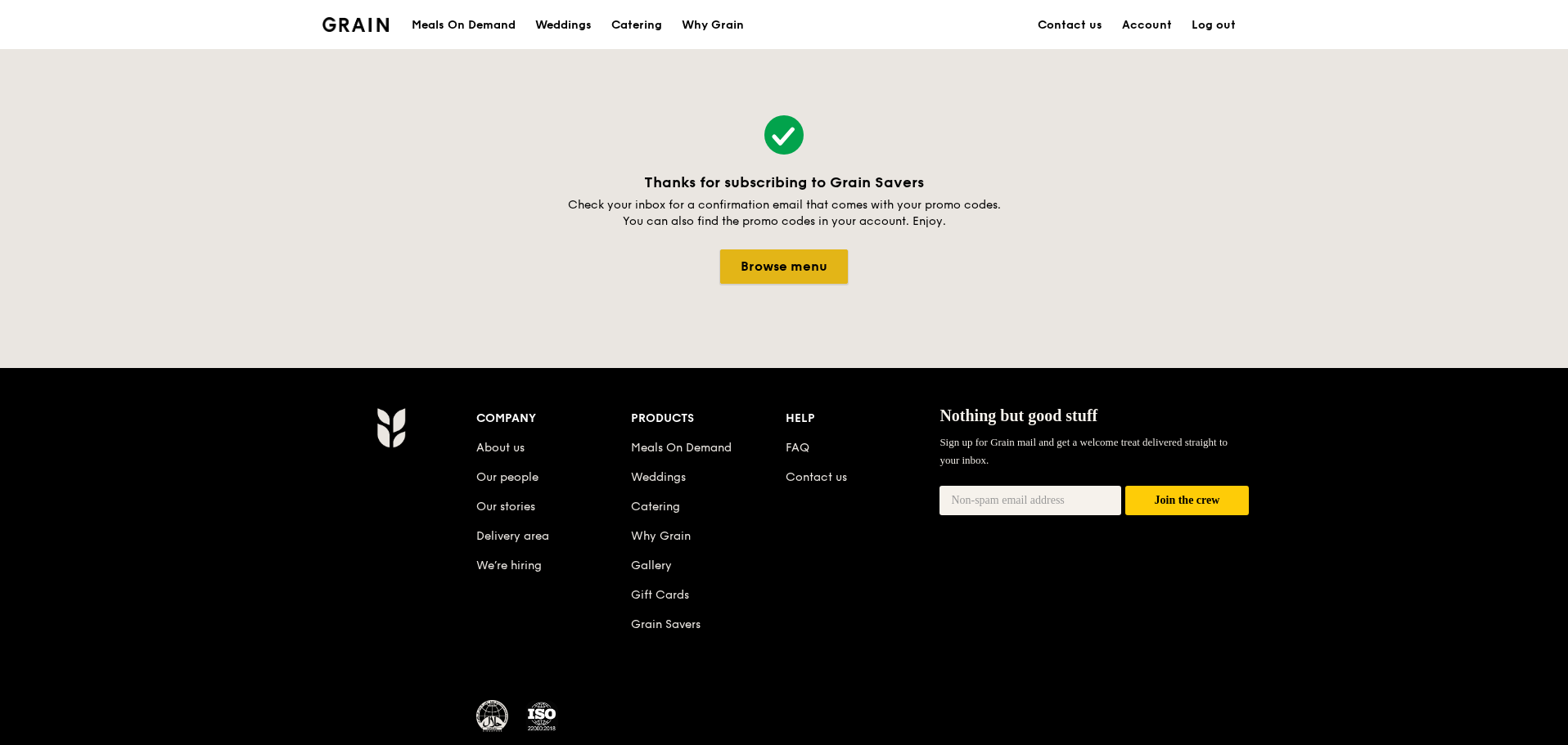
click at [810, 280] on link "Browse menu" at bounding box center [784, 266] width 128 height 34
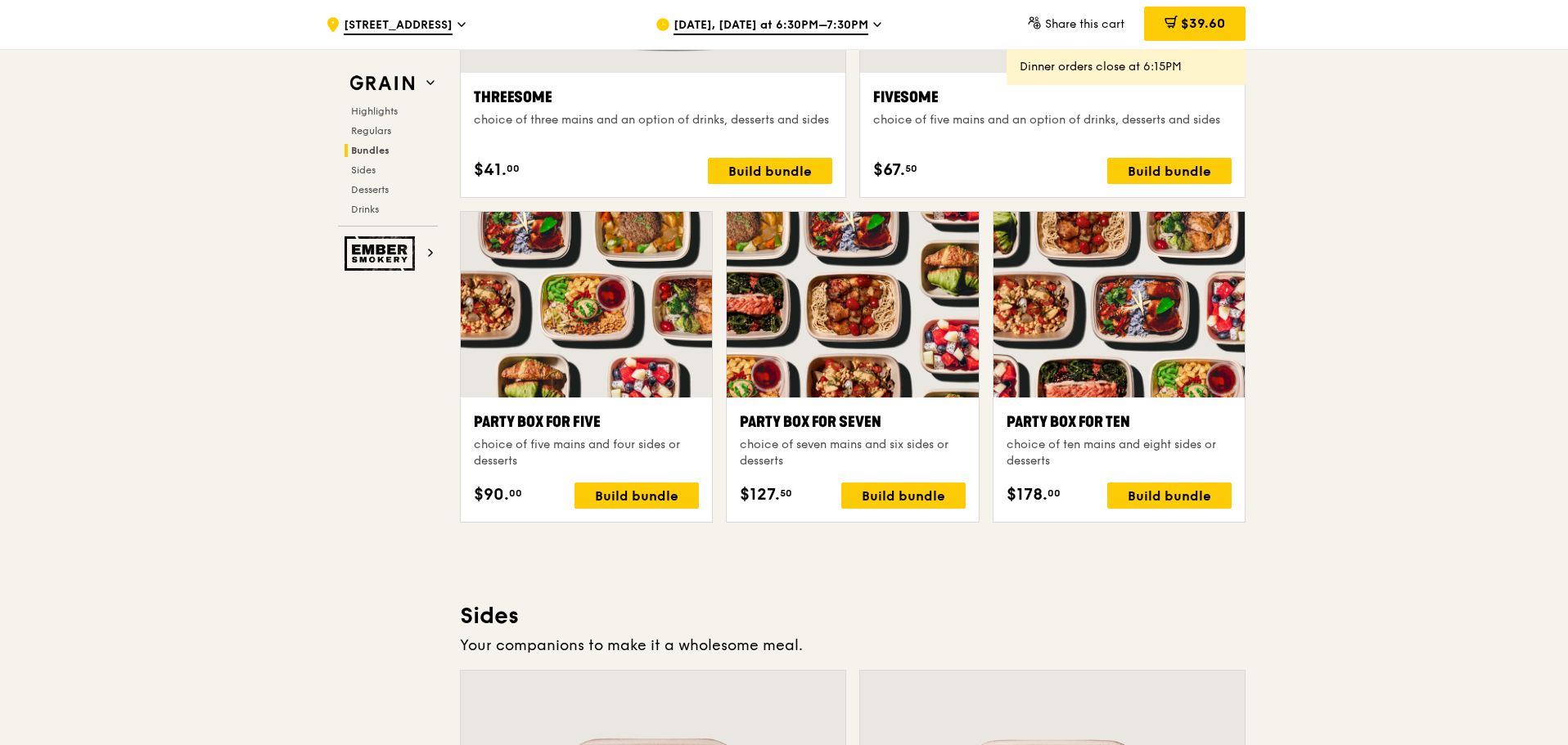
scroll to position [3026, 0]
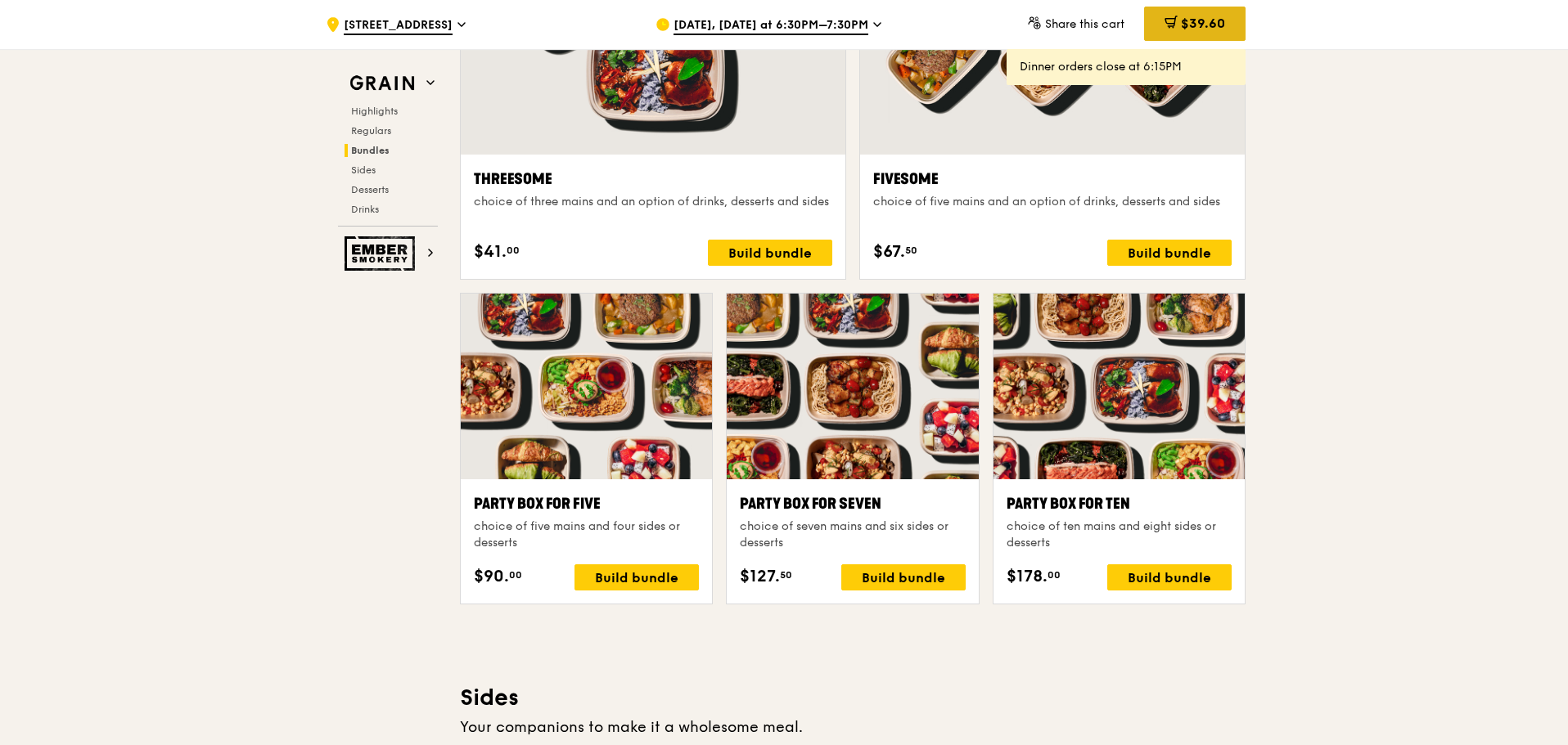
click at [1198, 21] on span "$39.60" at bounding box center [1203, 24] width 44 height 16
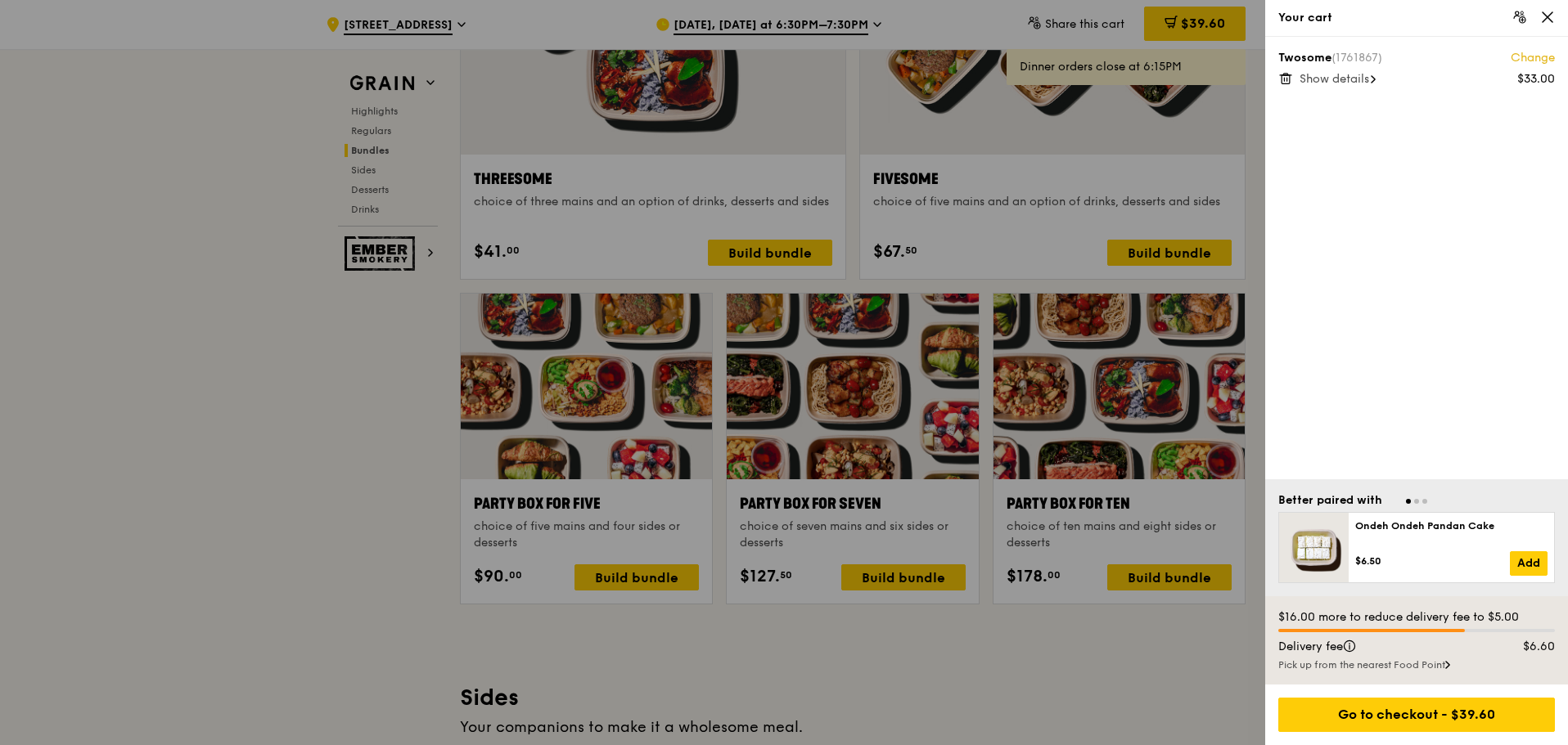
click at [1284, 71] on icon at bounding box center [1286, 78] width 15 height 15
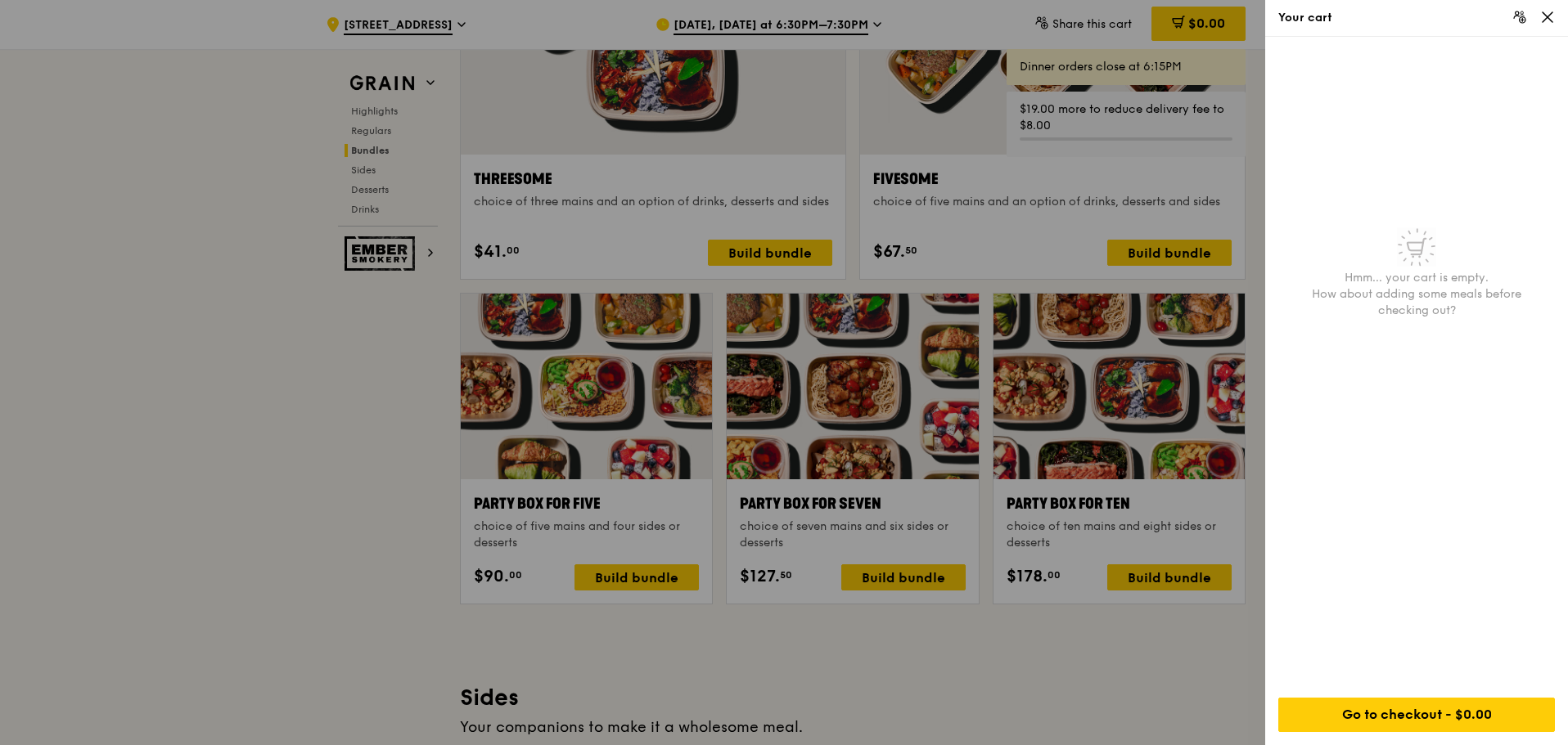
click at [1019, 234] on div at bounding box center [784, 372] width 1568 height 745
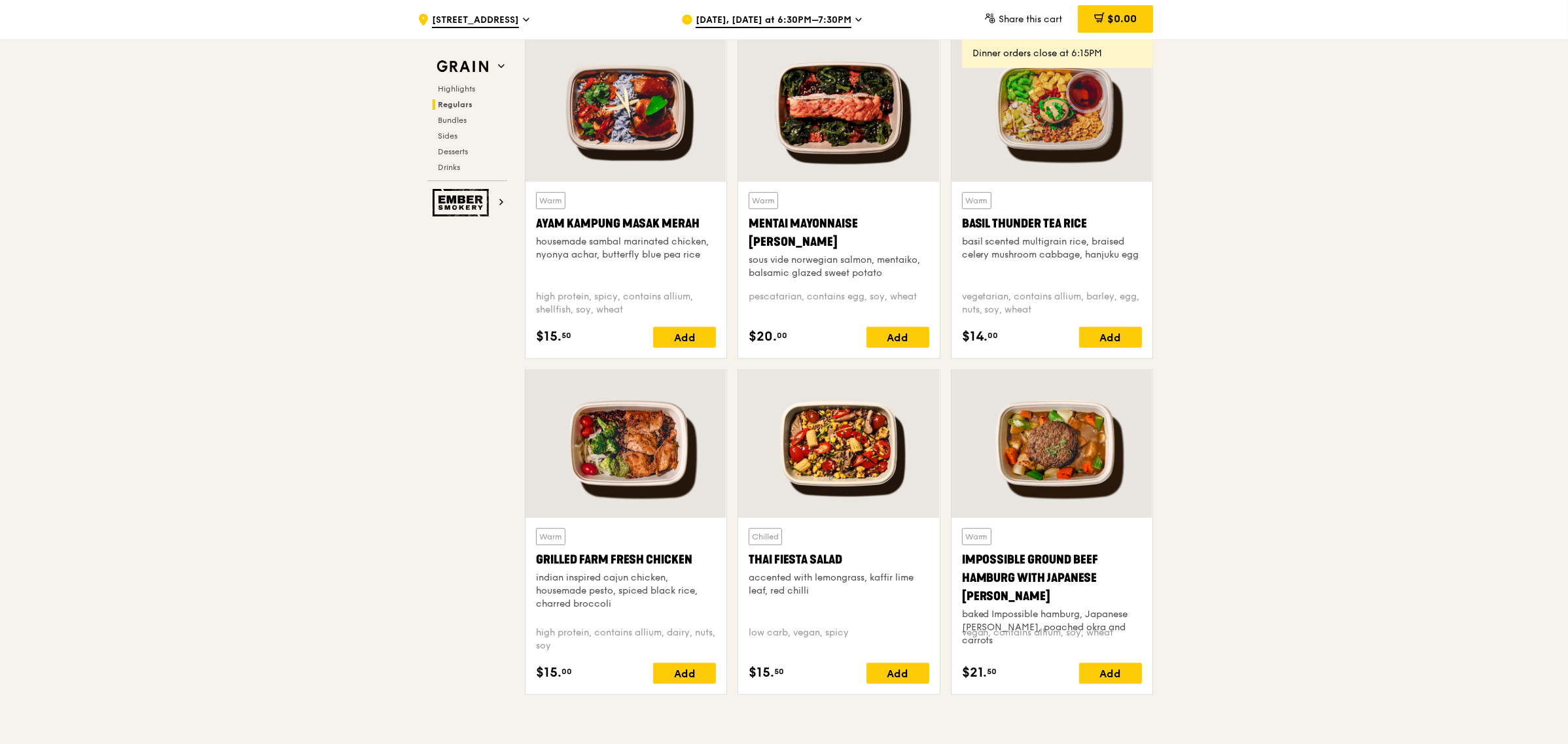
scroll to position [1094, 0]
